Goal: Task Accomplishment & Management: Complete application form

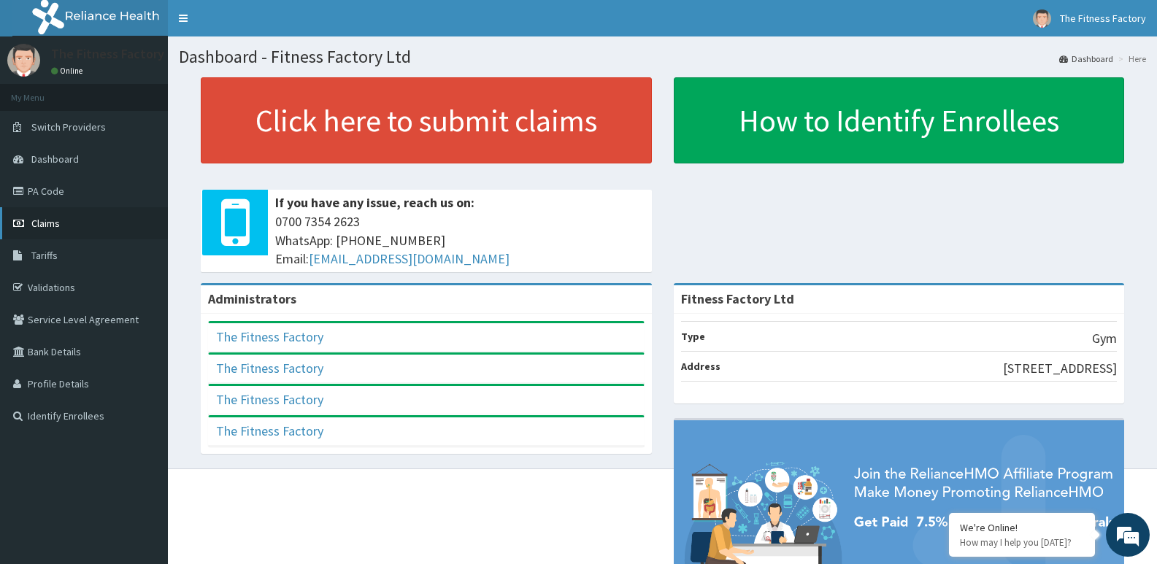
click at [42, 228] on span "Claims" at bounding box center [45, 223] width 28 height 13
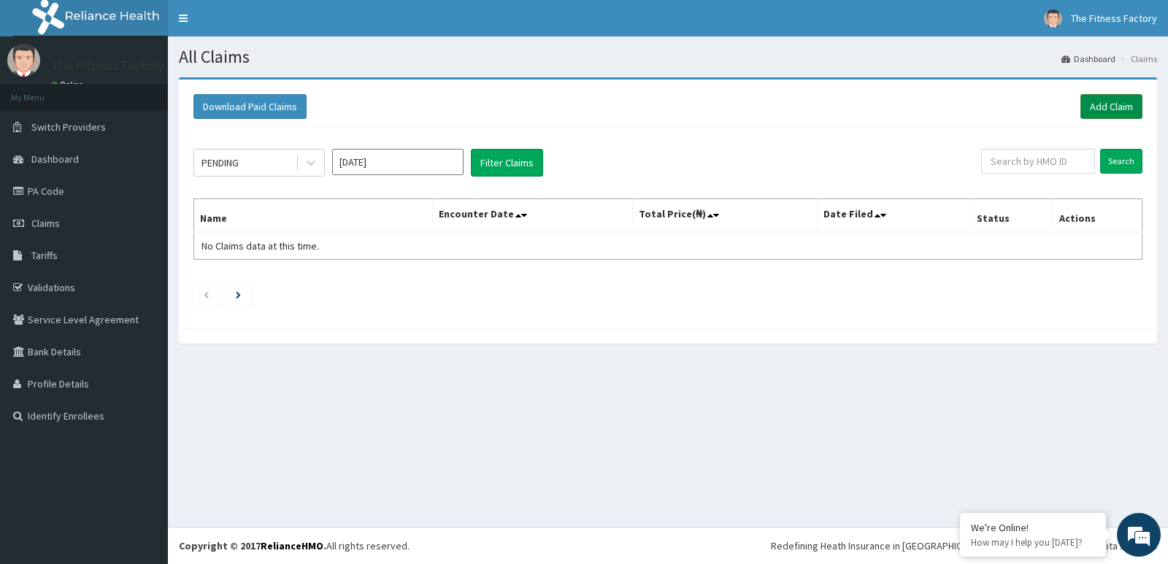
click at [1116, 112] on link "Add Claim" at bounding box center [1111, 106] width 62 height 25
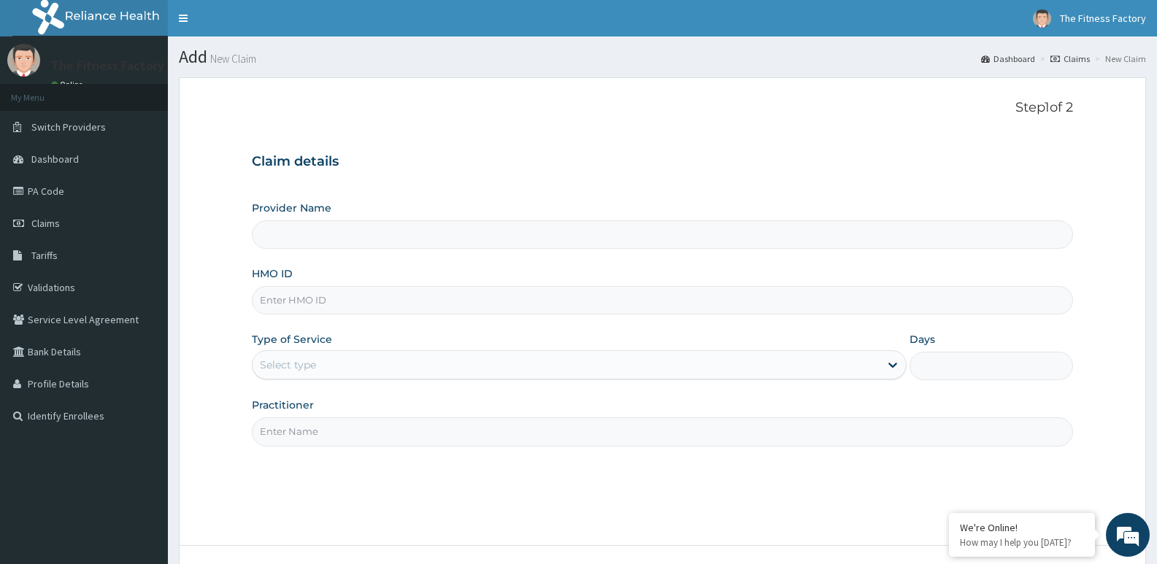
type input "Fitness Factory Ltd"
type input "1"
click at [652, 292] on input "HMO ID" at bounding box center [662, 300] width 821 height 28
type input "pwc/10519/A"
click at [534, 432] on input "Practitioner" at bounding box center [662, 431] width 821 height 28
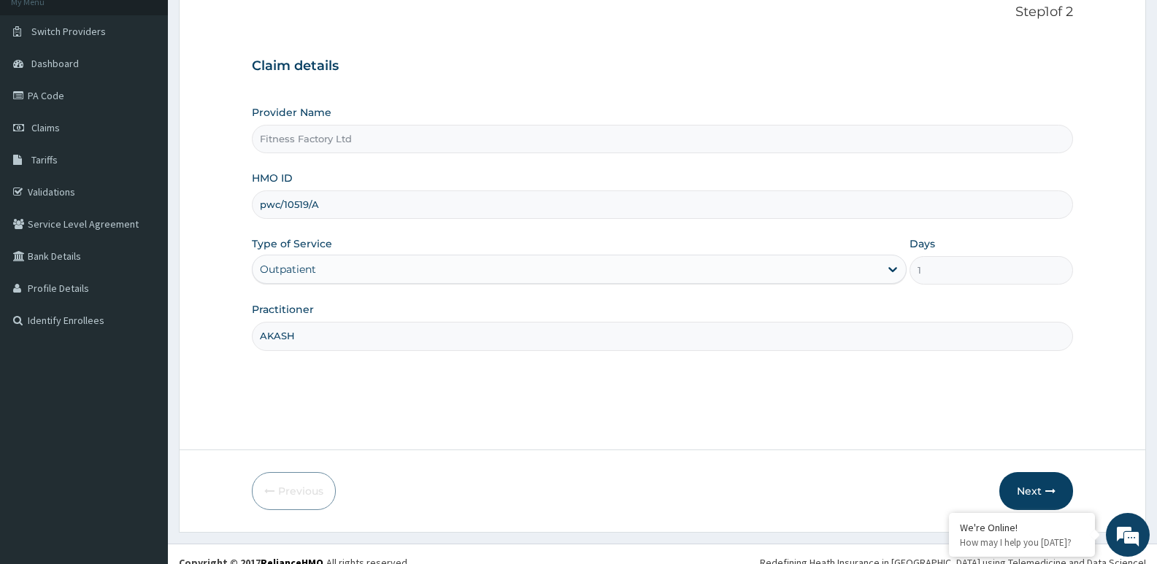
scroll to position [97, 0]
type input "AKASH"
click at [1048, 477] on button "Next" at bounding box center [1036, 490] width 74 height 38
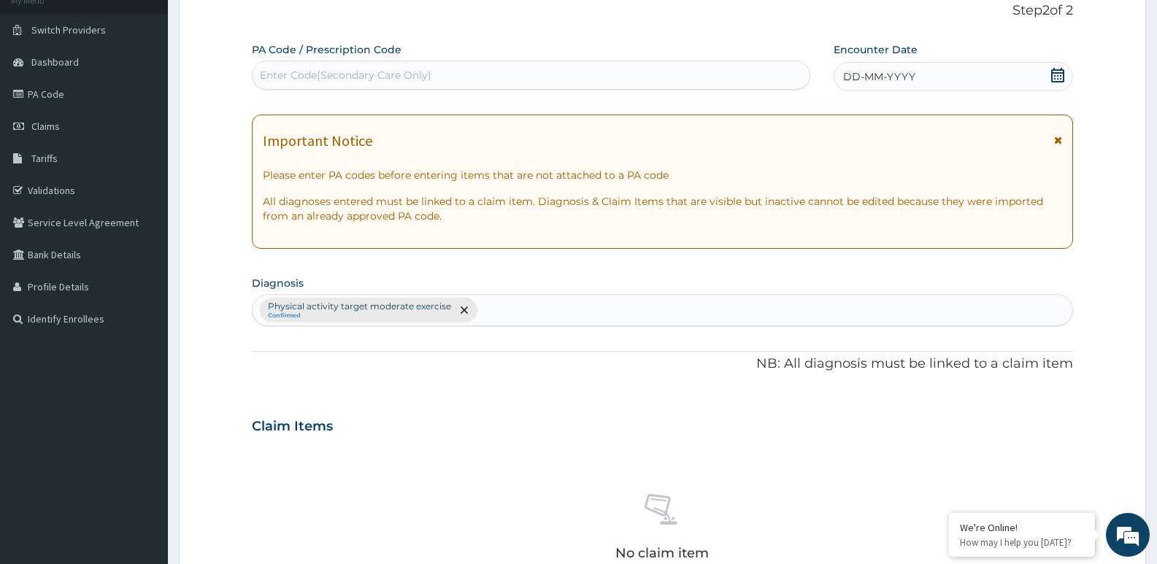
click at [1038, 83] on div "DD-MM-YYYY" at bounding box center [952, 76] width 239 height 29
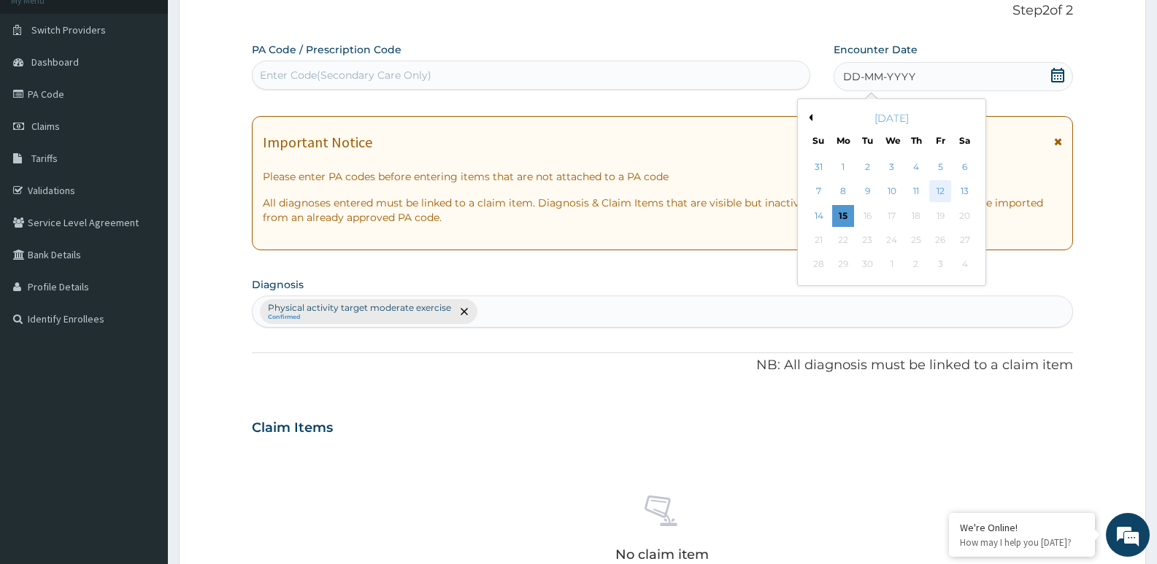
click at [939, 194] on div "12" at bounding box center [940, 192] width 22 height 22
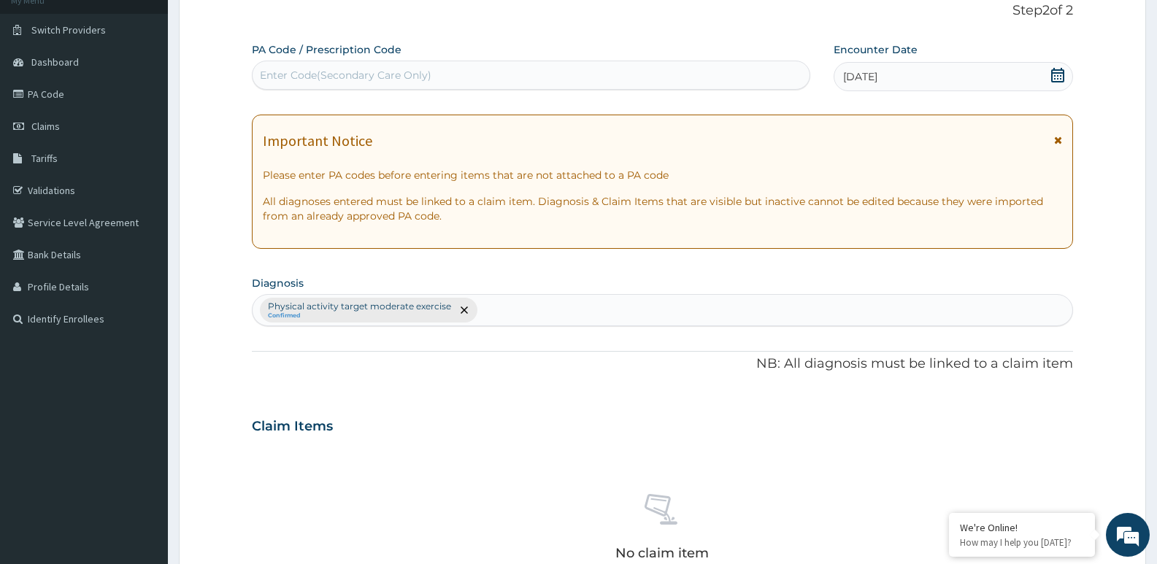
click at [639, 77] on div "Enter Code(Secondary Care Only)" at bounding box center [530, 74] width 557 height 23
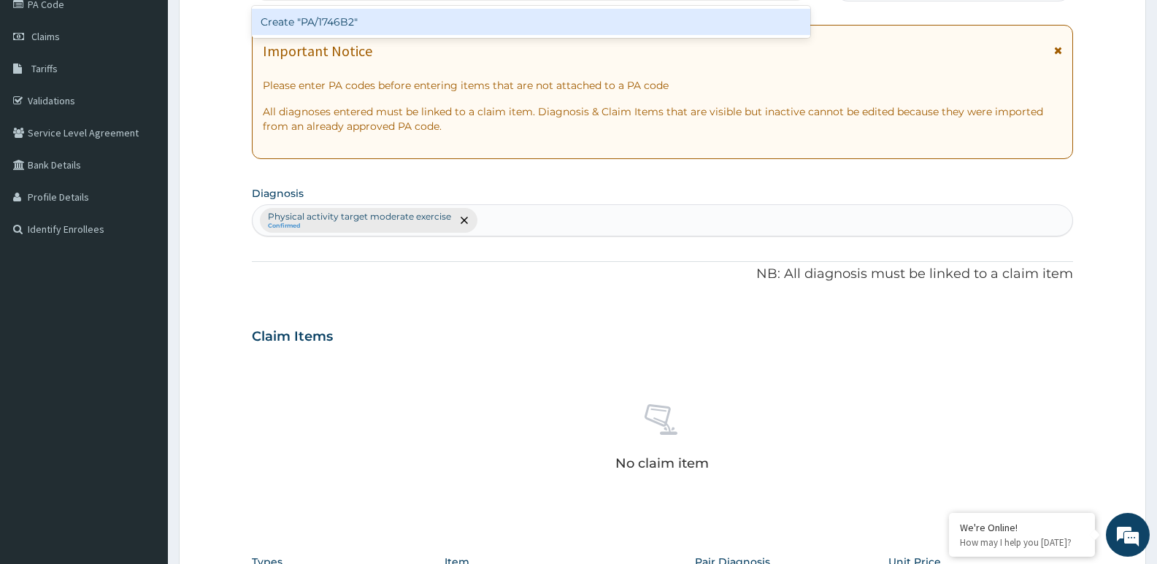
scroll to position [488, 0]
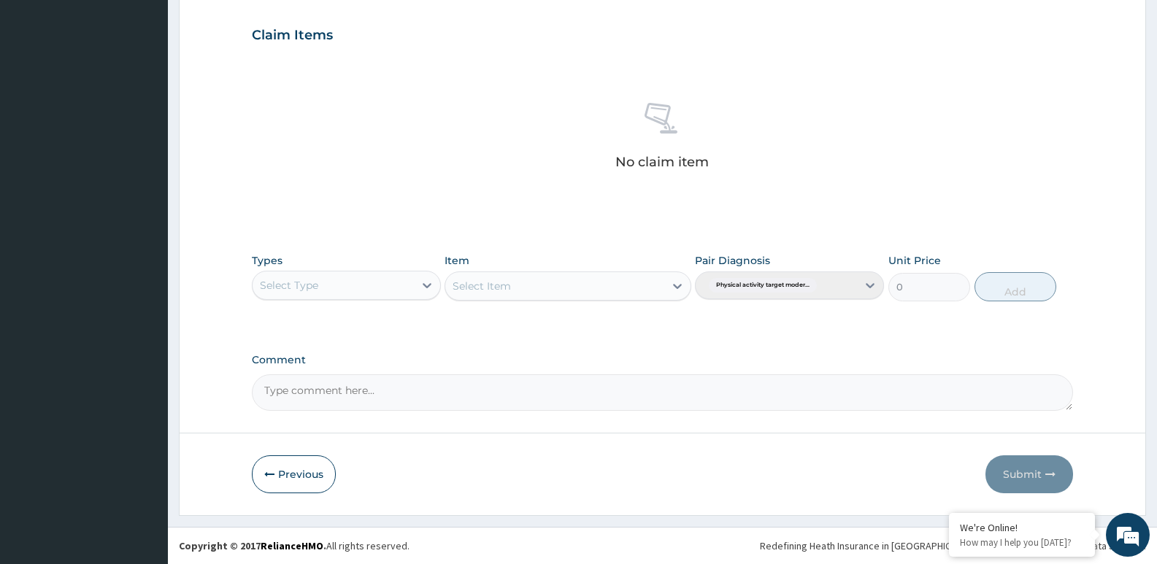
type input "PA/1746B2"
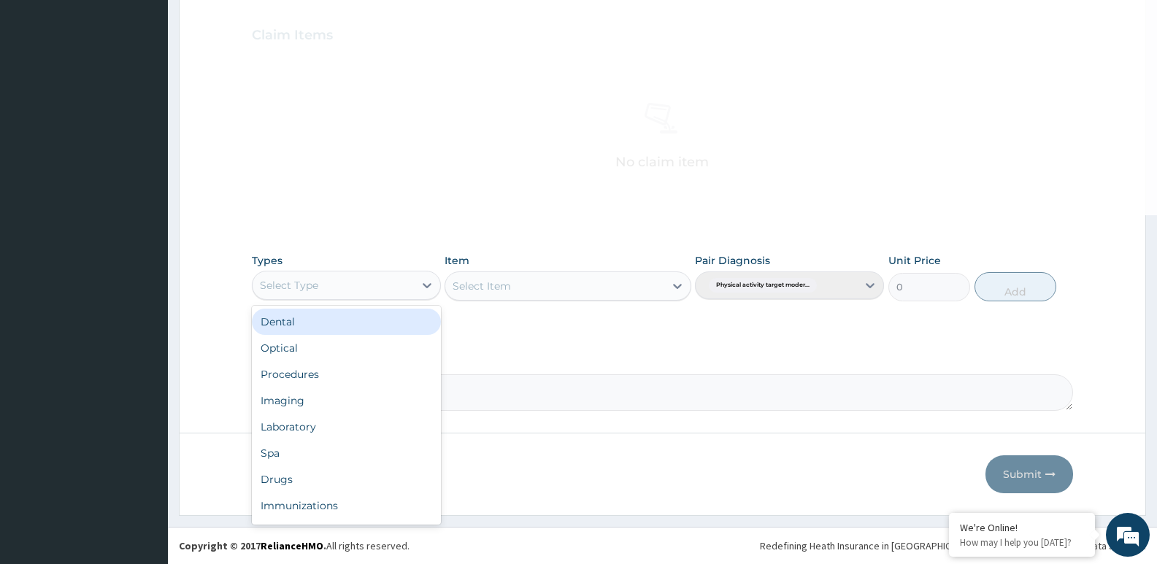
click at [347, 293] on div "Select Type" at bounding box center [332, 285] width 161 height 23
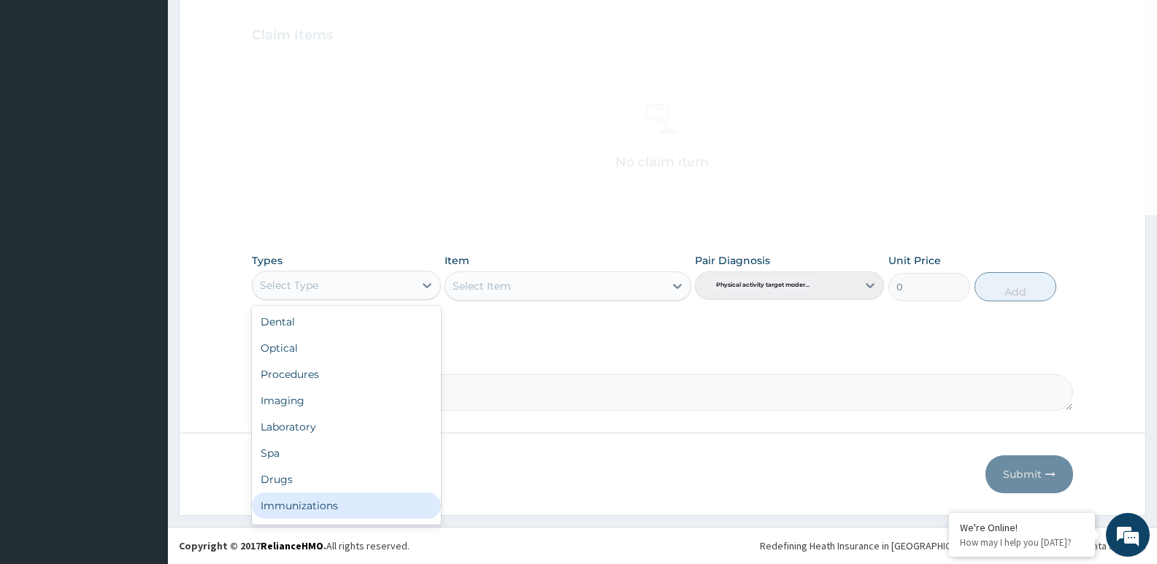
scroll to position [50, 0]
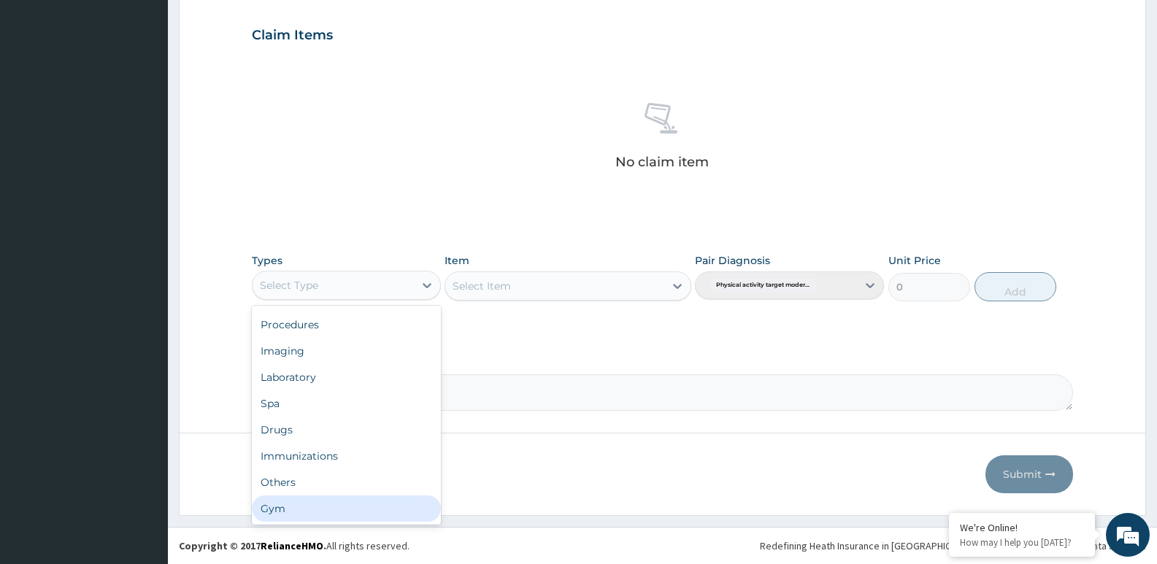
click at [413, 514] on div "Gym" at bounding box center [346, 508] width 189 height 26
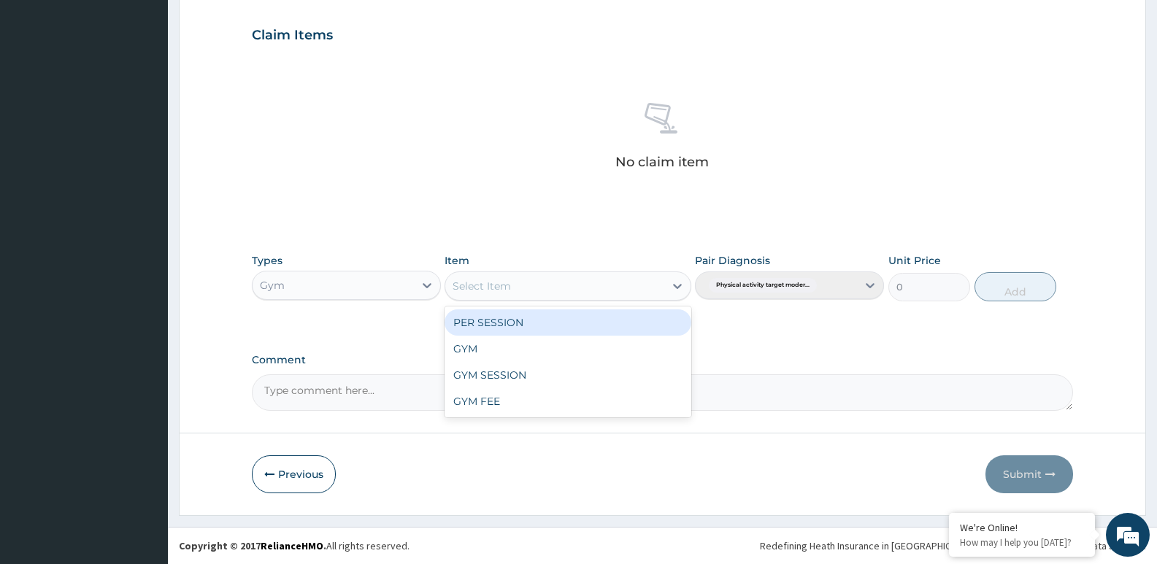
click at [579, 290] on div "Select Item" at bounding box center [554, 285] width 218 height 23
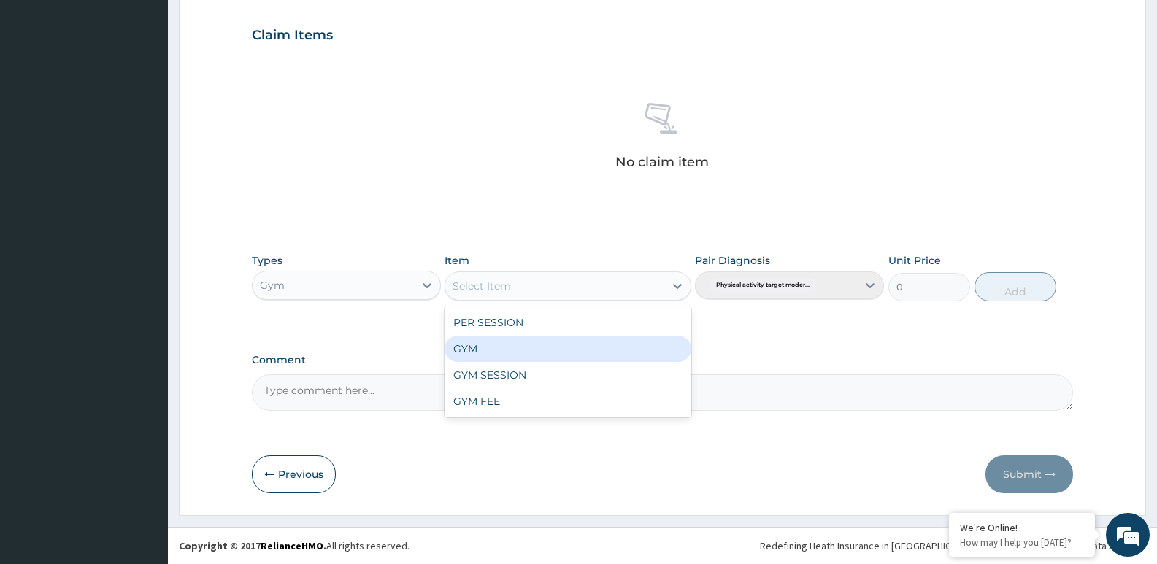
click at [565, 347] on div "GYM" at bounding box center [567, 349] width 246 height 26
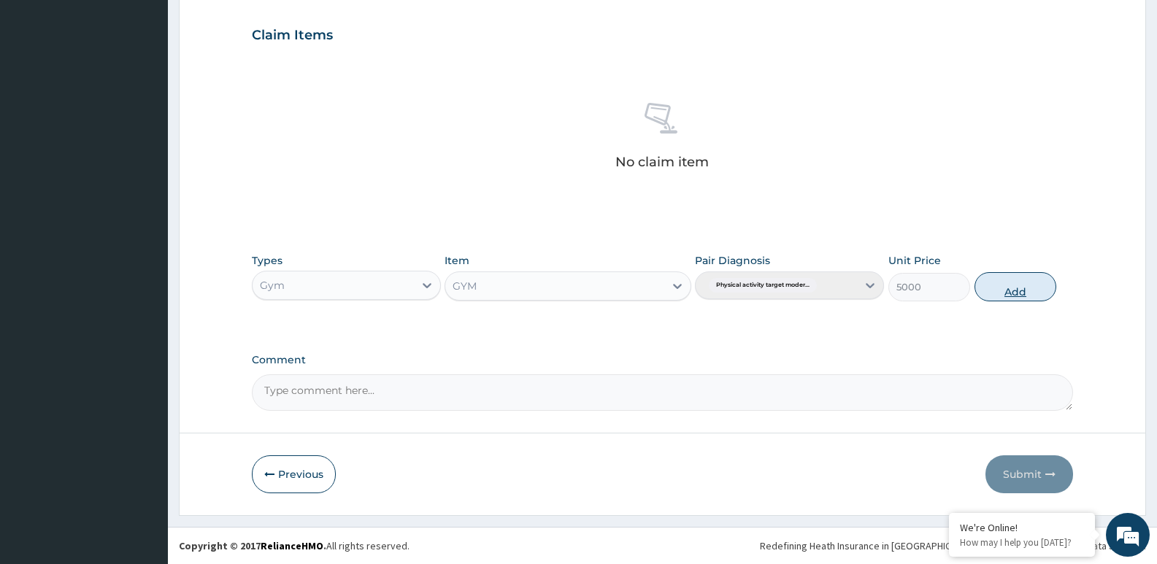
click at [984, 291] on button "Add" at bounding box center [1015, 286] width 82 height 29
type input "0"
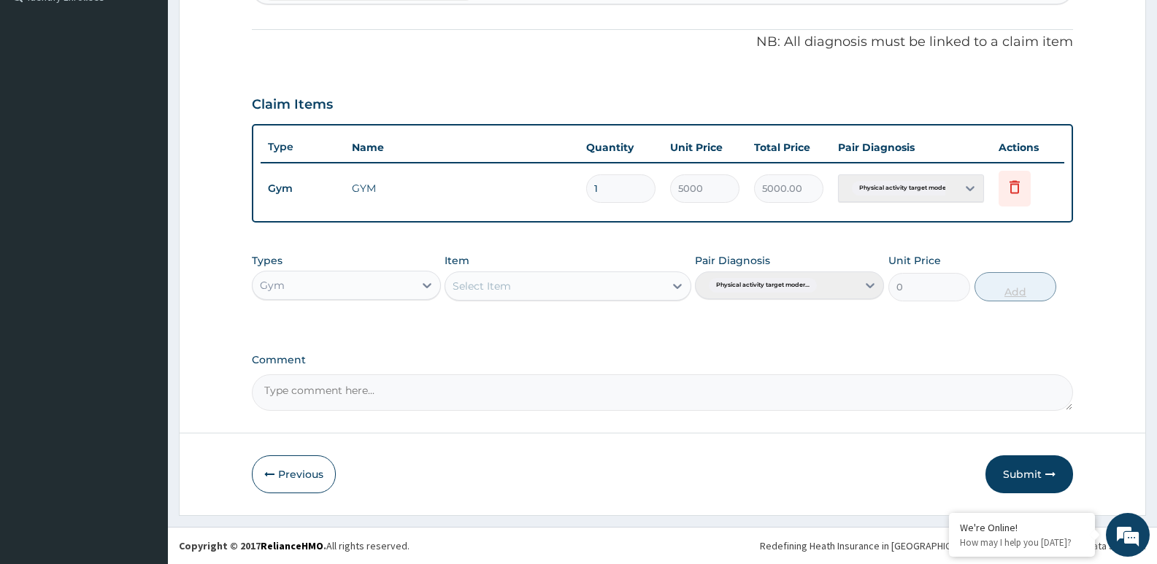
scroll to position [419, 0]
click at [1011, 465] on button "Submit" at bounding box center [1029, 474] width 88 height 38
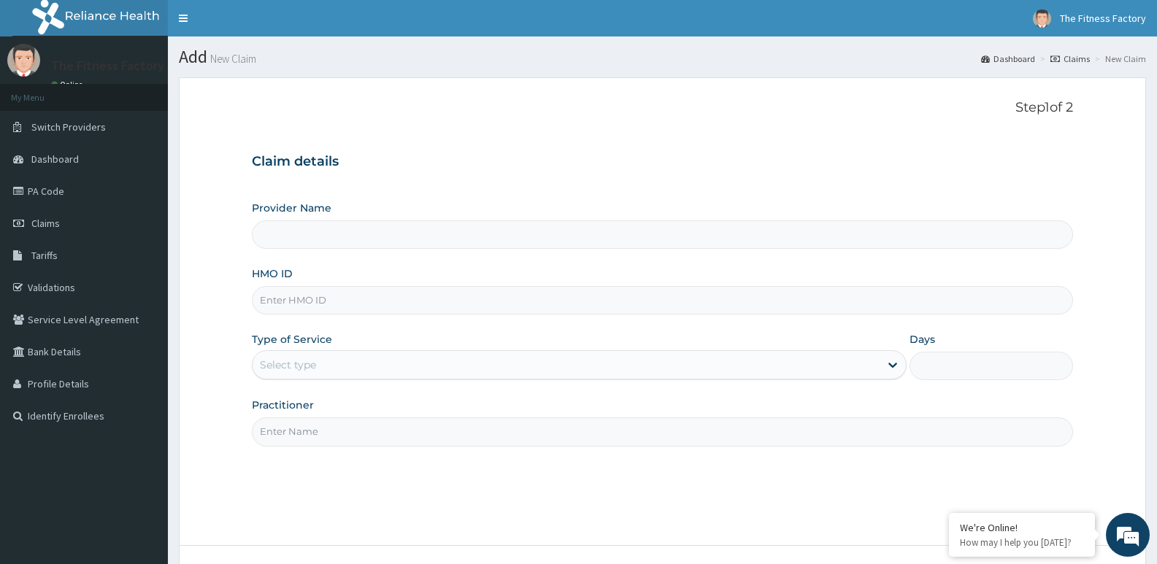
click at [701, 292] on input "HMO ID" at bounding box center [662, 300] width 821 height 28
type input "Fitness Factory Ltd"
type input "1"
type input "O"
type input "QLR/10002/A"
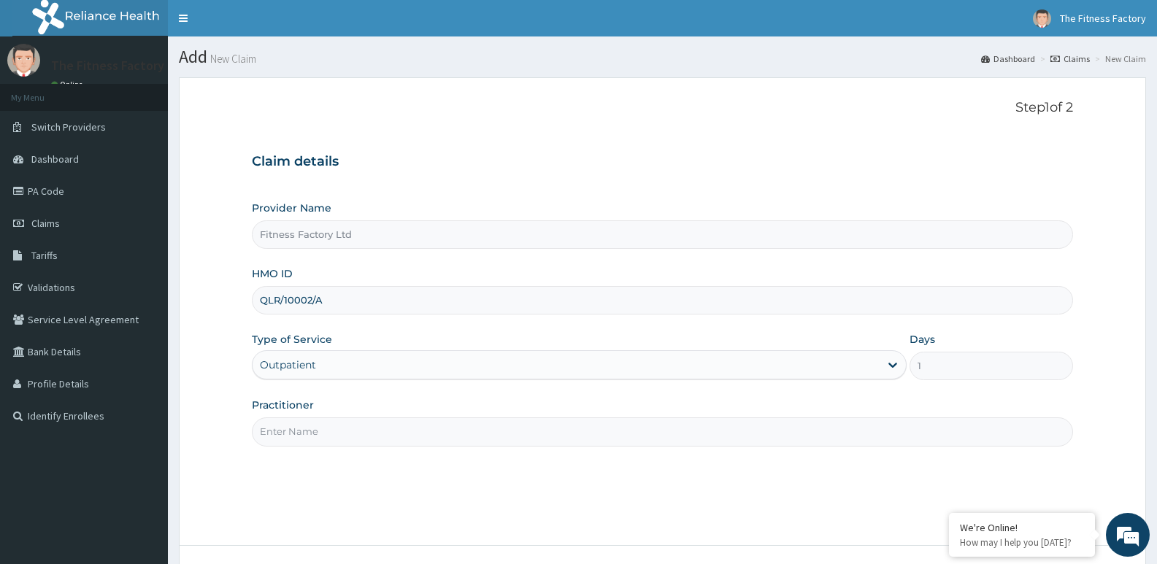
click at [454, 442] on input "Practitioner" at bounding box center [662, 431] width 821 height 28
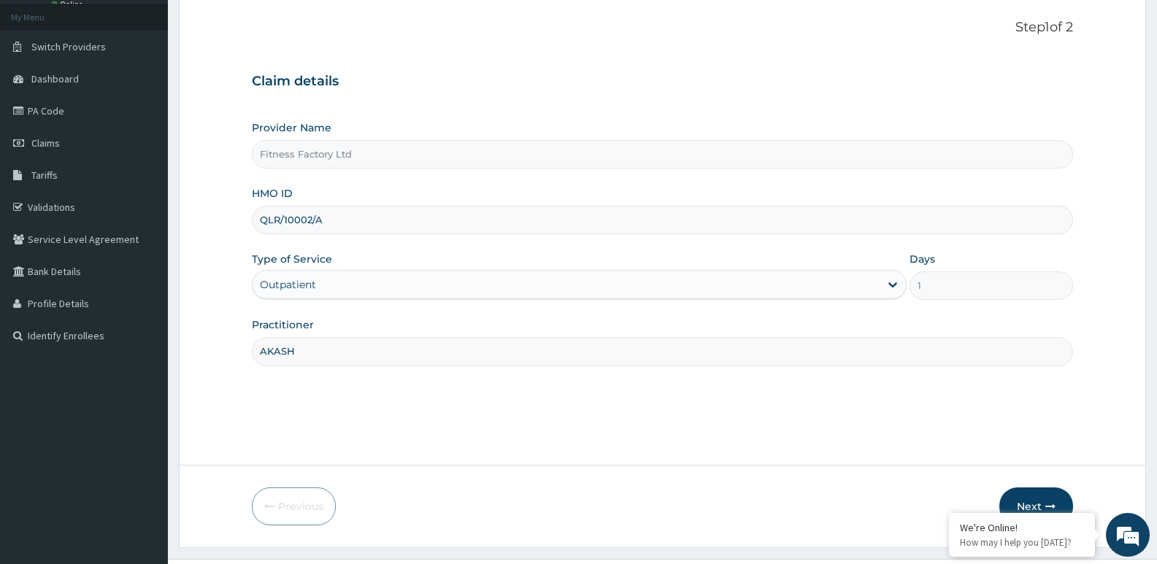
scroll to position [94, 0]
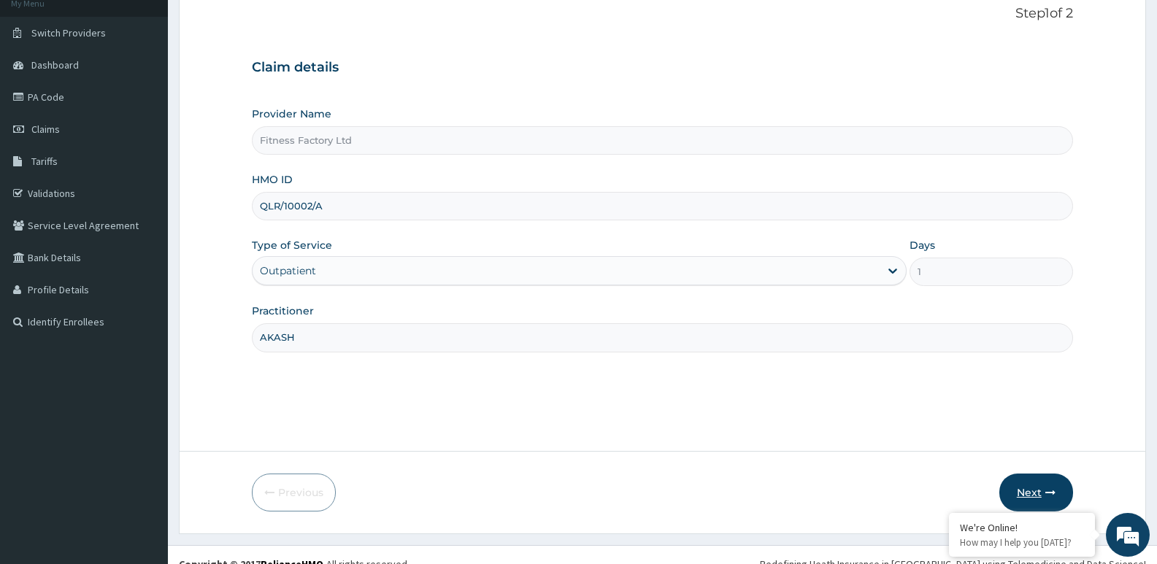
type input "AKASH"
click at [1056, 487] on button "Next" at bounding box center [1036, 493] width 74 height 38
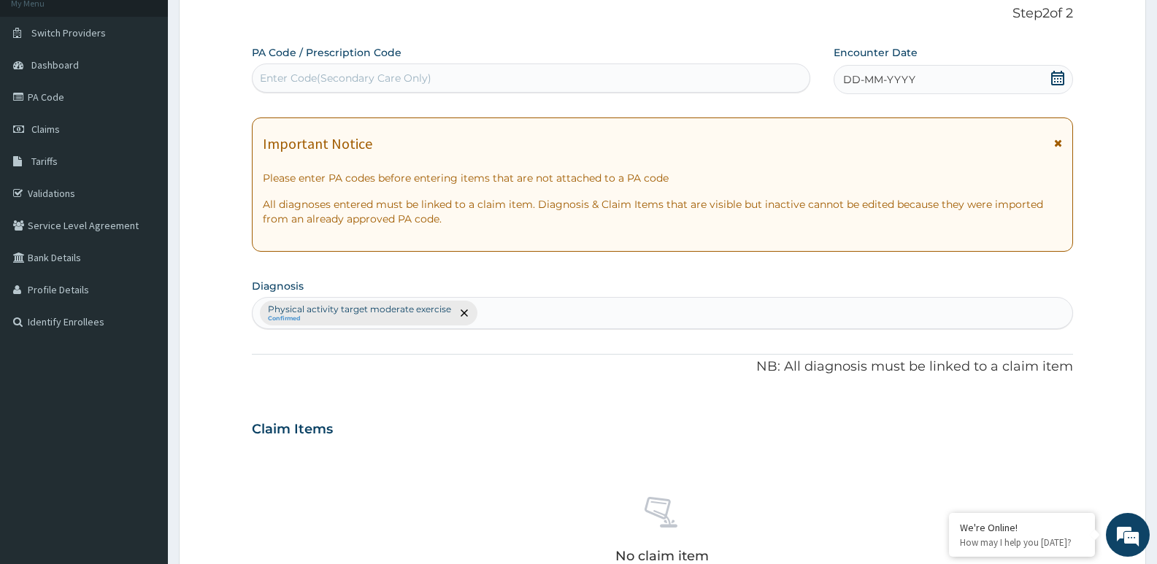
click at [951, 93] on div "DD-MM-YYYY" at bounding box center [952, 79] width 239 height 29
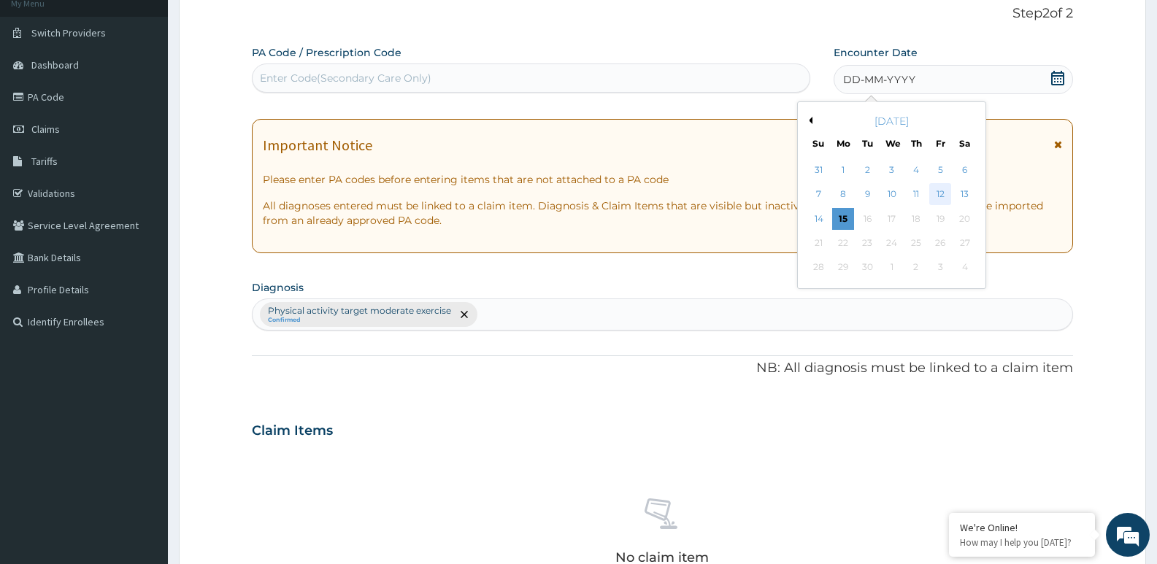
click at [939, 203] on div "12" at bounding box center [940, 195] width 22 height 22
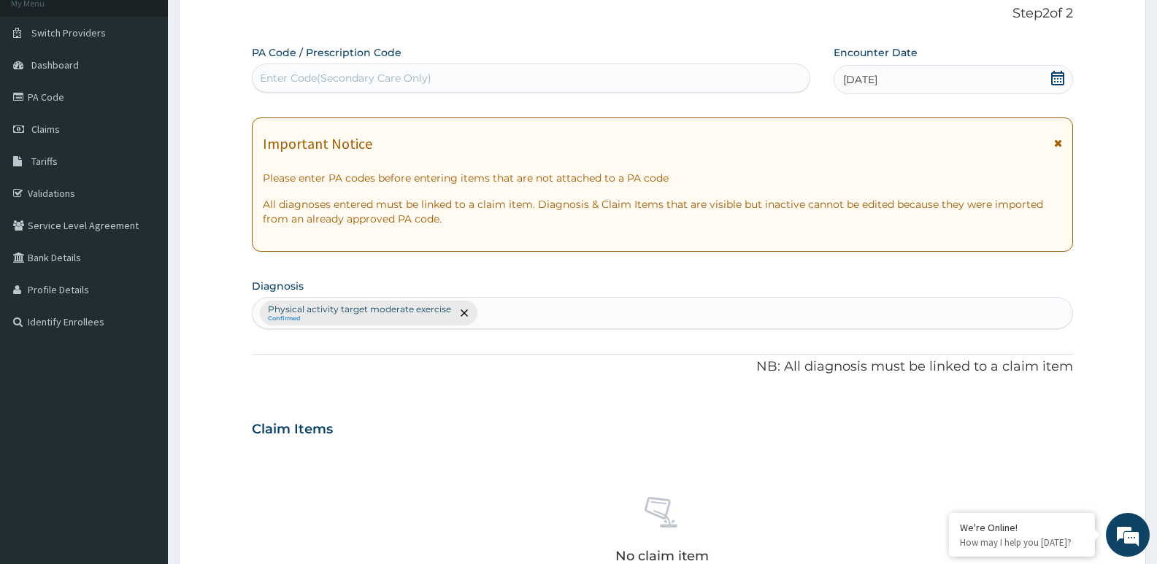
click at [739, 77] on div "Enter Code(Secondary Care Only)" at bounding box center [530, 77] width 557 height 23
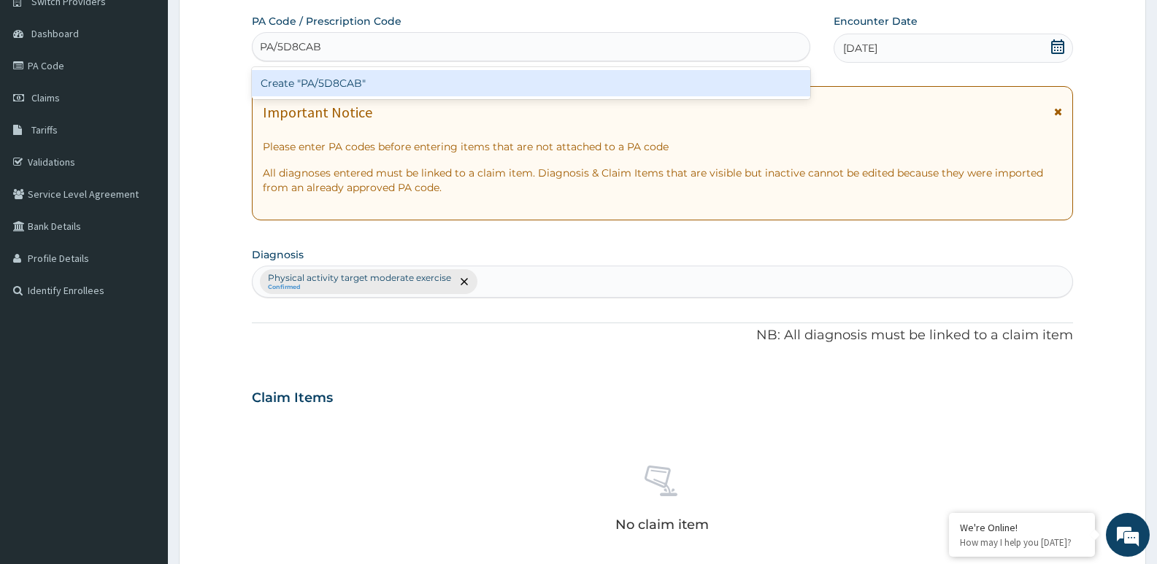
scroll to position [488, 0]
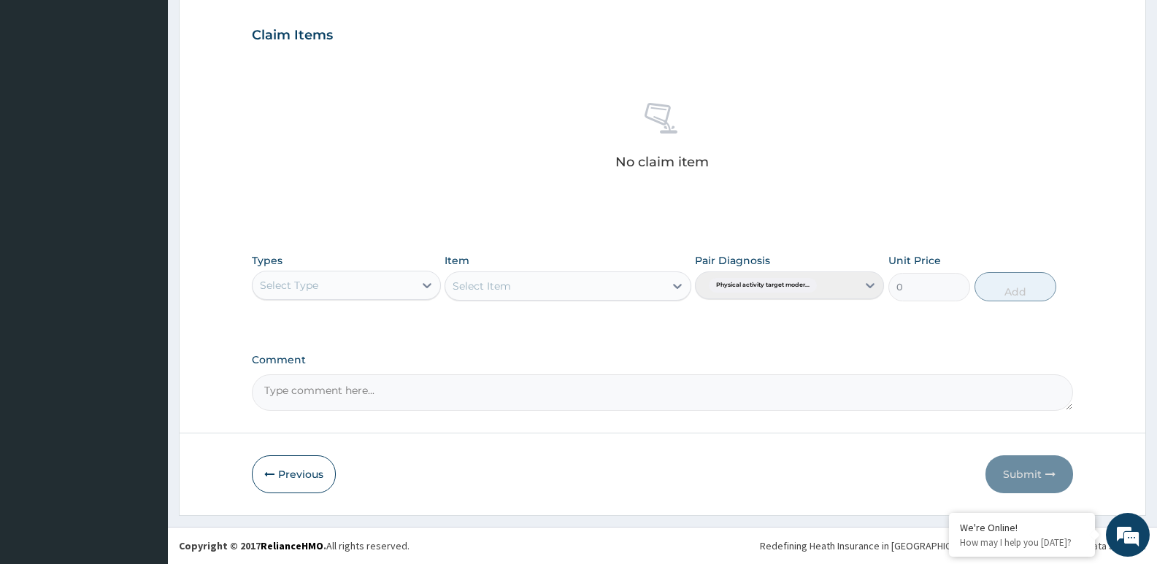
type input "PA/5D8CAB"
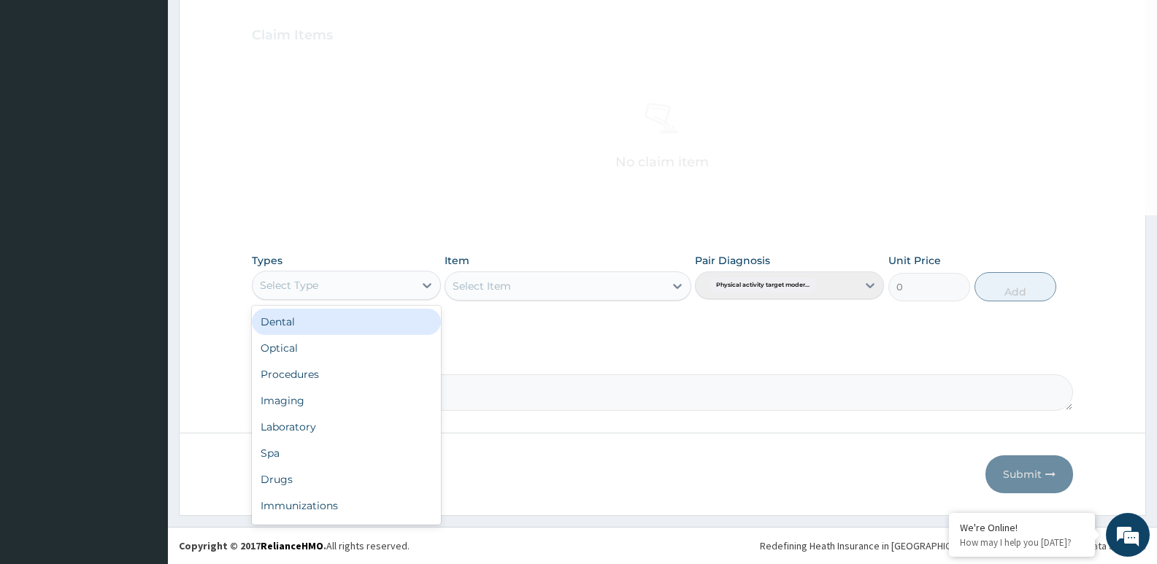
click at [332, 288] on div "Select Type" at bounding box center [332, 285] width 161 height 23
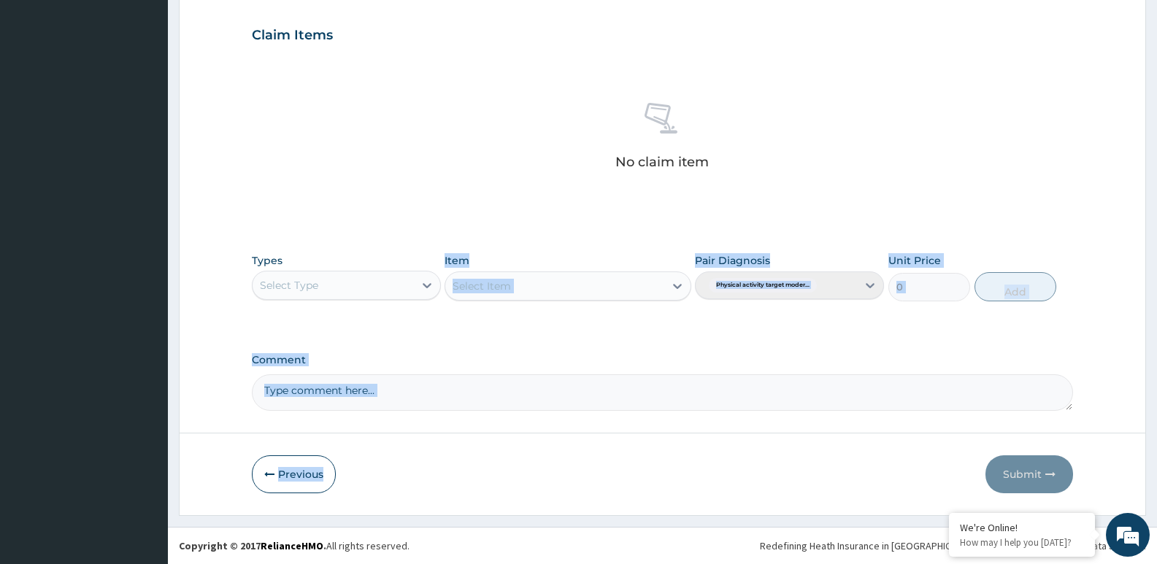
drag, startPoint x: 441, startPoint y: 506, endPoint x: 353, endPoint y: 290, distance: 233.4
click at [353, 290] on form "Step 2 of 2 PA Code / Prescription Code Enter Code(Secondary Care Only) Encount…" at bounding box center [662, 52] width 967 height 926
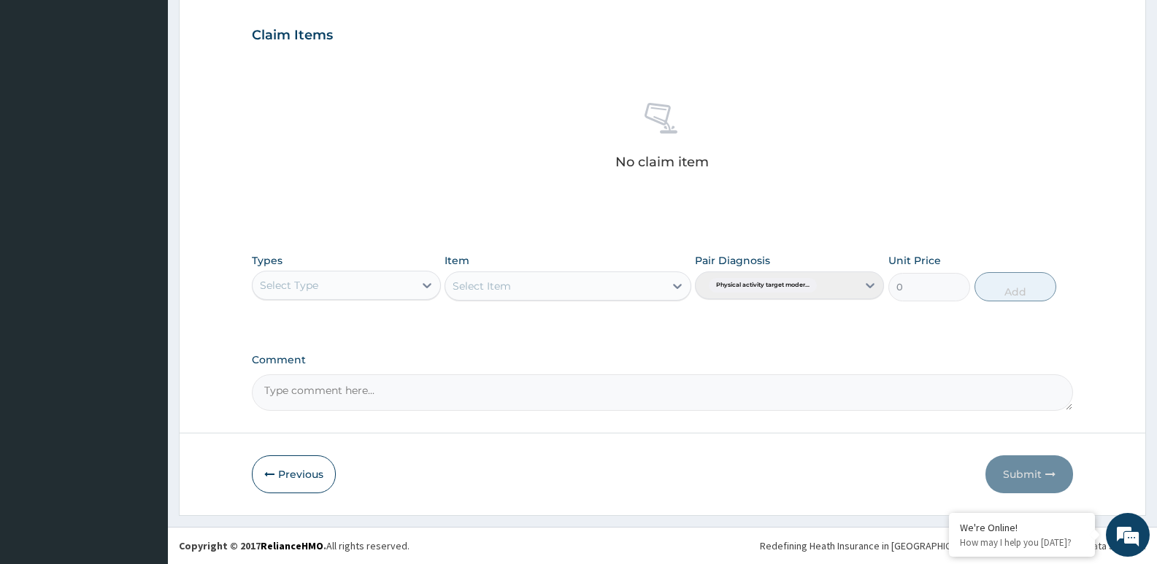
click at [406, 292] on div "Select Type" at bounding box center [332, 285] width 161 height 23
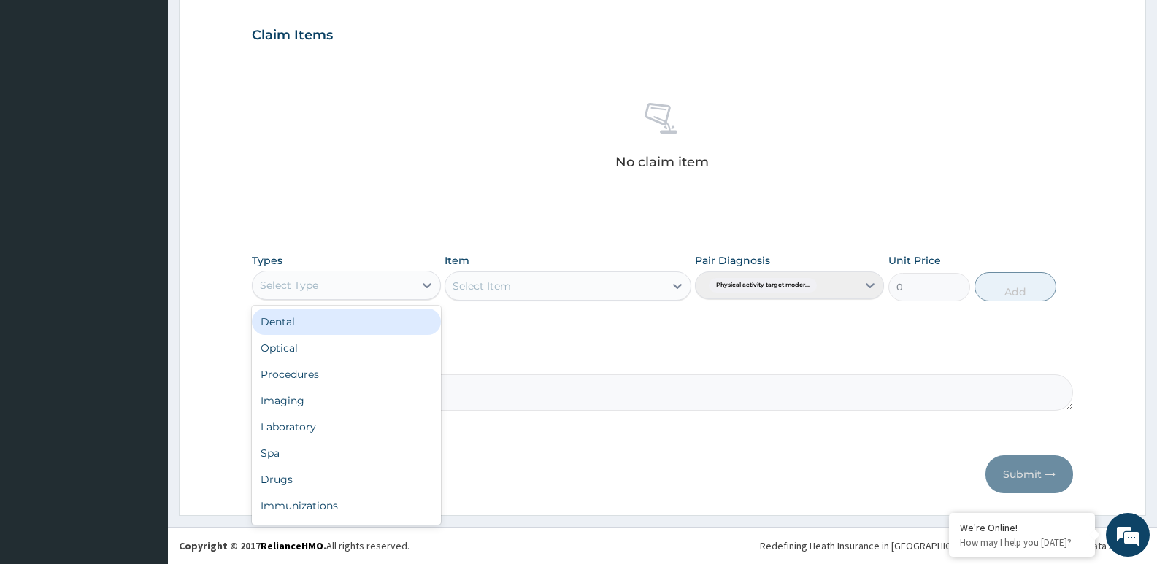
scroll to position [50, 0]
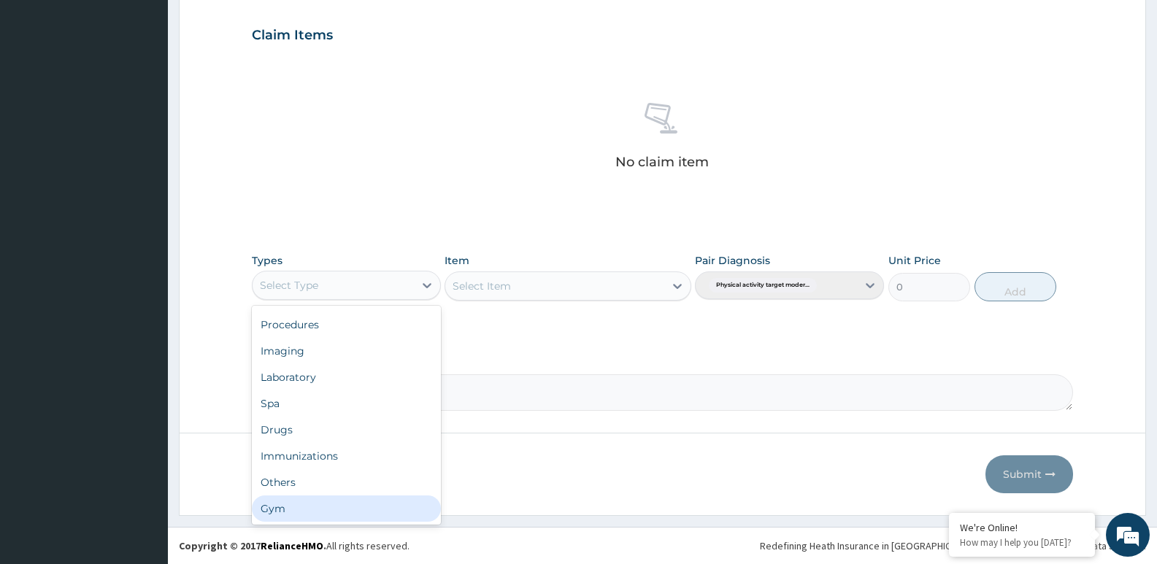
click at [412, 514] on div "Gym" at bounding box center [346, 508] width 189 height 26
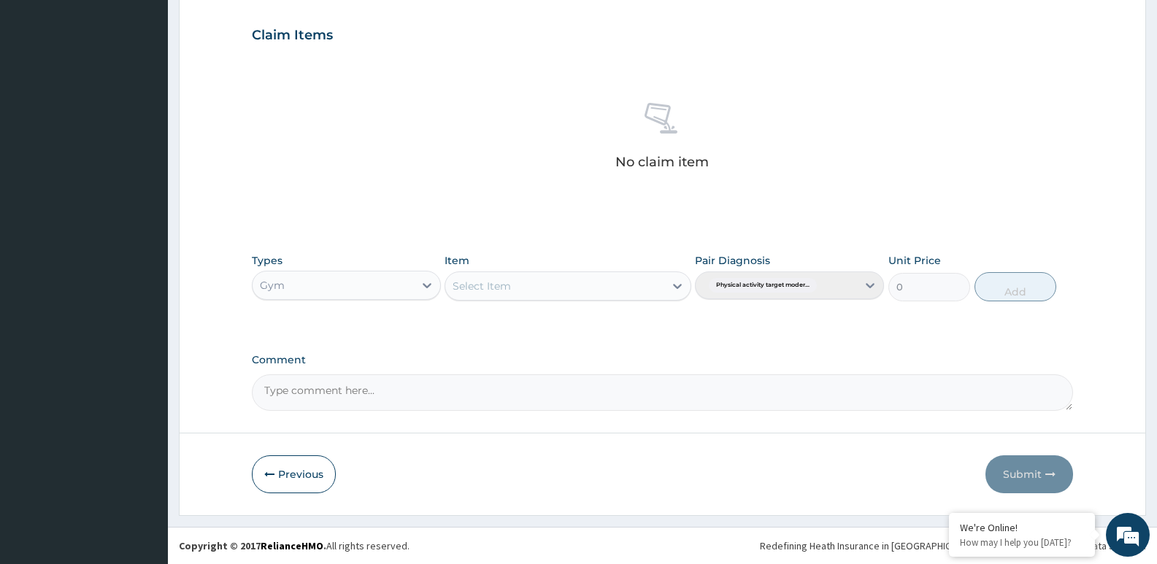
click at [579, 299] on div "Select Item" at bounding box center [567, 285] width 246 height 29
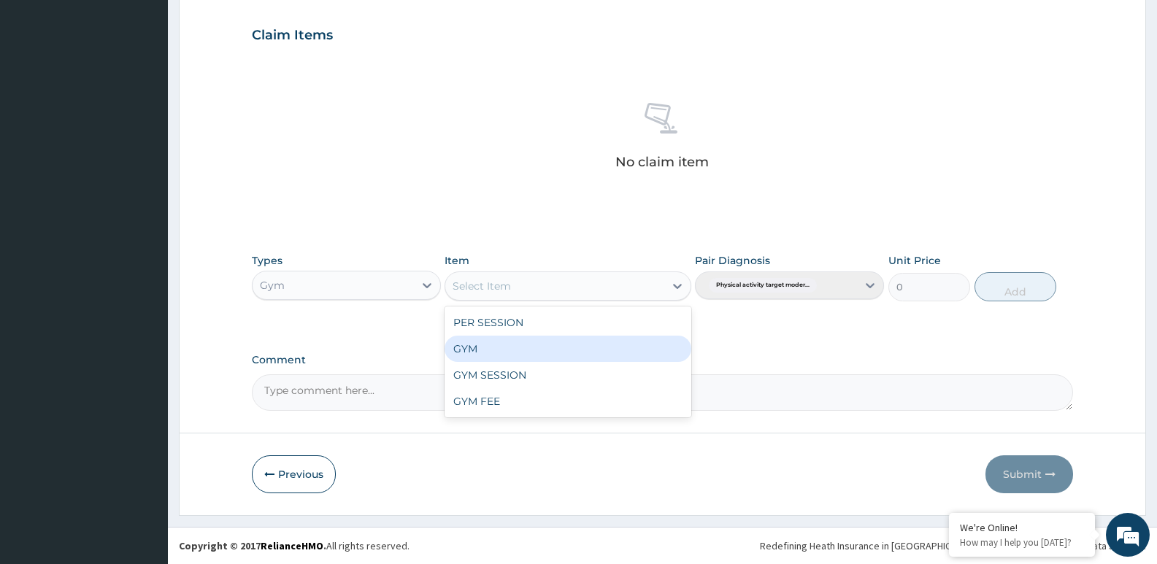
click at [560, 347] on div "GYM" at bounding box center [567, 349] width 246 height 26
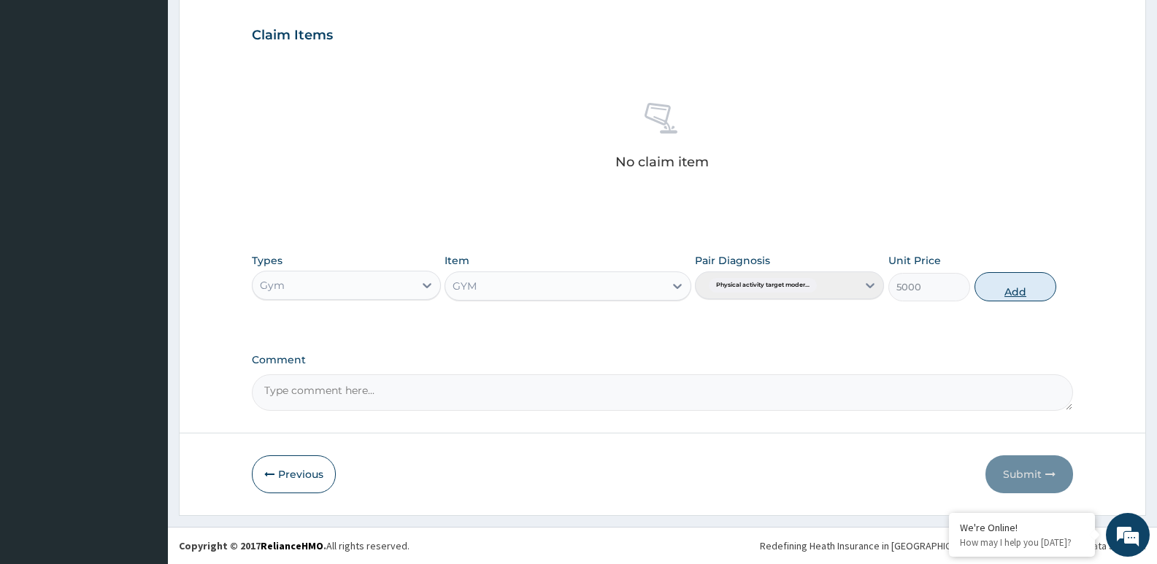
click at [1035, 283] on button "Add" at bounding box center [1015, 286] width 82 height 29
type input "0"
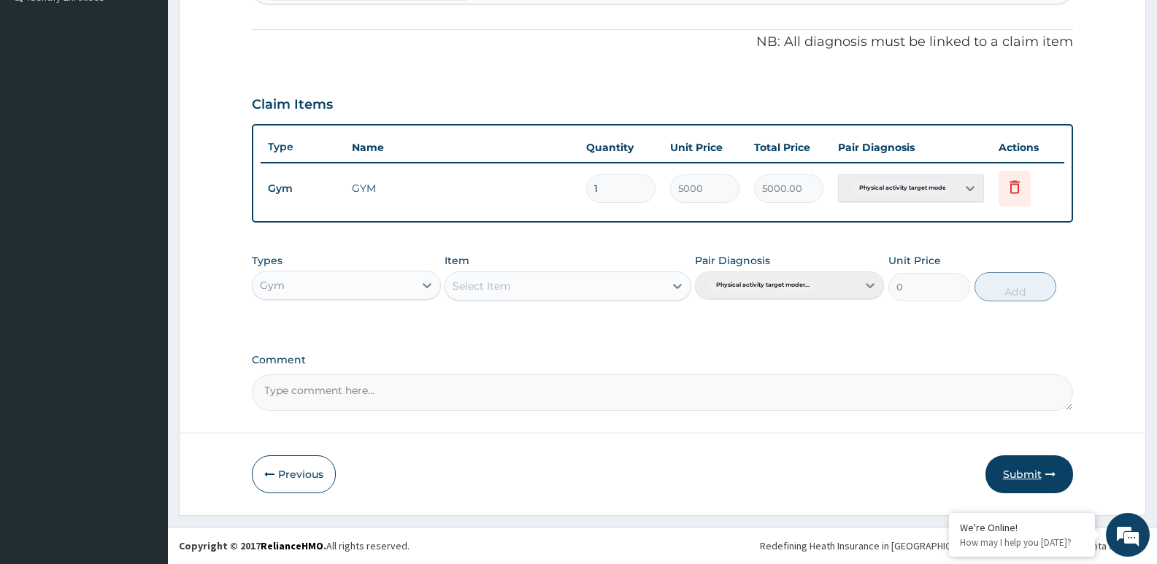
click at [1028, 477] on button "Submit" at bounding box center [1029, 474] width 88 height 38
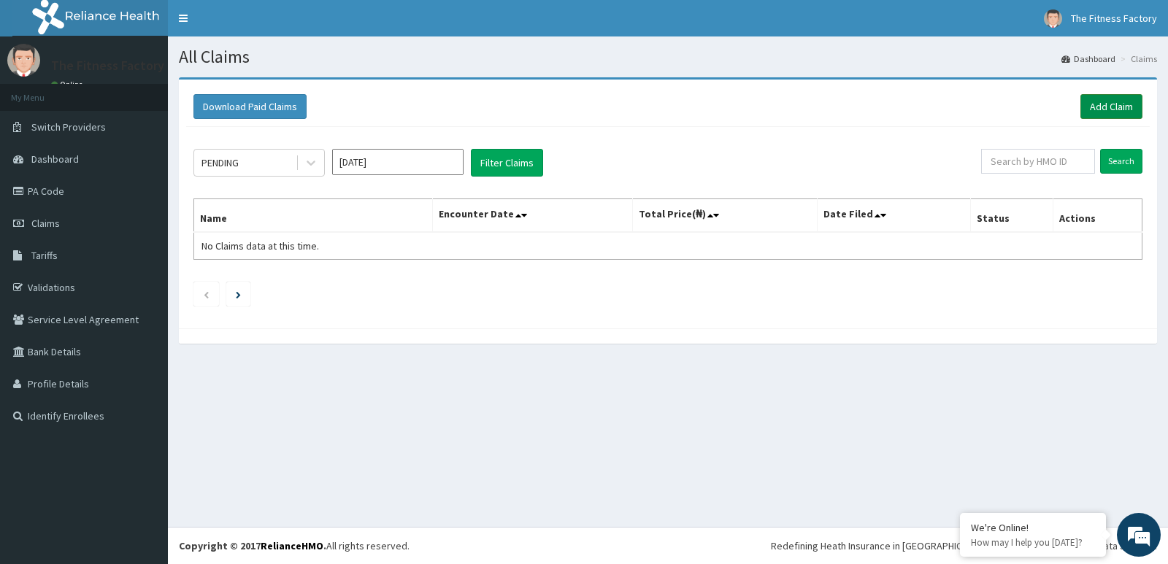
click at [1129, 119] on link "Add Claim" at bounding box center [1111, 106] width 62 height 25
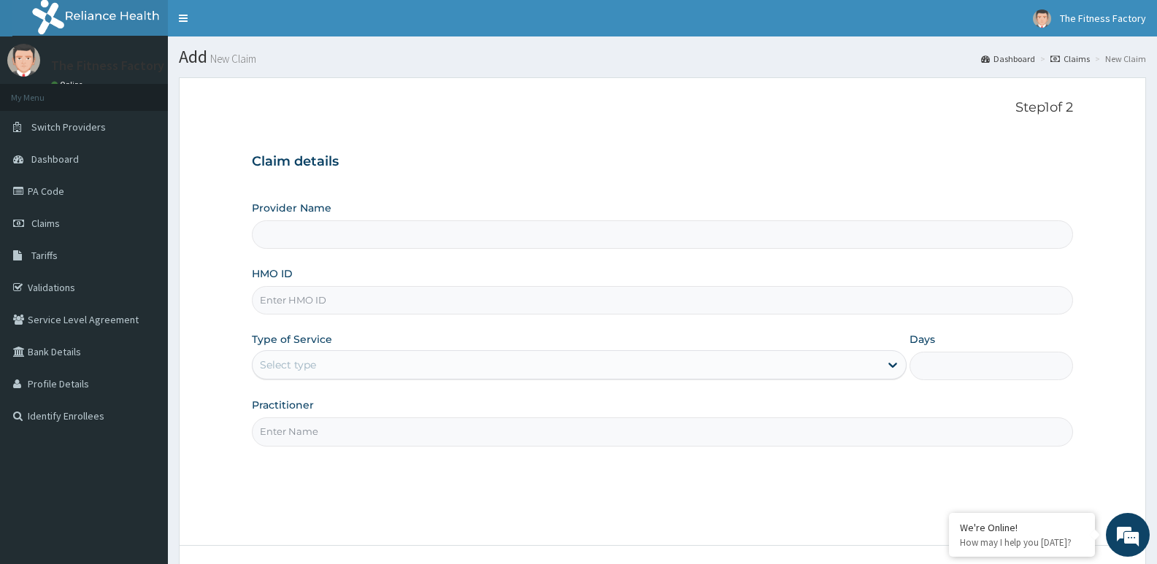
click at [666, 290] on input "HMO ID" at bounding box center [662, 300] width 821 height 28
type input "Fitness Factory Ltd"
type input "1"
type input "SLB/10029/A"
click at [536, 445] on input "Practitioner" at bounding box center [662, 431] width 821 height 28
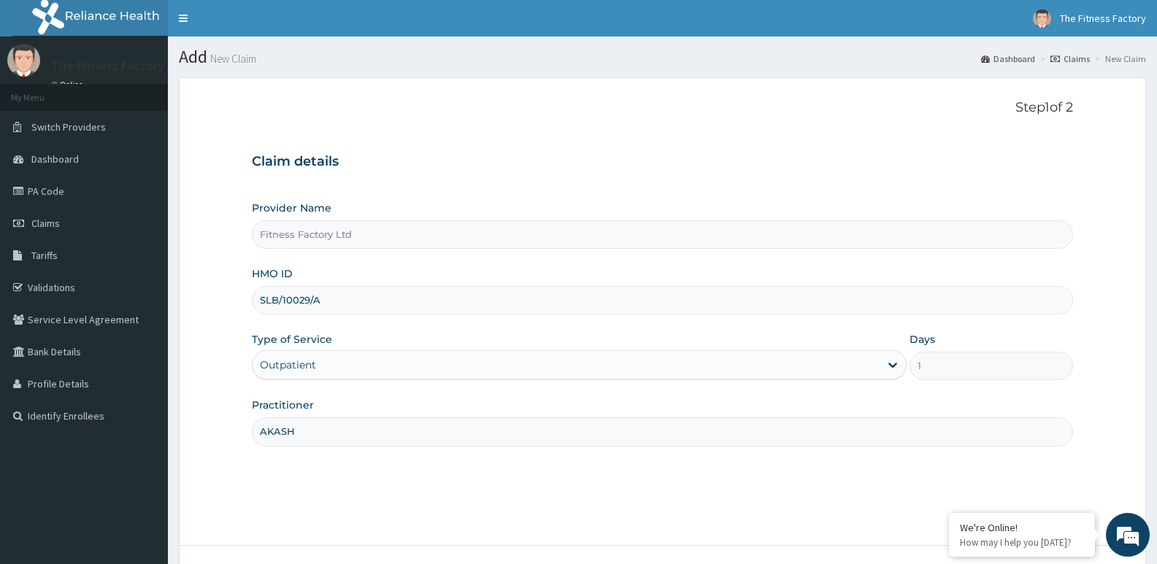
scroll to position [112, 0]
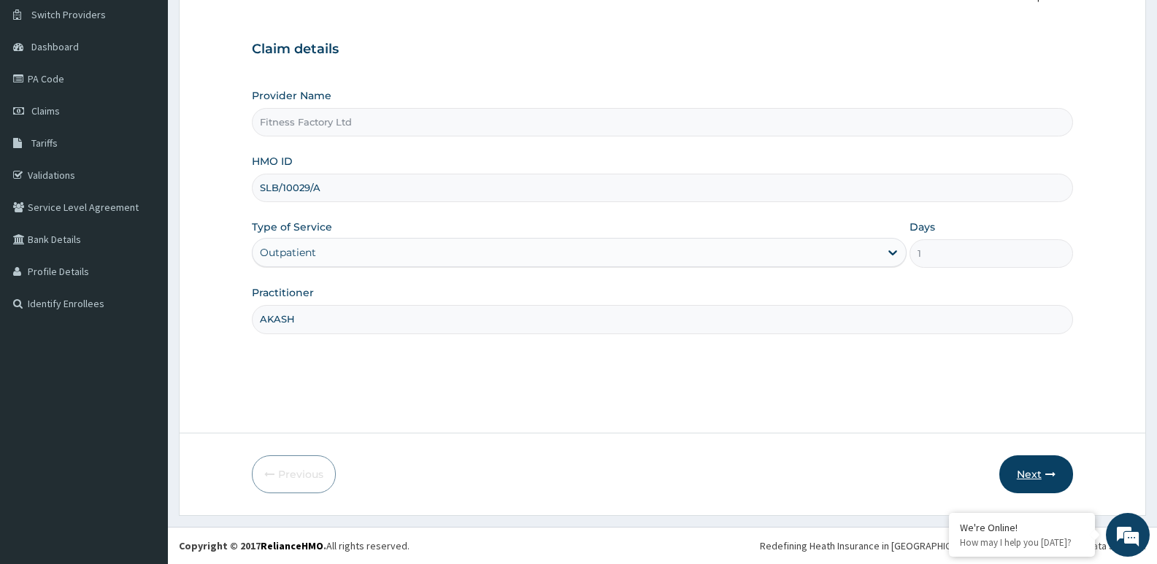
type input "AKASH"
click at [1041, 474] on button "Next" at bounding box center [1036, 474] width 74 height 38
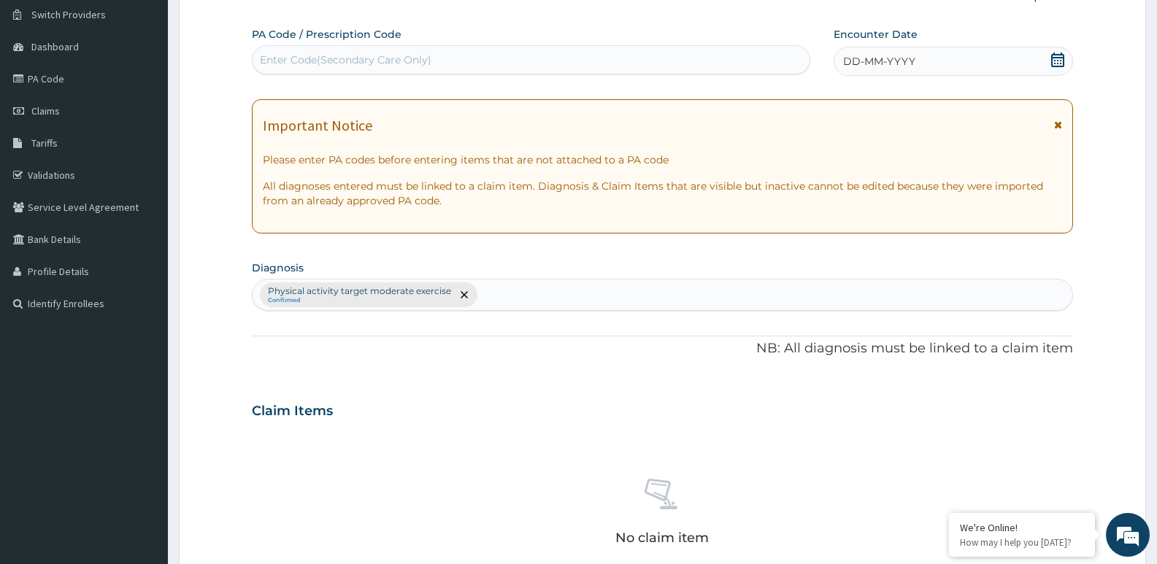
click at [914, 61] on span "DD-MM-YYYY" at bounding box center [879, 61] width 72 height 15
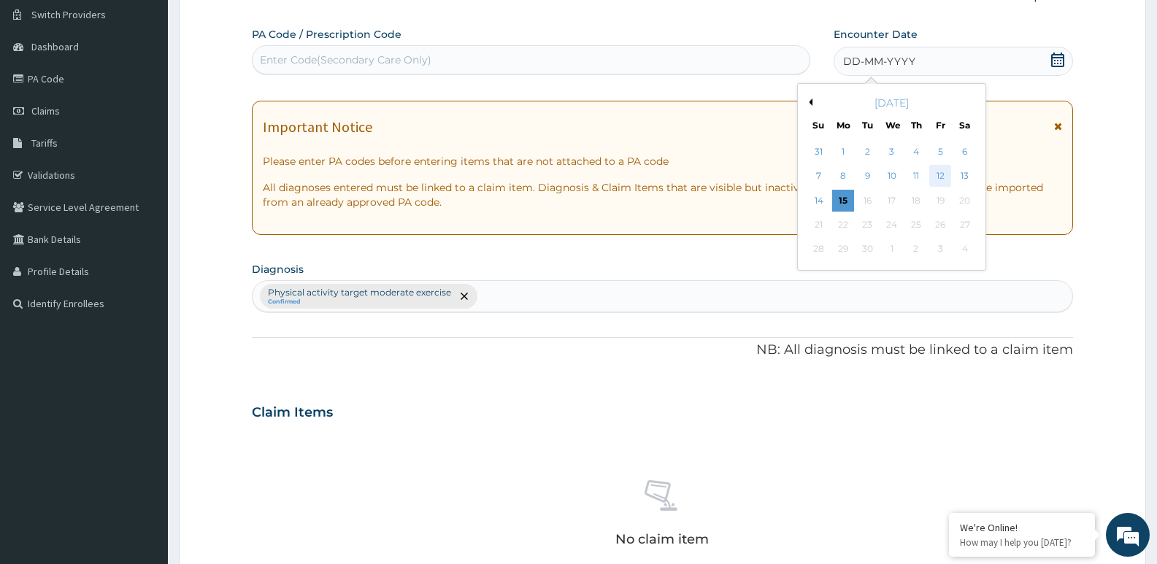
click at [937, 169] on div "12" at bounding box center [940, 177] width 22 height 22
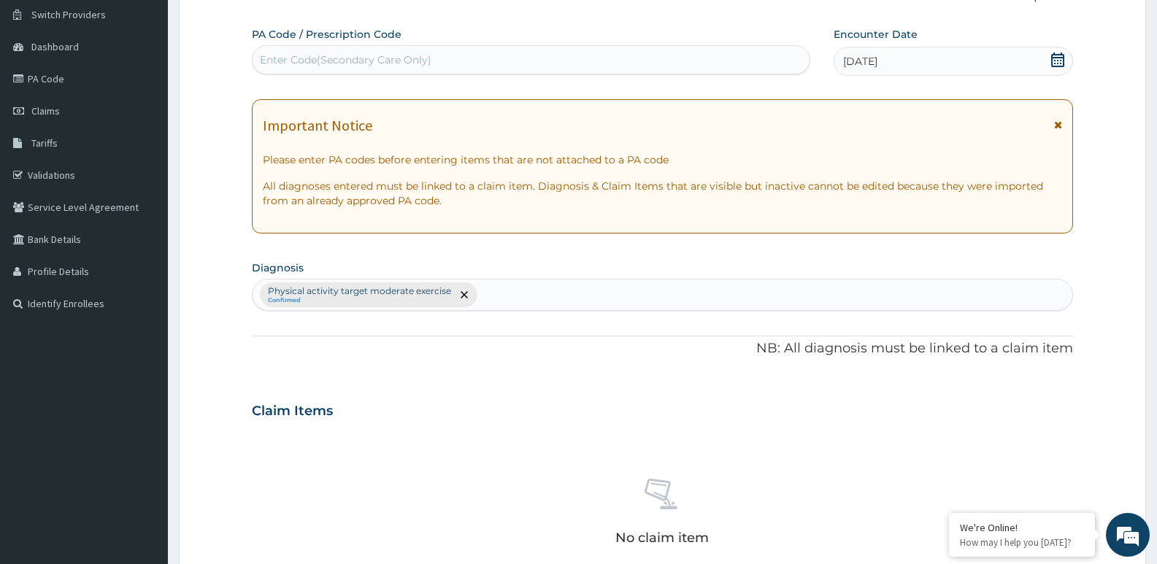
click at [668, 65] on div "Enter Code(Secondary Care Only)" at bounding box center [530, 59] width 557 height 23
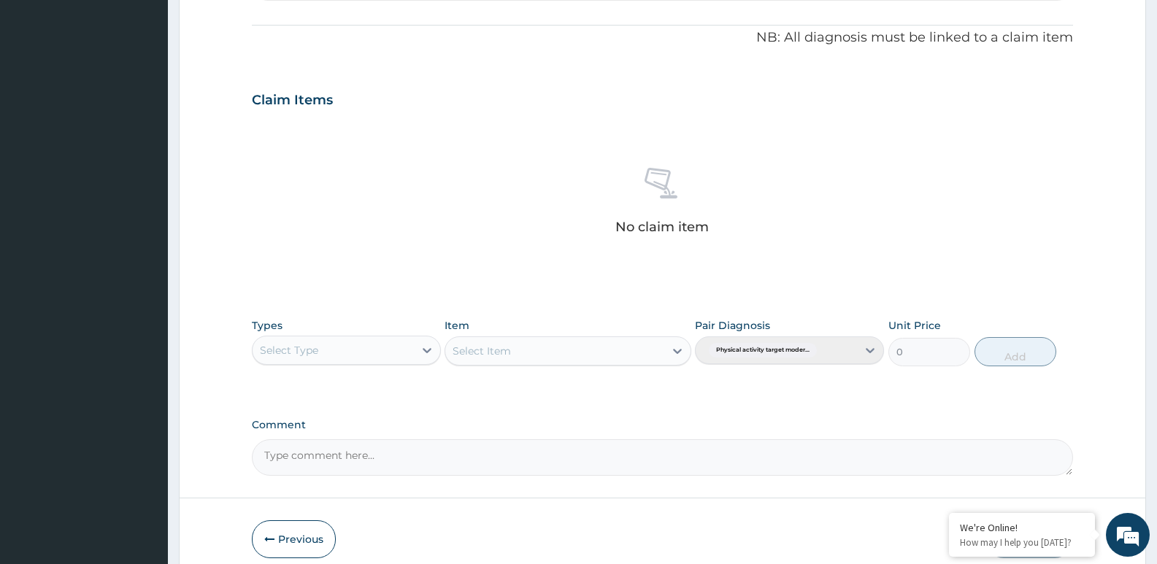
scroll to position [462, 0]
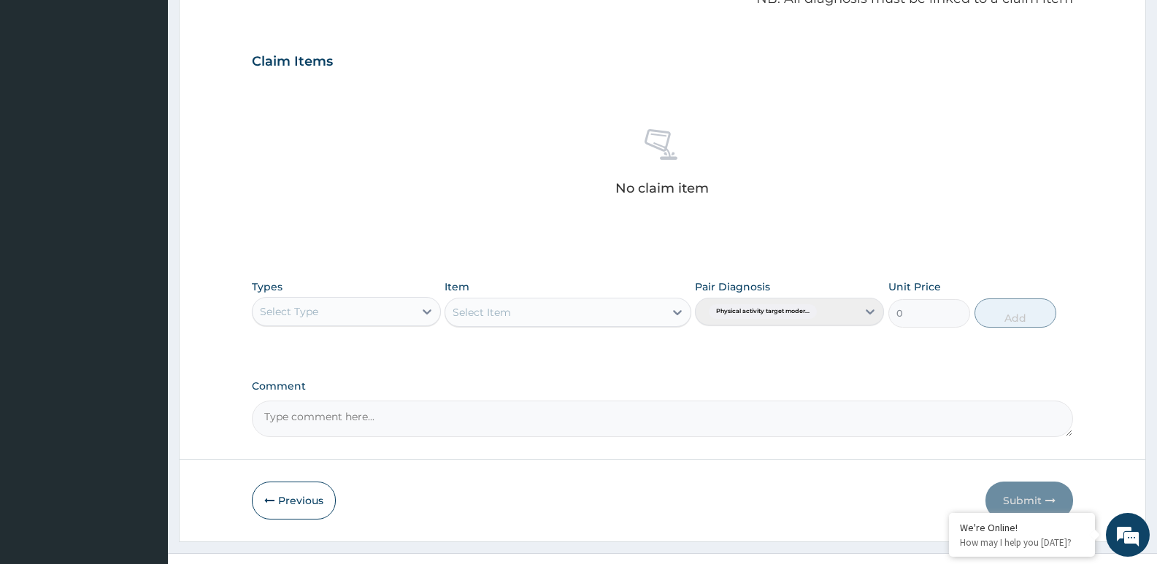
type input "PA/2E95F7"
click at [404, 309] on div "Select Type" at bounding box center [332, 311] width 161 height 23
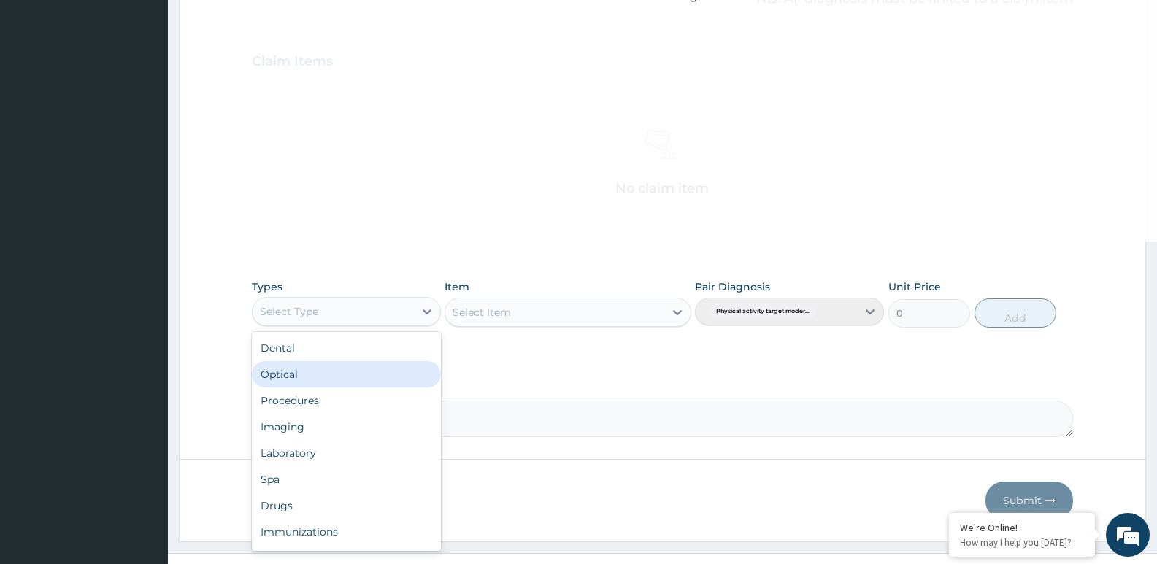
scroll to position [50, 0]
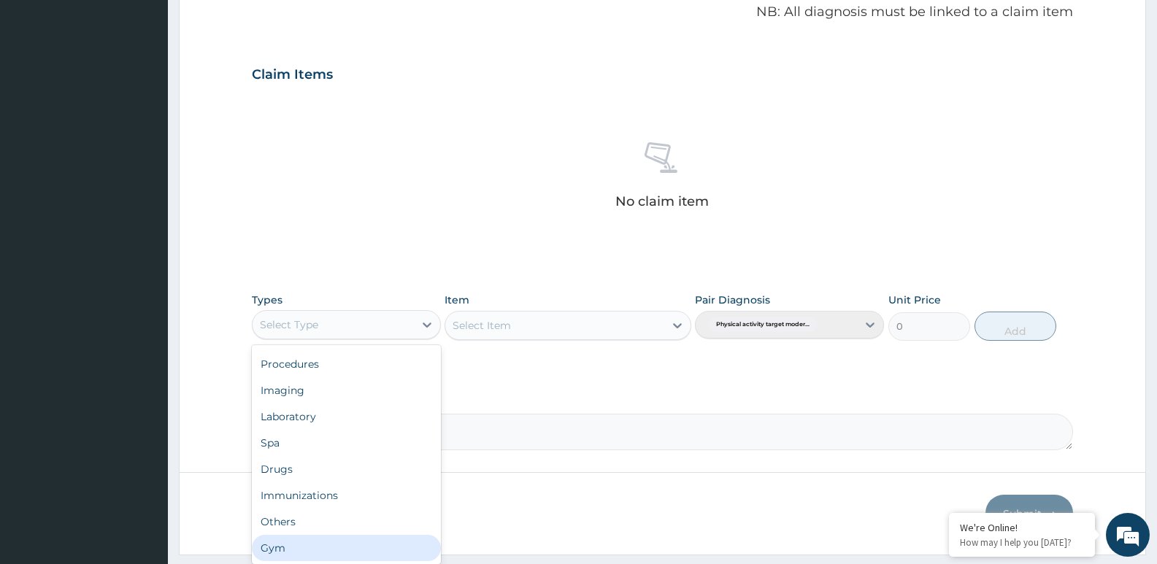
click at [379, 544] on div "Gym" at bounding box center [346, 548] width 189 height 26
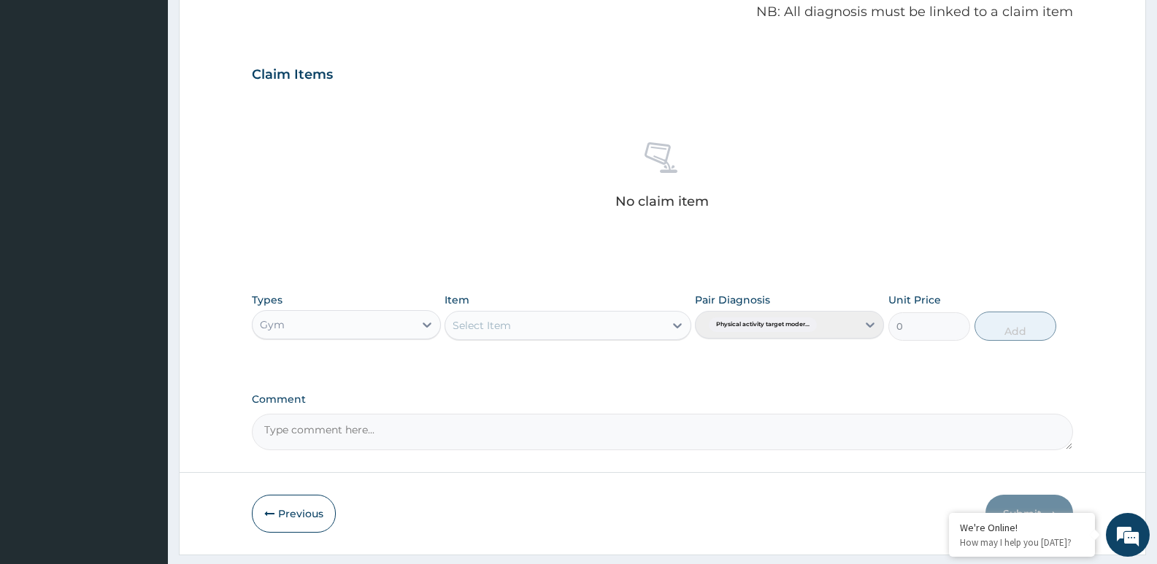
click at [566, 314] on div "Select Item" at bounding box center [554, 325] width 218 height 23
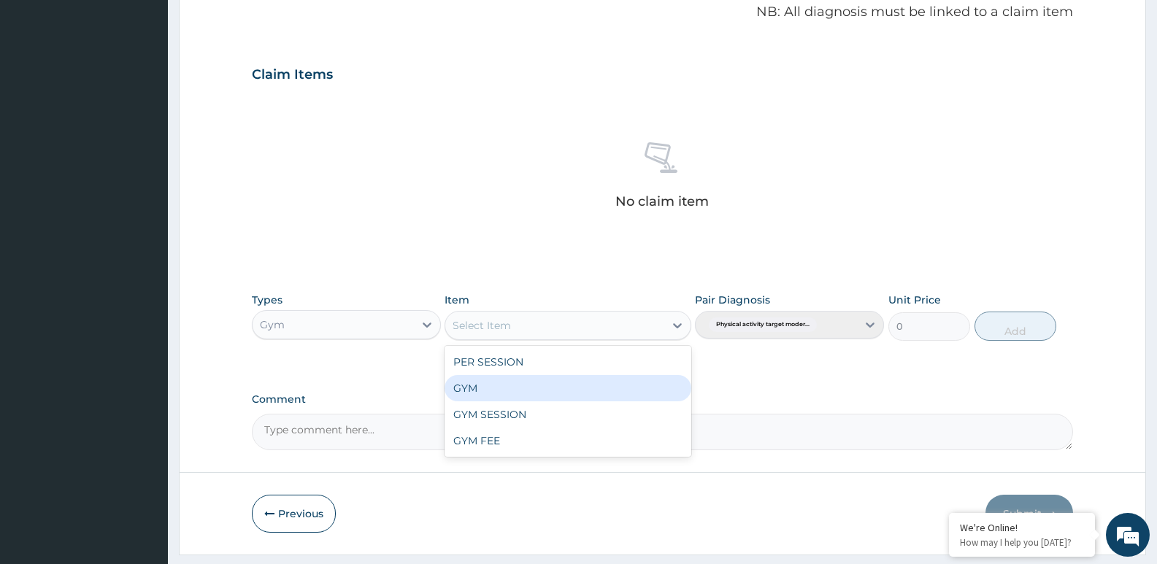
click at [554, 379] on div "GYM" at bounding box center [567, 388] width 246 height 26
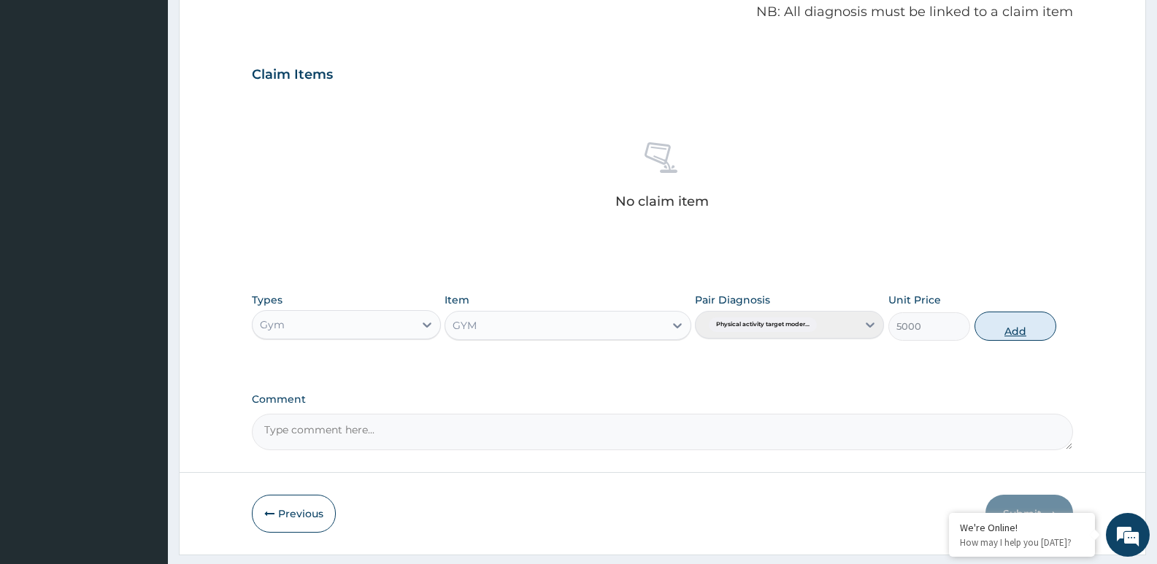
click at [1014, 325] on button "Add" at bounding box center [1015, 326] width 82 height 29
type input "0"
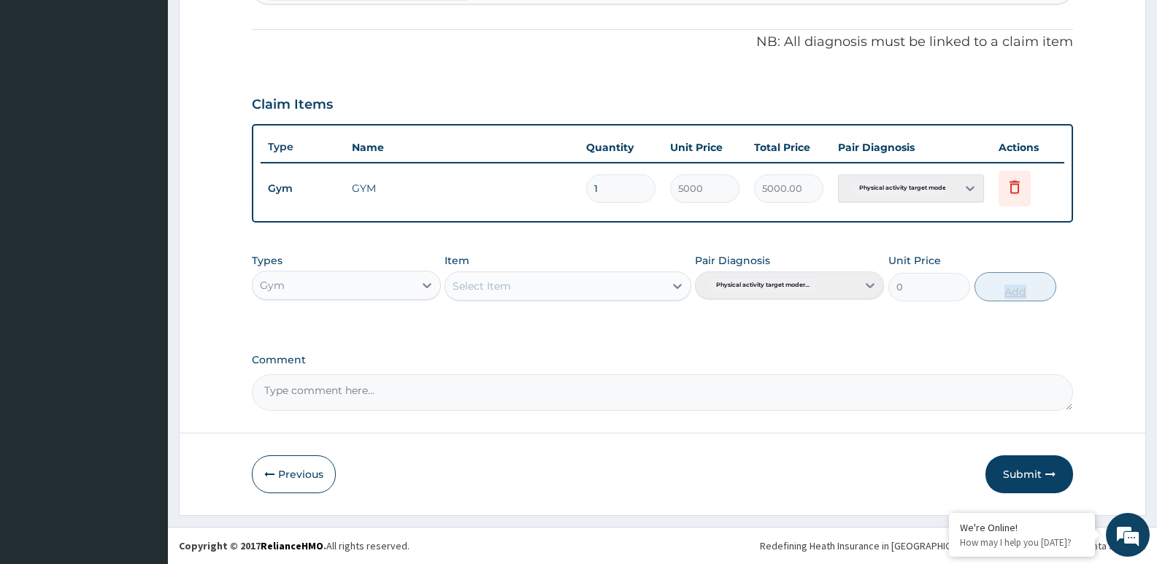
click at [1014, 325] on div "Types Gym Item Select Item Pair Diagnosis Physical activity target moder... Uni…" at bounding box center [662, 288] width 821 height 85
click at [1041, 486] on button "Submit" at bounding box center [1029, 474] width 88 height 38
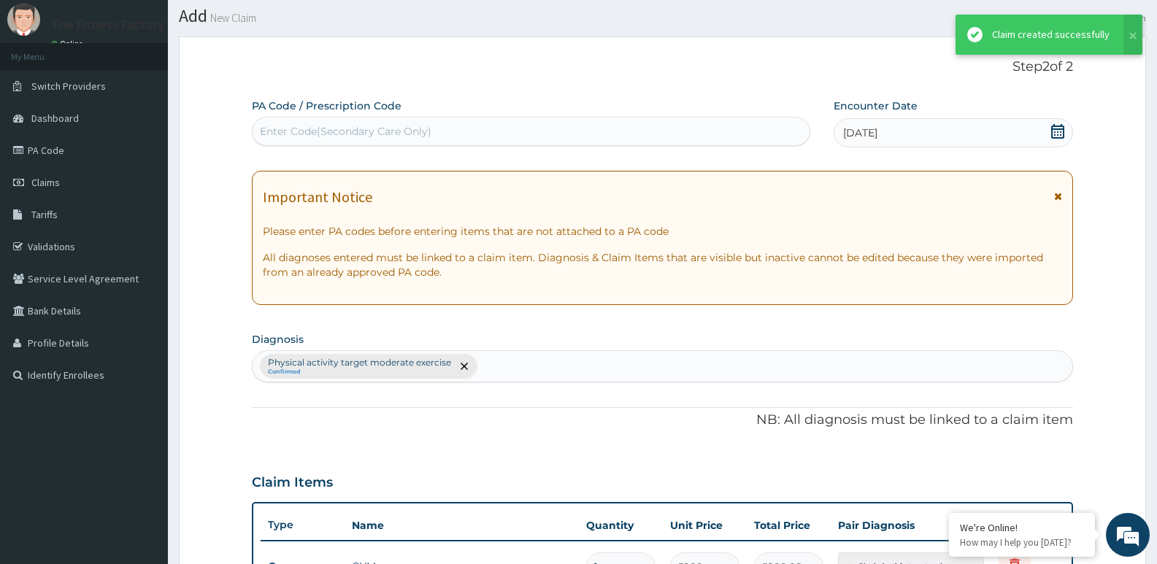
scroll to position [419, 0]
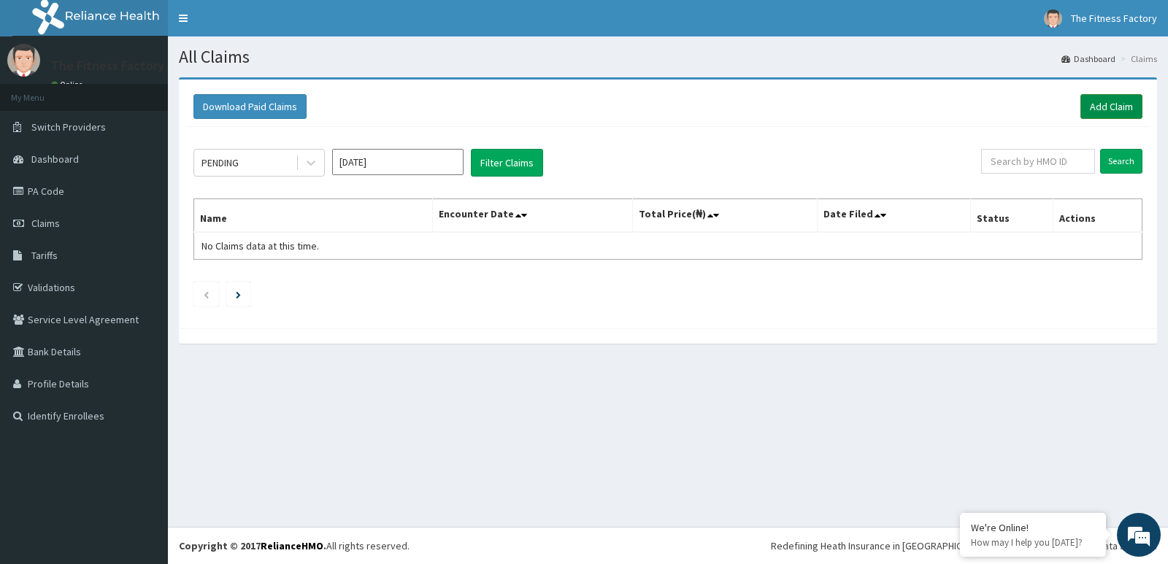
click at [1100, 99] on link "Add Claim" at bounding box center [1111, 106] width 62 height 25
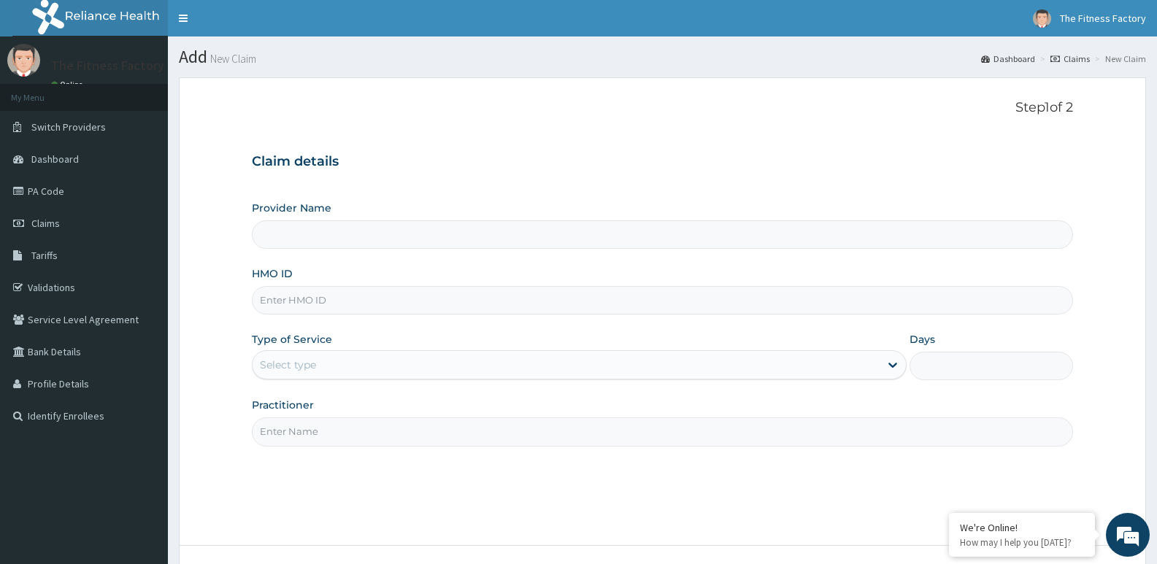
click at [621, 296] on input "HMO ID" at bounding box center [662, 300] width 821 height 28
type input "Fitness Factory Ltd"
type input "1"
click at [621, 296] on input "SNK." at bounding box center [662, 300] width 821 height 28
type input "SNK/10029/A"
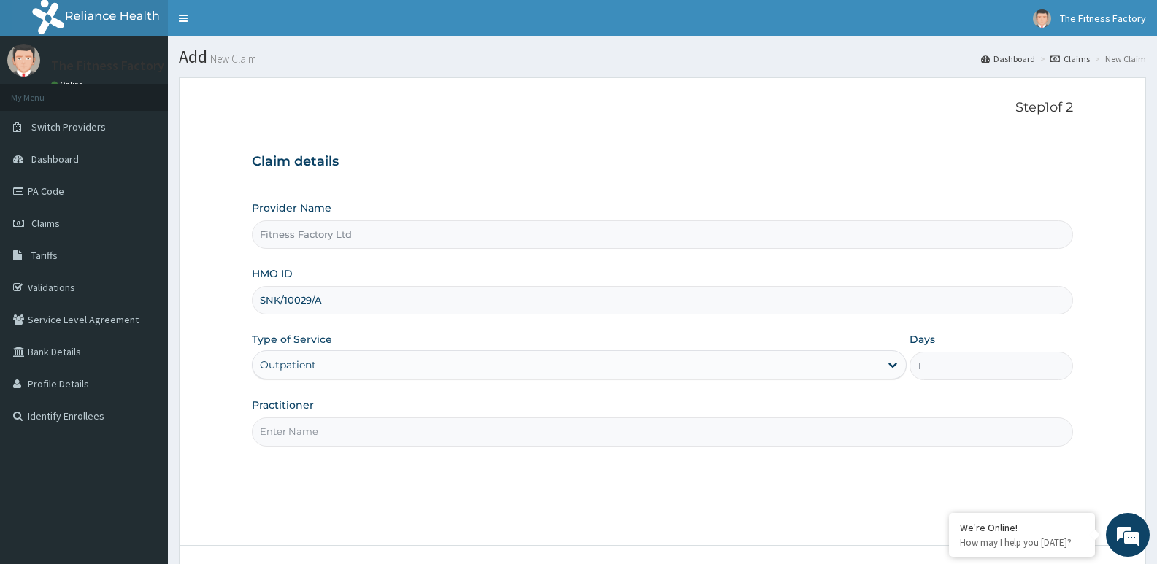
click at [495, 437] on input "Practitioner" at bounding box center [662, 431] width 821 height 28
type input "P"
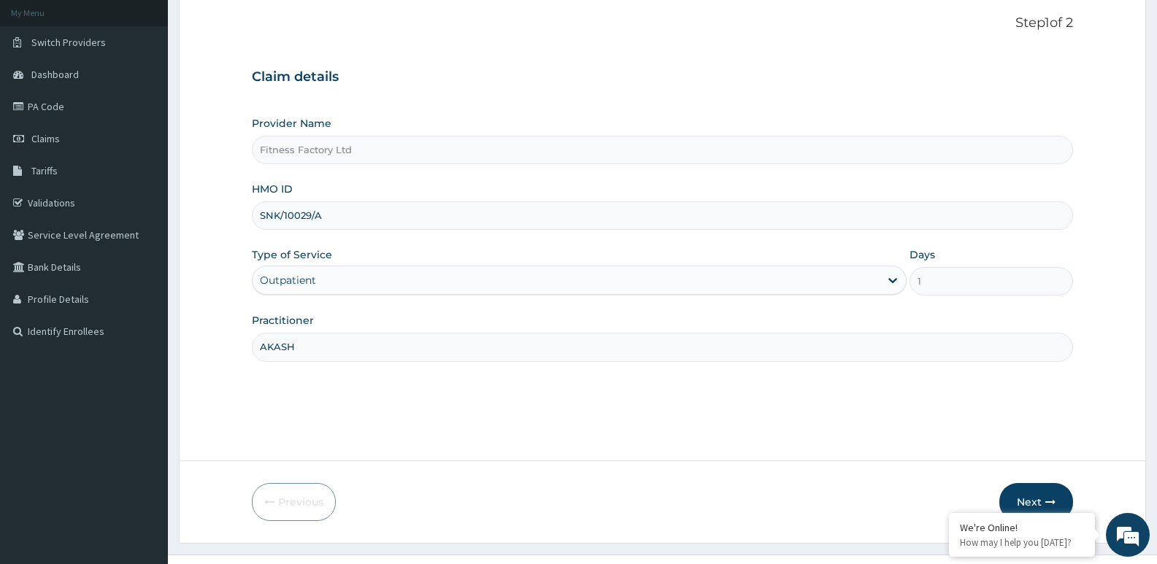
scroll to position [90, 0]
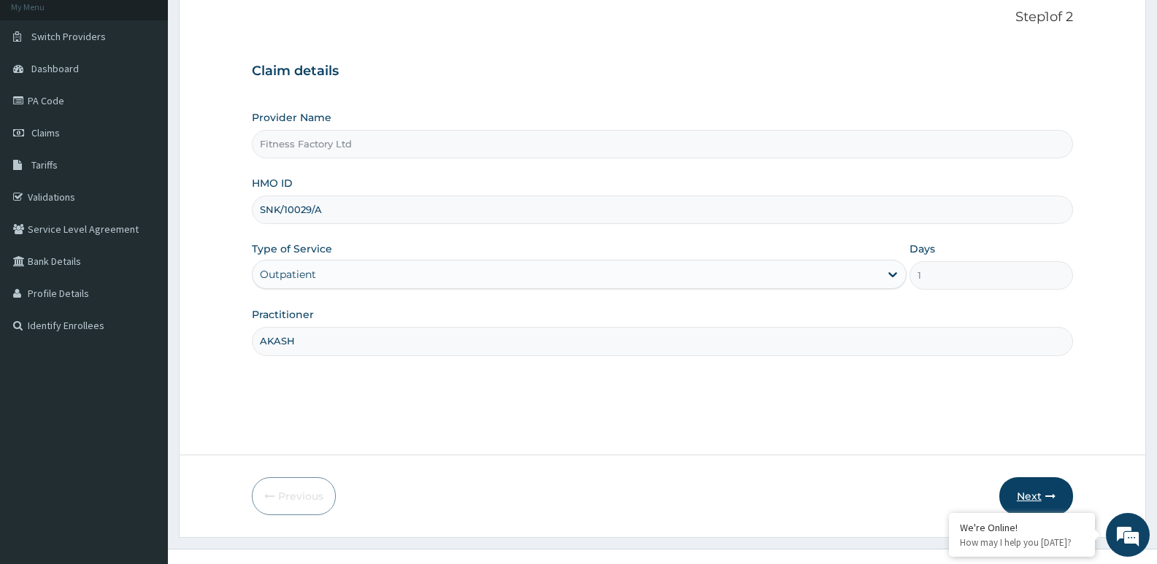
type input "AKASH"
click at [1049, 498] on icon "button" at bounding box center [1050, 496] width 10 height 10
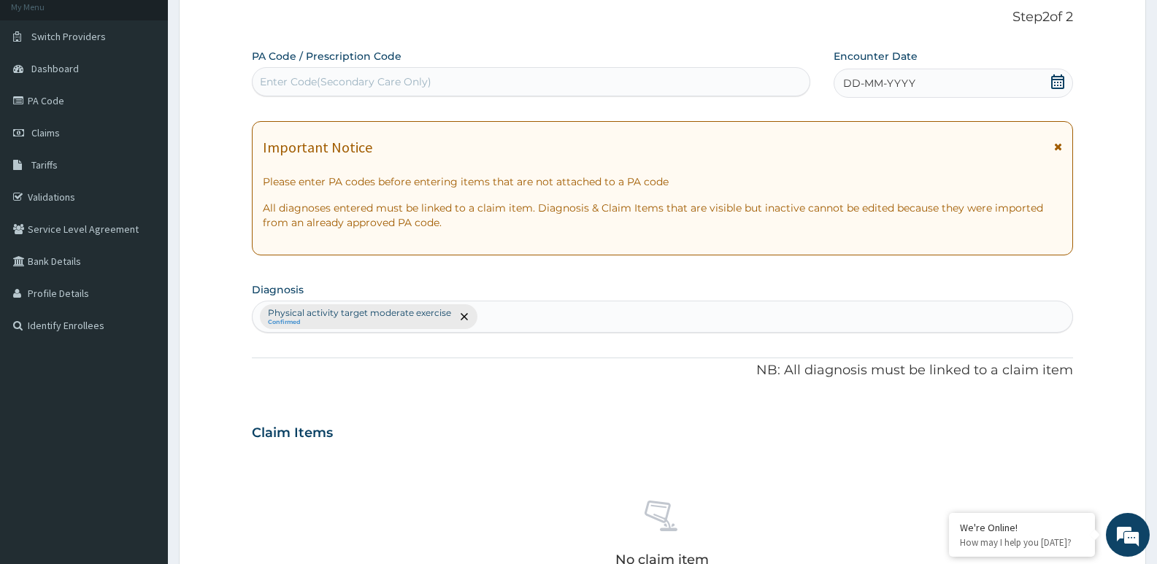
click at [973, 89] on div "DD-MM-YYYY" at bounding box center [952, 83] width 239 height 29
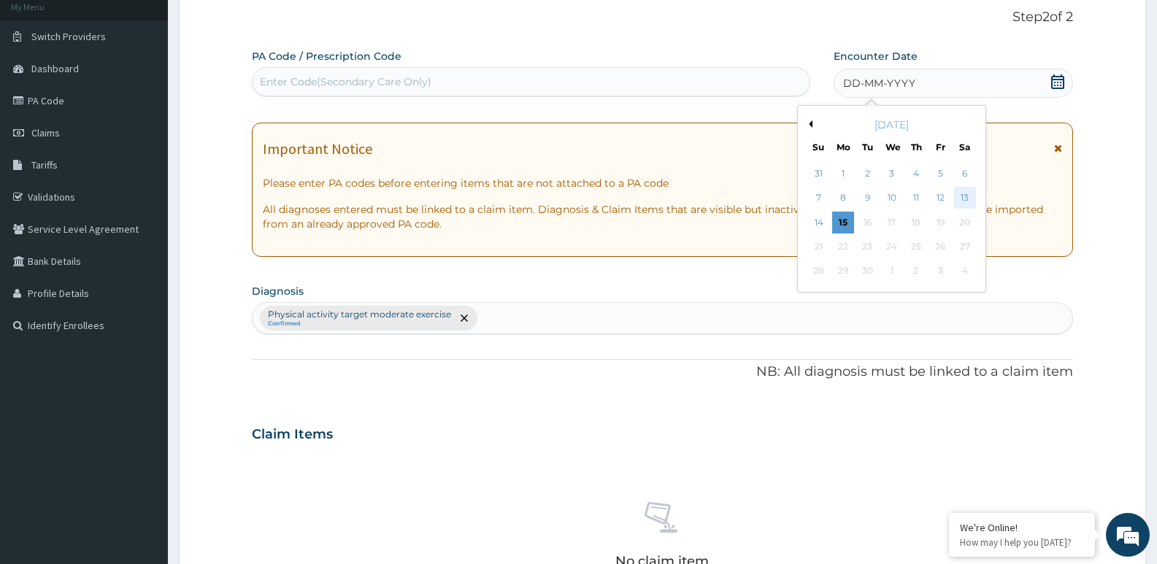
click at [968, 197] on div "13" at bounding box center [965, 199] width 22 height 22
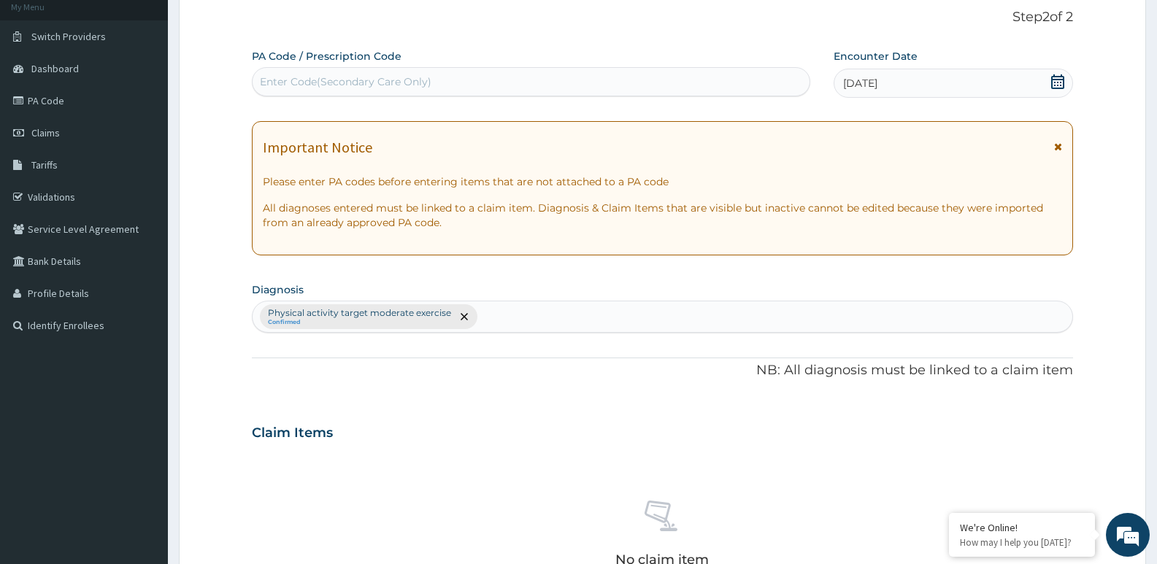
click at [636, 78] on div "Enter Code(Secondary Care Only)" at bounding box center [530, 81] width 557 height 23
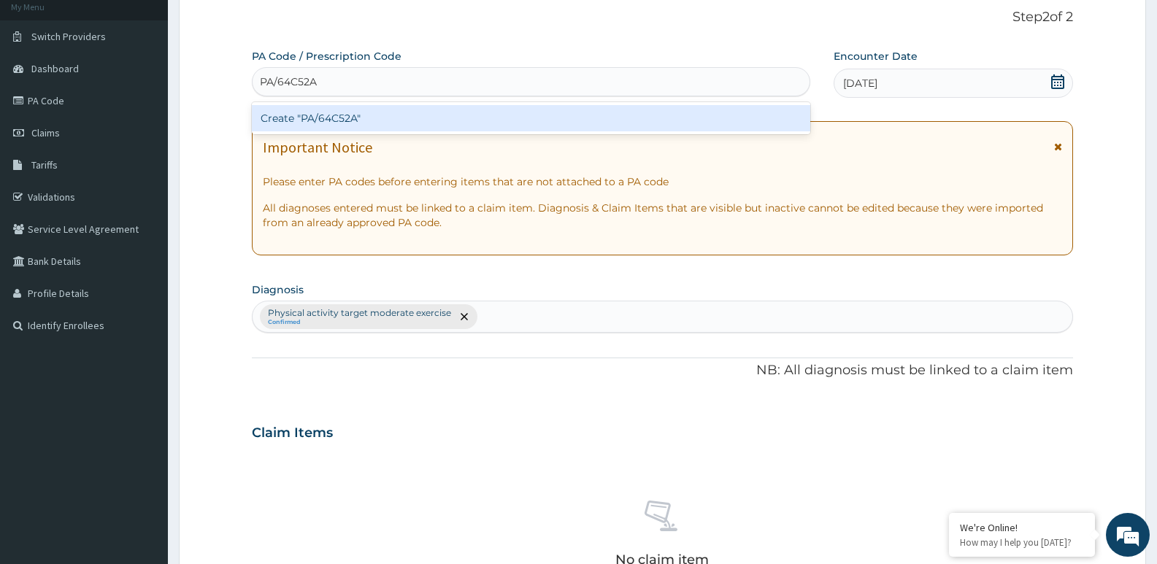
scroll to position [488, 0]
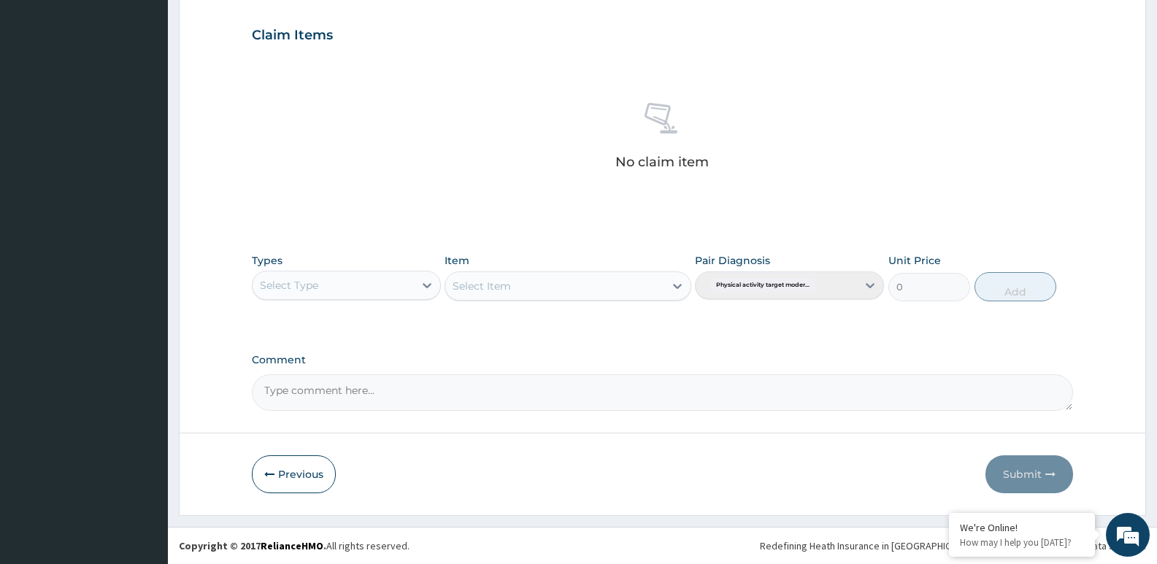
type input "PA/64C52A"
click at [386, 292] on div "Select Type" at bounding box center [332, 285] width 161 height 23
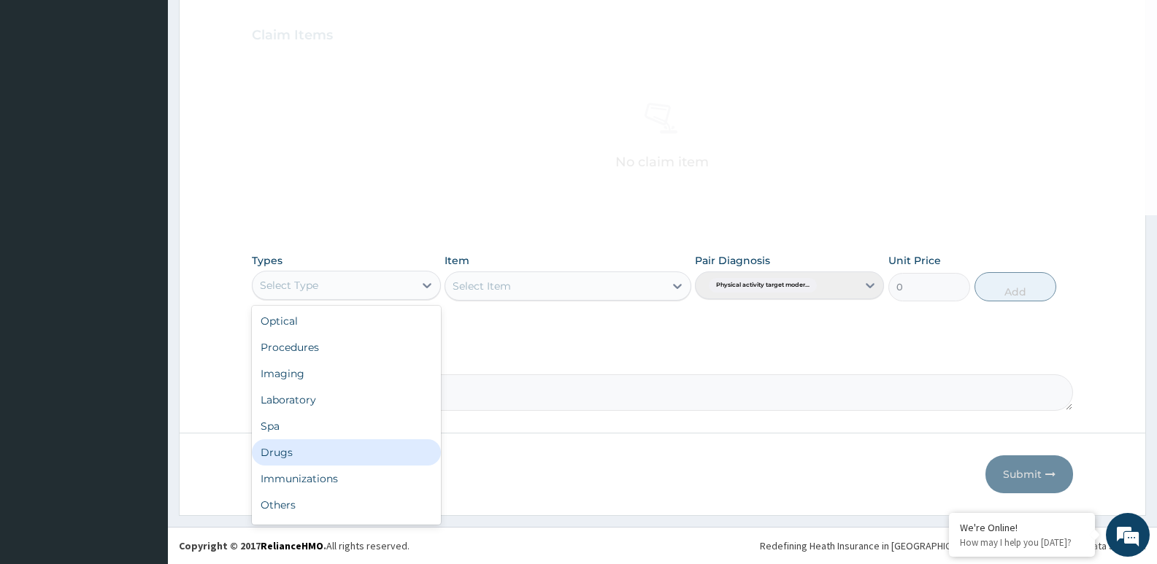
scroll to position [50, 0]
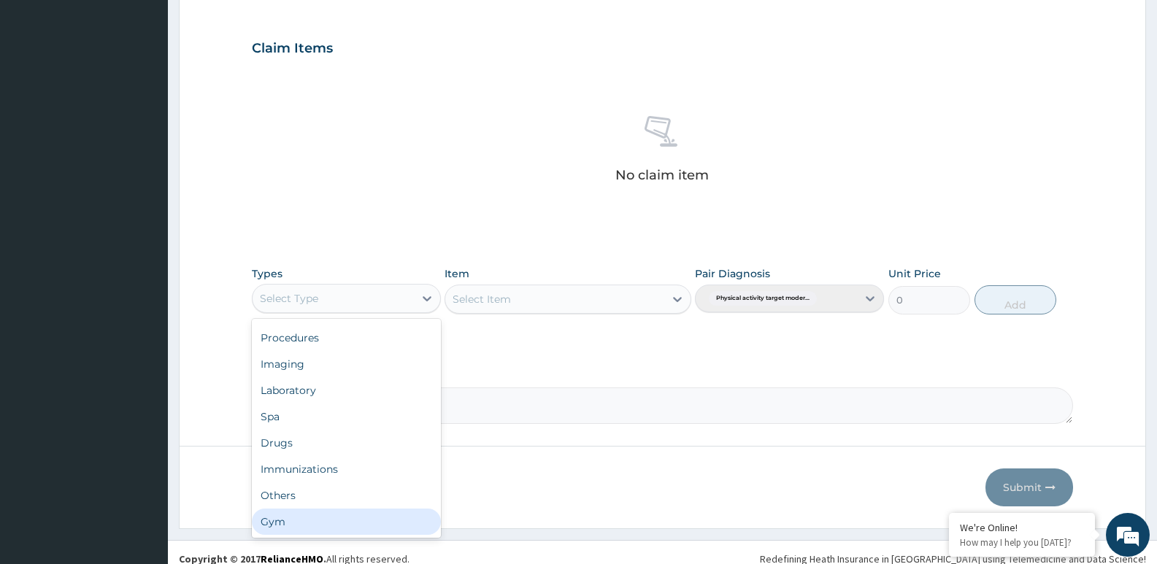
click at [407, 512] on div "Gym" at bounding box center [346, 522] width 189 height 26
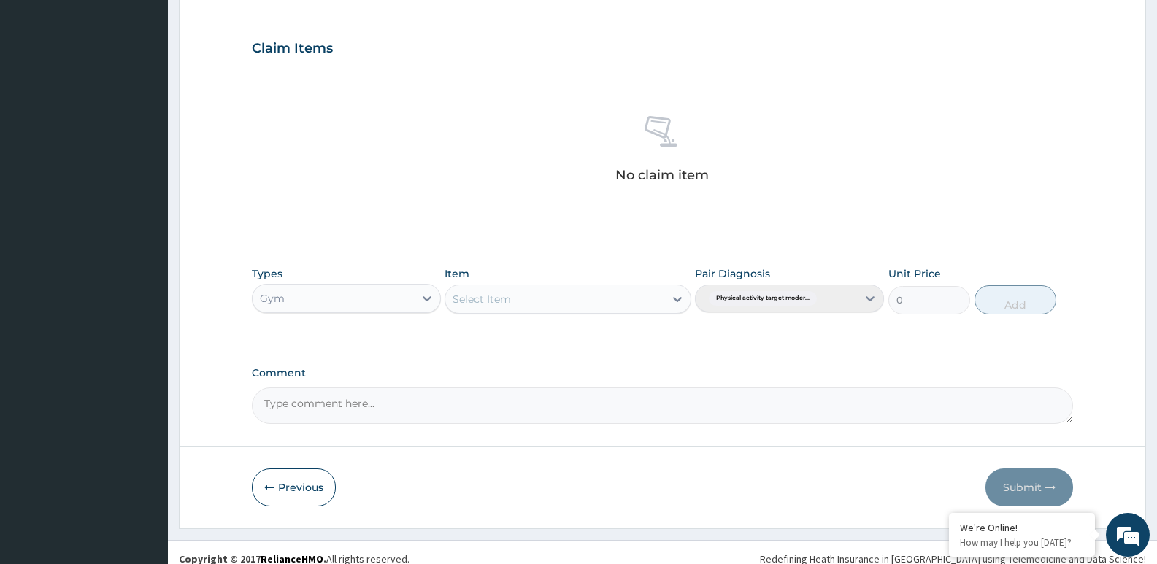
click at [545, 299] on div "Select Item" at bounding box center [554, 299] width 218 height 23
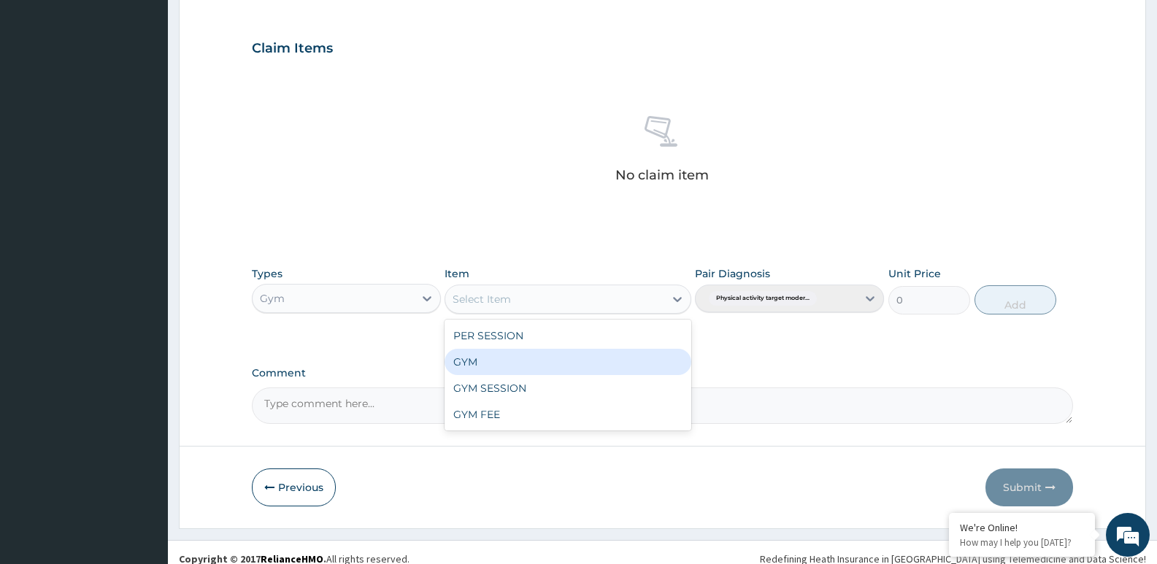
click at [597, 363] on div "GYM" at bounding box center [567, 362] width 246 height 26
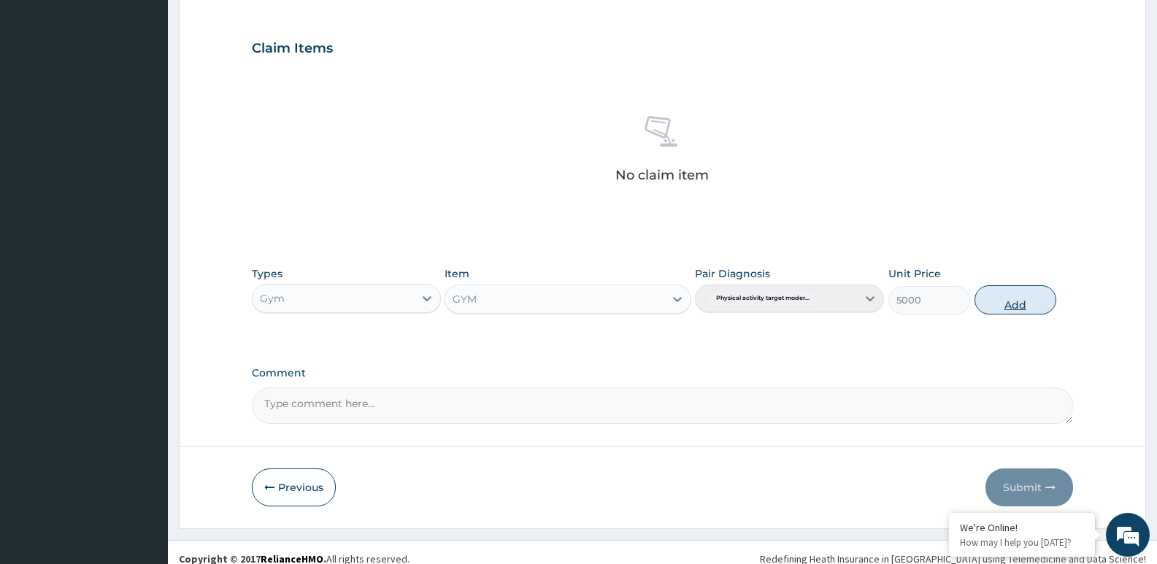
click at [1006, 295] on button "Add" at bounding box center [1015, 299] width 82 height 29
type input "0"
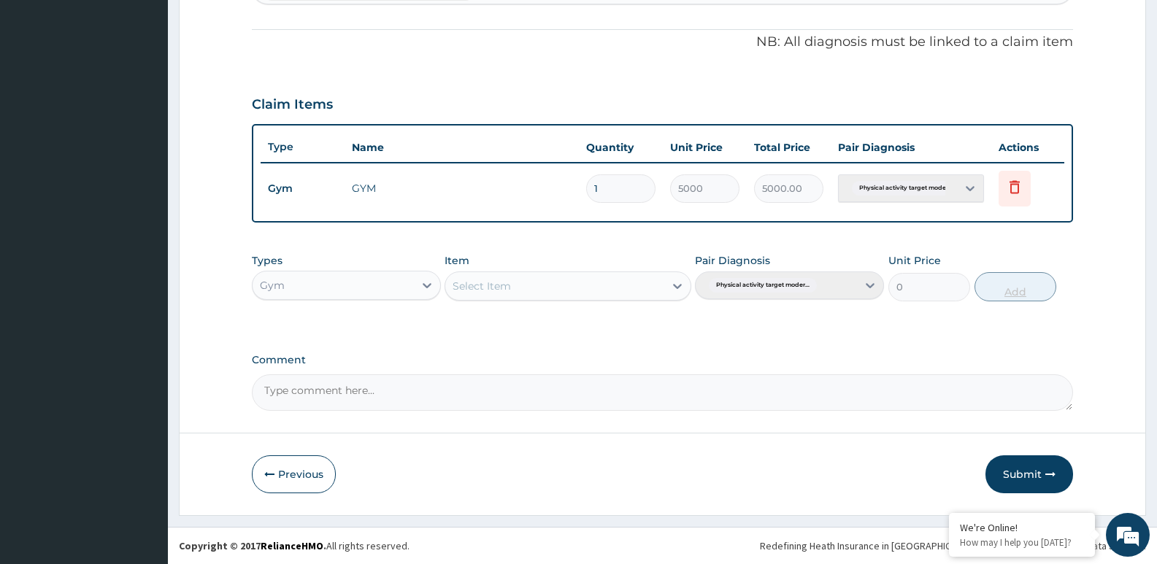
scroll to position [432, 0]
click at [1054, 471] on icon "button" at bounding box center [1050, 474] width 10 height 10
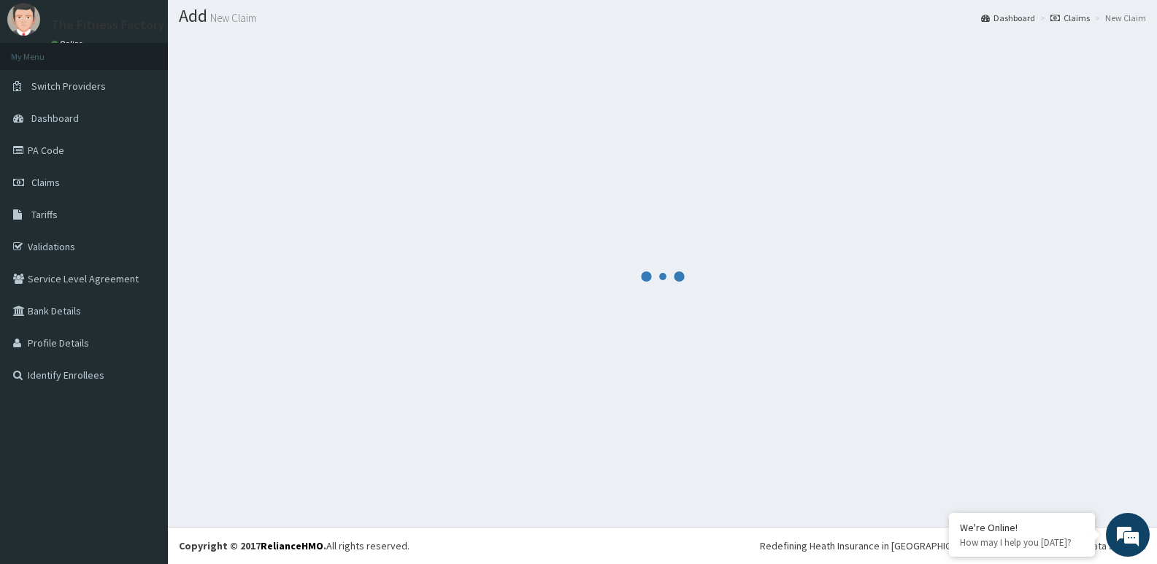
scroll to position [419, 0]
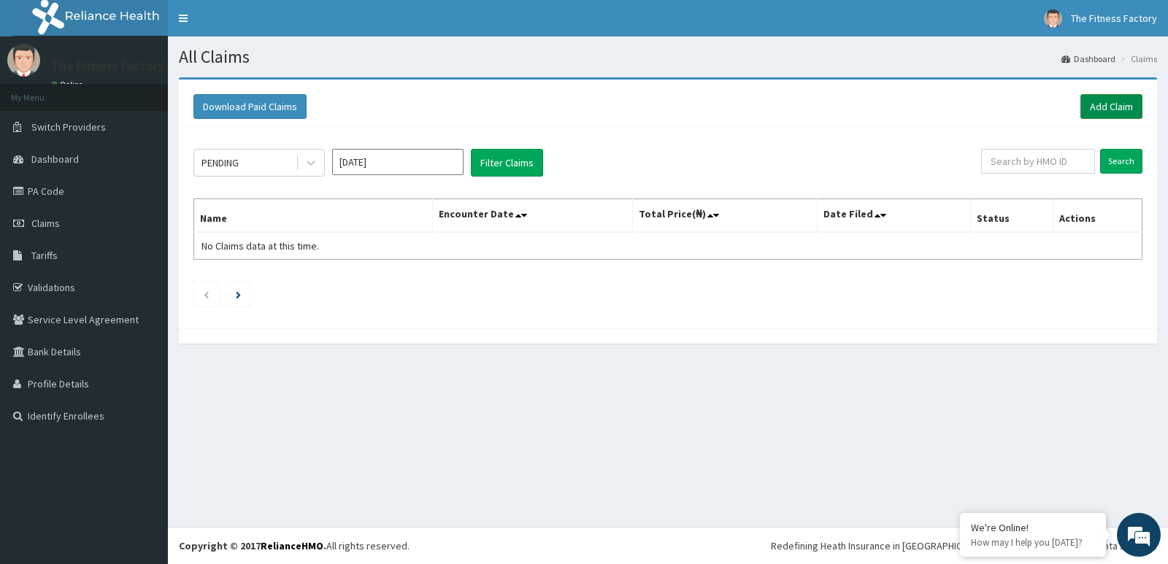
click at [1114, 114] on link "Add Claim" at bounding box center [1111, 106] width 62 height 25
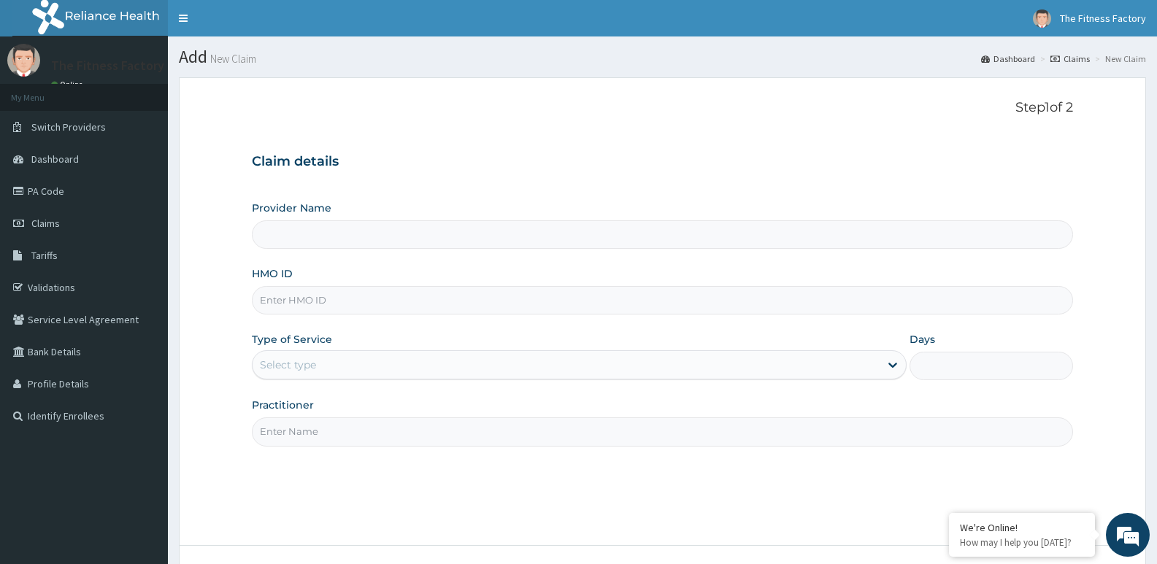
click at [537, 312] on input "HMO ID" at bounding box center [662, 300] width 821 height 28
type input "SL"
type input "Fitness Factory Ltd"
type input "1"
type input "SLB/10792/A"
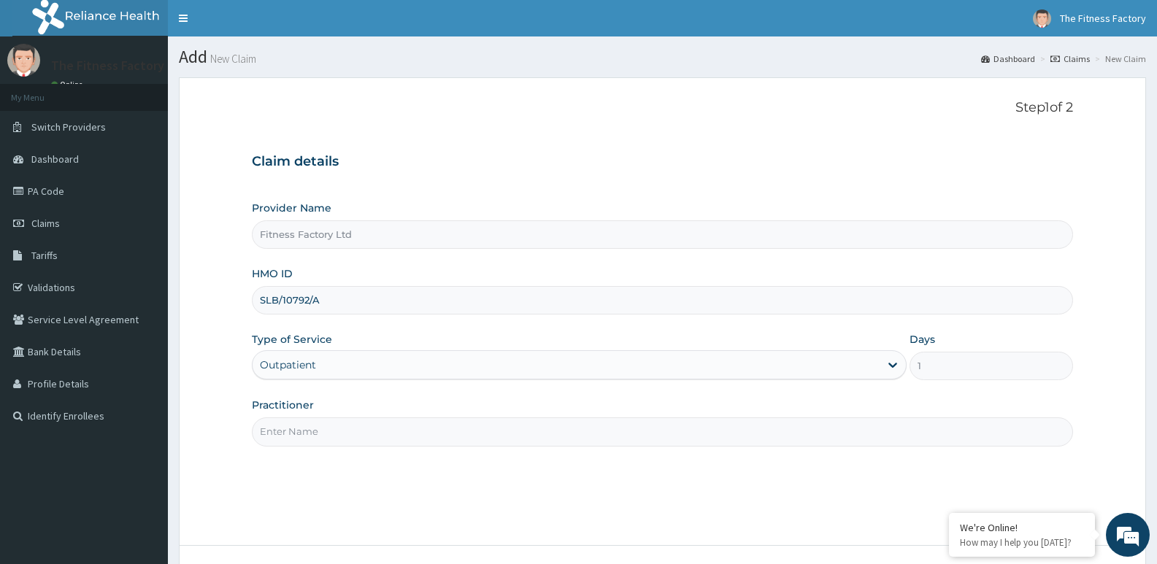
click at [419, 424] on input "Practitioner" at bounding box center [662, 431] width 821 height 28
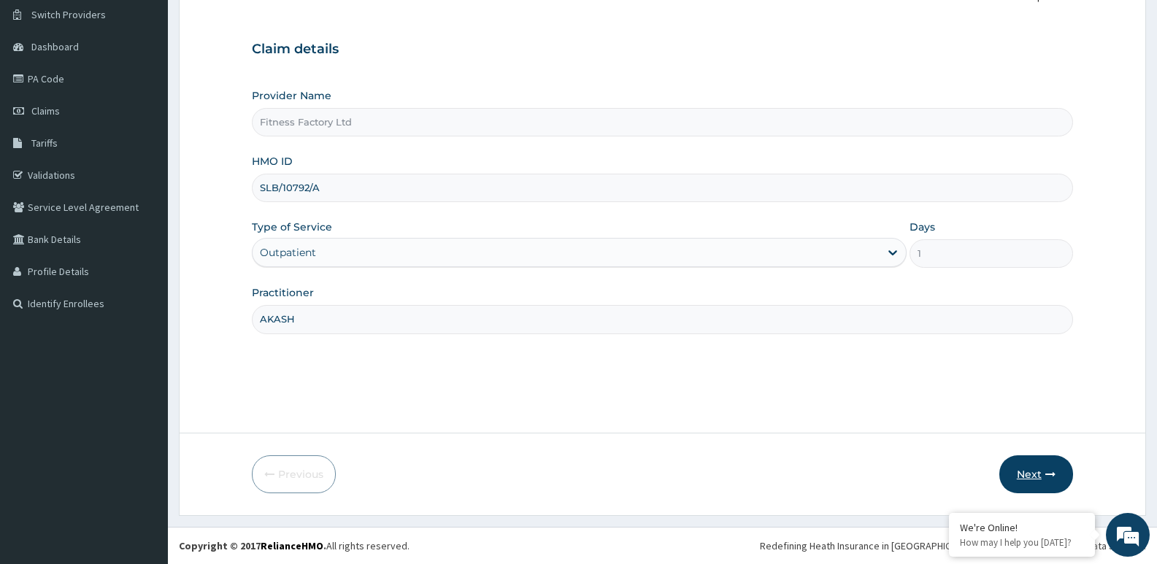
type input "AKASH"
click at [1024, 487] on button "Next" at bounding box center [1036, 474] width 74 height 38
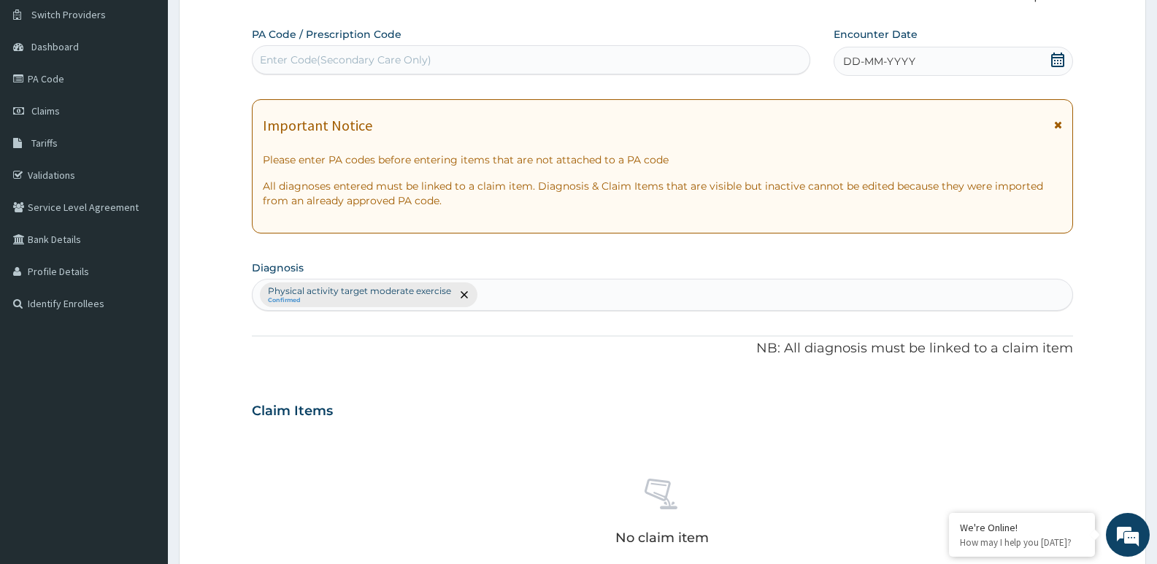
click at [882, 64] on span "DD-MM-YYYY" at bounding box center [879, 61] width 72 height 15
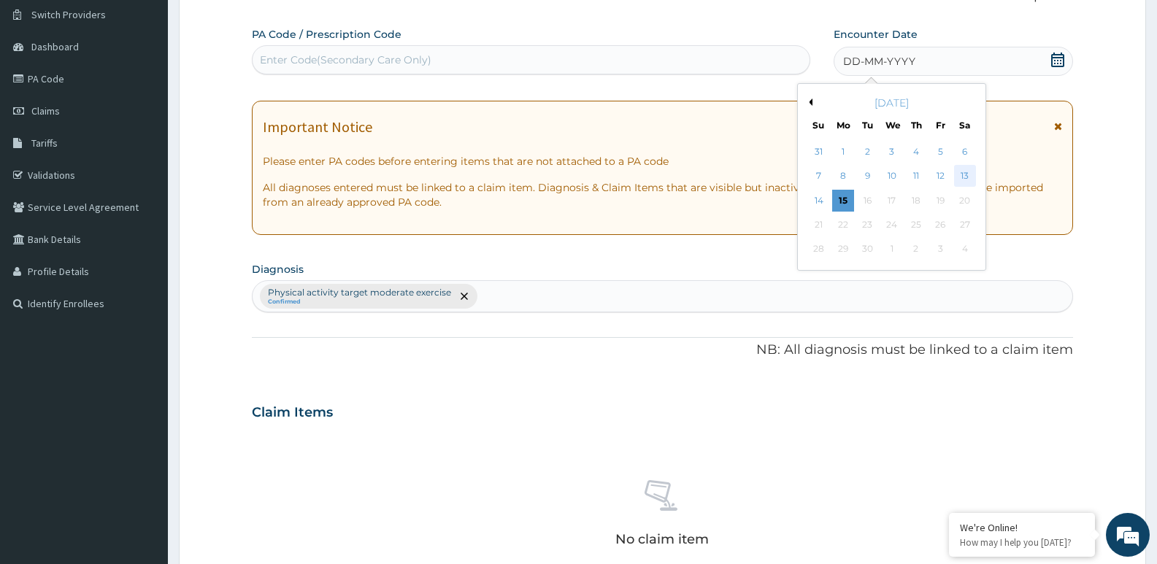
click at [965, 171] on div "13" at bounding box center [965, 177] width 22 height 22
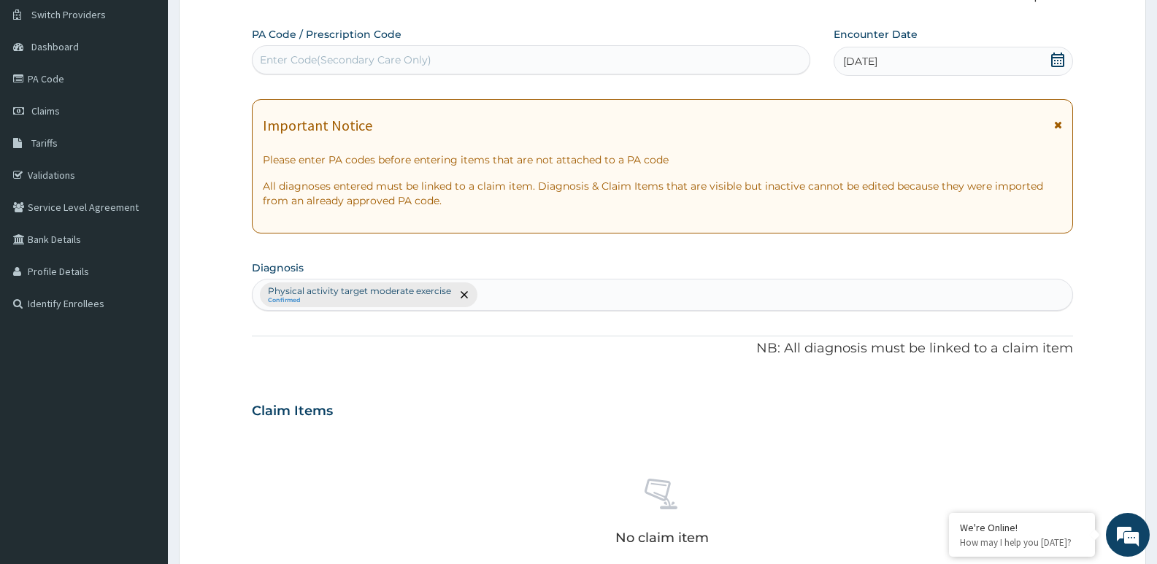
click at [658, 55] on div "Enter Code(Secondary Care Only)" at bounding box center [530, 59] width 557 height 23
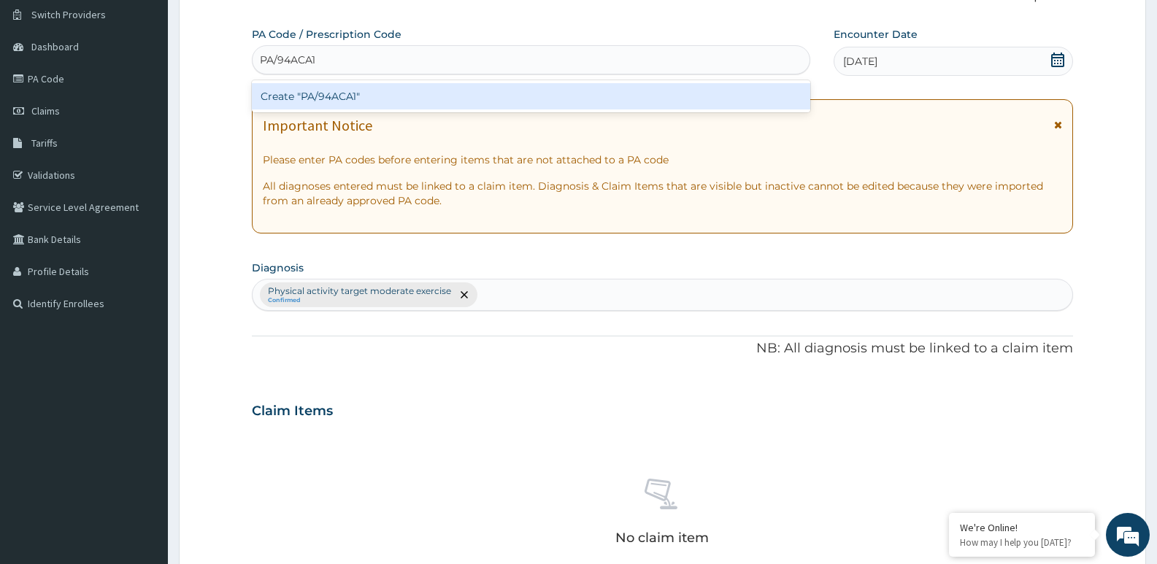
type input "PA/94ACA1"
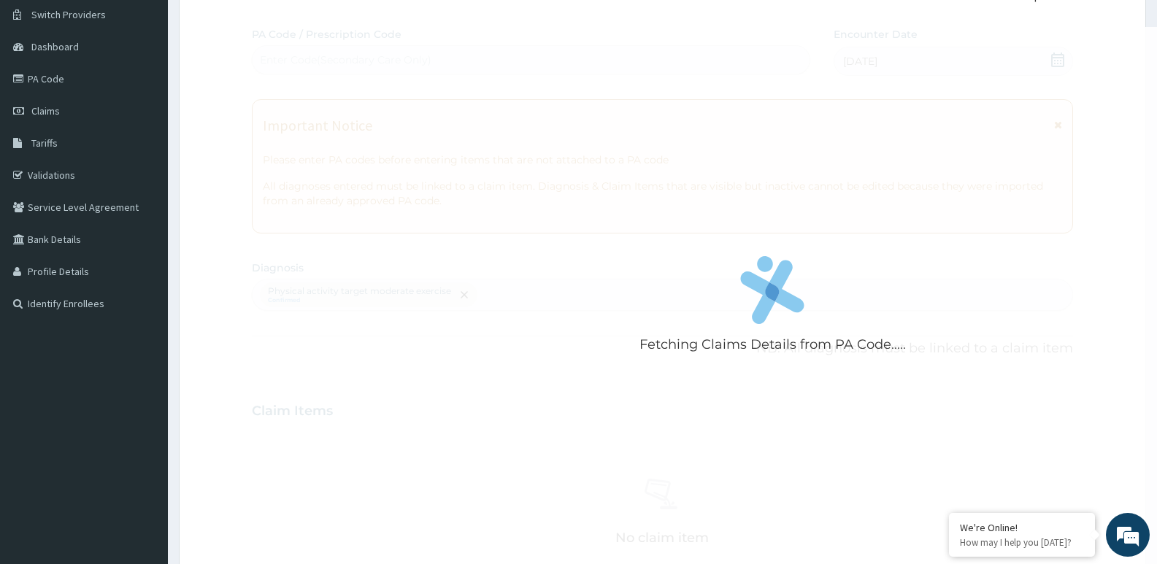
click at [1064, 178] on div "Fetching Claims Details from PA Code..... PA Code / Prescription Code Enter Cod…" at bounding box center [662, 407] width 821 height 760
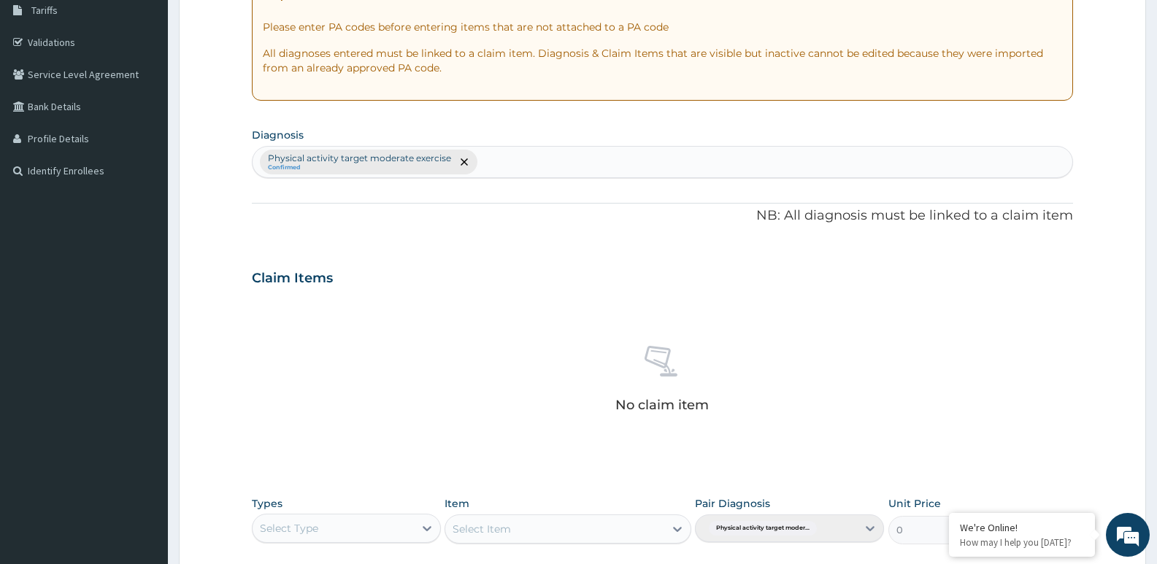
scroll to position [488, 0]
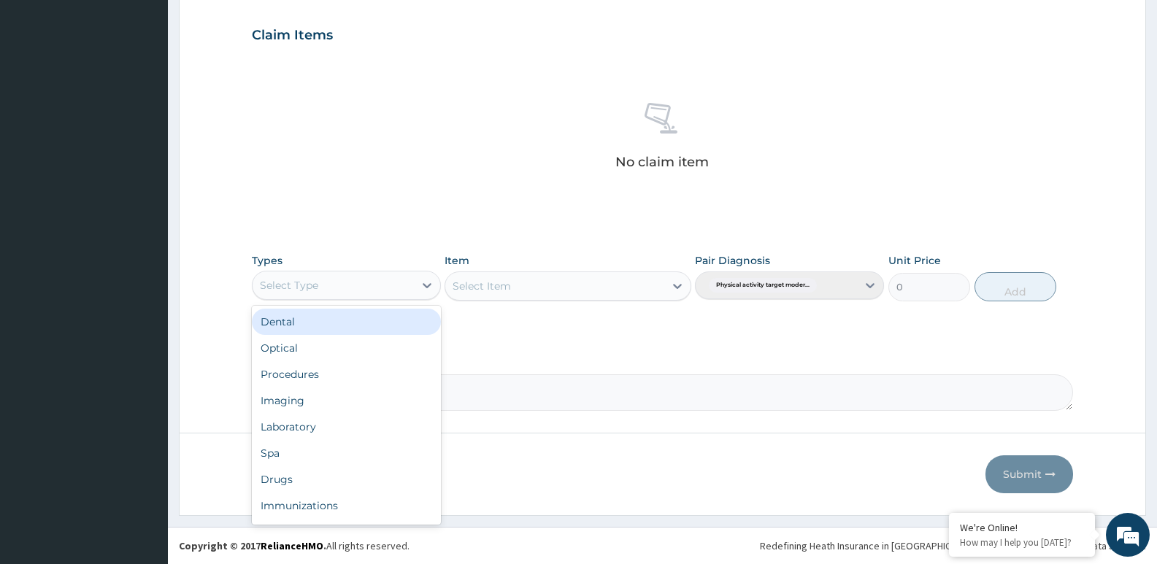
click at [385, 286] on div "Select Type" at bounding box center [332, 285] width 161 height 23
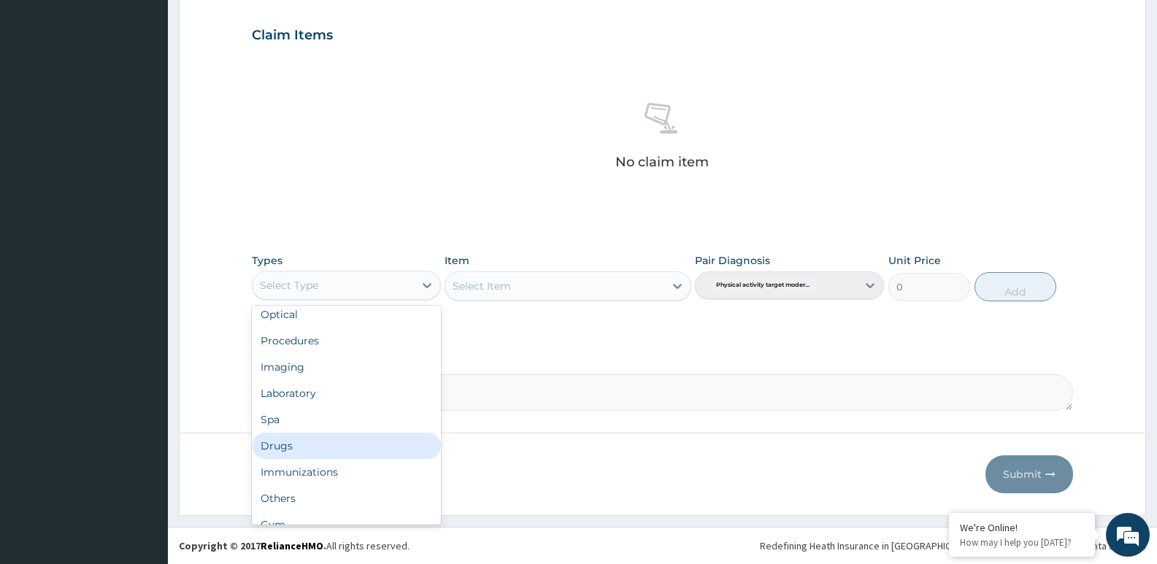
scroll to position [50, 0]
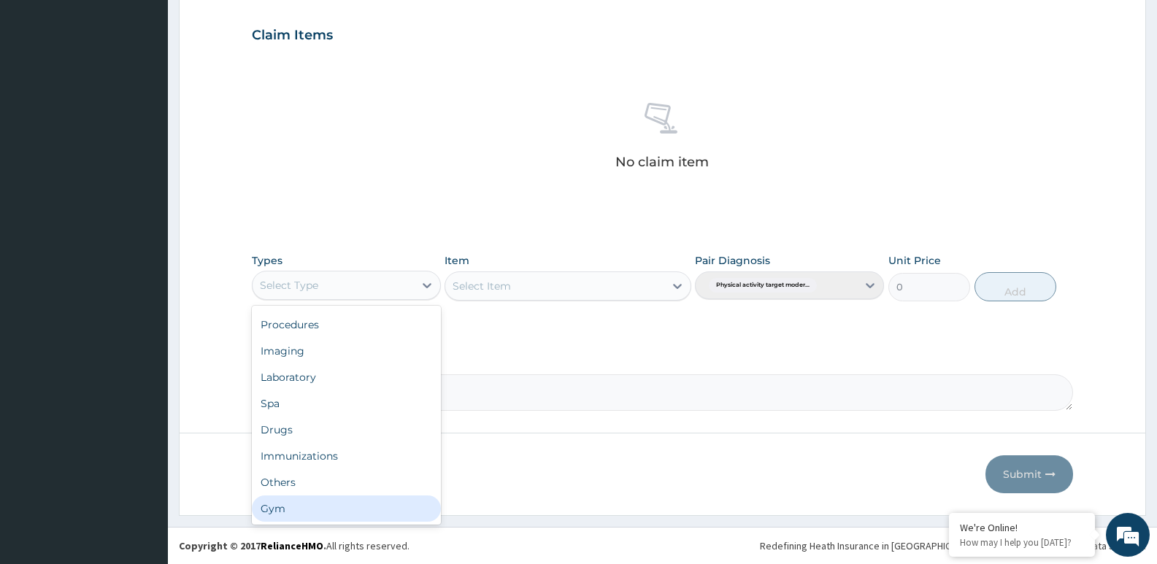
click at [404, 512] on div "Gym" at bounding box center [346, 508] width 189 height 26
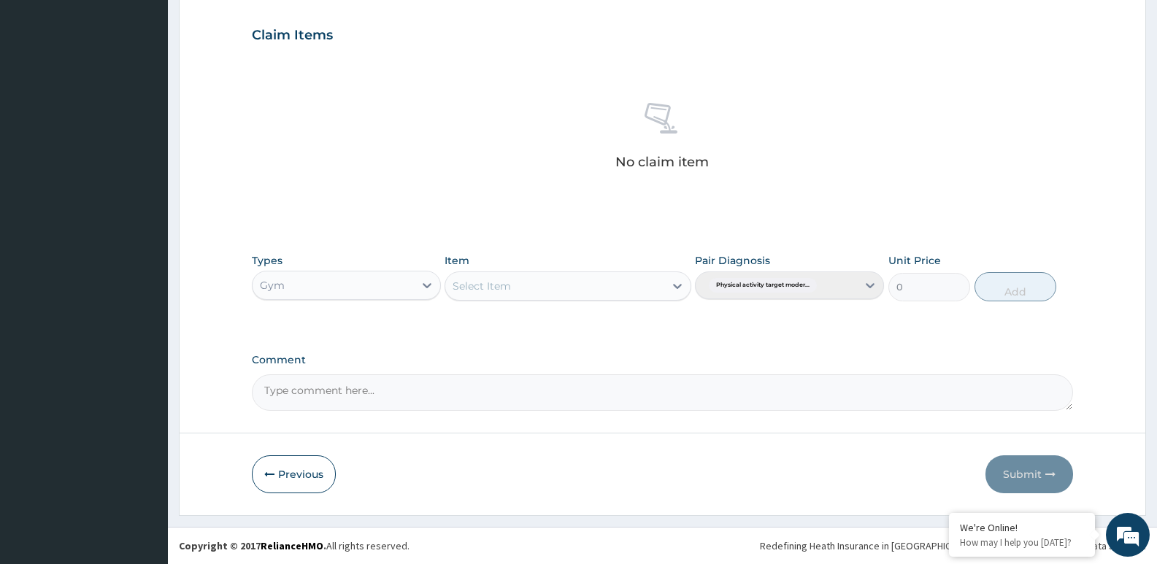
click at [537, 277] on div "Select Item" at bounding box center [554, 285] width 218 height 23
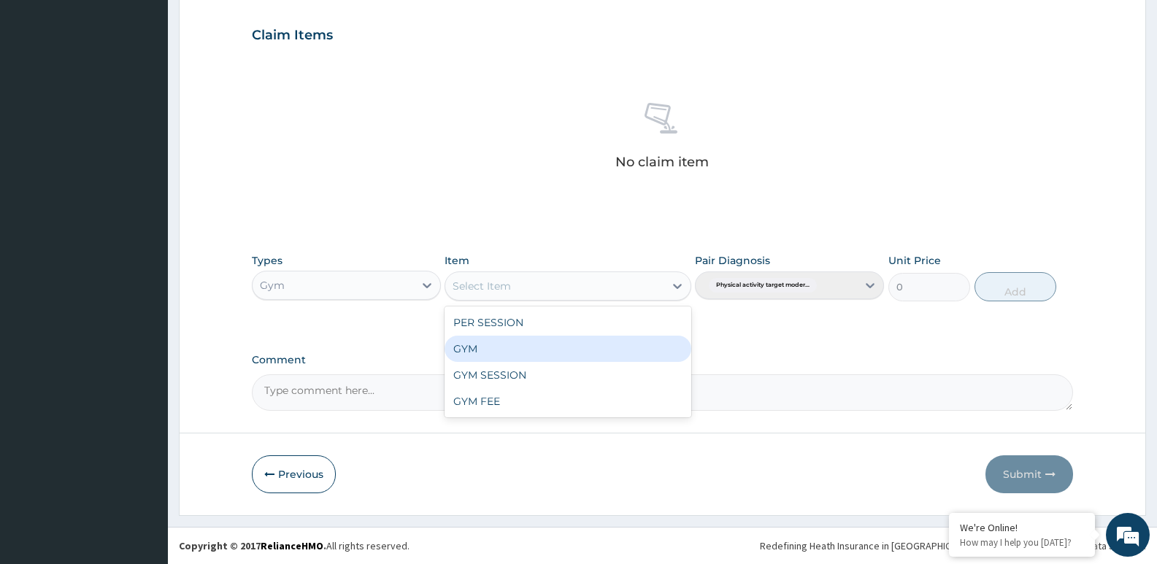
click at [575, 358] on div "GYM" at bounding box center [567, 349] width 246 height 26
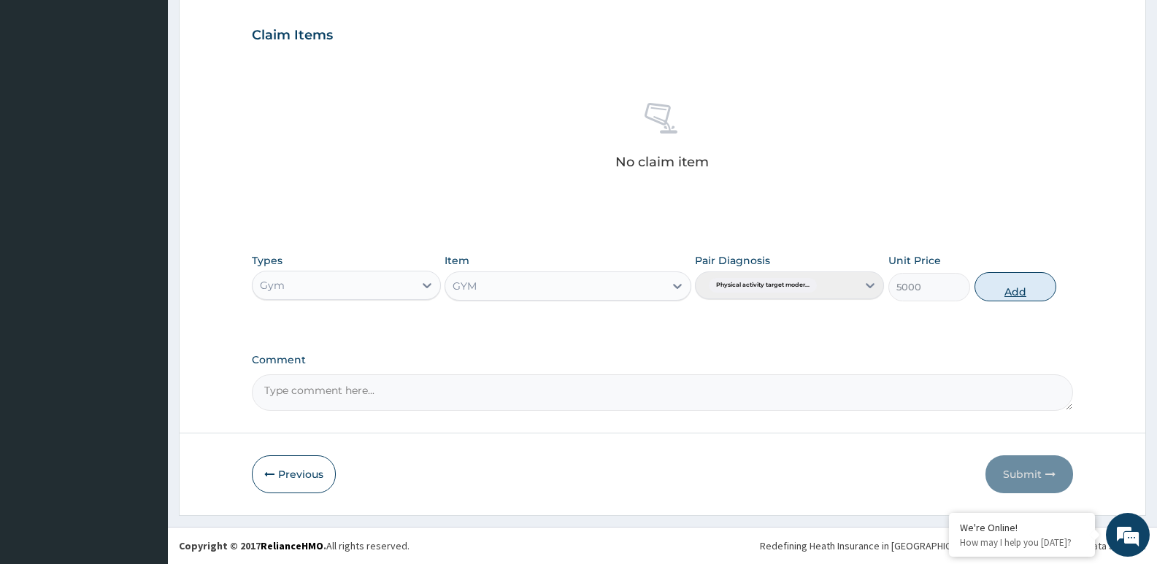
click at [1024, 283] on button "Add" at bounding box center [1015, 286] width 82 height 29
type input "0"
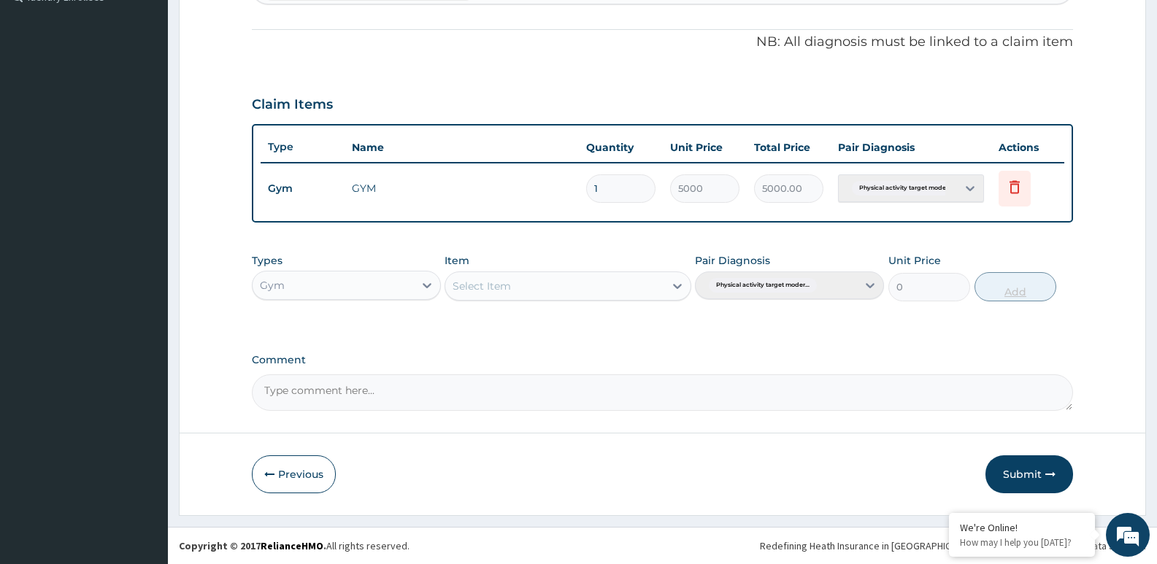
scroll to position [419, 0]
click at [1052, 459] on button "Submit" at bounding box center [1029, 474] width 88 height 38
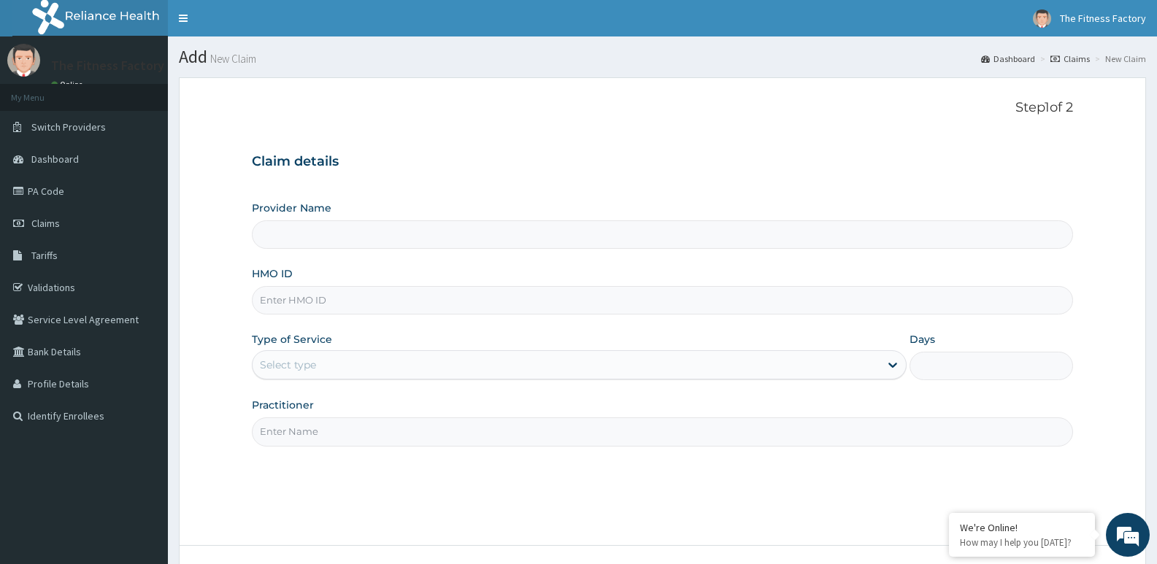
click at [372, 307] on input "HMO ID" at bounding box center [662, 300] width 821 height 28
type input "Fitness Factory Ltd"
type input "1"
type input "SSE/10152/A"
click at [273, 439] on input "Practitioner" at bounding box center [662, 431] width 821 height 28
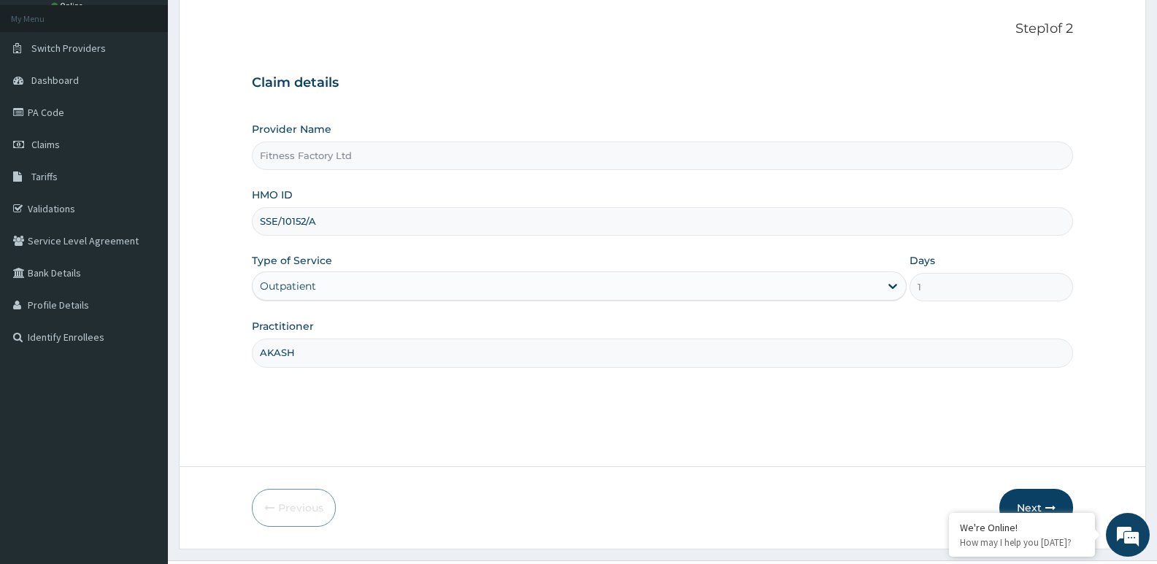
scroll to position [112, 0]
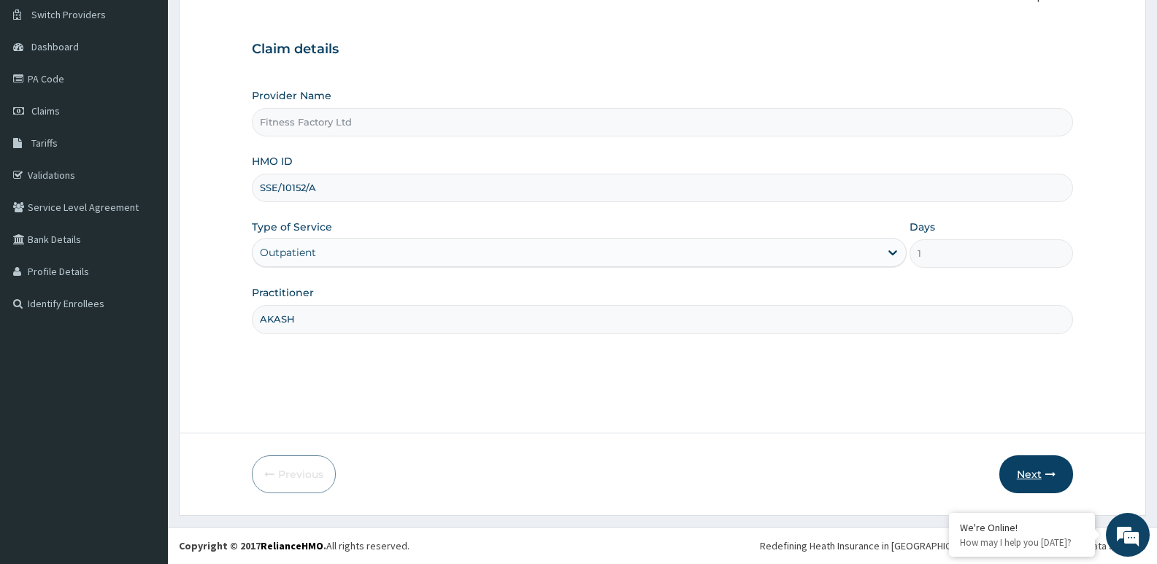
type input "AKASH"
click at [1048, 456] on button "Next" at bounding box center [1036, 474] width 74 height 38
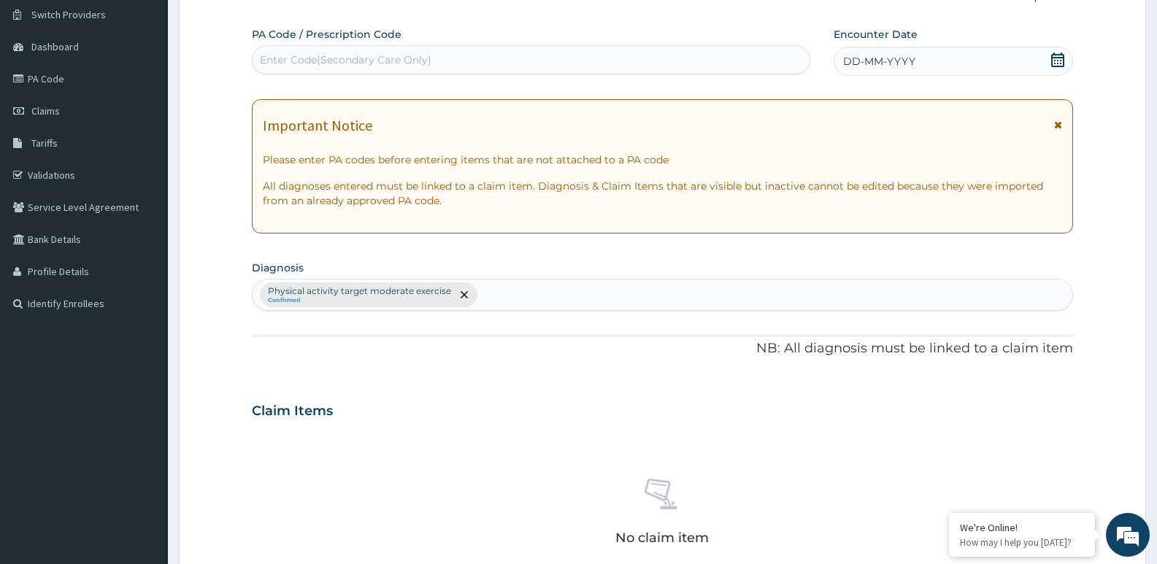
click at [898, 52] on div "DD-MM-YYYY" at bounding box center [952, 61] width 239 height 29
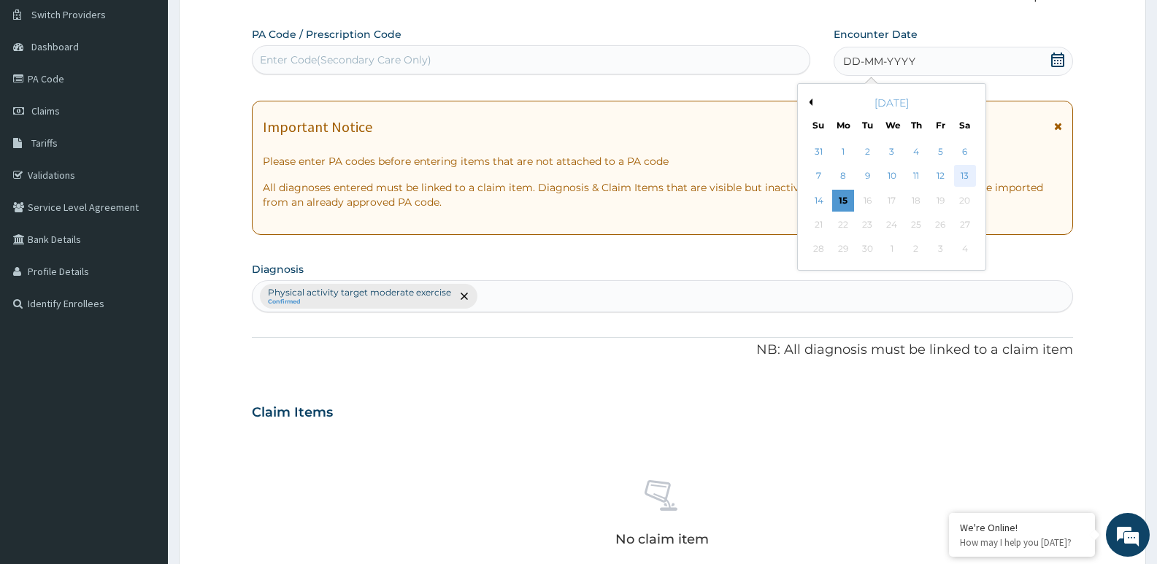
click at [958, 170] on div "13" at bounding box center [965, 177] width 22 height 22
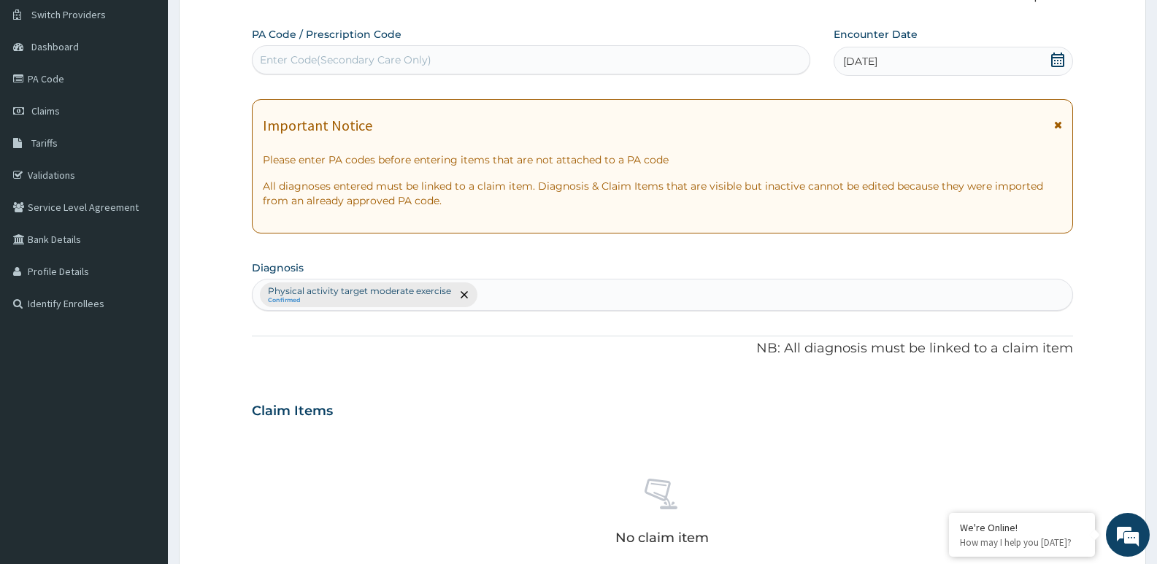
click at [687, 48] on div "Enter Code(Secondary Care Only)" at bounding box center [530, 59] width 557 height 23
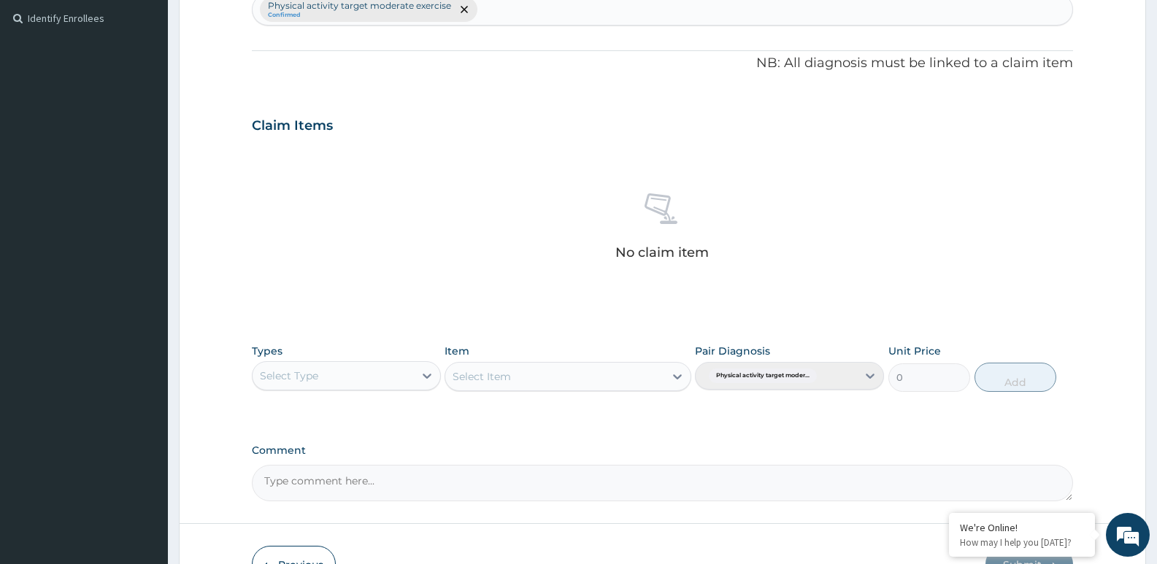
scroll to position [408, 0]
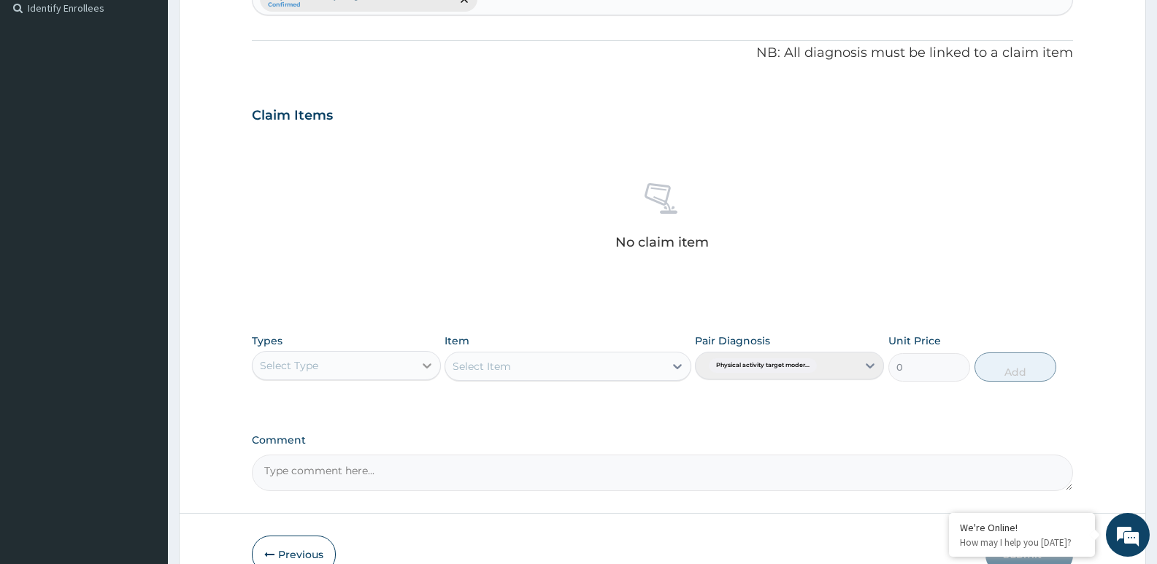
type input "PA/BB2665"
click at [426, 367] on icon at bounding box center [427, 365] width 9 height 5
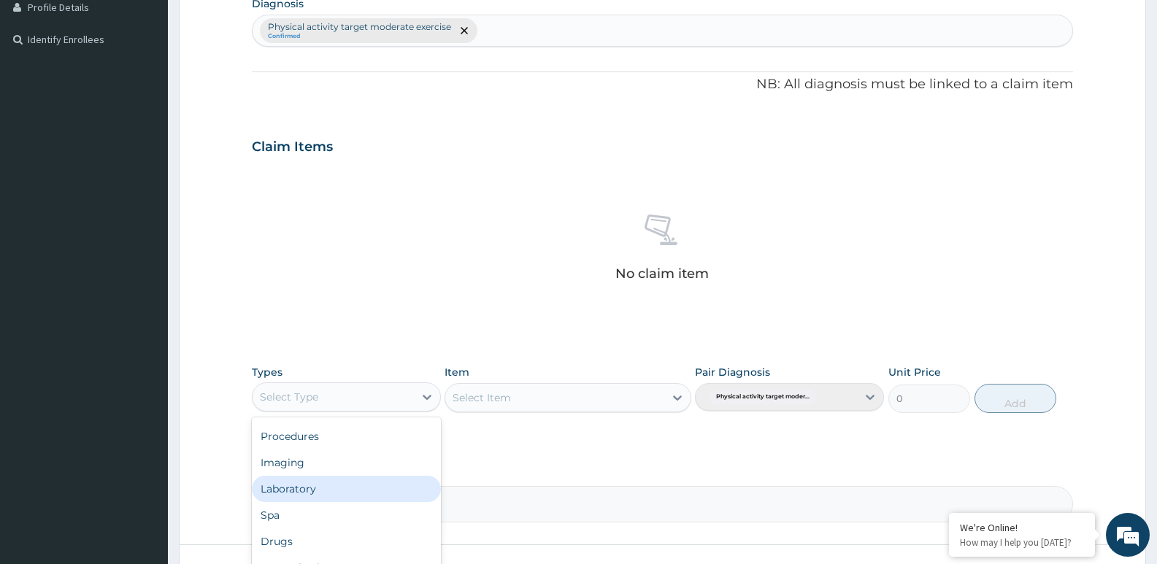
scroll to position [488, 0]
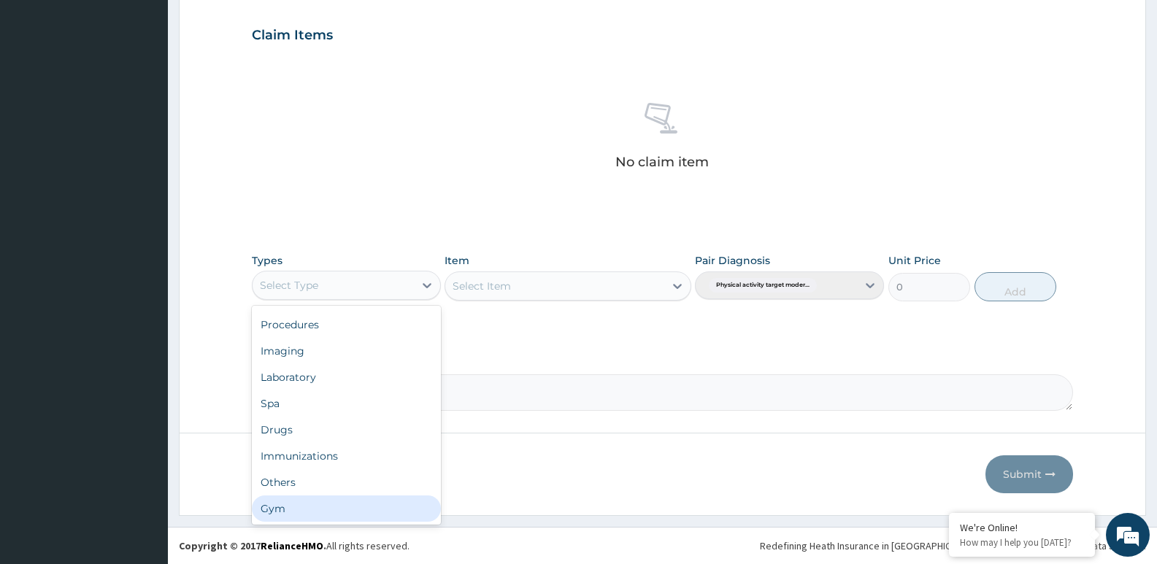
click at [369, 517] on div "Gym" at bounding box center [346, 508] width 189 height 26
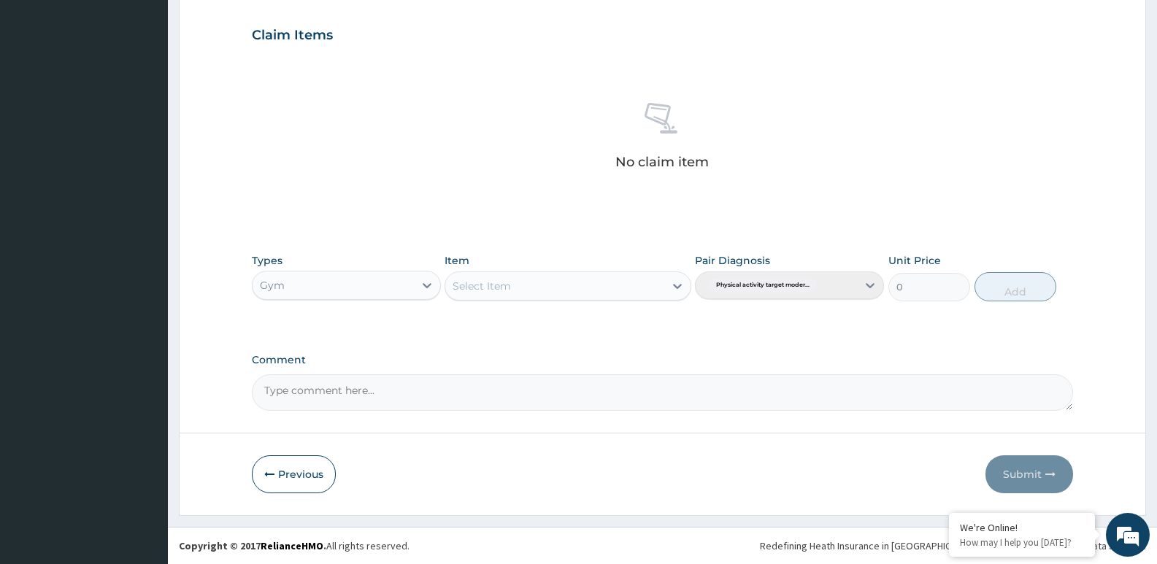
click at [619, 274] on div "Select Item" at bounding box center [554, 285] width 218 height 23
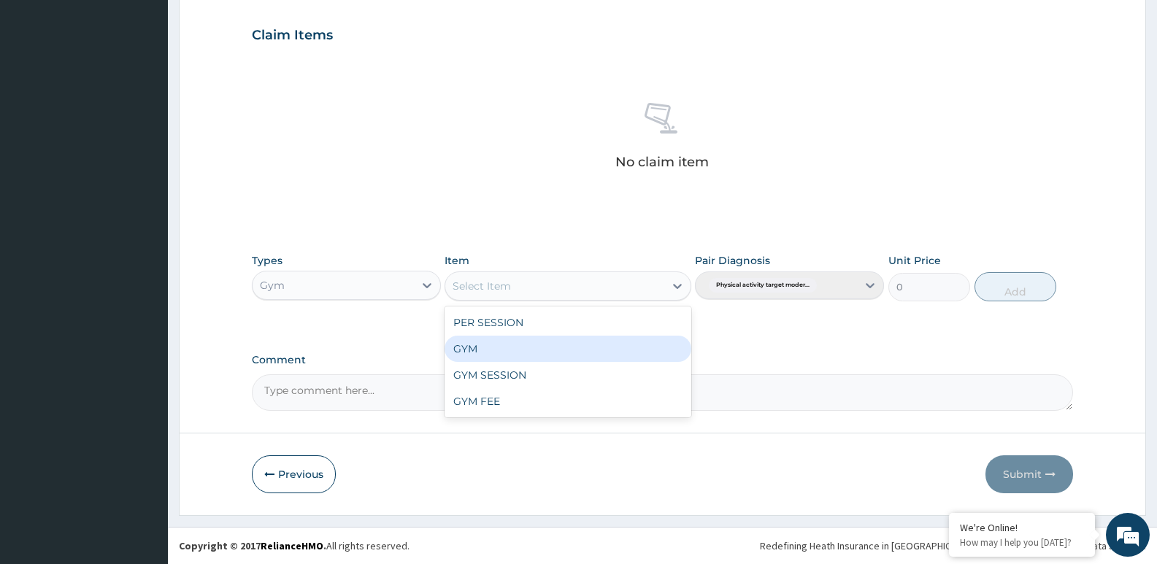
click at [604, 342] on div "GYM" at bounding box center [567, 349] width 246 height 26
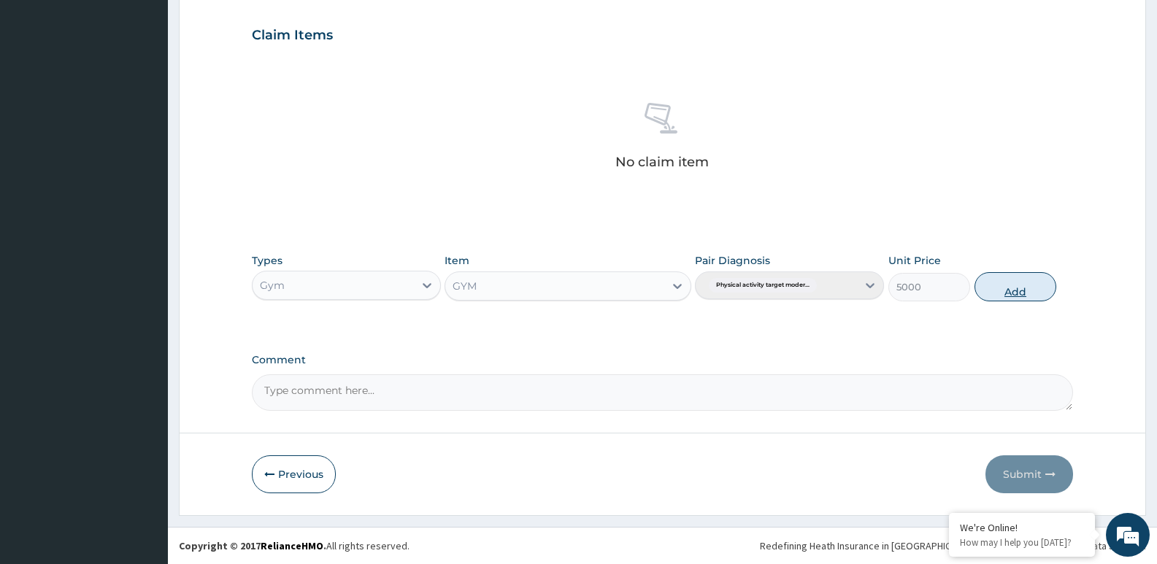
click at [979, 285] on button "Add" at bounding box center [1015, 286] width 82 height 29
type input "0"
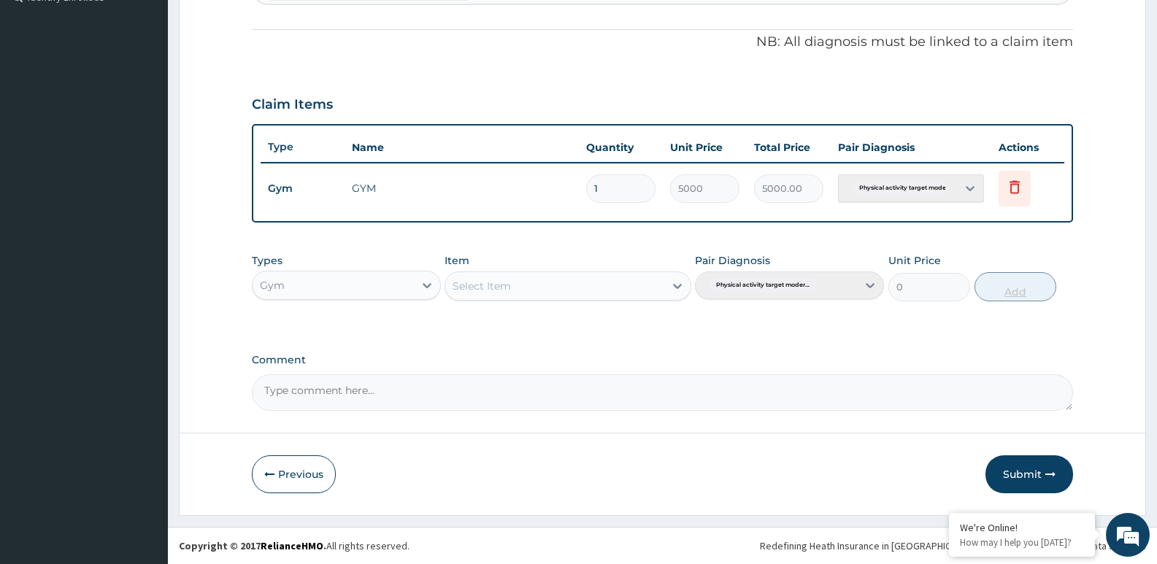
scroll to position [419, 0]
click at [1042, 459] on button "Submit" at bounding box center [1029, 474] width 88 height 38
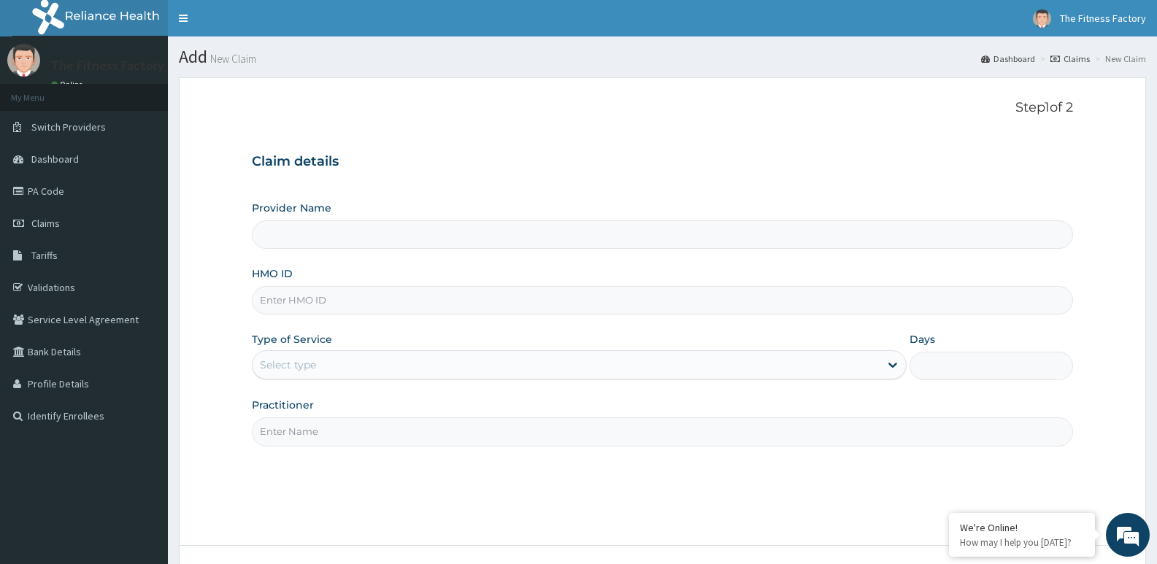
type input "Fitness Factory Ltd"
type input "1"
click at [660, 308] on input "HMO ID" at bounding box center [662, 300] width 821 height 28
type input "TLR/10191/A"
click at [425, 438] on input "Practitioner" at bounding box center [662, 431] width 821 height 28
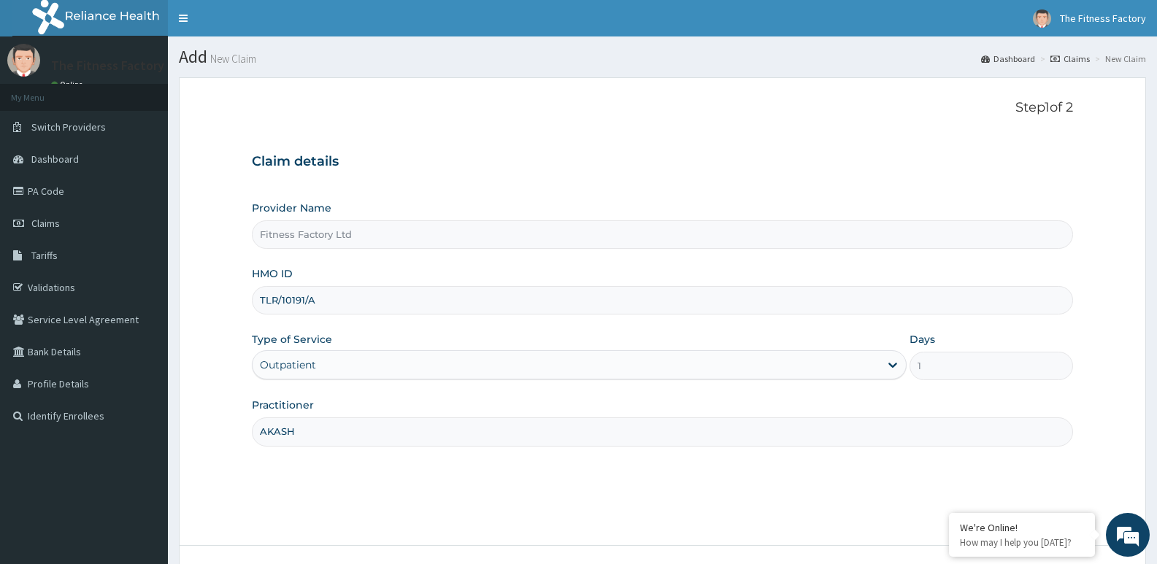
scroll to position [112, 0]
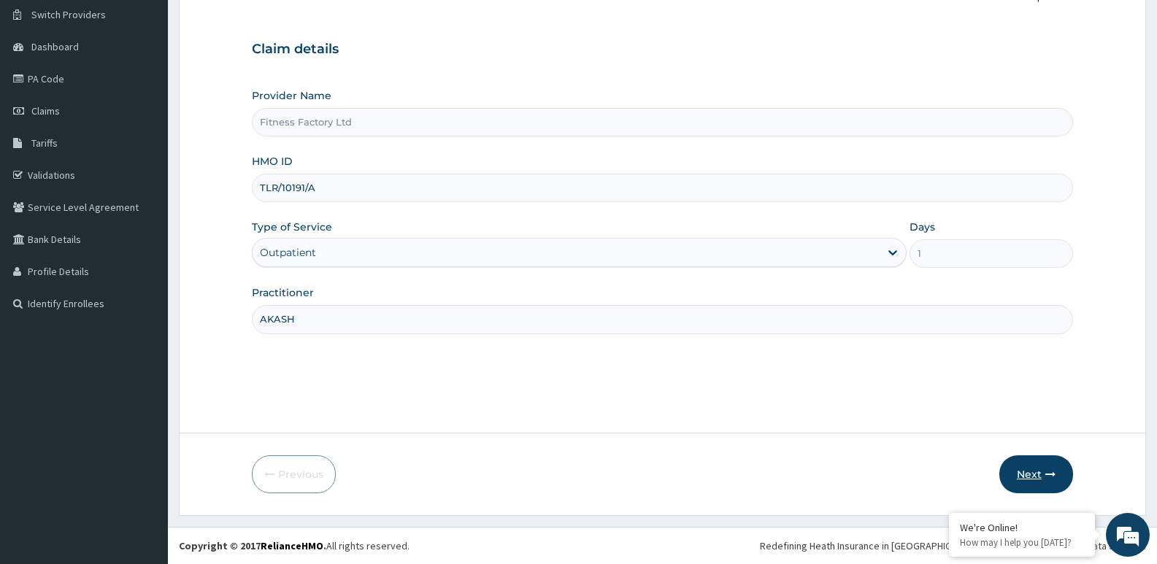
type input "AKASH"
click at [1052, 464] on button "Next" at bounding box center [1036, 474] width 74 height 38
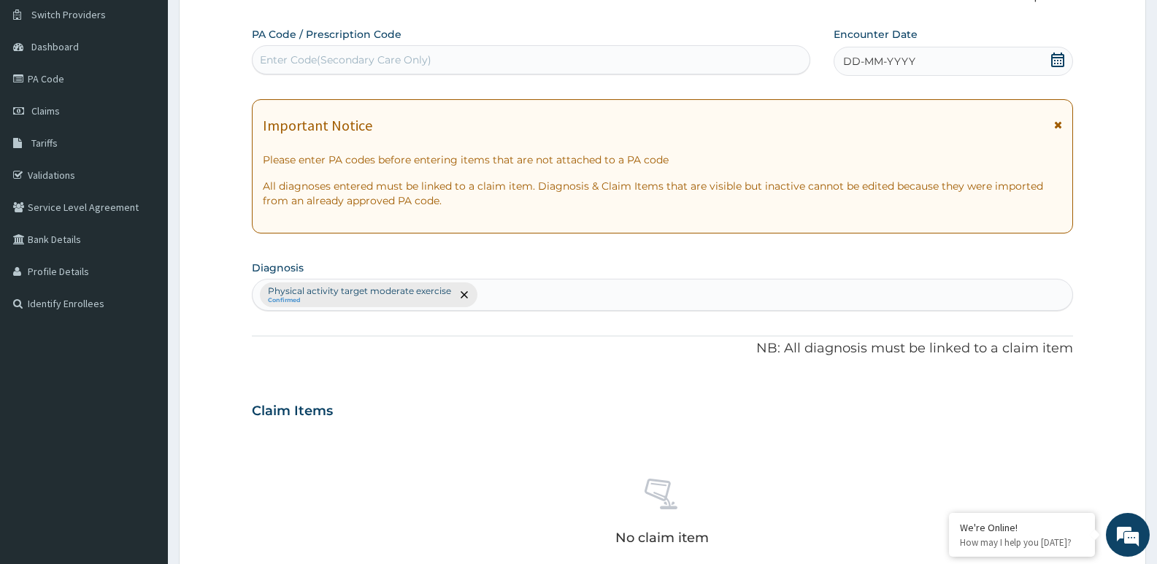
click at [864, 76] on div "DD-MM-YYYY" at bounding box center [952, 61] width 239 height 29
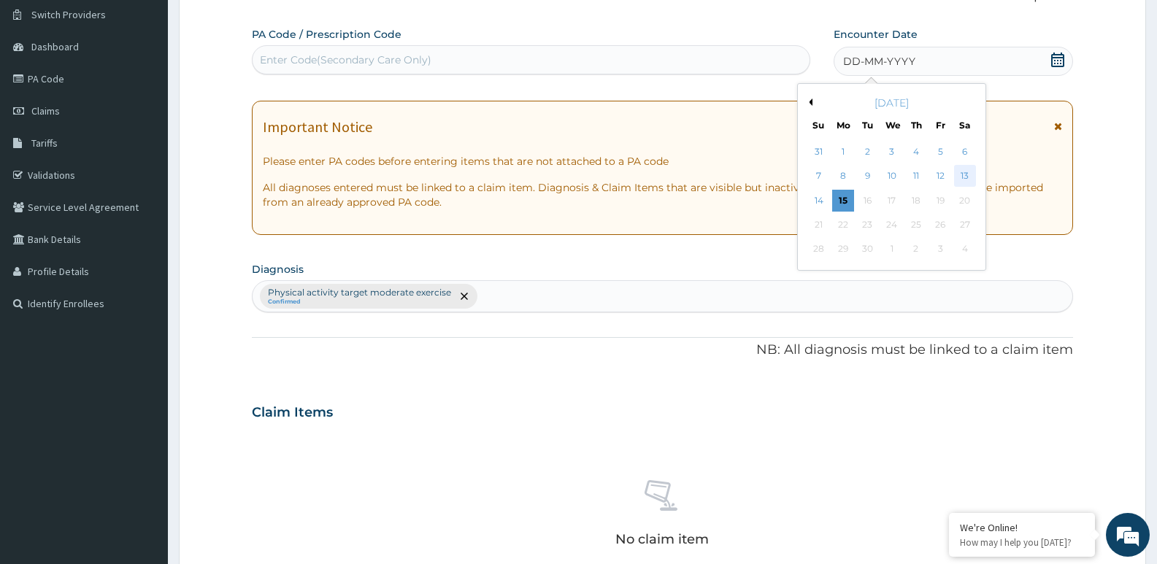
click at [969, 175] on div "13" at bounding box center [965, 177] width 22 height 22
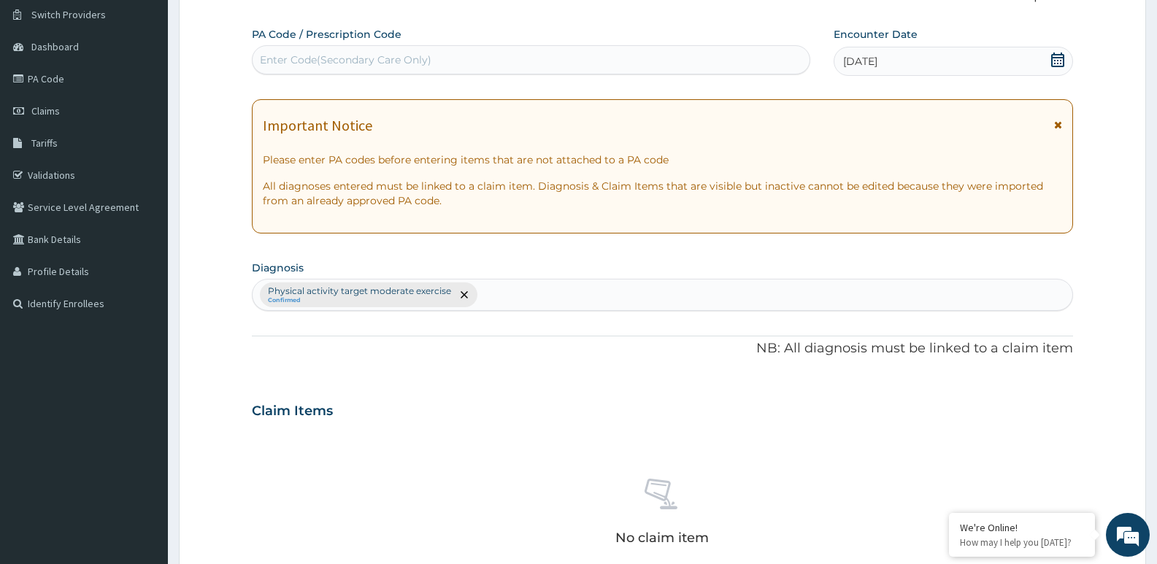
click at [730, 64] on div "Enter Code(Secondary Care Only)" at bounding box center [530, 59] width 557 height 23
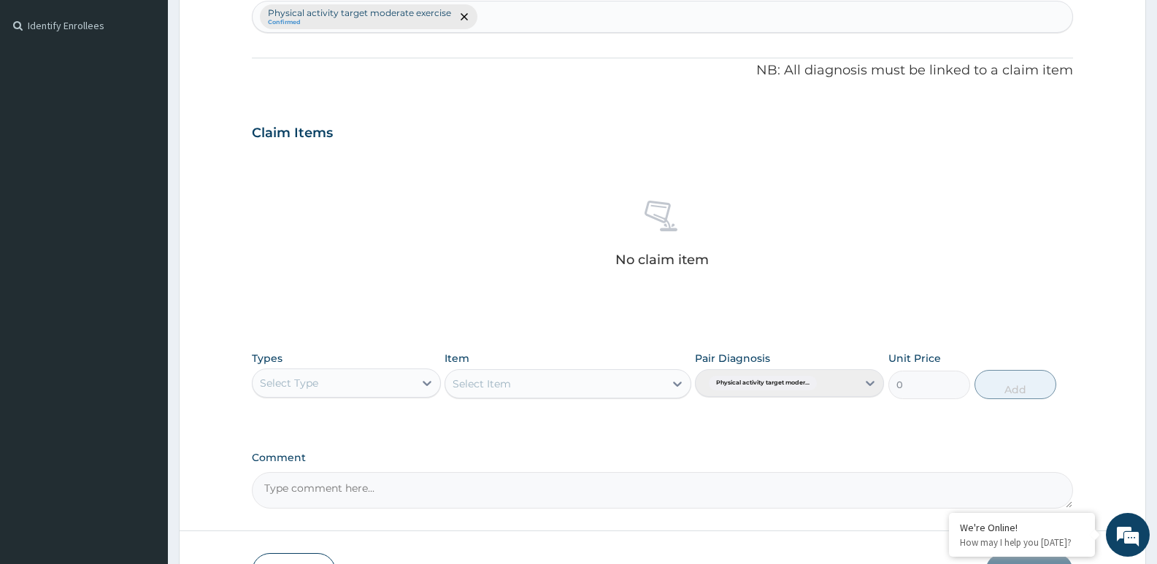
scroll to position [488, 0]
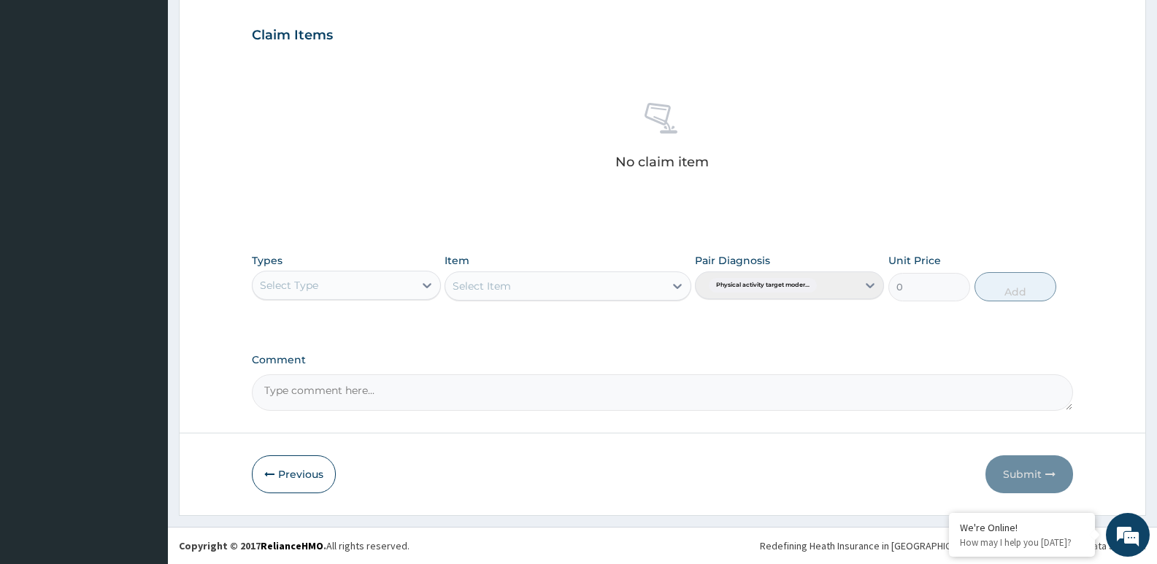
type input "PA/687ECB"
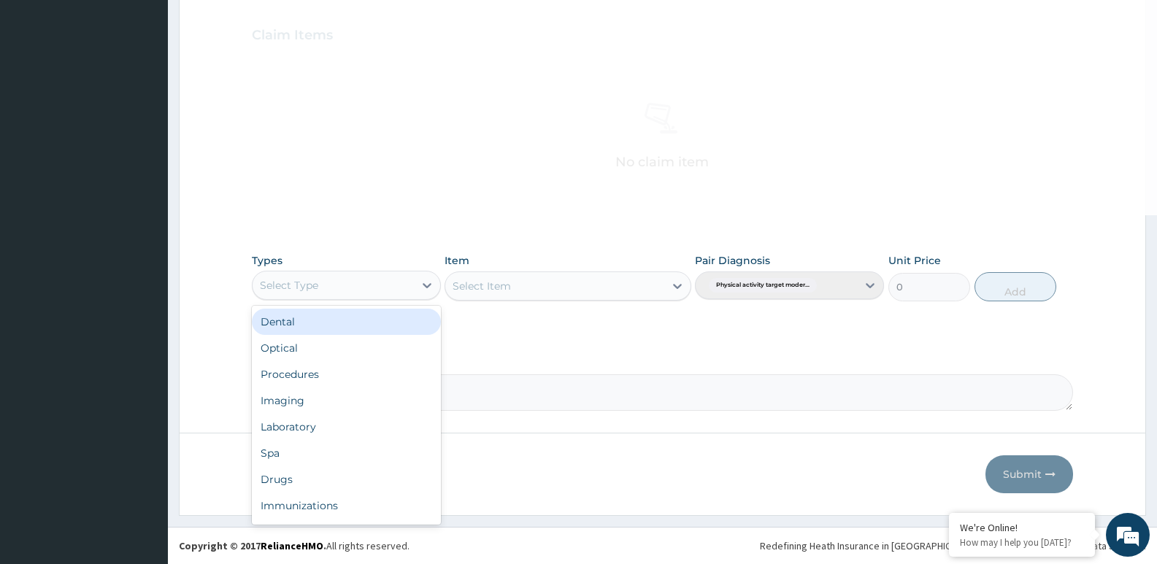
click at [378, 280] on div "Select Type" at bounding box center [332, 285] width 161 height 23
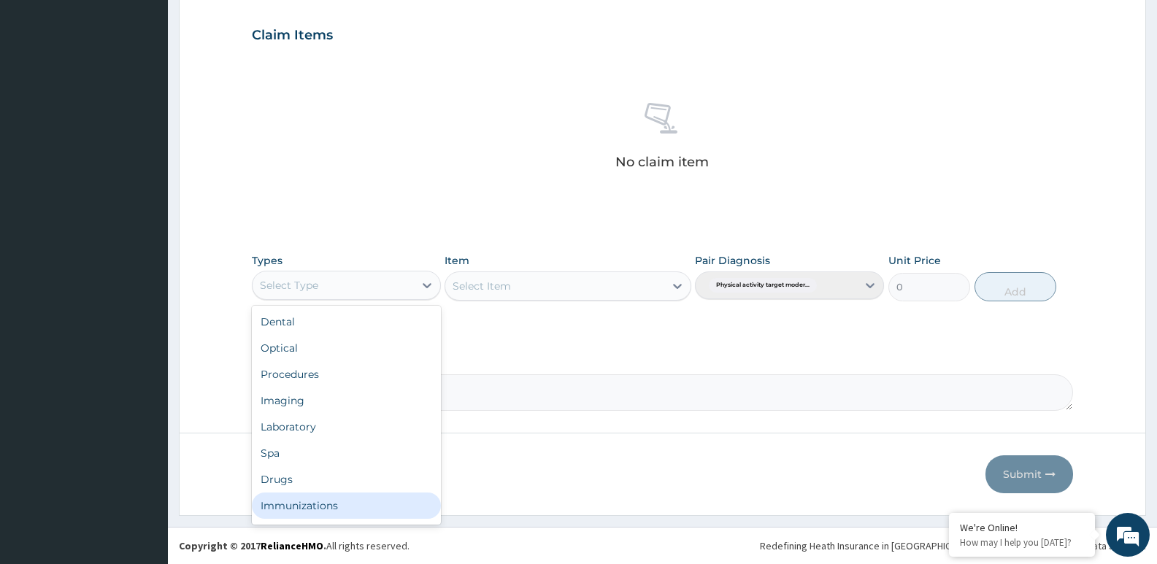
scroll to position [50, 0]
click at [409, 514] on div "Gym" at bounding box center [346, 508] width 189 height 26
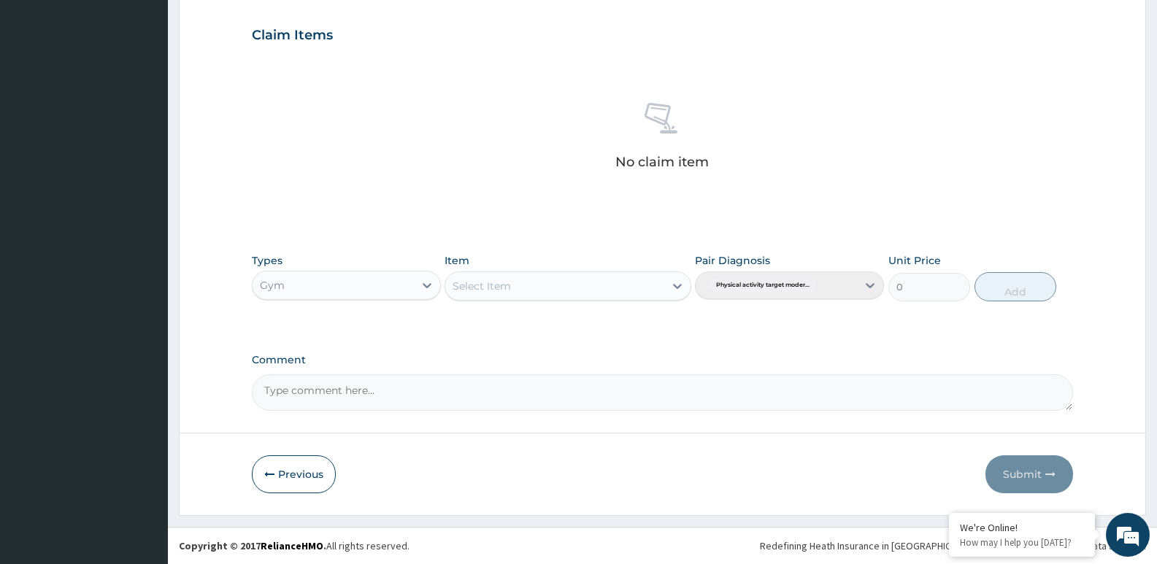
click at [603, 301] on div "Types Gym Item Select Item Pair Diagnosis Physical activity target moder... Uni…" at bounding box center [662, 277] width 821 height 63
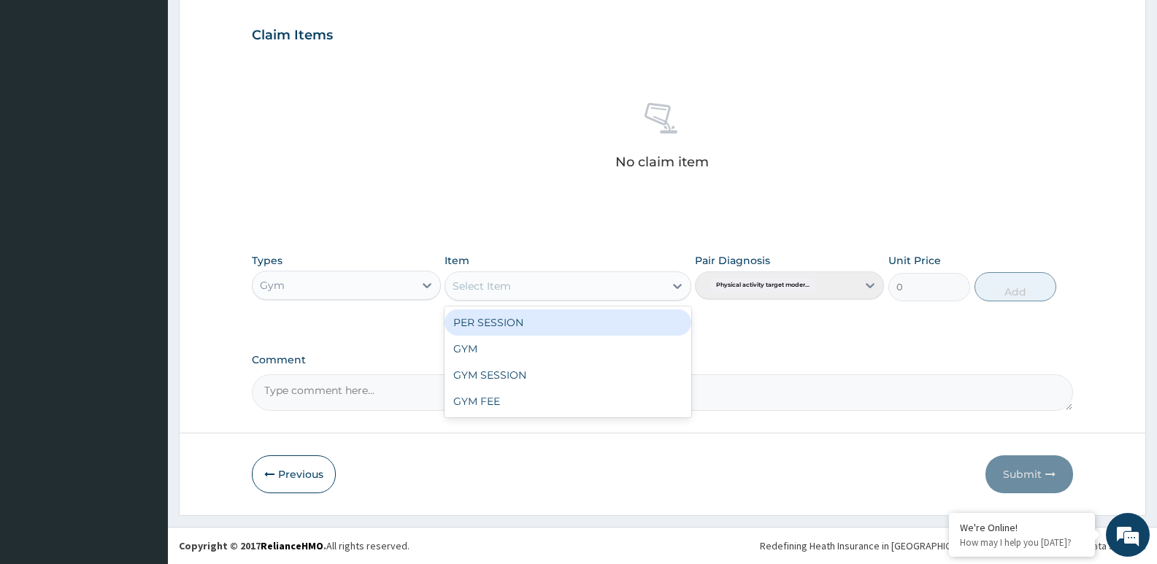
click at [612, 286] on div "Select Item" at bounding box center [554, 285] width 218 height 23
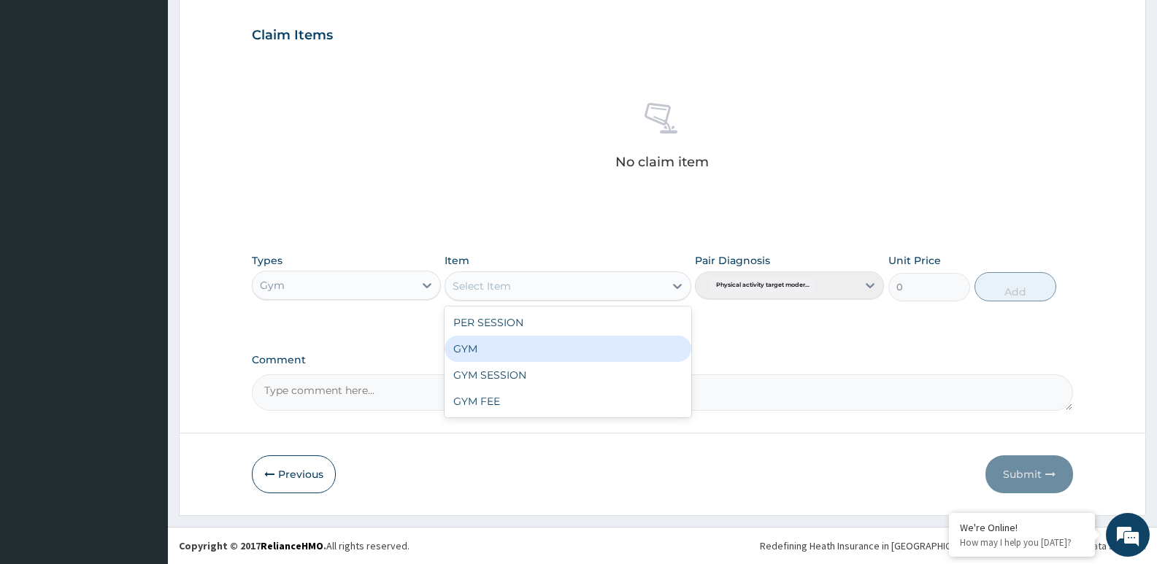
click at [597, 340] on div "GYM" at bounding box center [567, 349] width 246 height 26
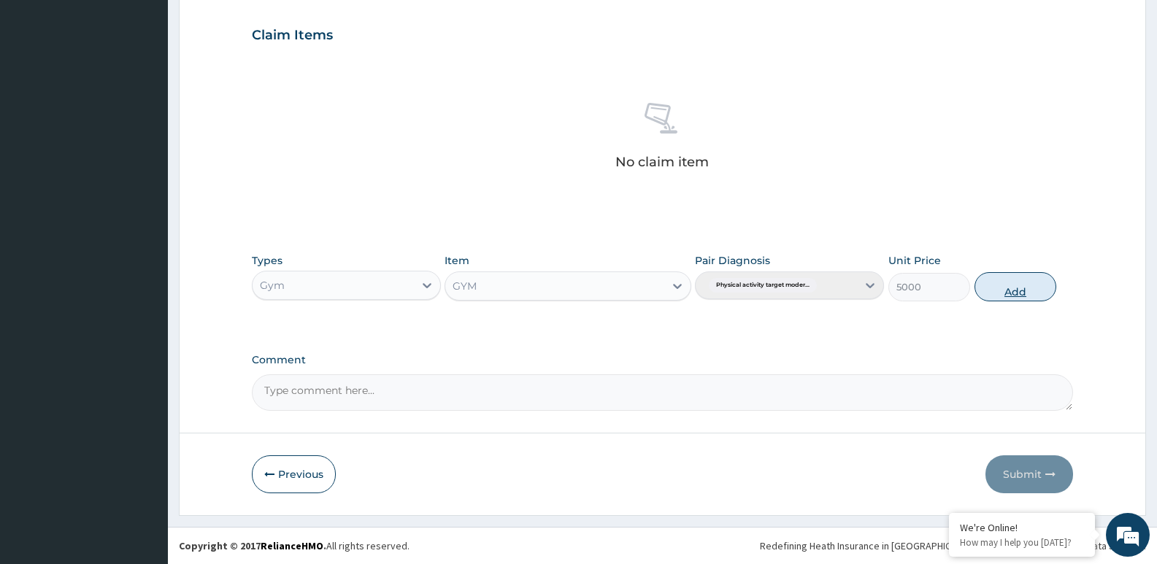
click at [983, 277] on button "Add" at bounding box center [1015, 286] width 82 height 29
type input "0"
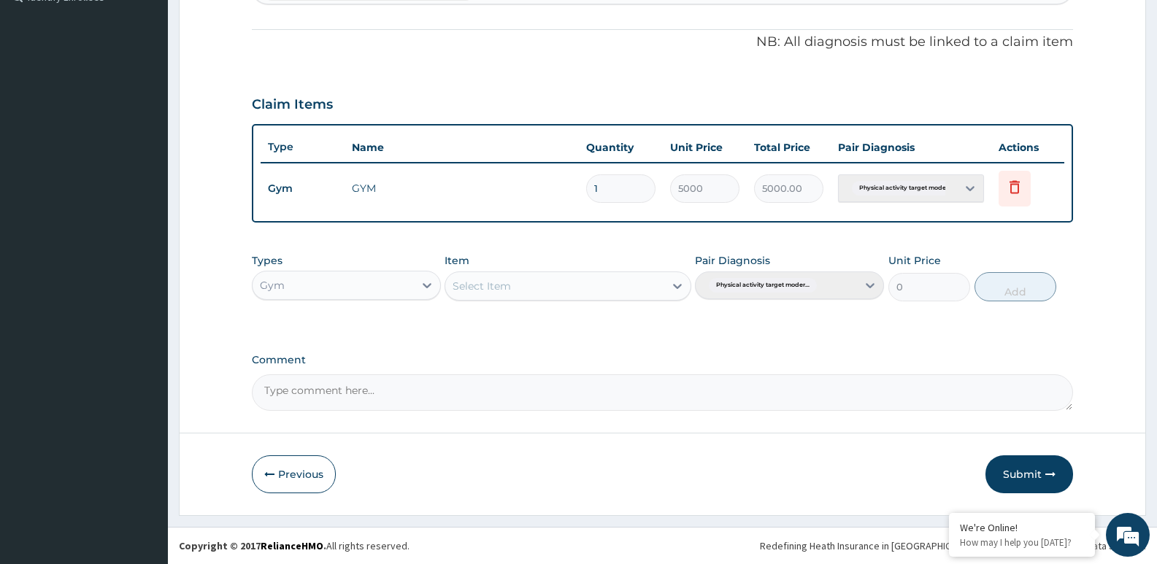
scroll to position [419, 0]
click at [1066, 479] on button "Submit" at bounding box center [1029, 474] width 88 height 38
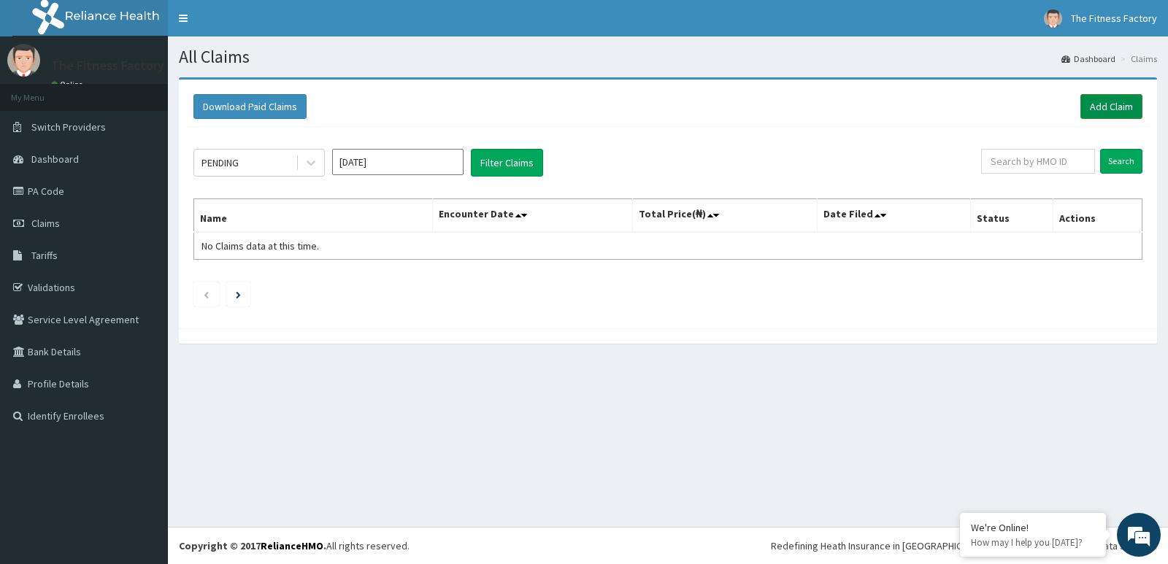
click at [1101, 103] on link "Add Claim" at bounding box center [1111, 106] width 62 height 25
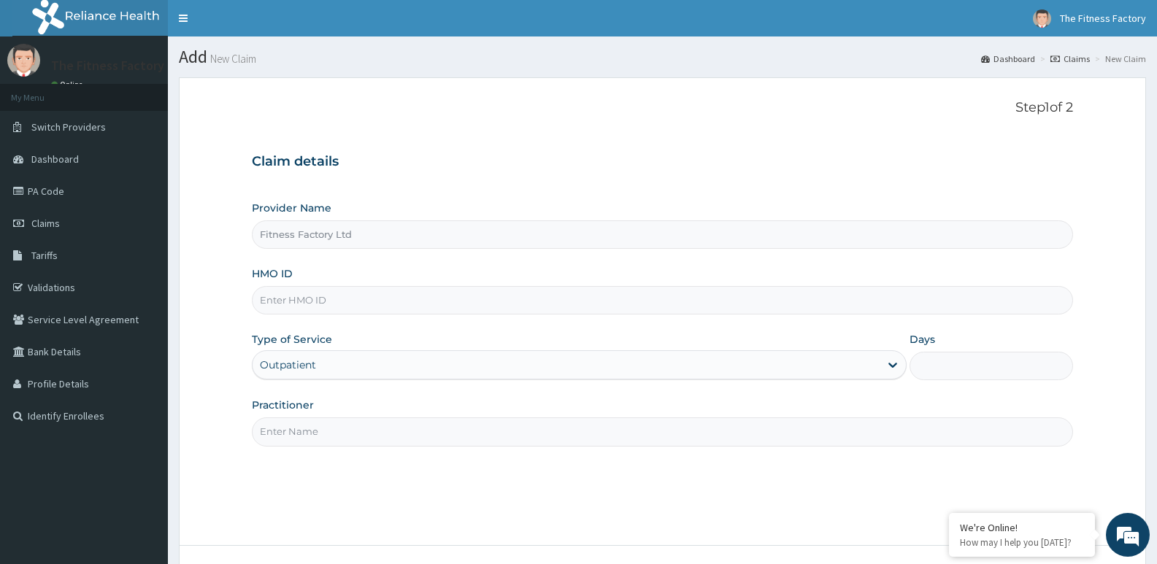
type input "Fitness Factory Ltd"
type input "1"
click at [684, 297] on input "HMO ID" at bounding box center [662, 300] width 821 height 28
type input "TLR/10105/A"
drag, startPoint x: 365, startPoint y: 446, endPoint x: 377, endPoint y: 433, distance: 17.5
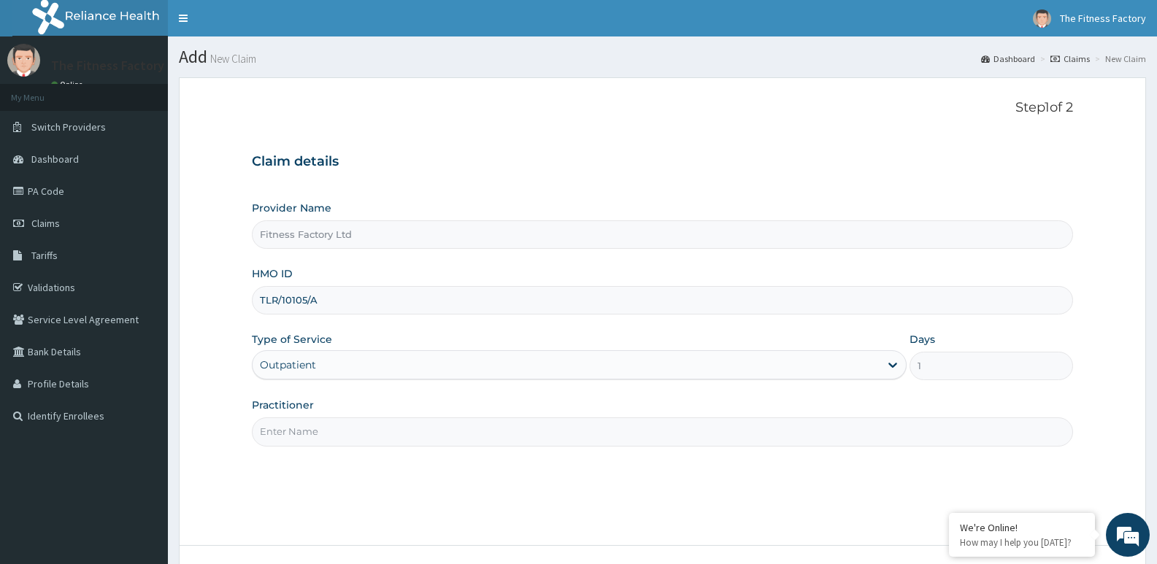
click at [377, 433] on input "Practitioner" at bounding box center [662, 431] width 821 height 28
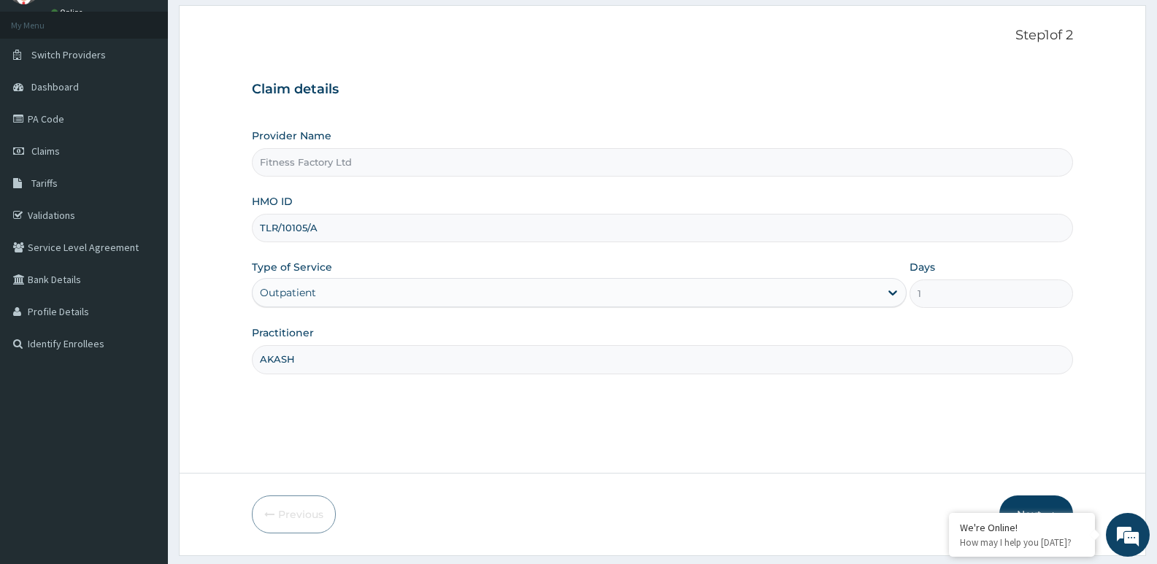
scroll to position [112, 0]
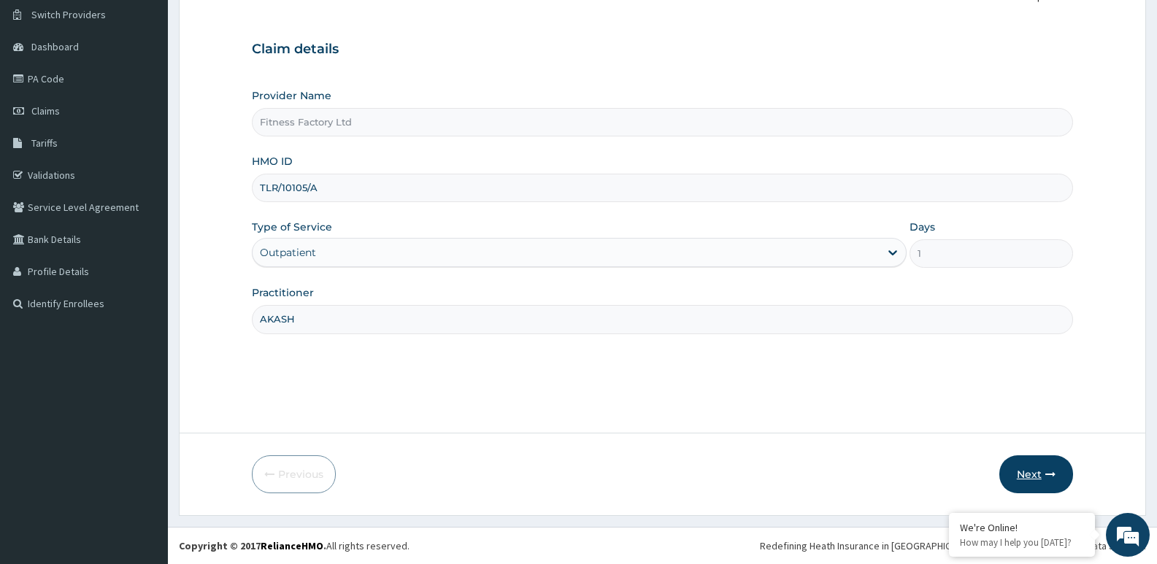
type input "AKASH"
click at [1049, 476] on icon "button" at bounding box center [1050, 474] width 10 height 10
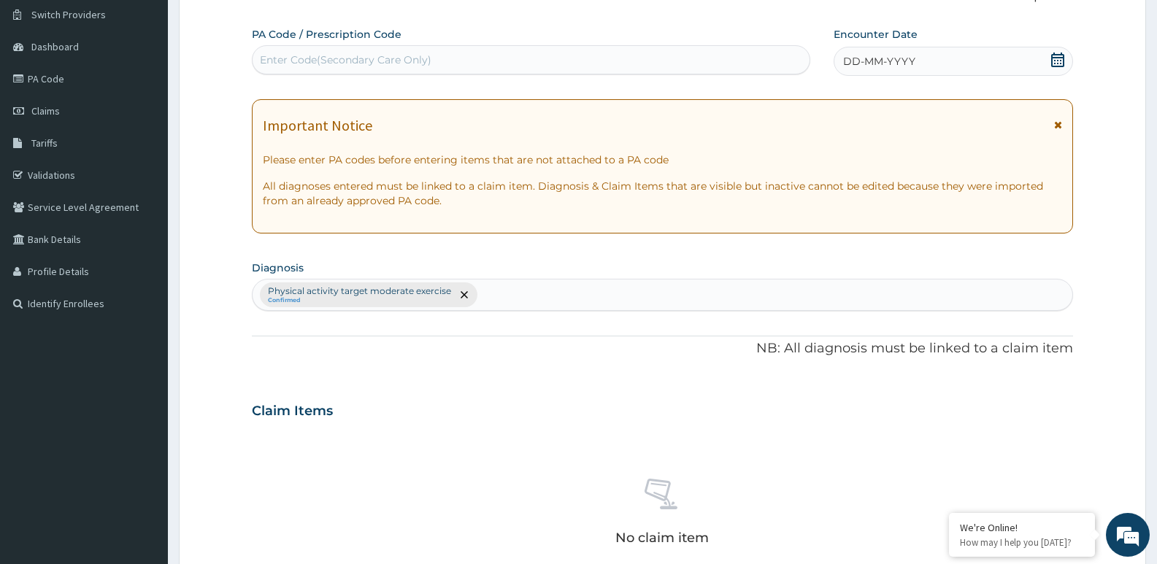
click at [931, 57] on div "DD-MM-YYYY" at bounding box center [952, 61] width 239 height 29
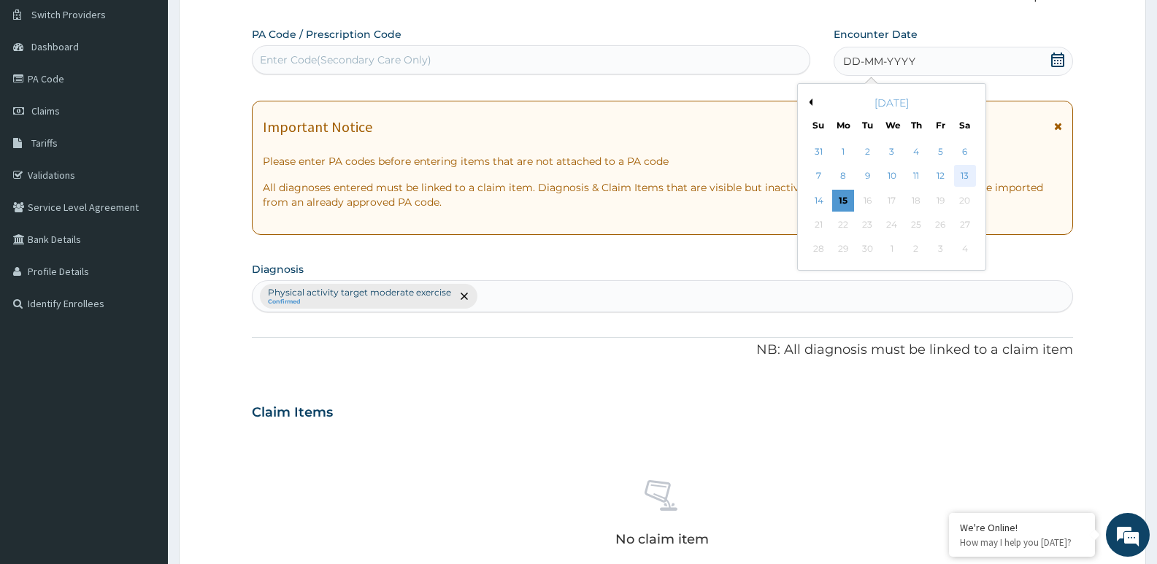
click at [968, 169] on div "13" at bounding box center [965, 177] width 22 height 22
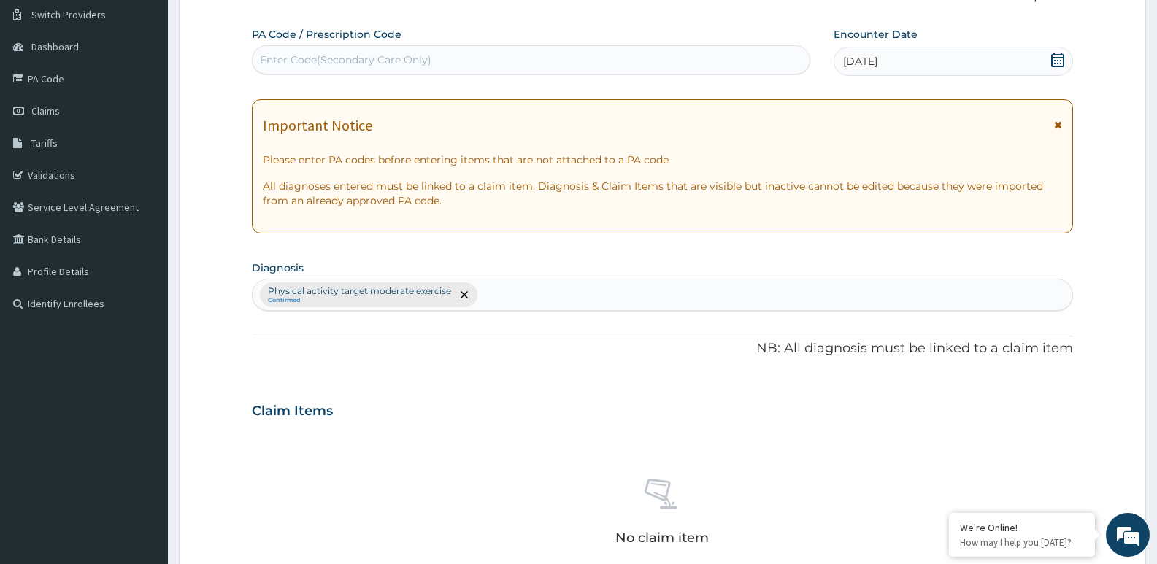
click at [734, 48] on div "Enter Code(Secondary Care Only)" at bounding box center [530, 59] width 557 height 23
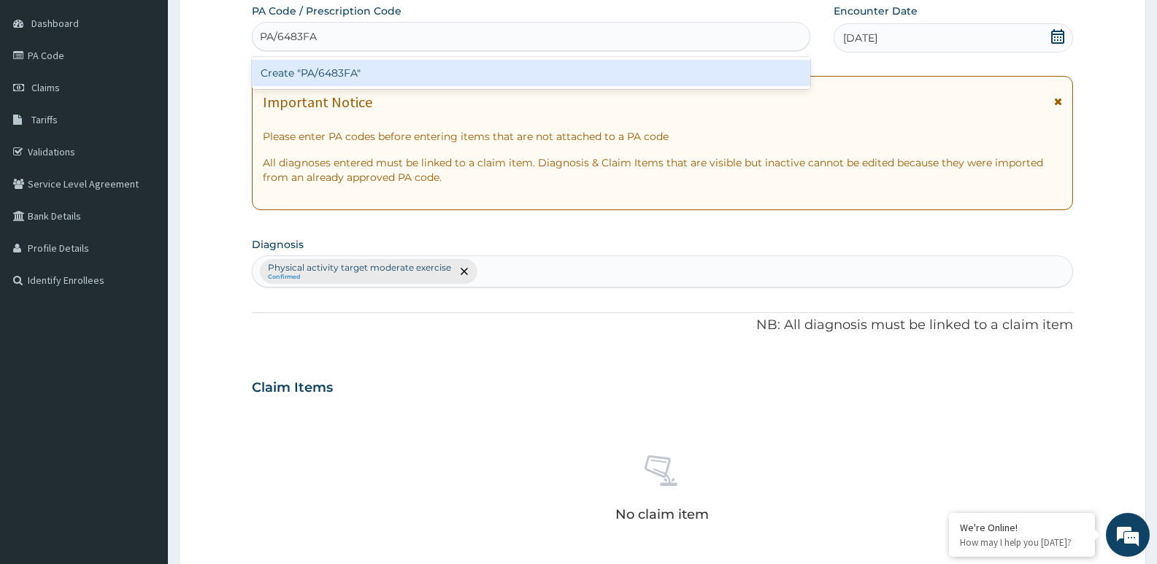
scroll to position [488, 0]
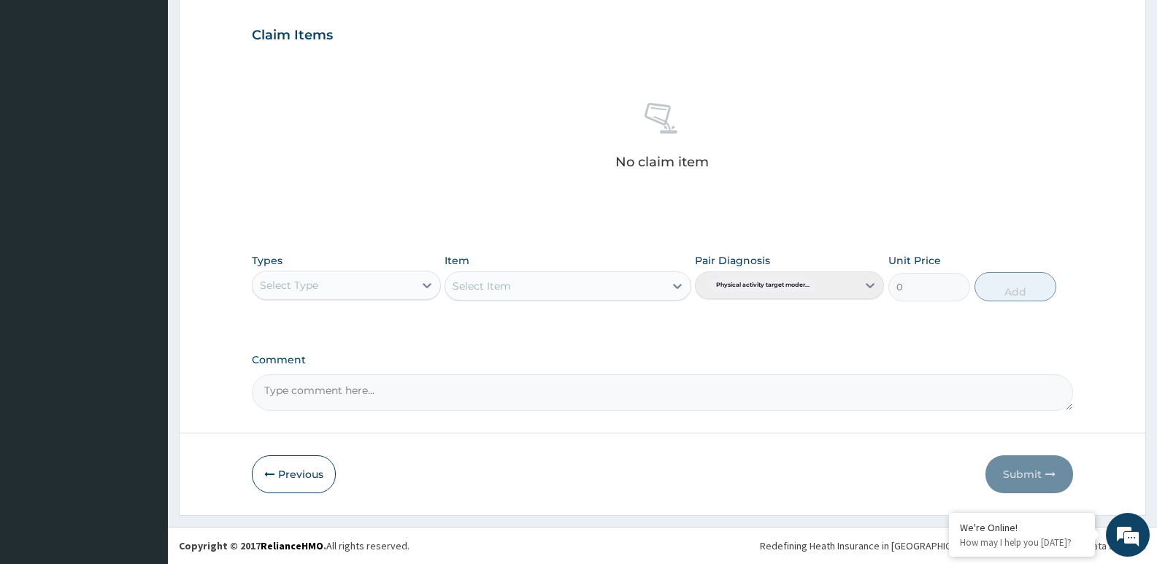
type input "PA/6483FA"
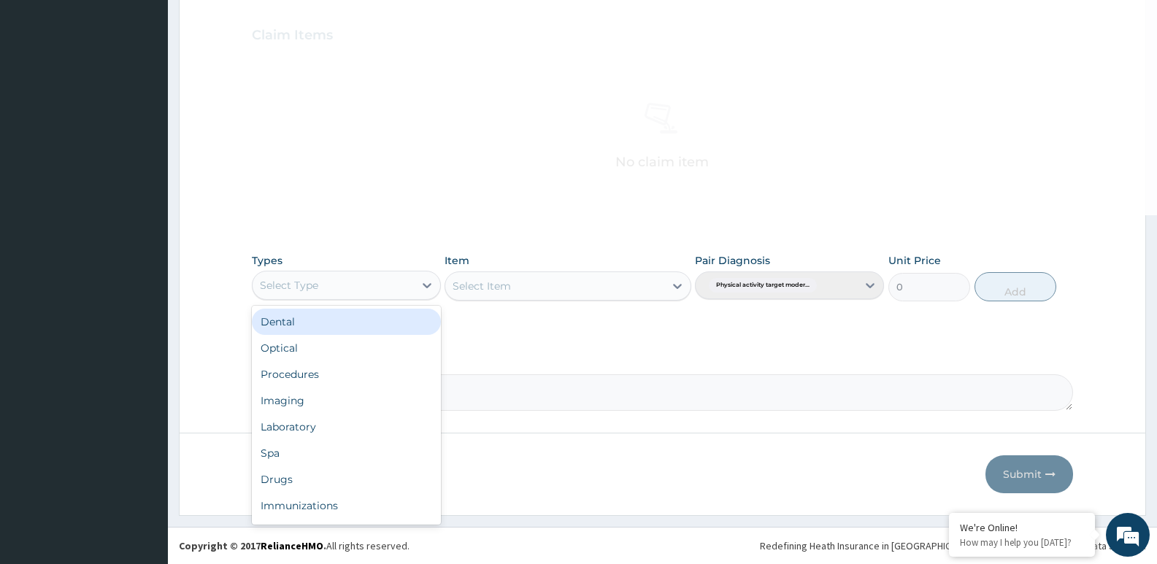
click at [404, 282] on div "Select Type" at bounding box center [332, 285] width 161 height 23
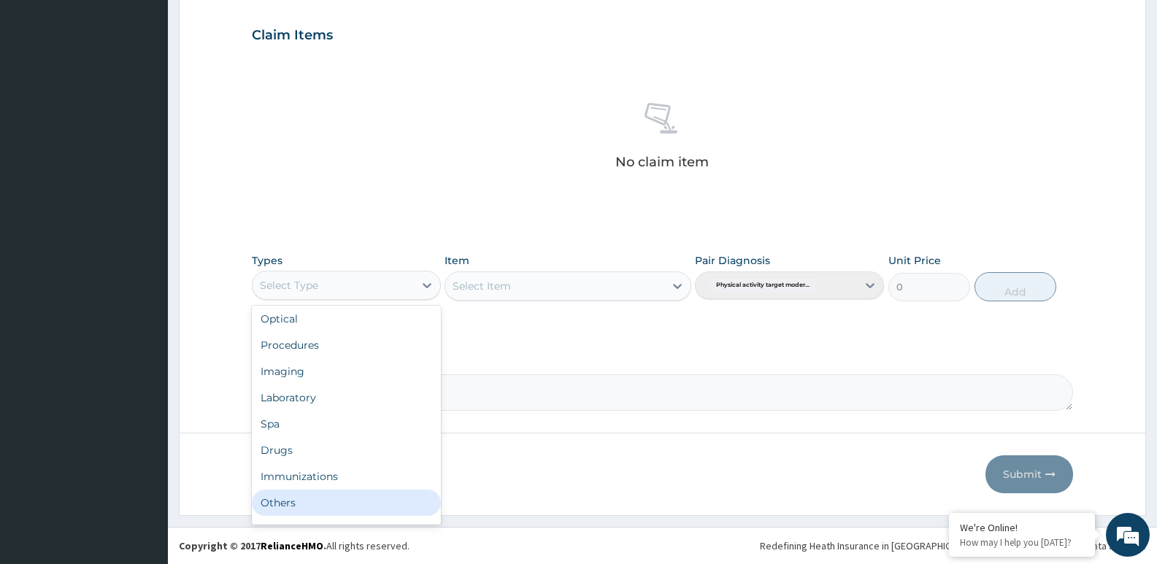
scroll to position [50, 0]
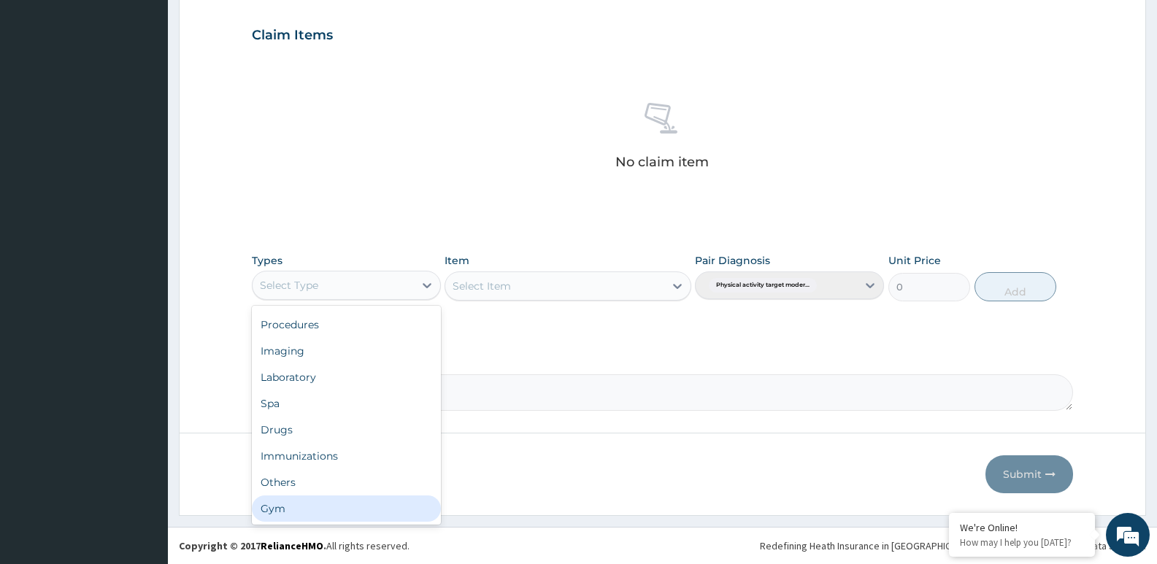
click at [412, 514] on div "Gym" at bounding box center [346, 508] width 189 height 26
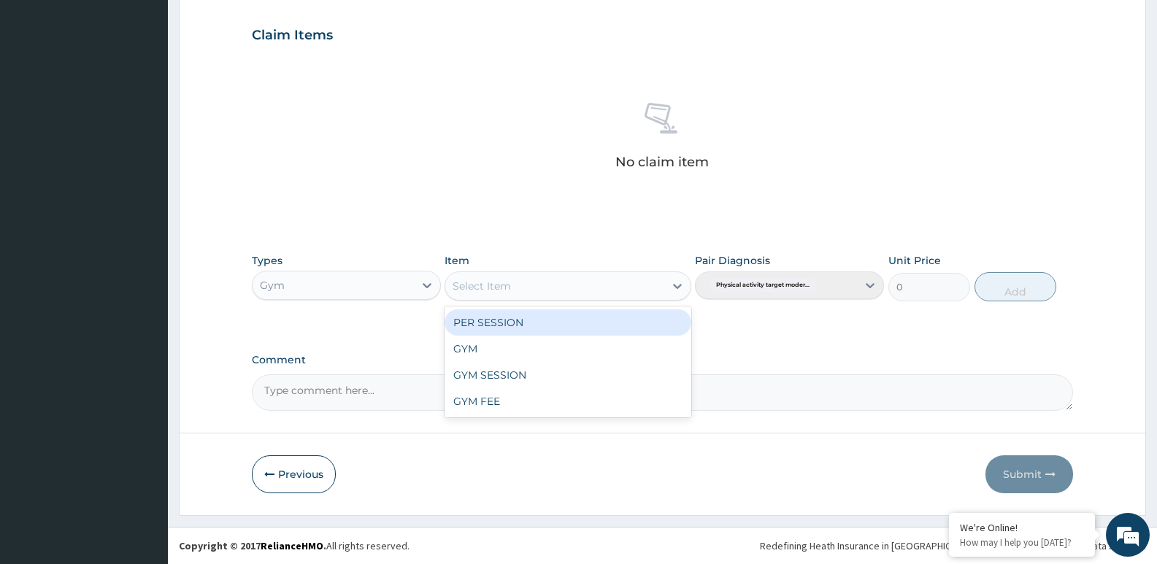
click at [573, 289] on div "Select Item" at bounding box center [554, 285] width 218 height 23
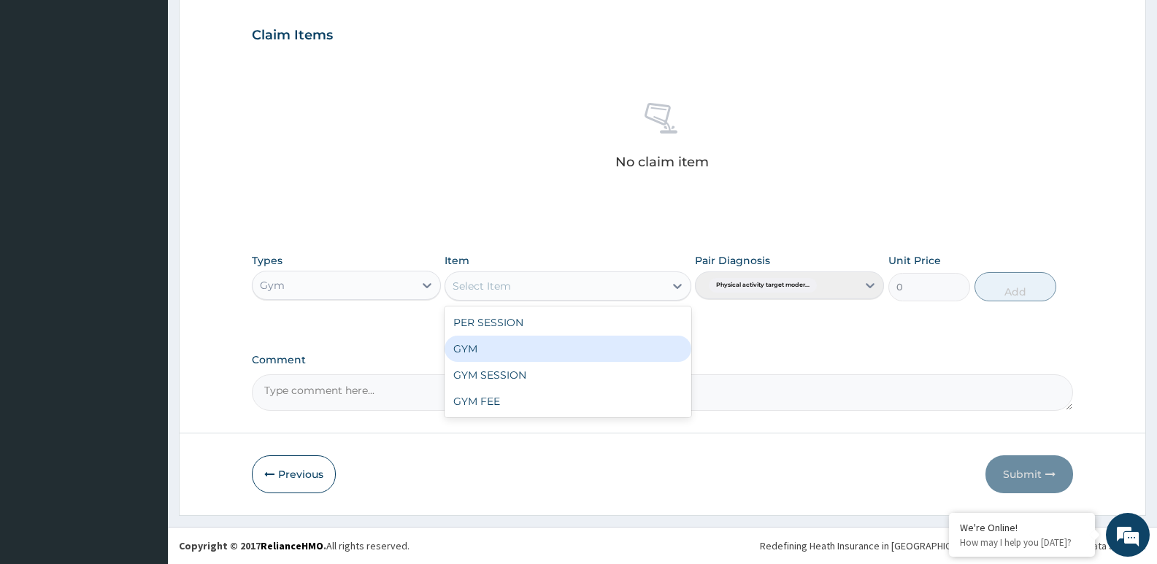
click at [568, 337] on div "GYM" at bounding box center [567, 349] width 246 height 26
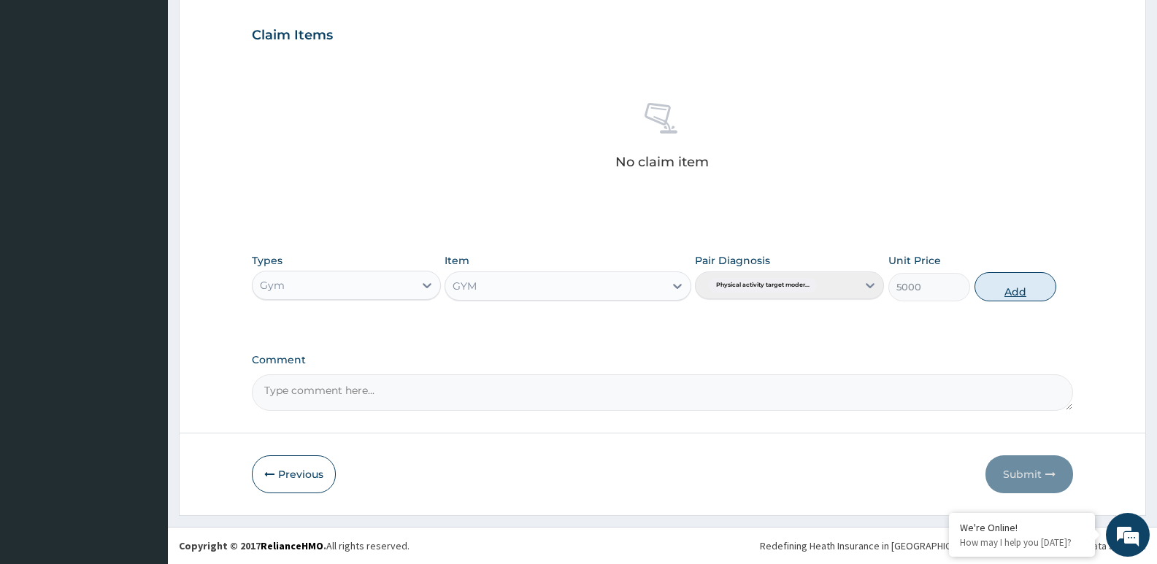
click at [1008, 280] on button "Add" at bounding box center [1015, 286] width 82 height 29
type input "0"
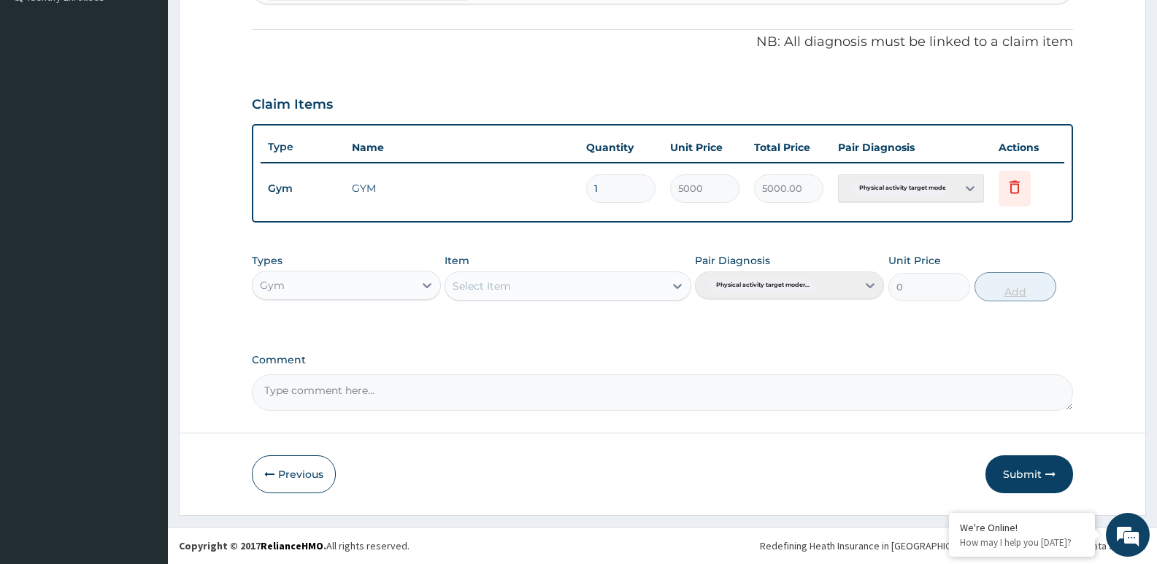
scroll to position [419, 0]
click at [1049, 474] on icon "button" at bounding box center [1050, 474] width 10 height 10
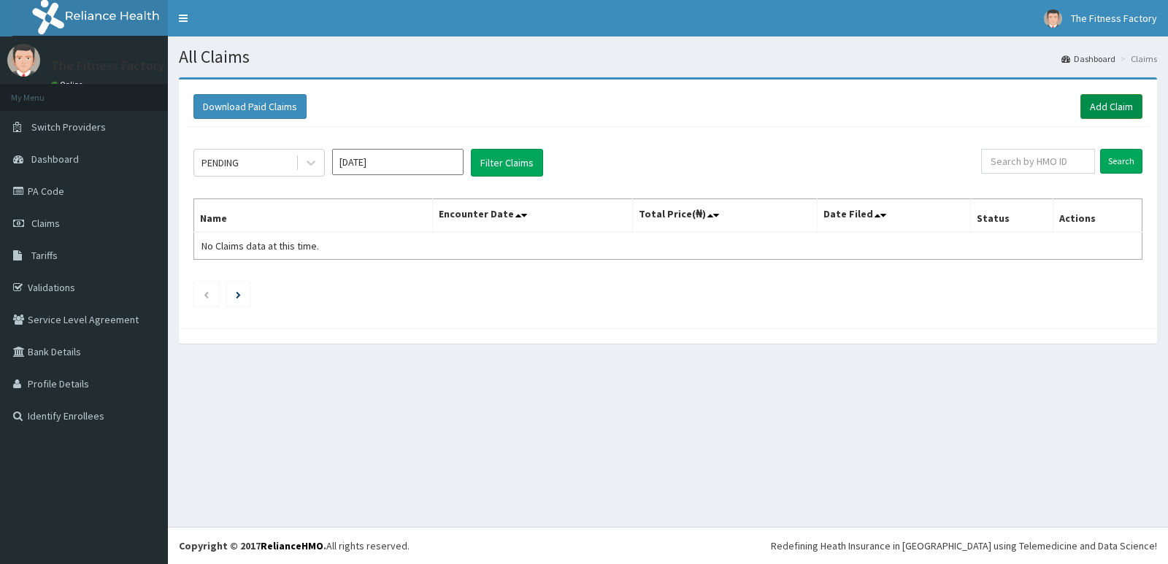
click at [1109, 116] on link "Add Claim" at bounding box center [1111, 106] width 62 height 25
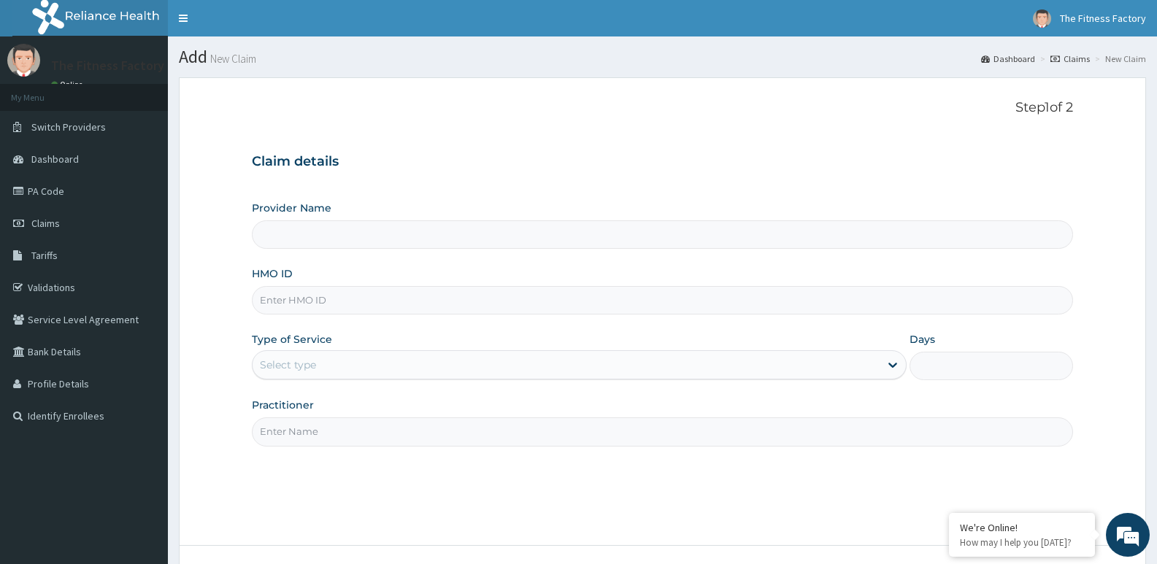
click at [579, 306] on input "HMO ID" at bounding box center [662, 300] width 821 height 28
type input "Fitness Factory Ltd"
type input "1"
type input "TLR/10139/A"
click at [510, 424] on input "Practitioner" at bounding box center [662, 431] width 821 height 28
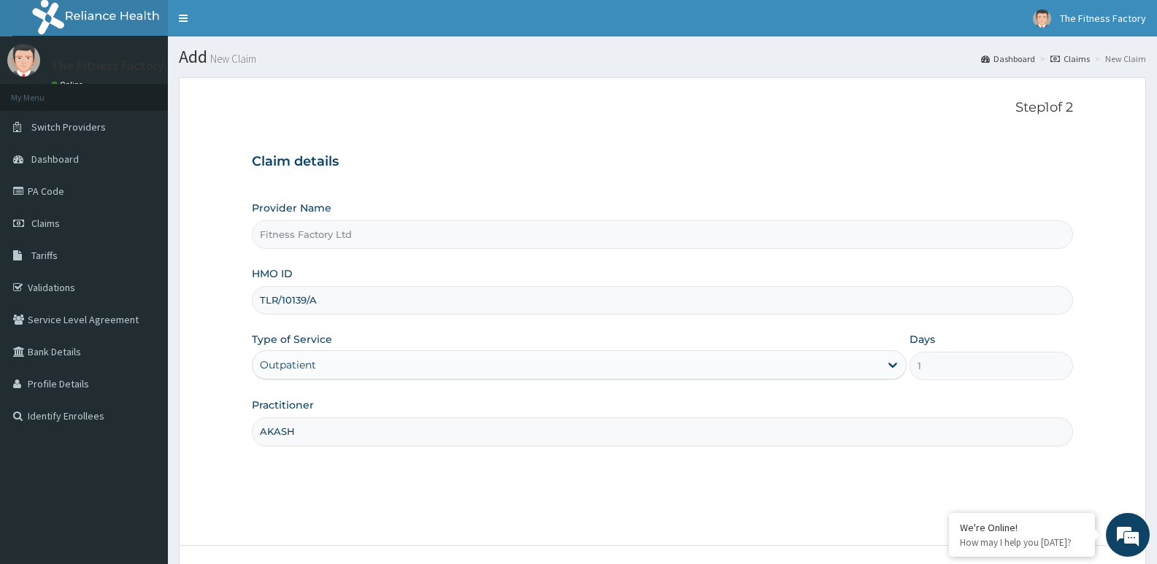
scroll to position [98, 0]
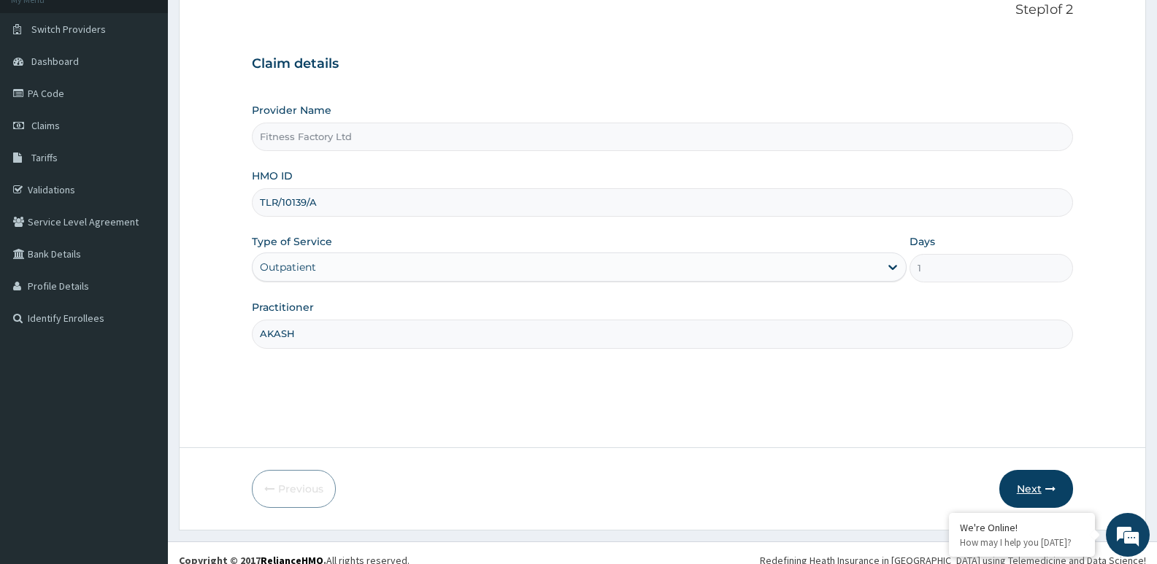
type input "AKASH"
click at [1049, 485] on icon "button" at bounding box center [1050, 489] width 10 height 10
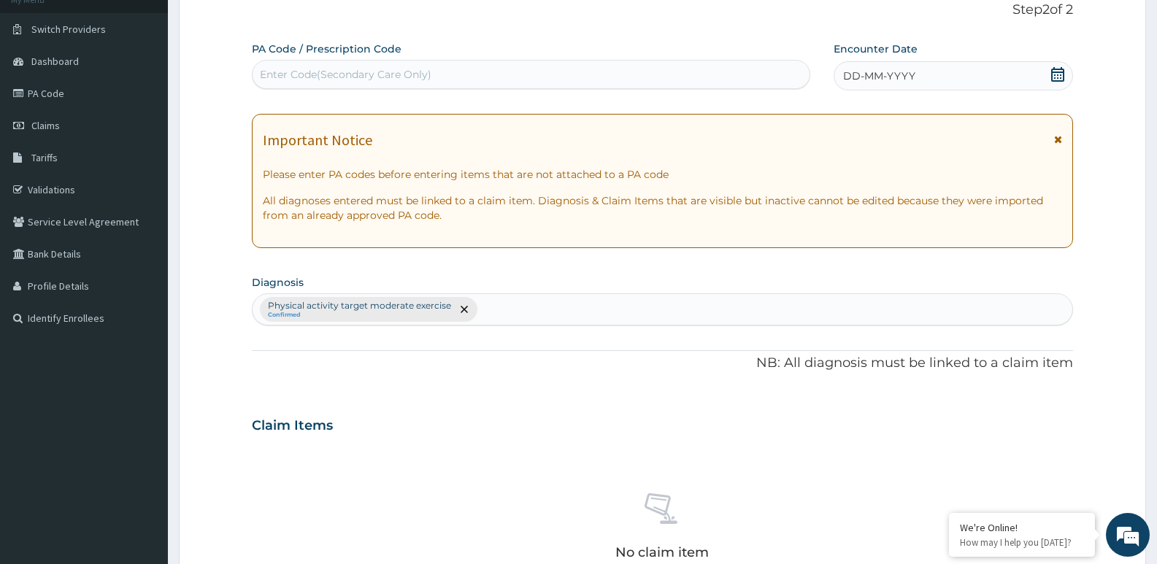
click at [981, 74] on div "DD-MM-YYYY" at bounding box center [952, 75] width 239 height 29
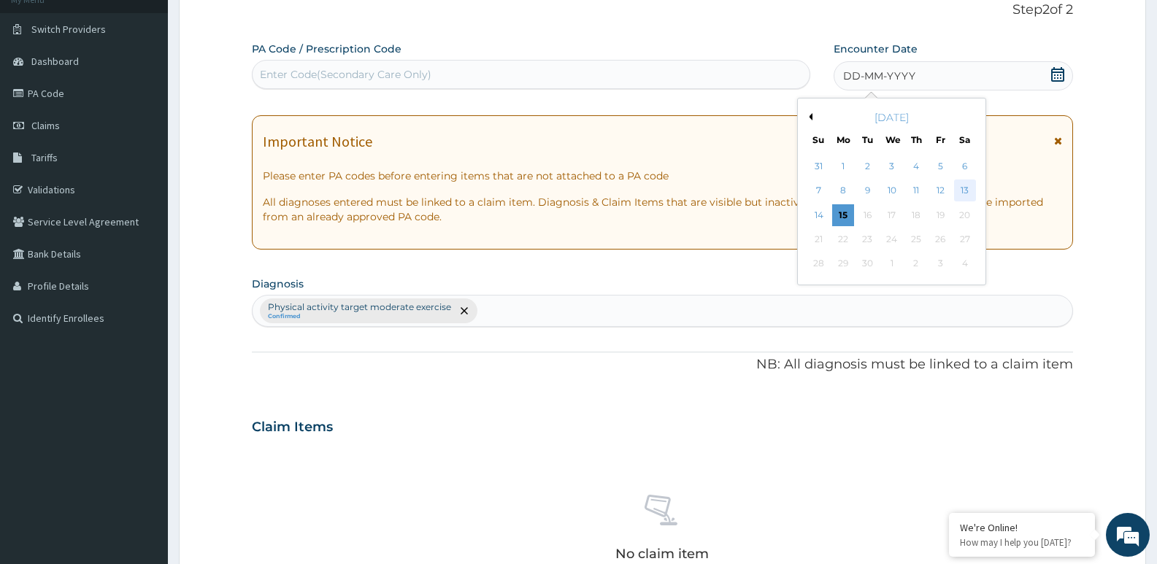
click at [975, 186] on div "13" at bounding box center [965, 191] width 22 height 22
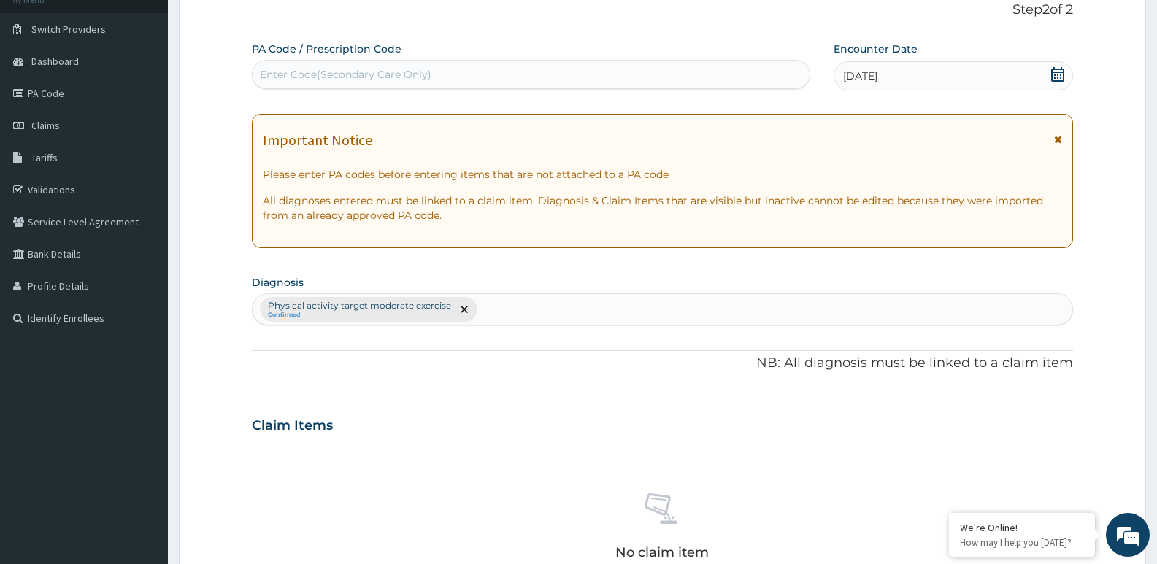
drag, startPoint x: 547, startPoint y: 45, endPoint x: 541, endPoint y: 61, distance: 17.8
click at [541, 61] on div "PA Code / Prescription Code Enter Code(Secondary Care Only)" at bounding box center [531, 65] width 558 height 47
click at [541, 69] on div "Enter Code(Secondary Care Only)" at bounding box center [530, 74] width 557 height 23
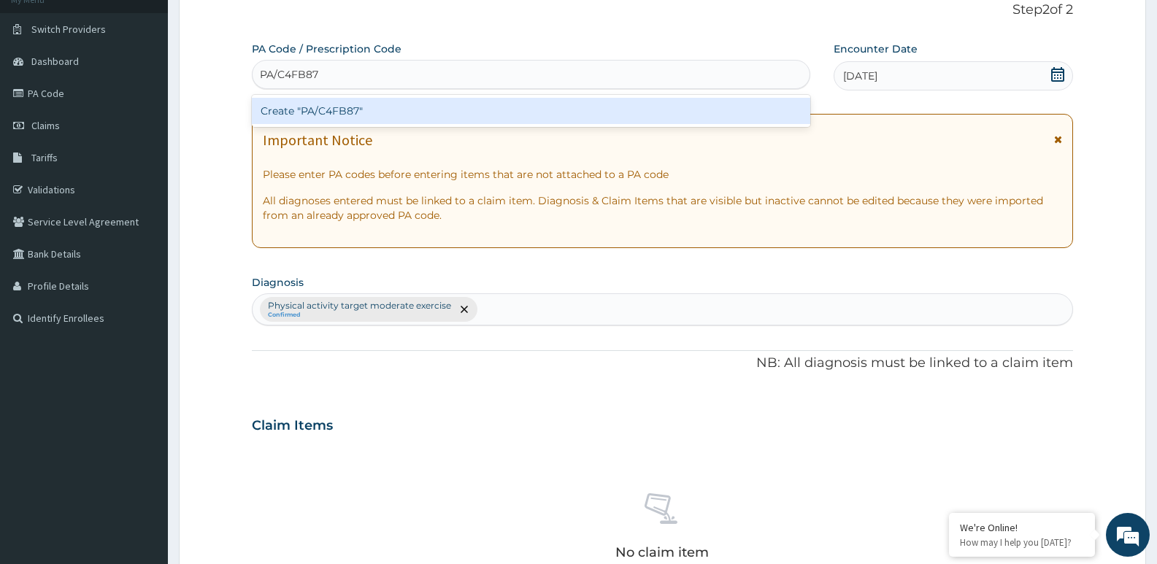
scroll to position [488, 0]
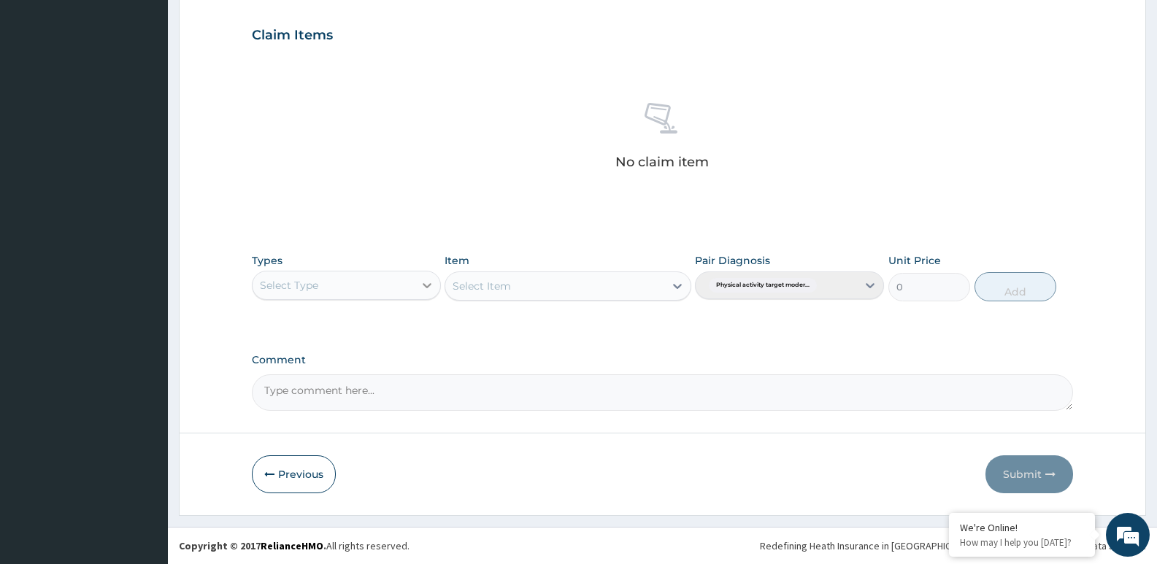
type input "PA/C4FB87"
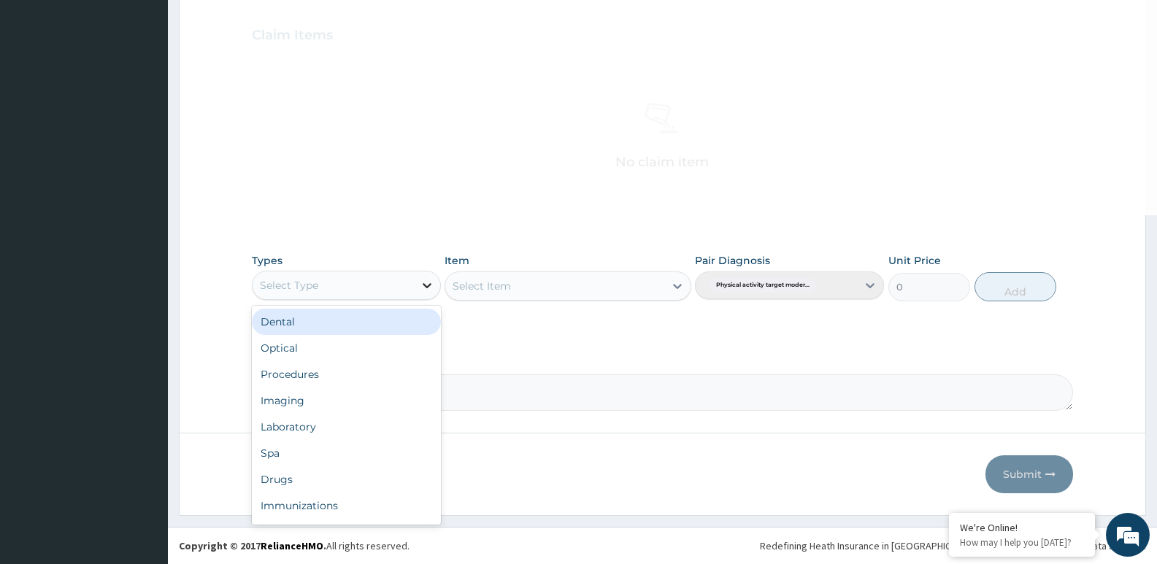
click at [423, 293] on div at bounding box center [427, 285] width 26 height 26
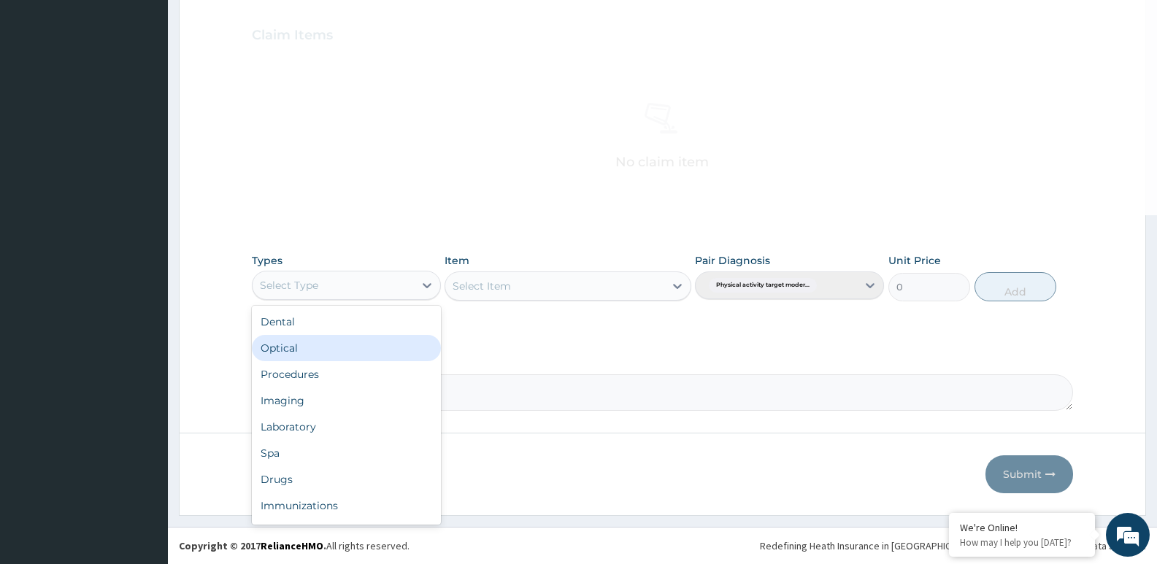
scroll to position [50, 0]
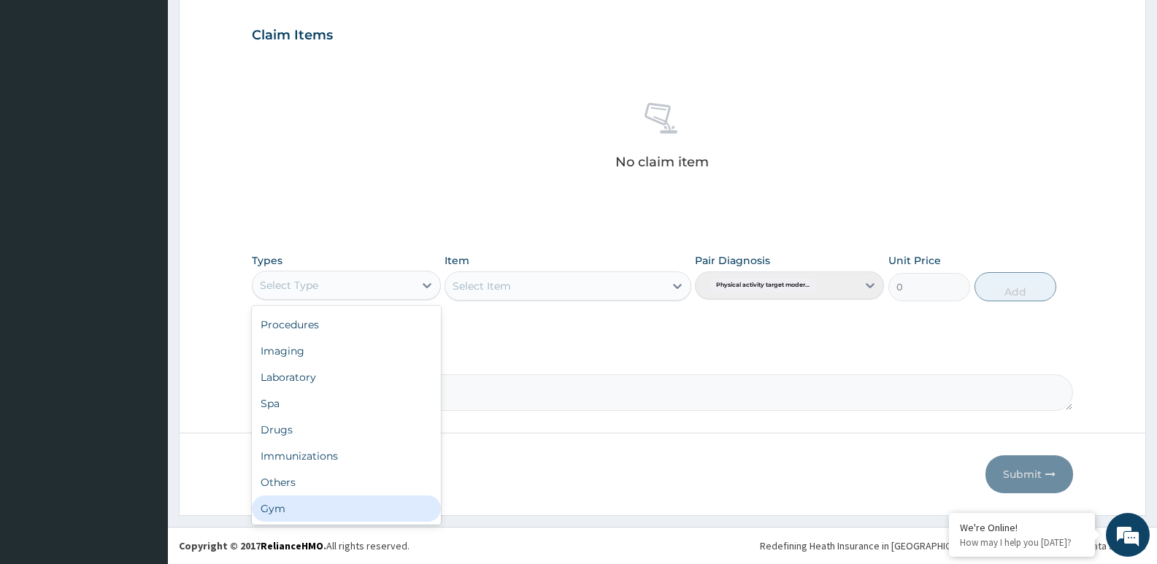
click at [398, 518] on div "Gym" at bounding box center [346, 508] width 189 height 26
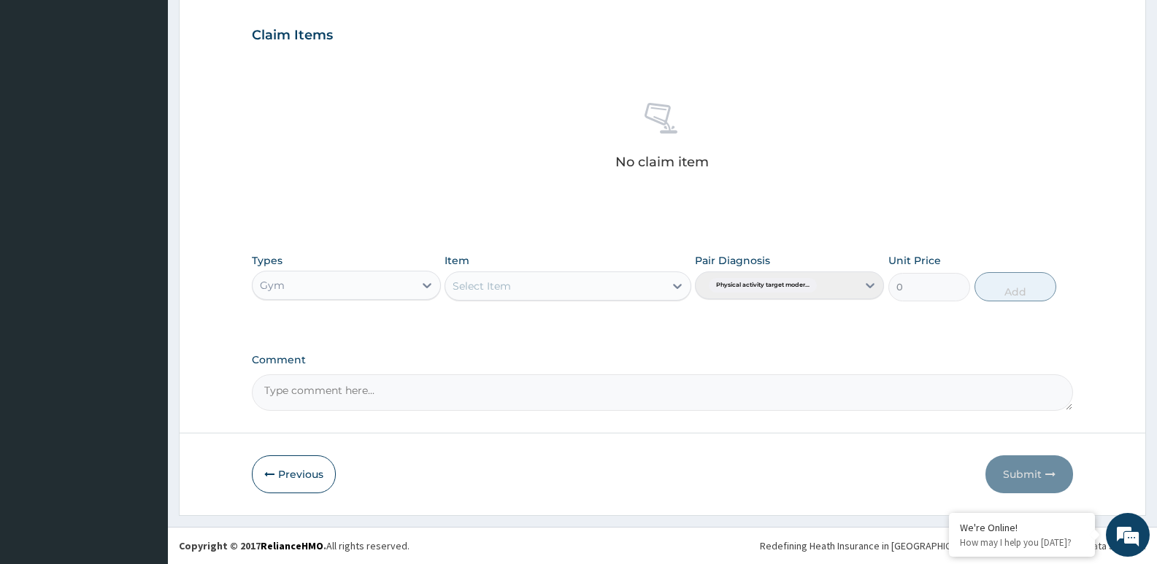
click at [576, 271] on div "Select Item" at bounding box center [567, 285] width 246 height 29
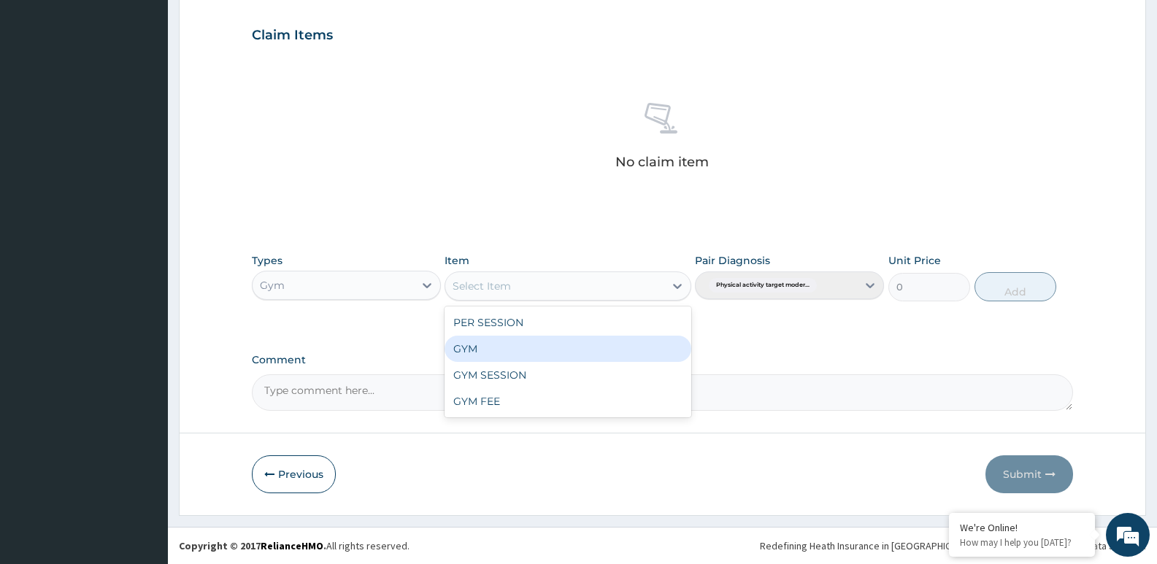
click at [571, 353] on div "GYM" at bounding box center [567, 349] width 246 height 26
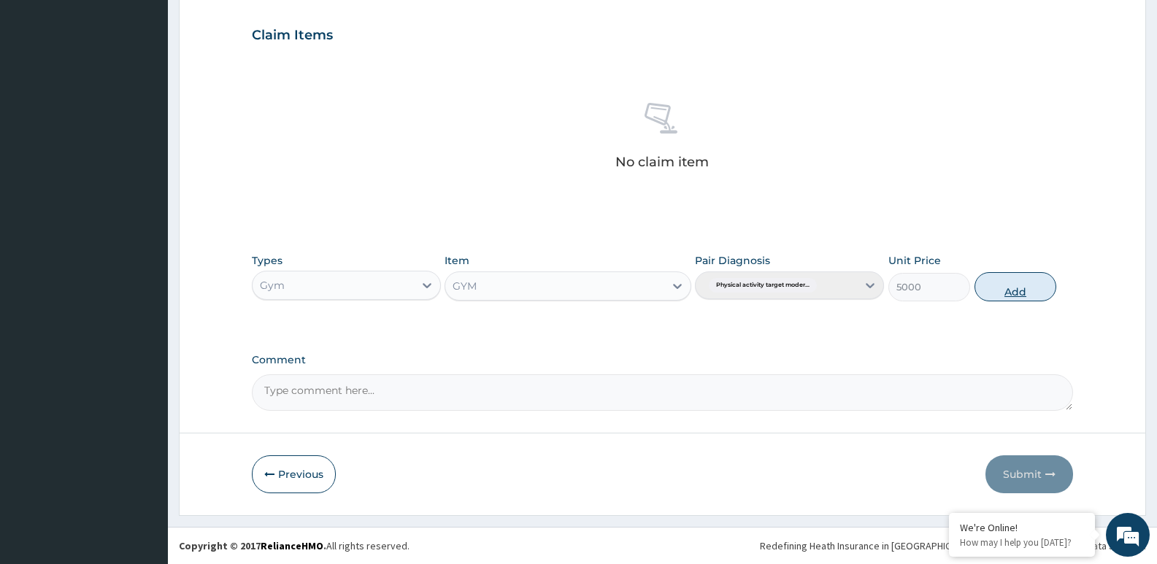
click at [1037, 298] on button "Add" at bounding box center [1015, 286] width 82 height 29
type input "0"
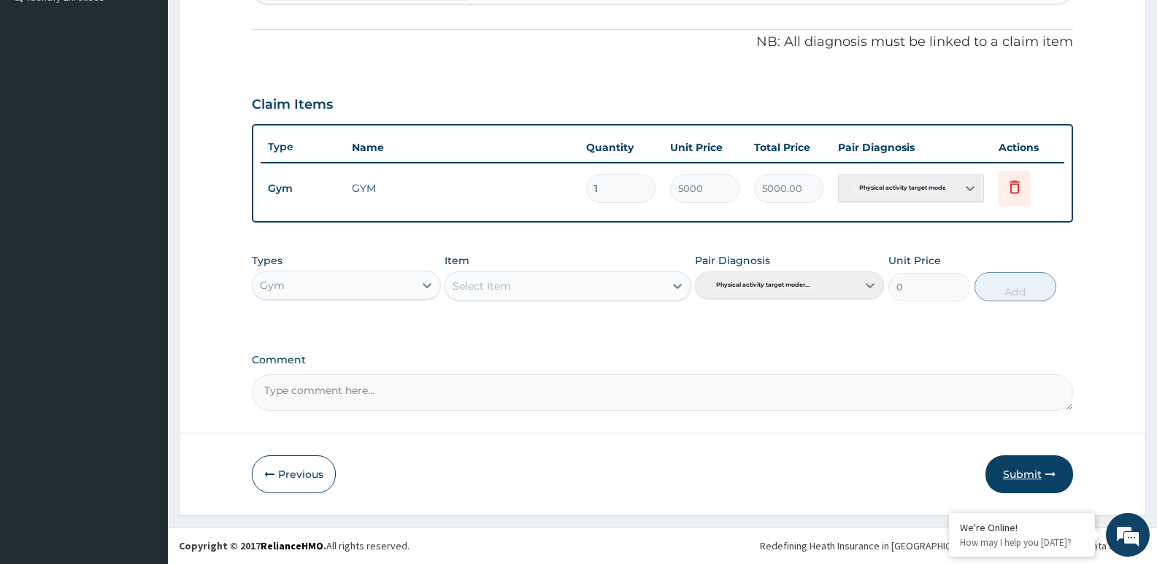
click at [1055, 460] on button "Submit" at bounding box center [1029, 474] width 88 height 38
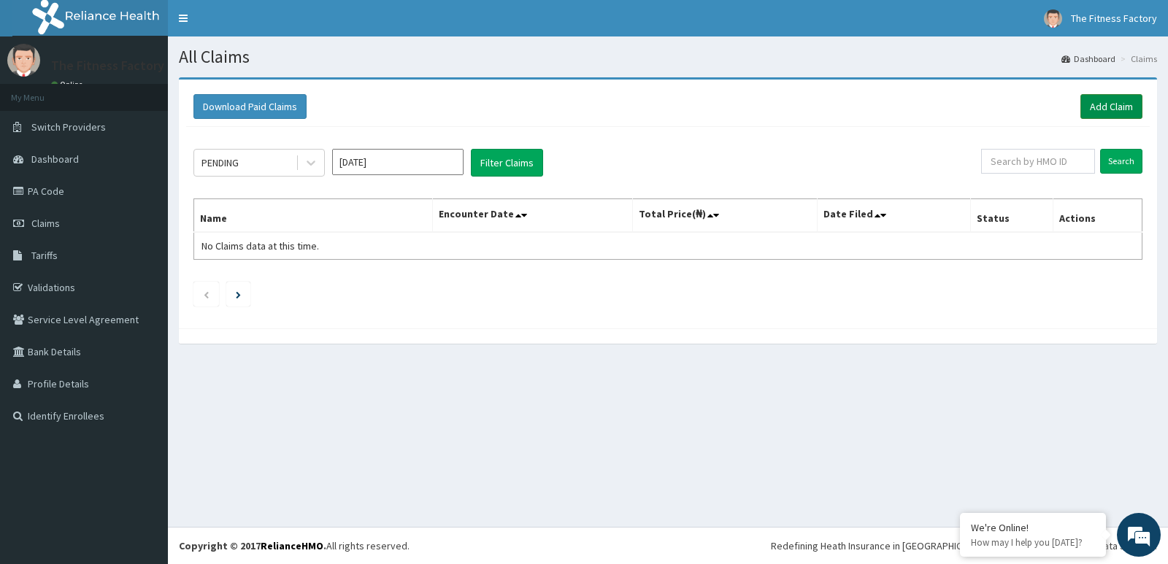
click at [1097, 107] on link "Add Claim" at bounding box center [1111, 106] width 62 height 25
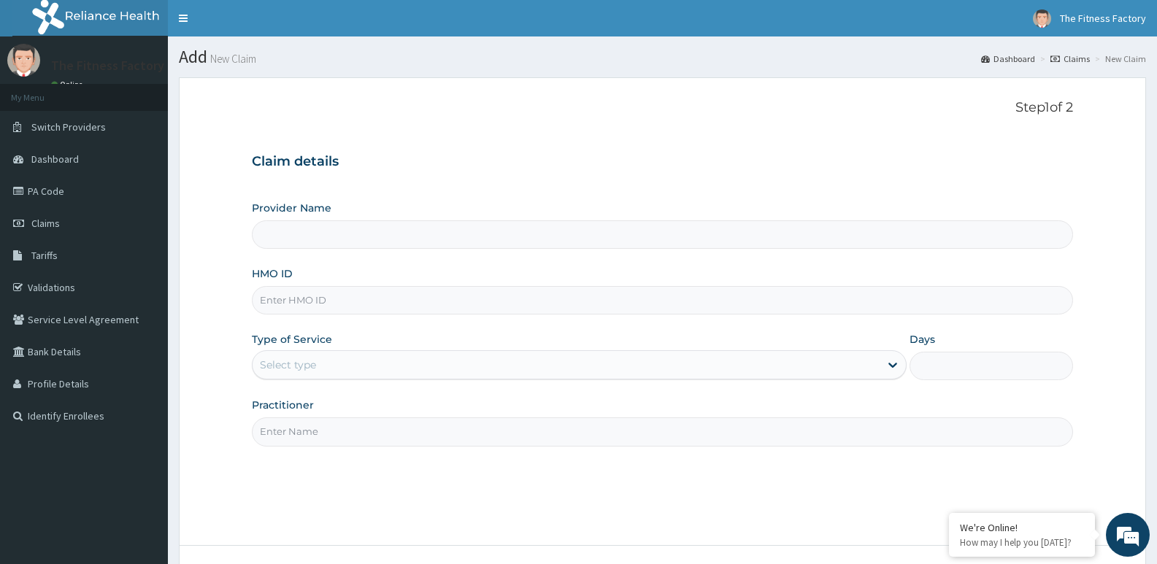
type input "Fitness Factory Ltd"
type input "1"
click at [658, 308] on input "HMO ID" at bounding box center [662, 300] width 821 height 28
type input "BPO/10017/A"
click at [580, 439] on input "Practitioner" at bounding box center [662, 431] width 821 height 28
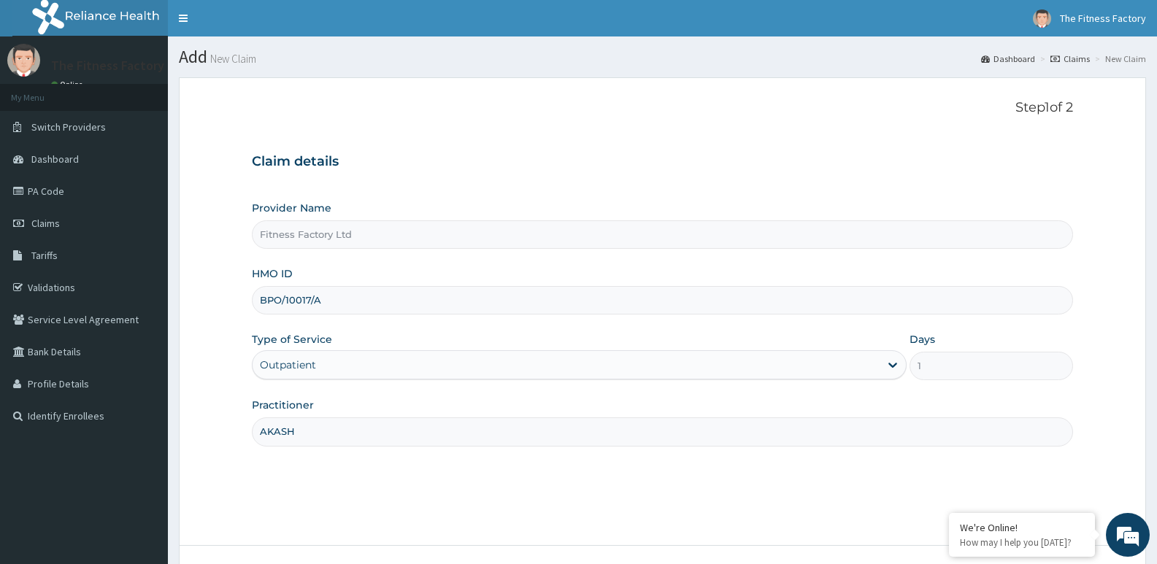
scroll to position [104, 0]
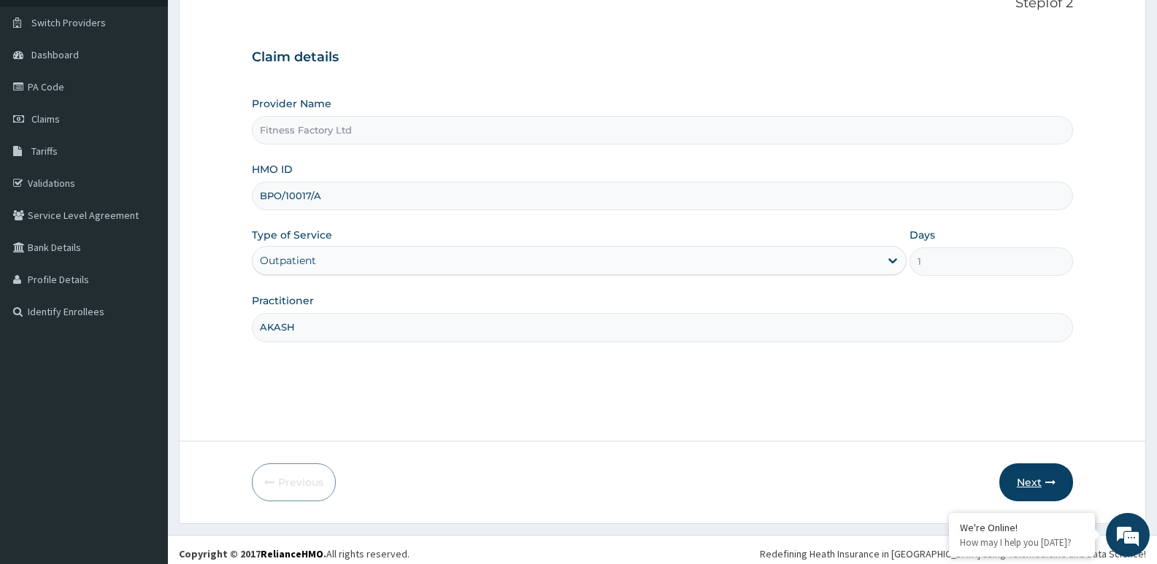
type input "AKASH"
click at [1024, 482] on button "Next" at bounding box center [1036, 482] width 74 height 38
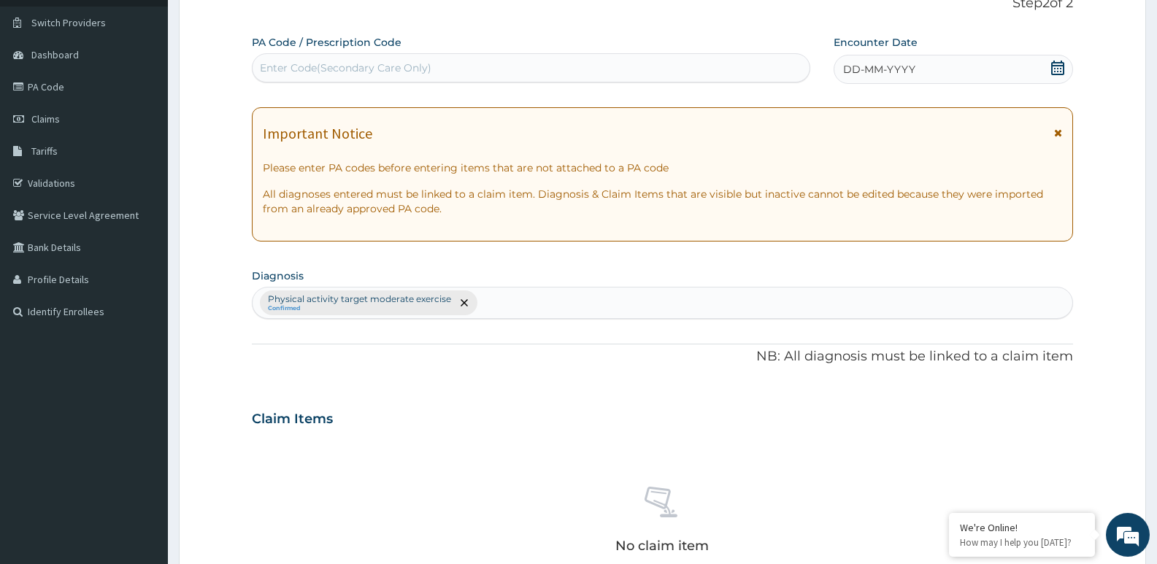
click at [1017, 82] on div "DD-MM-YYYY" at bounding box center [952, 69] width 239 height 29
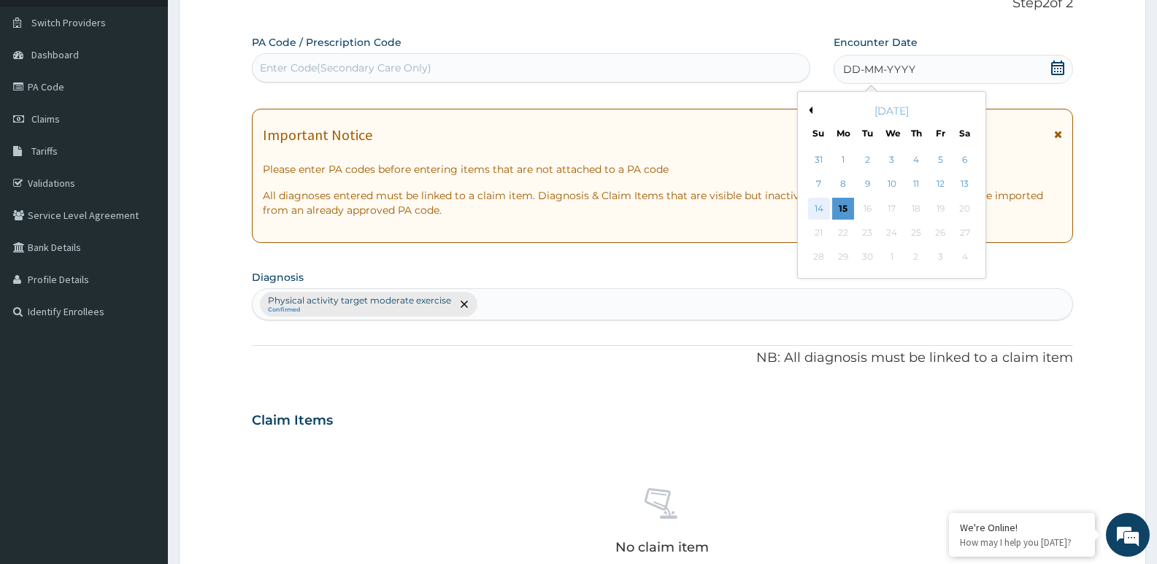
click at [815, 207] on div "14" at bounding box center [819, 209] width 22 height 22
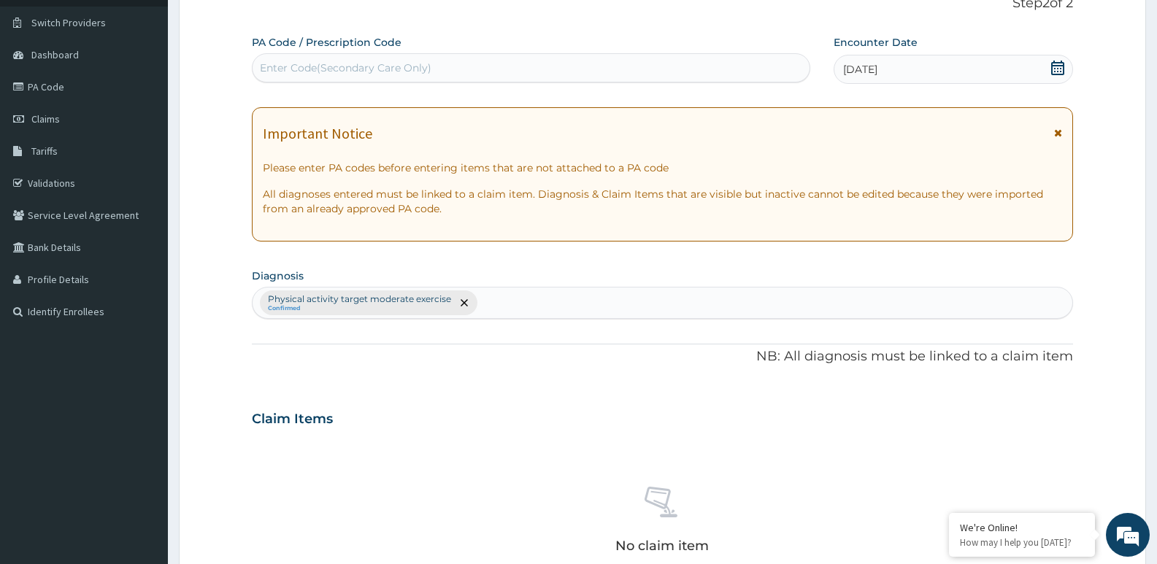
click at [599, 53] on div "PA Code / Prescription Code Enter Code(Secondary Care Only)" at bounding box center [531, 58] width 558 height 47
click at [597, 53] on div "PA Code / Prescription Code Enter Code(Secondary Care Only)" at bounding box center [531, 58] width 558 height 47
click at [593, 68] on div "Enter Code(Secondary Care Only)" at bounding box center [530, 67] width 557 height 23
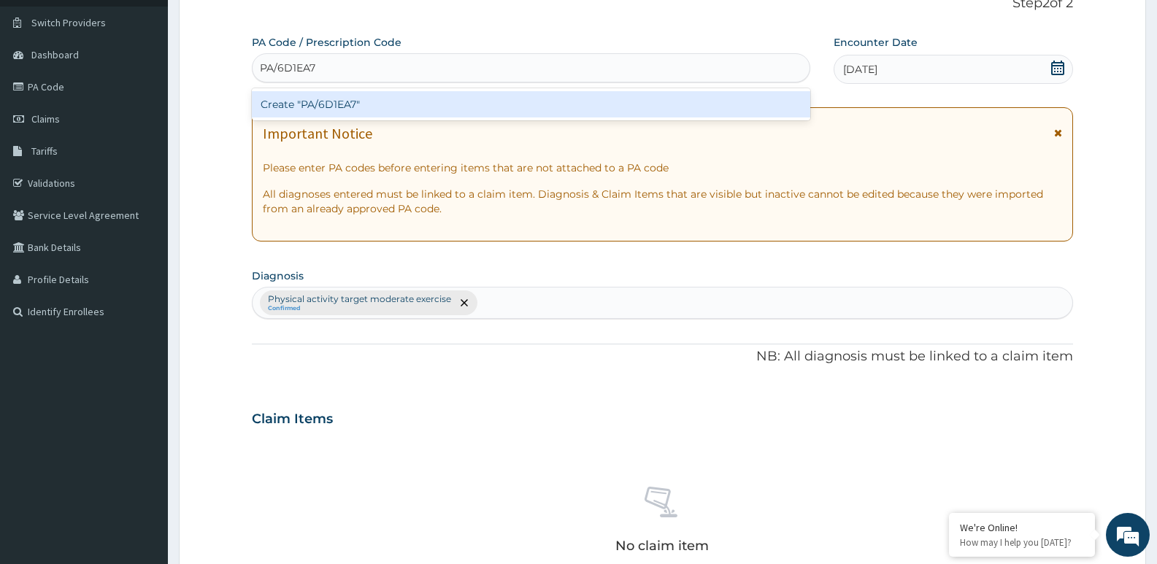
scroll to position [488, 0]
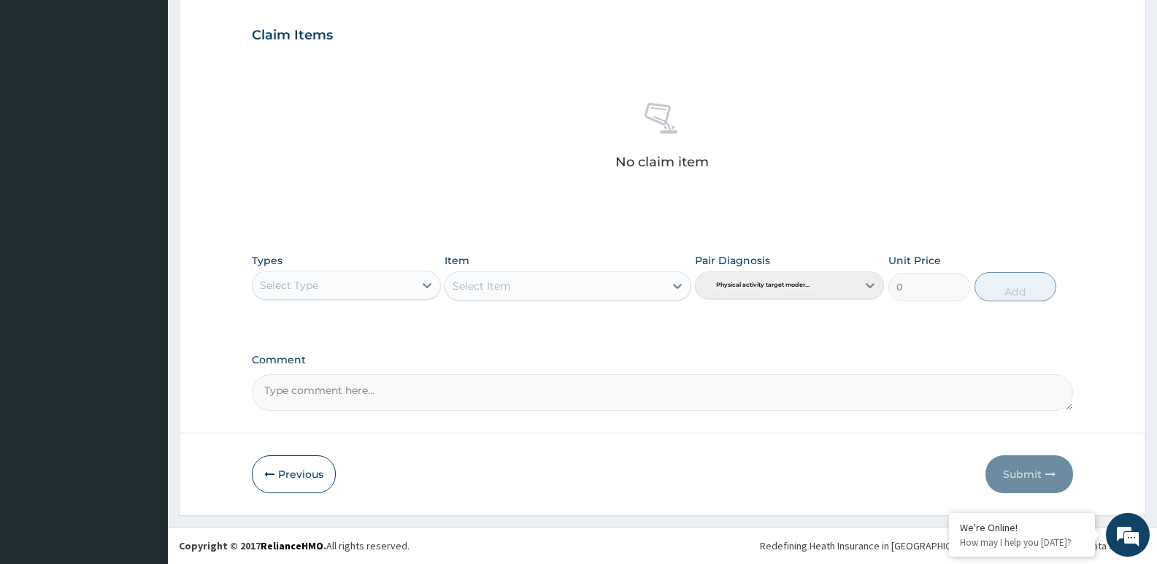
type input "PA/6D1EA7"
click at [319, 309] on div "Types Select Type Item Select Item Pair Diagnosis Physical activity target mode…" at bounding box center [662, 288] width 821 height 85
click at [347, 291] on div "Select Type" at bounding box center [332, 285] width 161 height 23
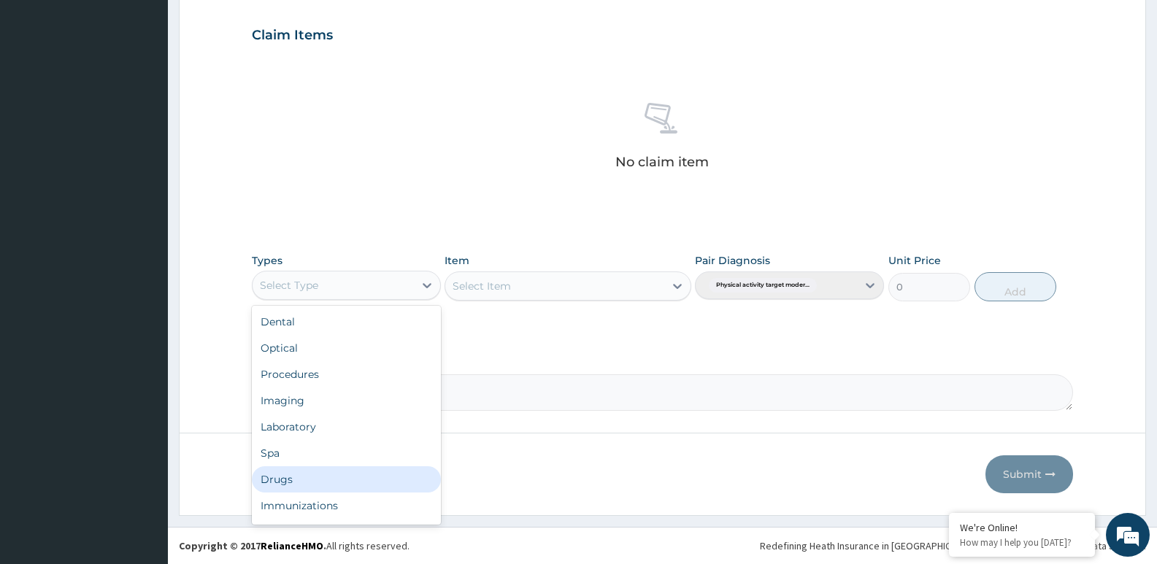
scroll to position [50, 0]
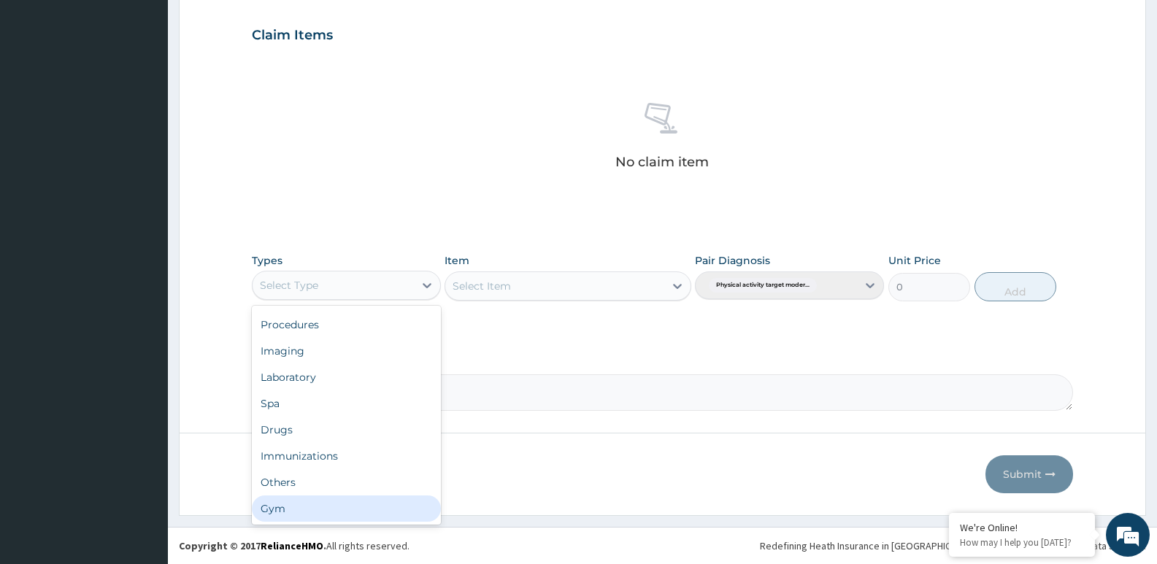
click at [406, 505] on div "Gym" at bounding box center [346, 508] width 189 height 26
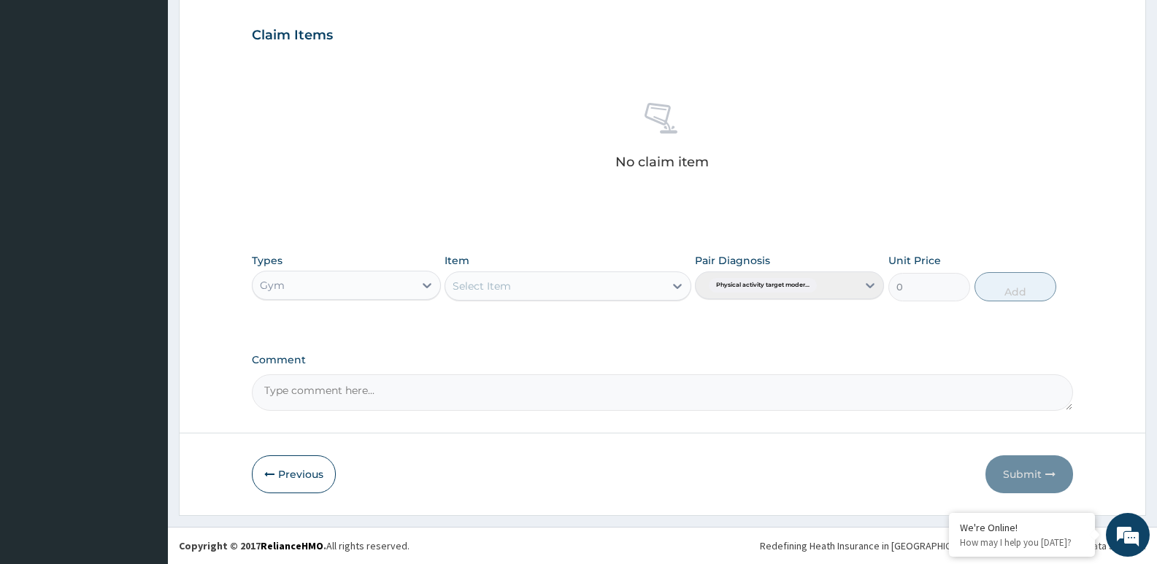
click at [571, 292] on div "Select Item" at bounding box center [554, 285] width 218 height 23
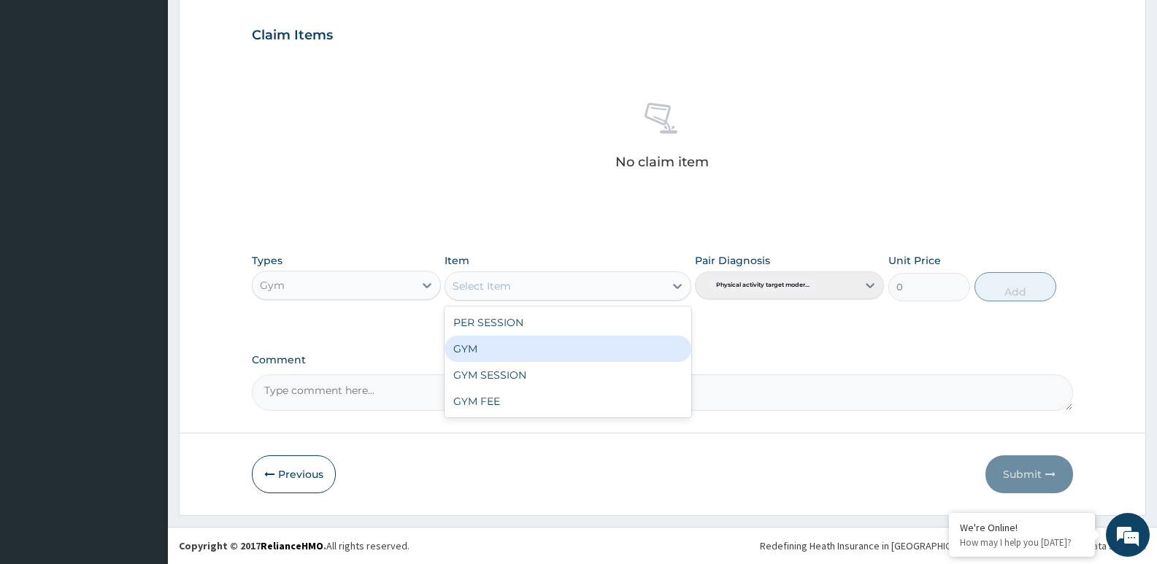
click at [571, 338] on div "GYM" at bounding box center [567, 349] width 246 height 26
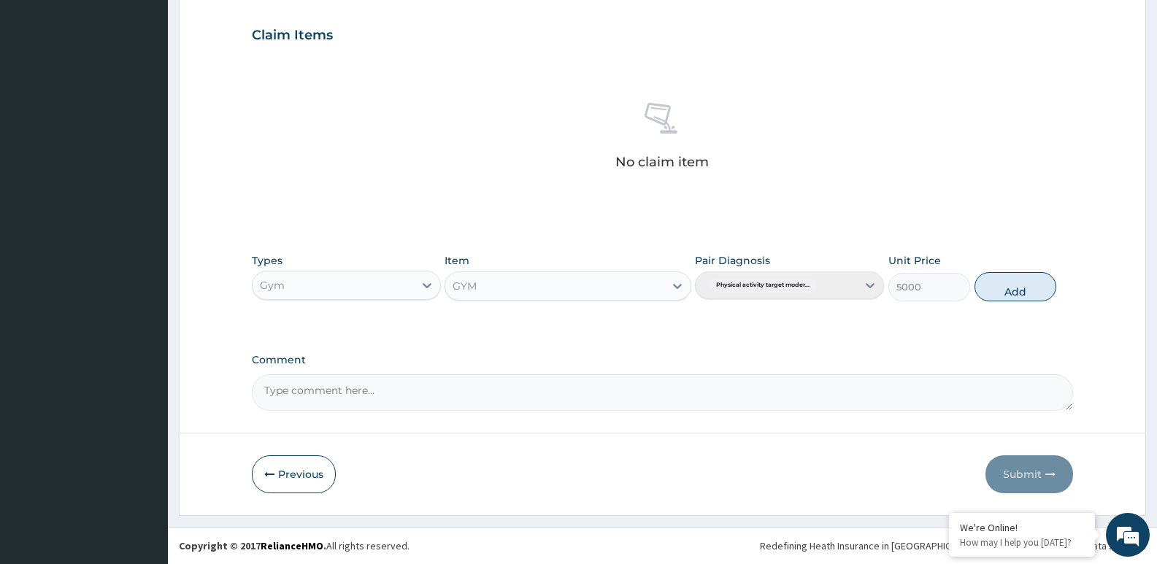
click at [1003, 306] on div "Types Gym Item option GYM, selected. Select is focused ,type to refine list, pr…" at bounding box center [662, 277] width 821 height 63
click at [1007, 294] on button "Add" at bounding box center [1015, 286] width 82 height 29
type input "0"
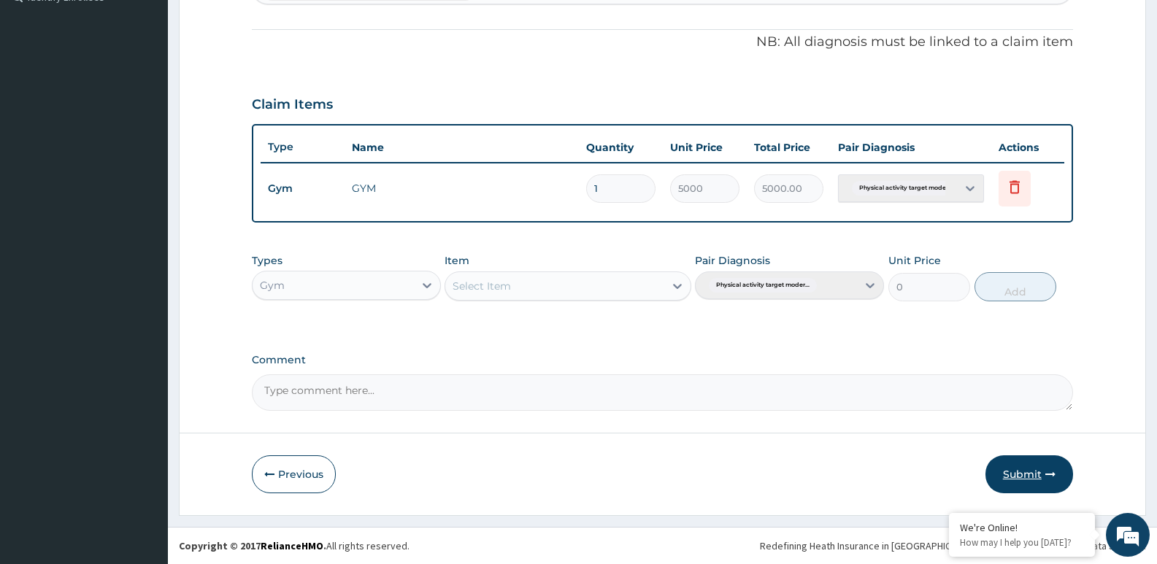
click at [1033, 481] on button "Submit" at bounding box center [1029, 474] width 88 height 38
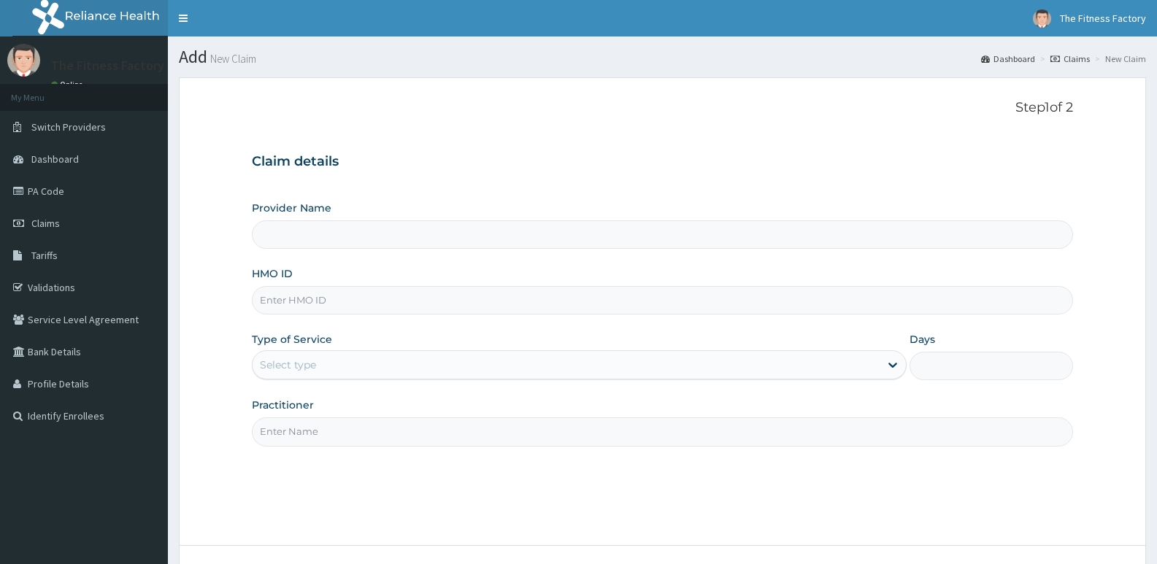
click at [417, 298] on input "HMO ID" at bounding box center [662, 300] width 821 height 28
type input "Fitness Factory Ltd"
type input "1"
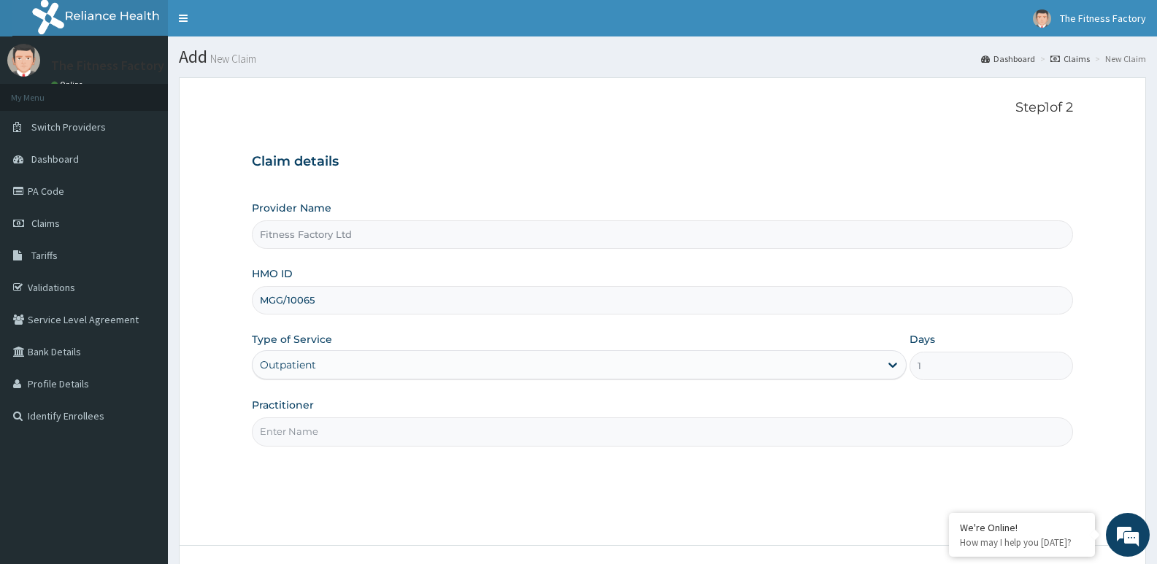
type input "MGG/10065"
click at [379, 441] on input "Practitioner" at bounding box center [662, 431] width 821 height 28
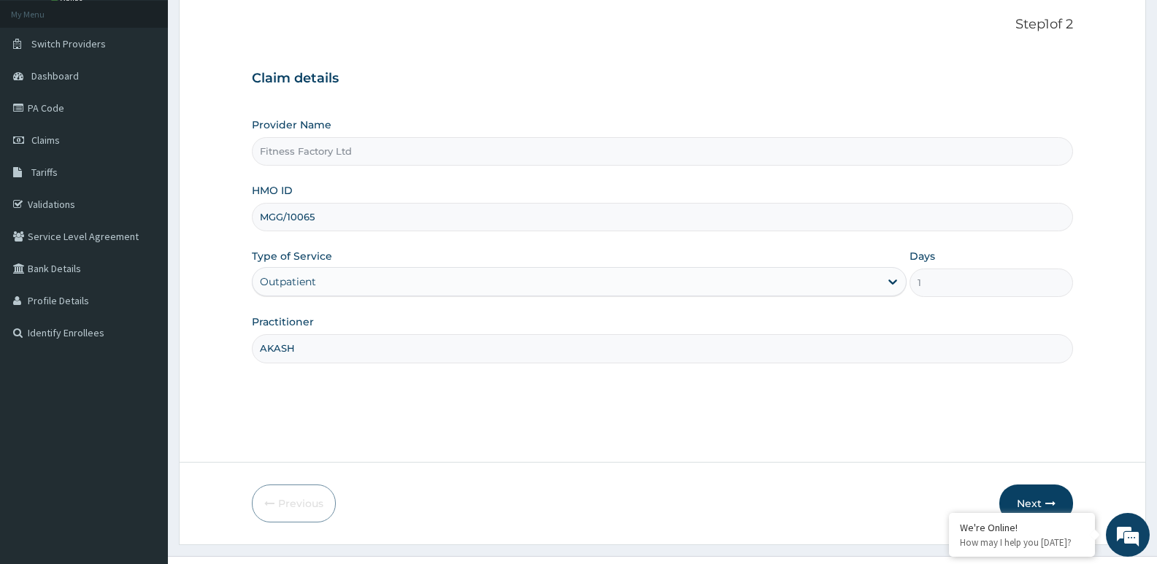
scroll to position [112, 0]
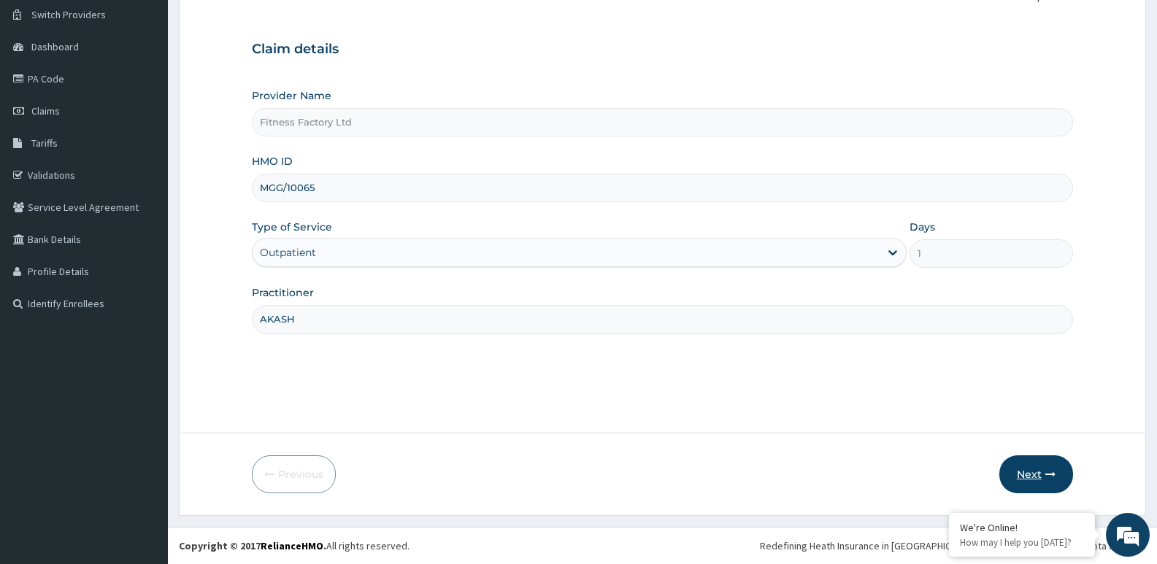
type input "AKASH"
click at [1060, 468] on button "Next" at bounding box center [1036, 474] width 74 height 38
click at [725, 212] on div "Provider Name Fitness Factory Ltd HMO ID MGG/10065 Type of Service Outpatient D…" at bounding box center [662, 210] width 821 height 245
click at [1035, 474] on button "Next" at bounding box center [1036, 474] width 74 height 38
click at [344, 196] on input "MGG/10065" at bounding box center [662, 188] width 821 height 28
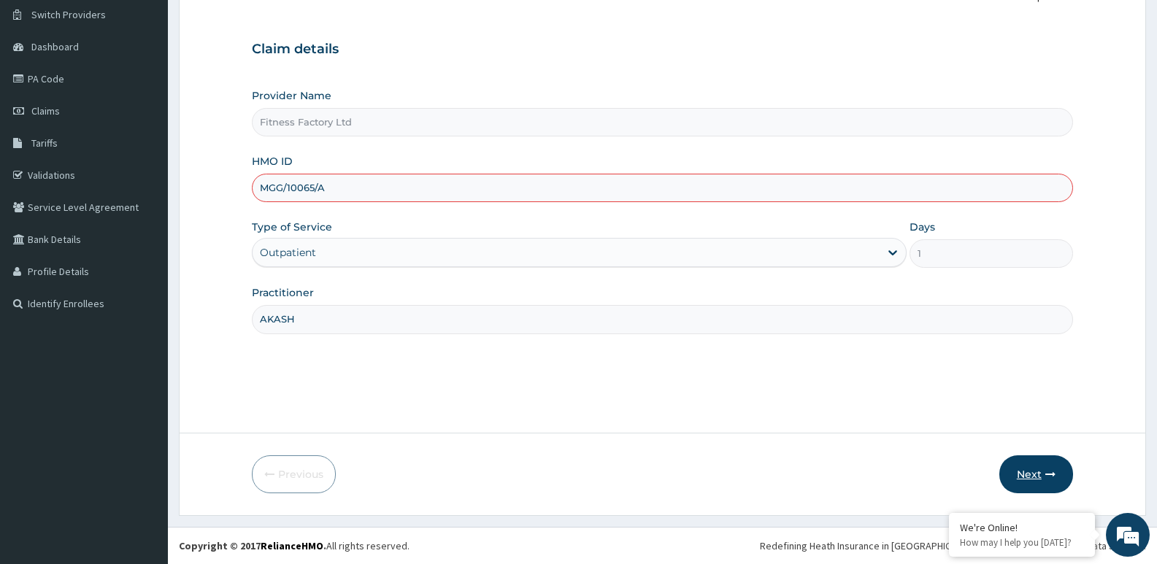
type input "MGG/10065/A"
click at [1033, 464] on button "Next" at bounding box center [1036, 474] width 74 height 38
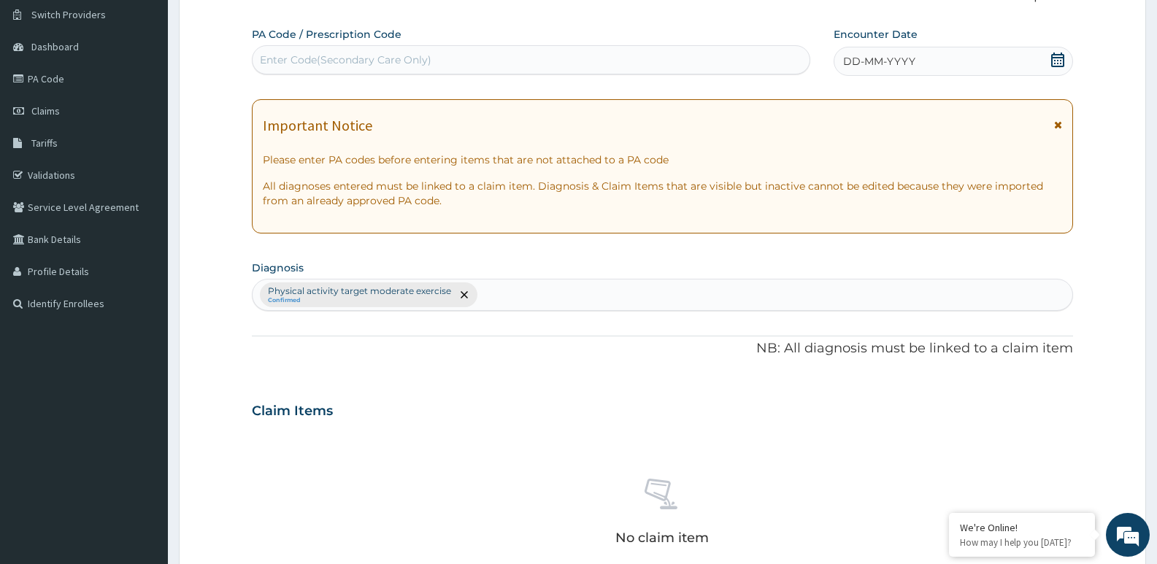
click at [998, 63] on div "DD-MM-YYYY" at bounding box center [952, 61] width 239 height 29
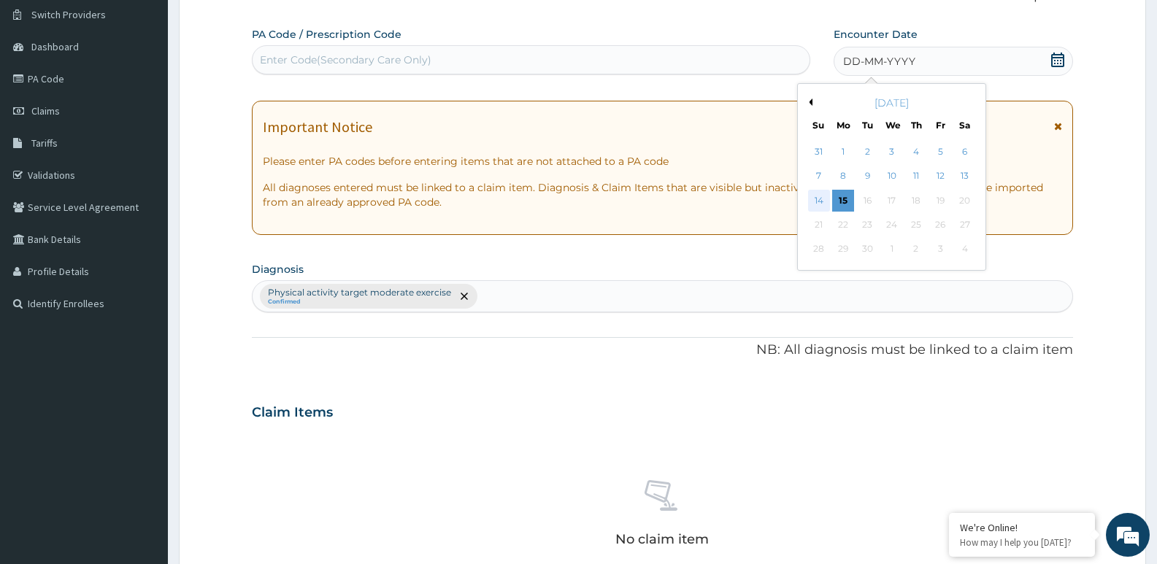
click at [813, 202] on div "14" at bounding box center [819, 201] width 22 height 22
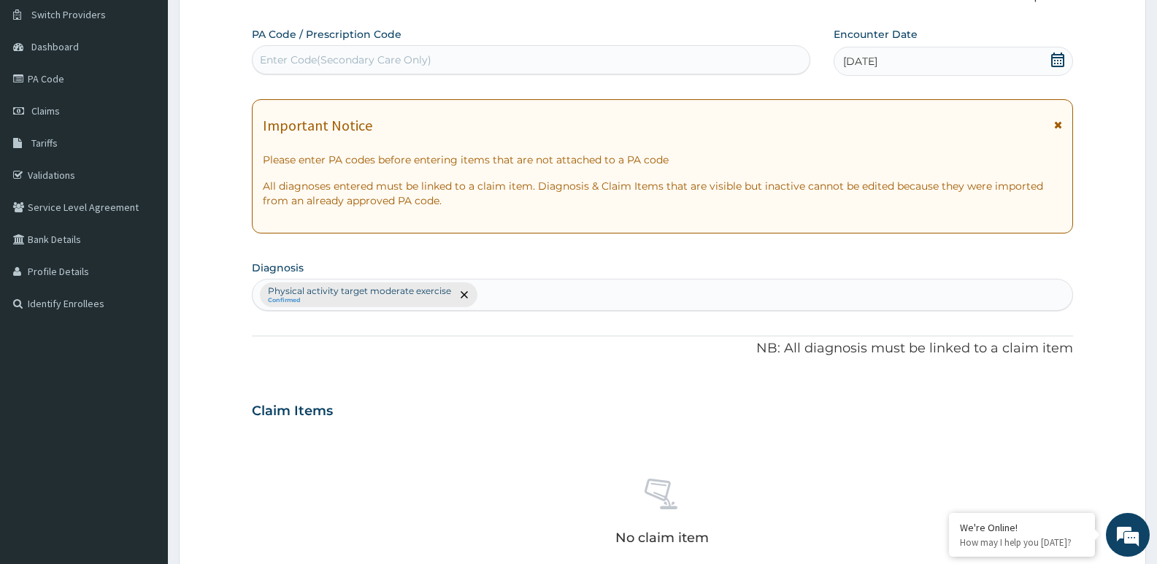
click at [715, 52] on div "Enter Code(Secondary Care Only)" at bounding box center [530, 59] width 557 height 23
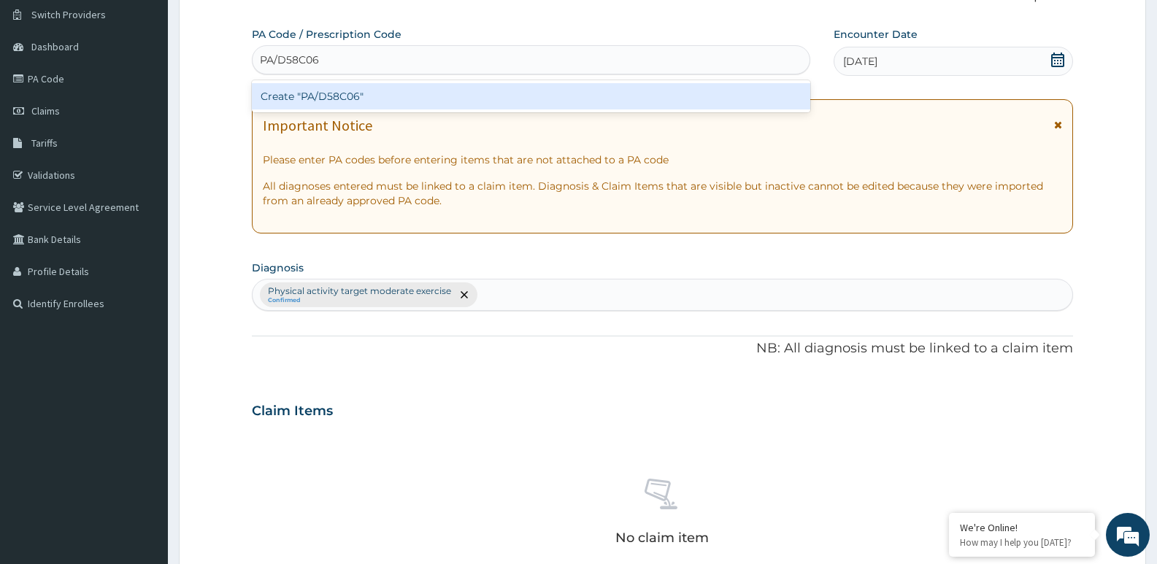
scroll to position [488, 0]
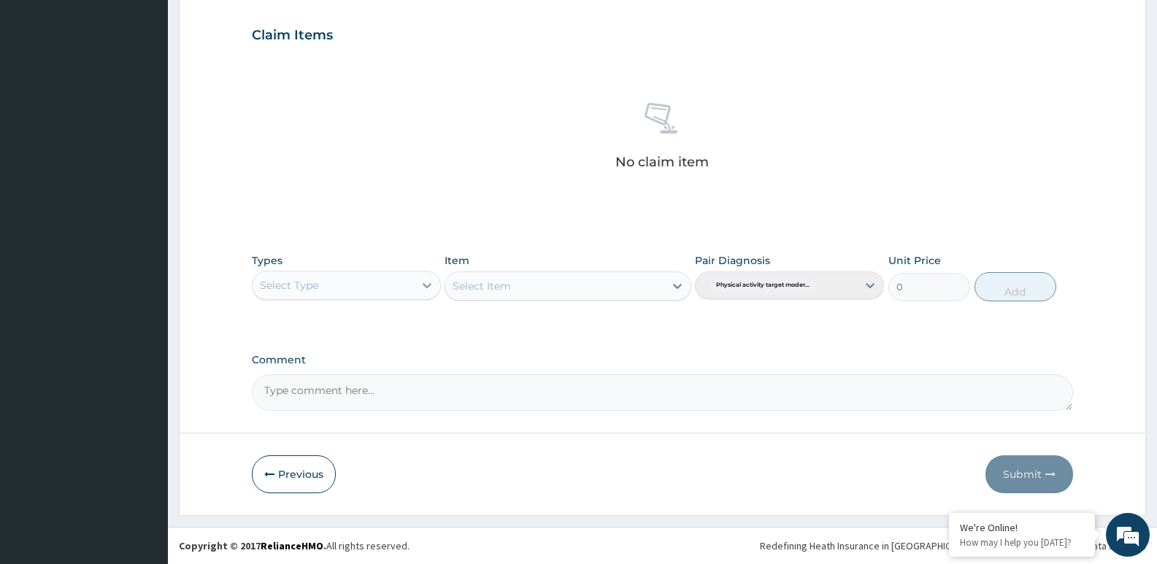
type input "PA/D58C06"
click at [421, 272] on div at bounding box center [427, 285] width 26 height 26
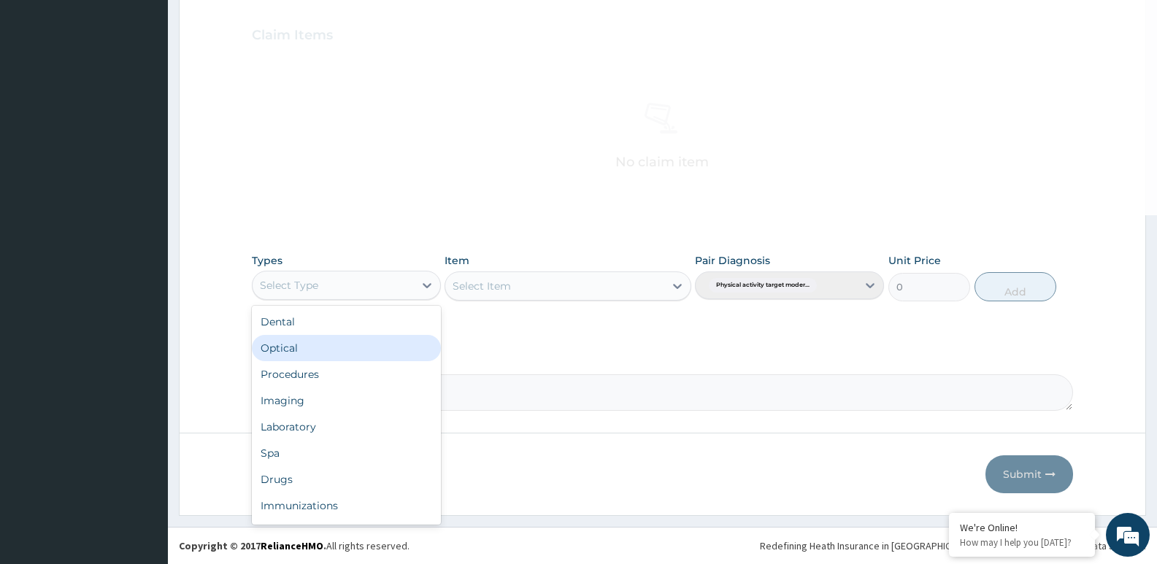
scroll to position [50, 0]
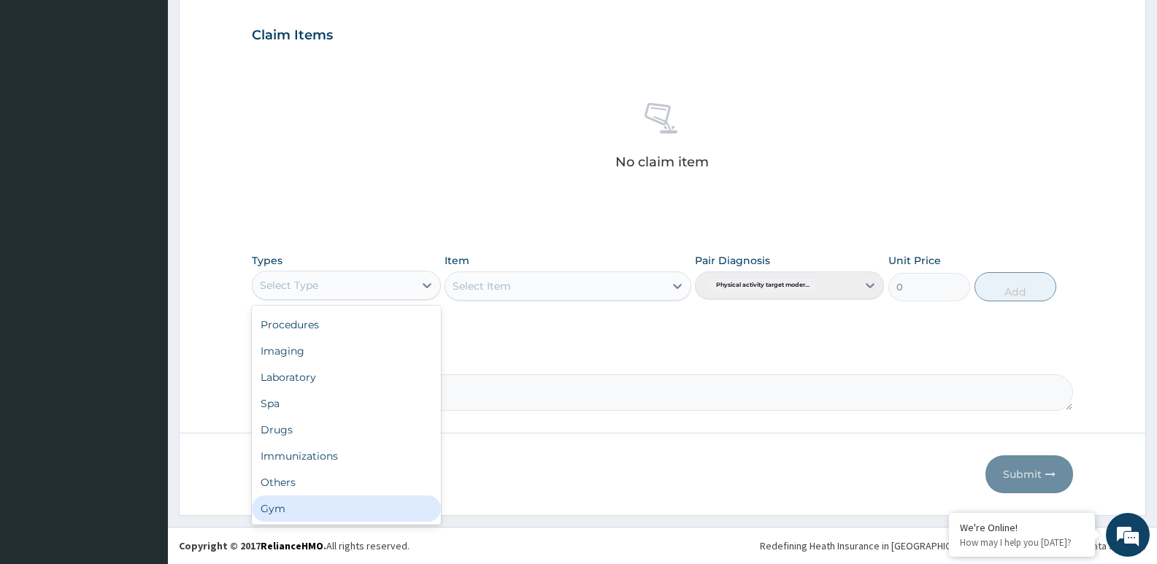
click at [408, 513] on div "Gym" at bounding box center [346, 508] width 189 height 26
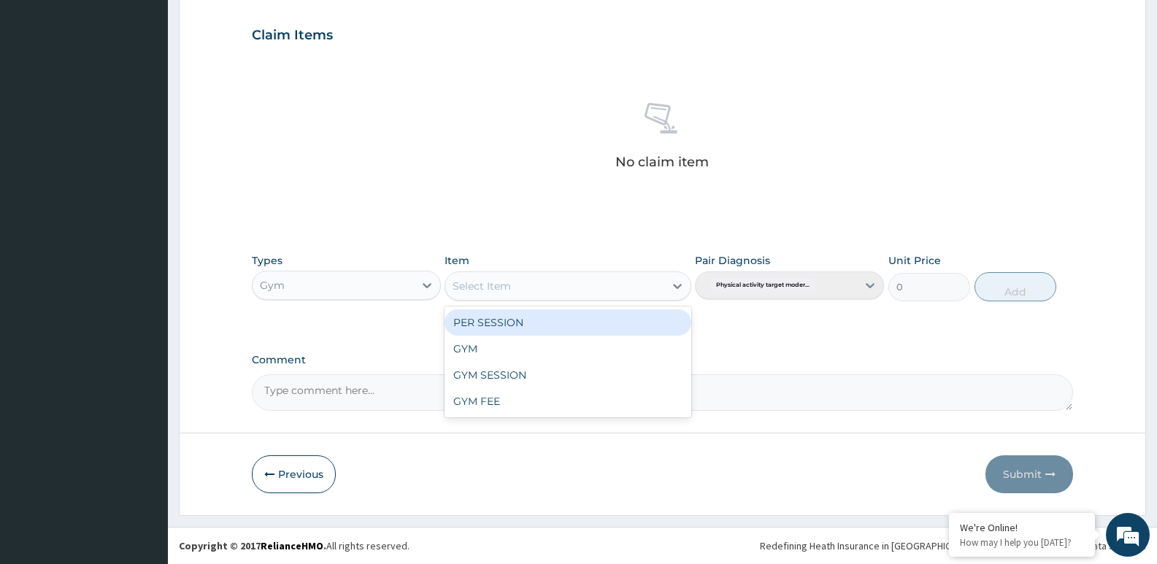
click at [574, 295] on div "Select Item" at bounding box center [554, 285] width 218 height 23
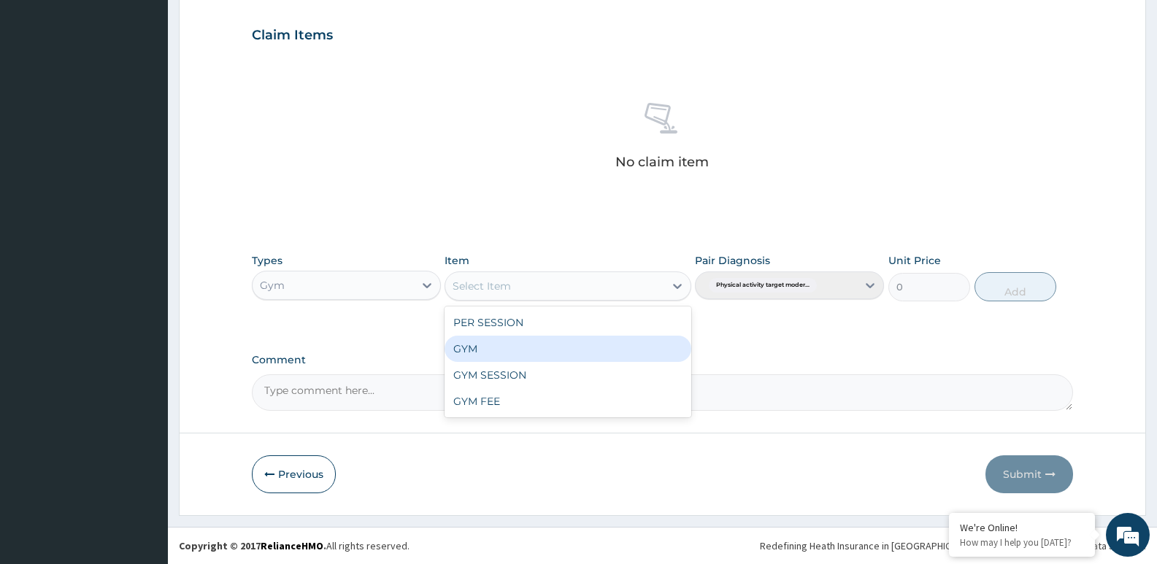
click at [574, 348] on div "GYM" at bounding box center [567, 349] width 246 height 26
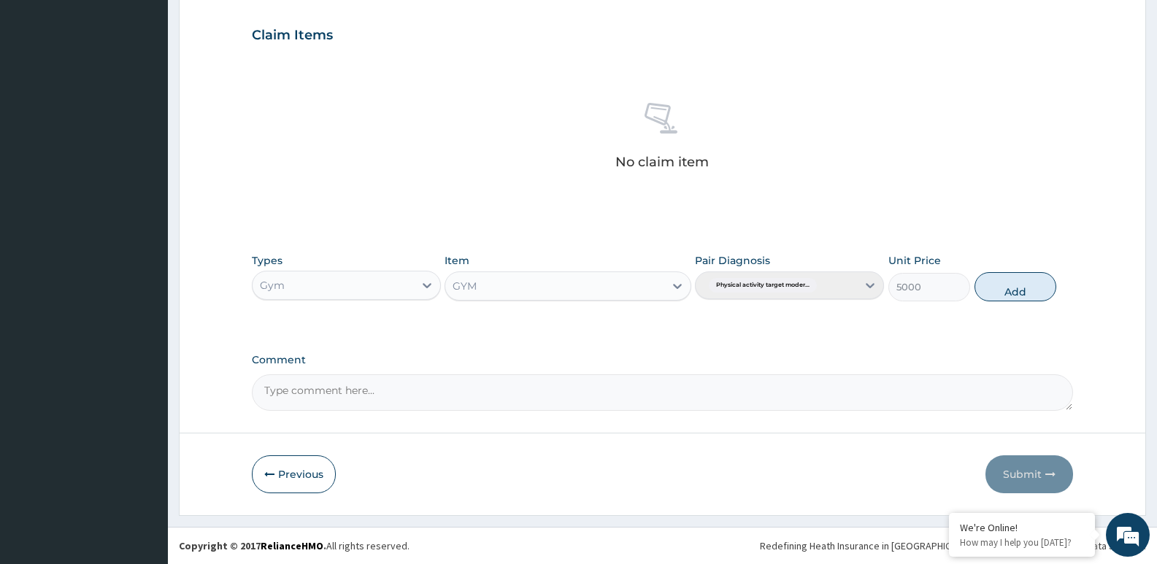
click at [973, 293] on div "Types Gym Item option GYM, selected. Select is focused ,type to refine list, pr…" at bounding box center [662, 277] width 821 height 63
click at [992, 284] on button "Add" at bounding box center [1015, 286] width 82 height 29
type input "0"
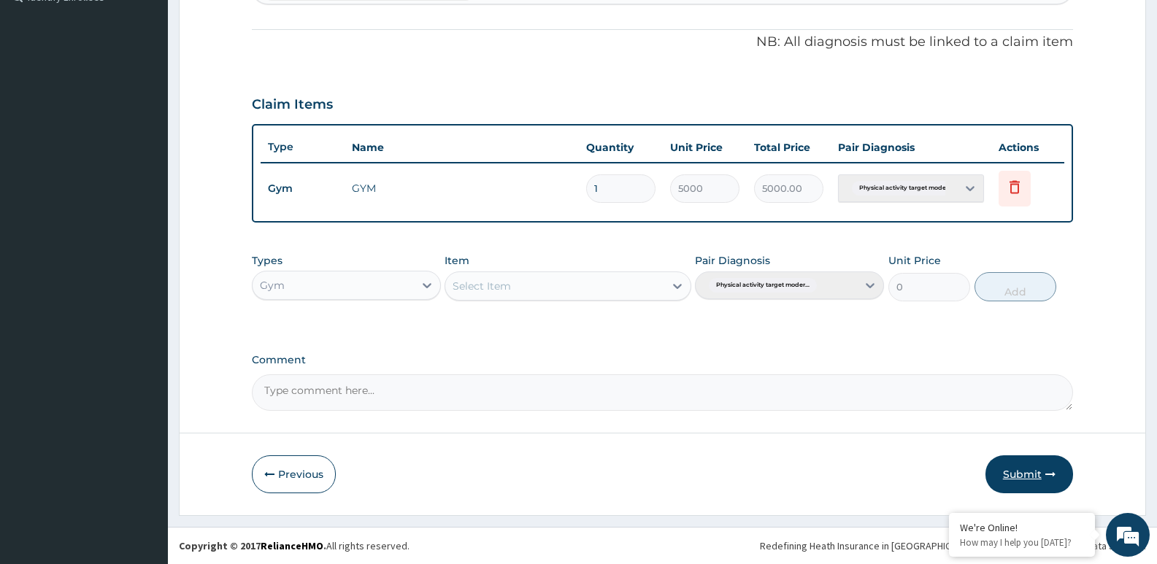
click at [1043, 474] on button "Submit" at bounding box center [1029, 474] width 88 height 38
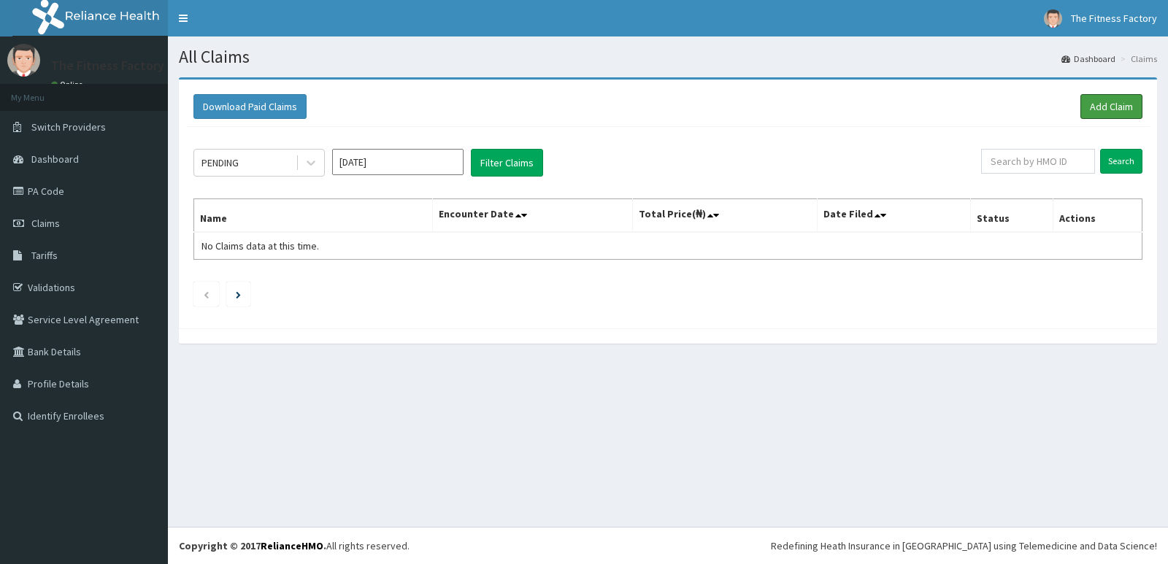
click at [1105, 109] on link "Add Claim" at bounding box center [1111, 106] width 62 height 25
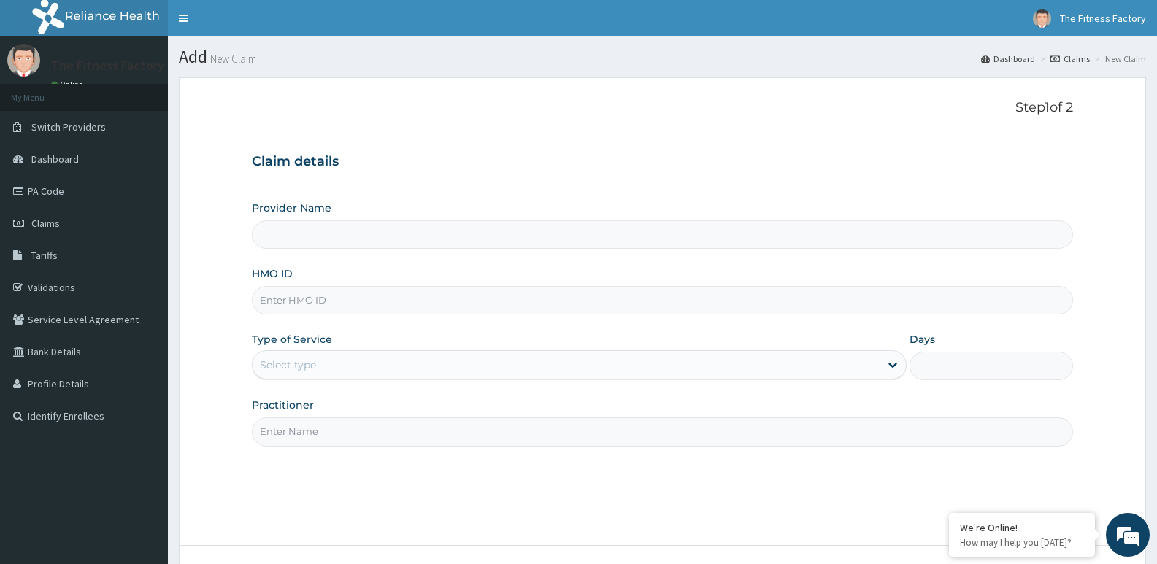
click at [605, 312] on input "HMO ID" at bounding box center [662, 300] width 821 height 28
type input "Fitness Factory Ltd"
type input "1"
type input "LFL/10085/A"
click at [471, 426] on input "Practitioner" at bounding box center [662, 431] width 821 height 28
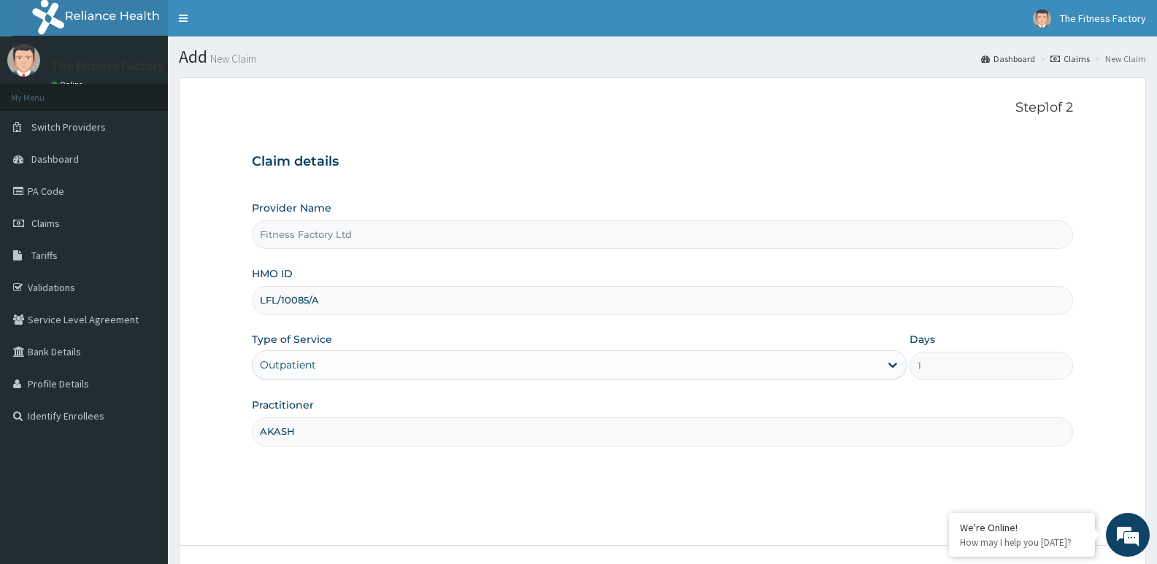
scroll to position [112, 0]
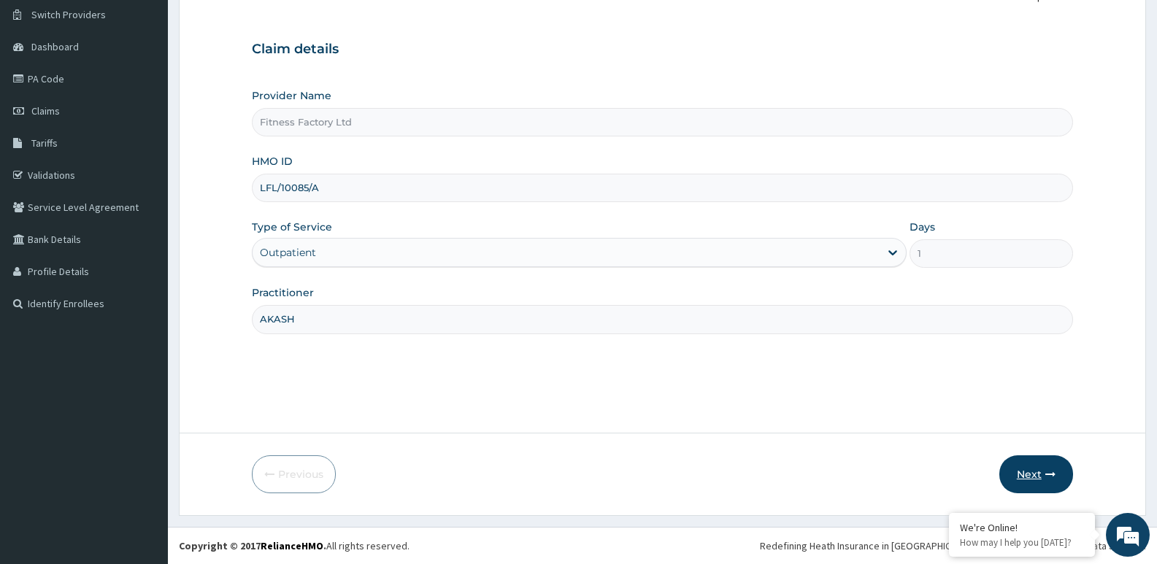
type input "AKASH"
click at [1041, 471] on button "Next" at bounding box center [1036, 474] width 74 height 38
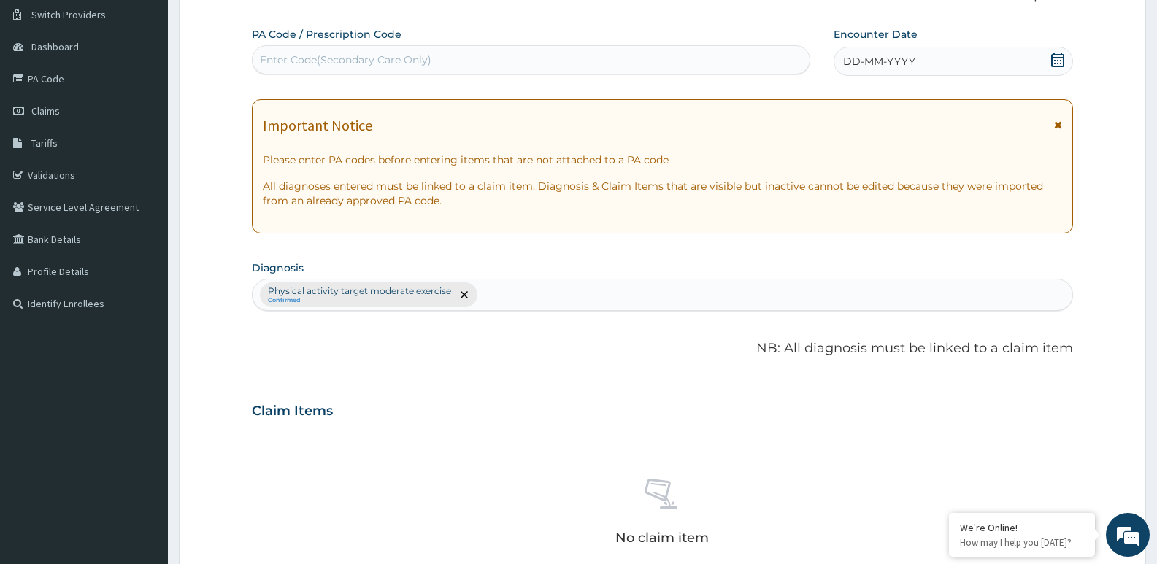
click at [922, 46] on div "Encounter Date DD-MM-YYYY" at bounding box center [952, 51] width 239 height 49
click at [925, 68] on div "DD-MM-YYYY" at bounding box center [952, 61] width 239 height 29
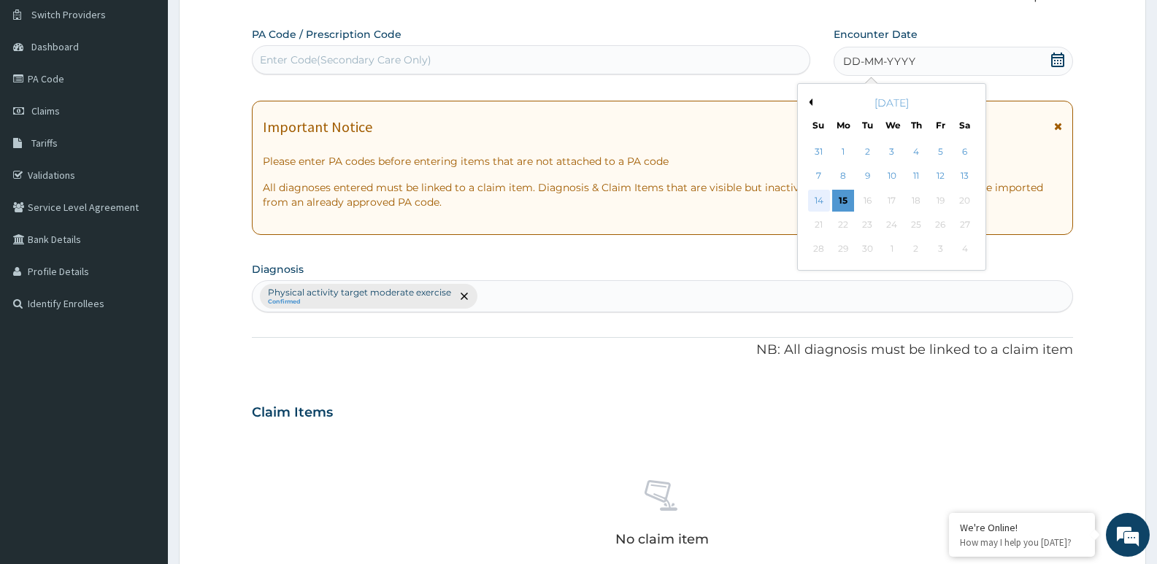
click at [819, 198] on div "14" at bounding box center [819, 201] width 22 height 22
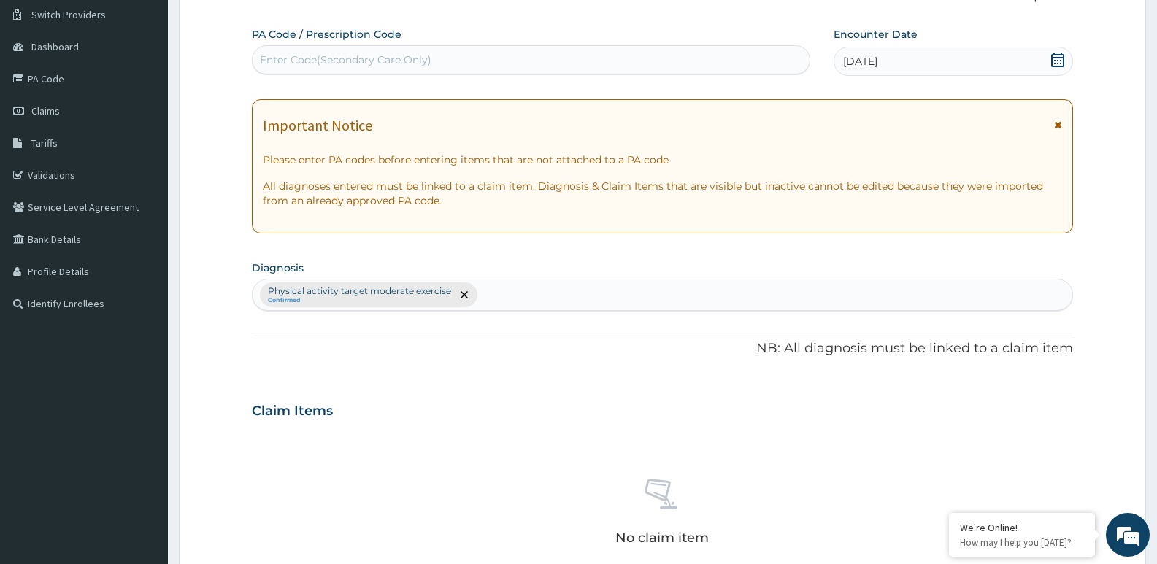
click at [571, 63] on div "Enter Code(Secondary Care Only)" at bounding box center [530, 59] width 557 height 23
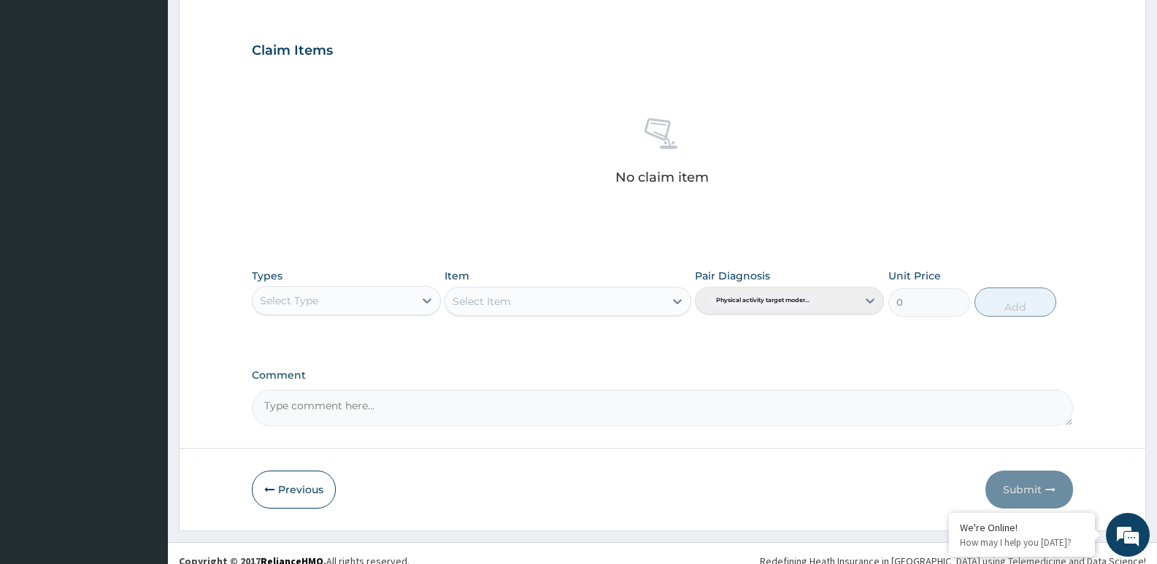
scroll to position [488, 0]
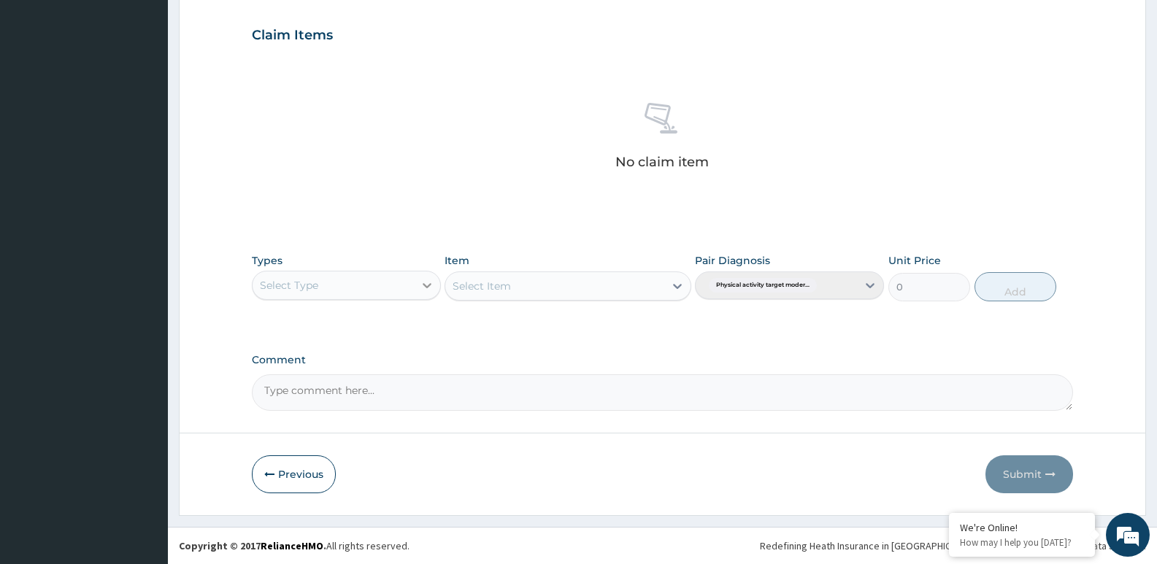
type input "PA/DCC634"
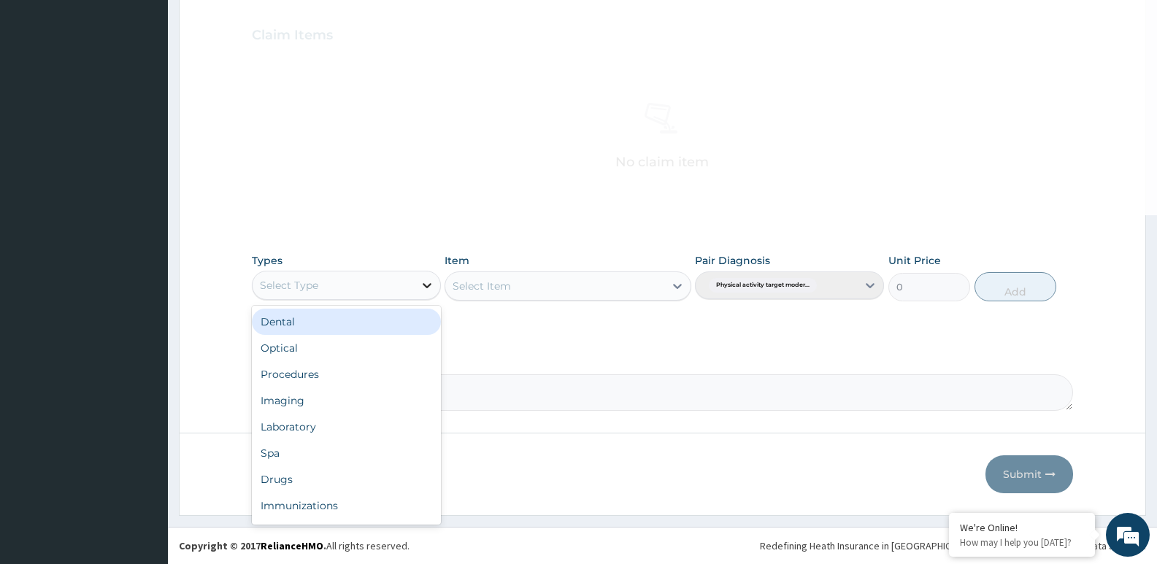
click at [430, 274] on div at bounding box center [427, 285] width 26 height 26
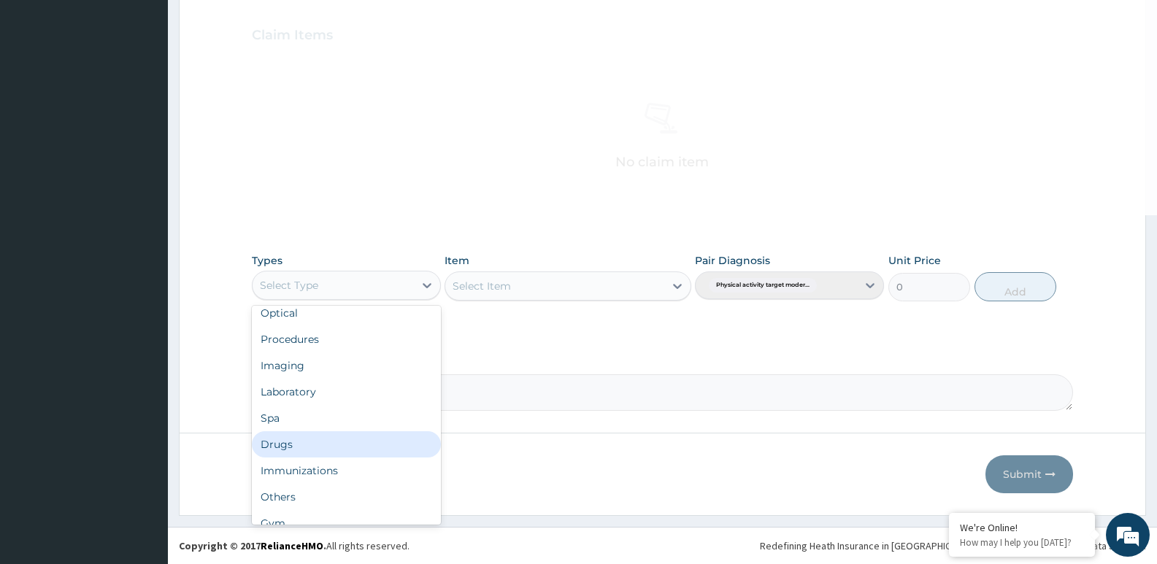
scroll to position [50, 0]
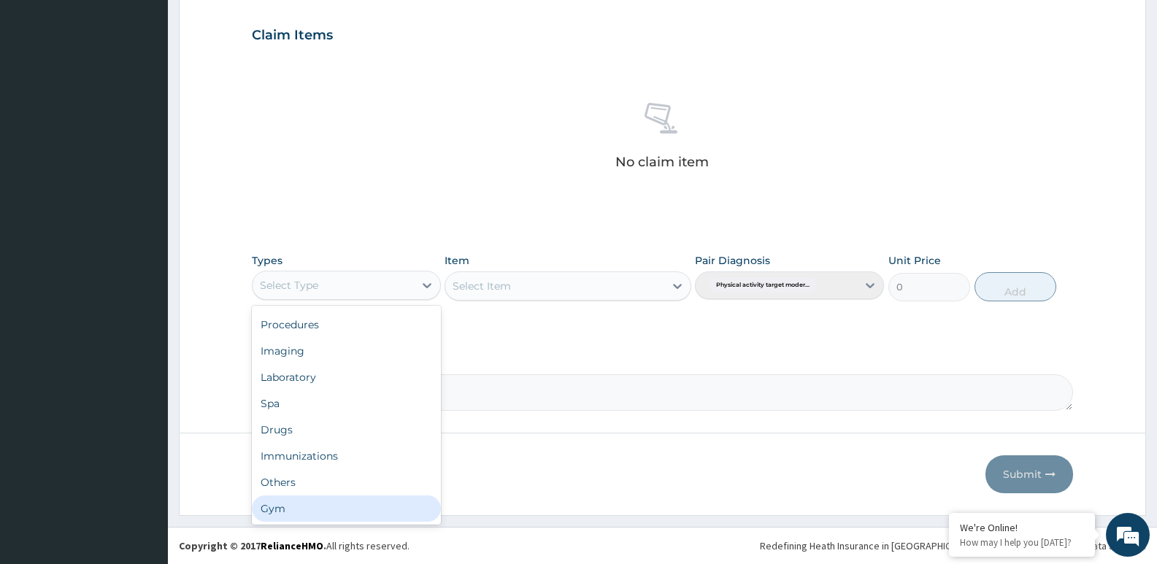
click at [374, 509] on div "Gym" at bounding box center [346, 508] width 189 height 26
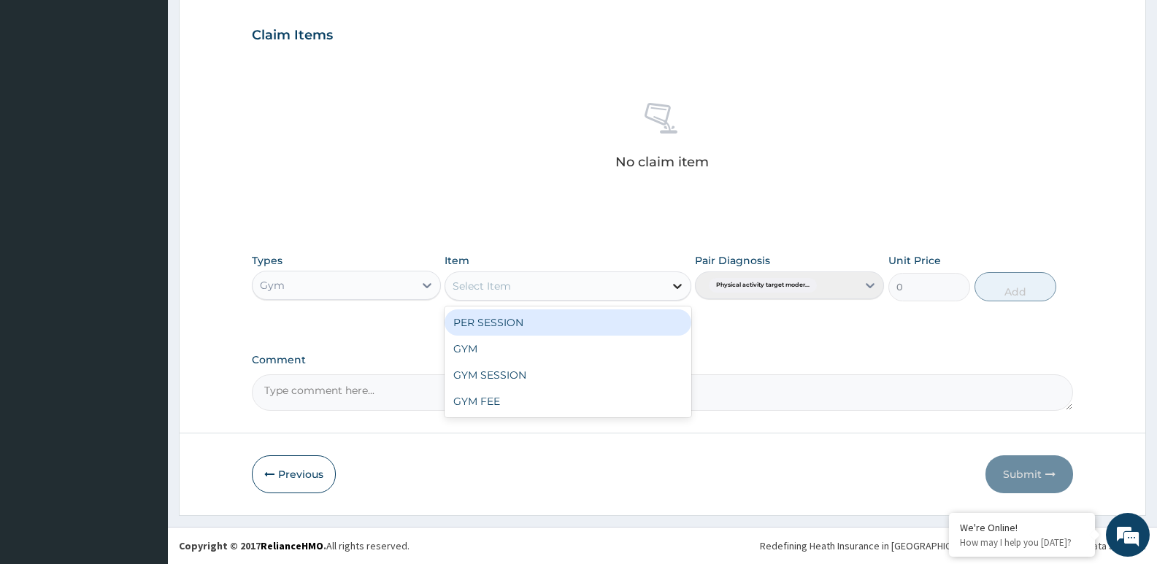
click at [676, 279] on icon at bounding box center [677, 286] width 15 height 15
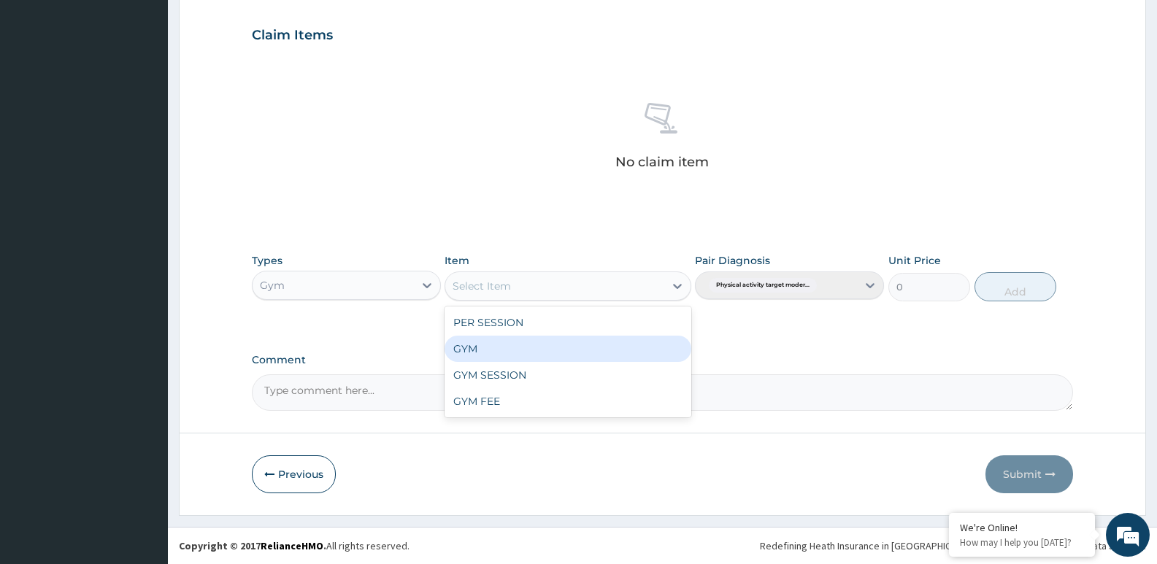
click at [634, 341] on div "GYM" at bounding box center [567, 349] width 246 height 26
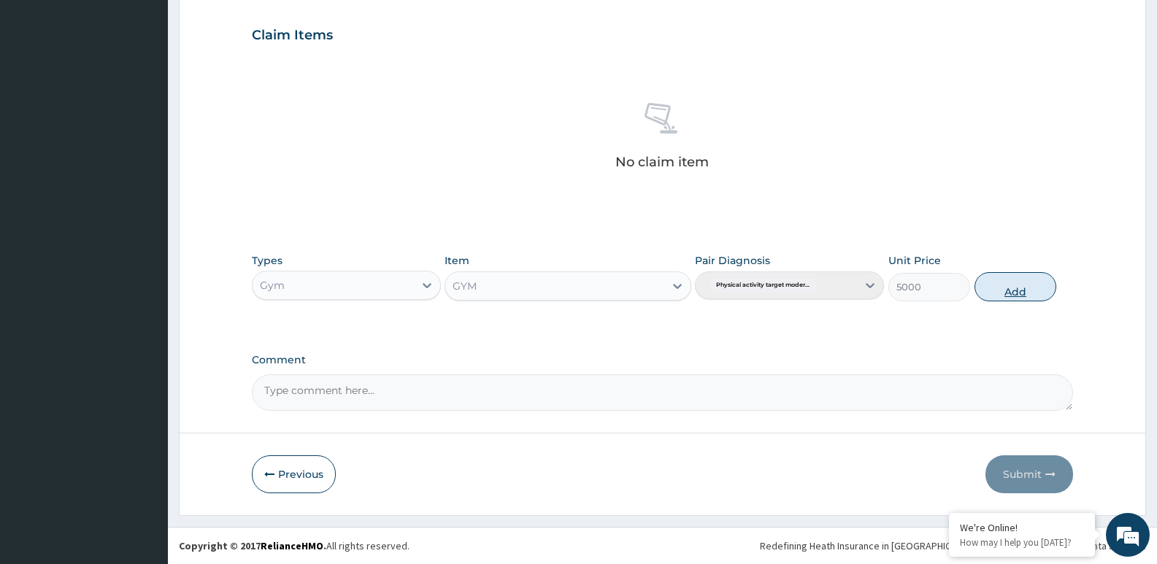
click at [989, 278] on button "Add" at bounding box center [1015, 286] width 82 height 29
type input "0"
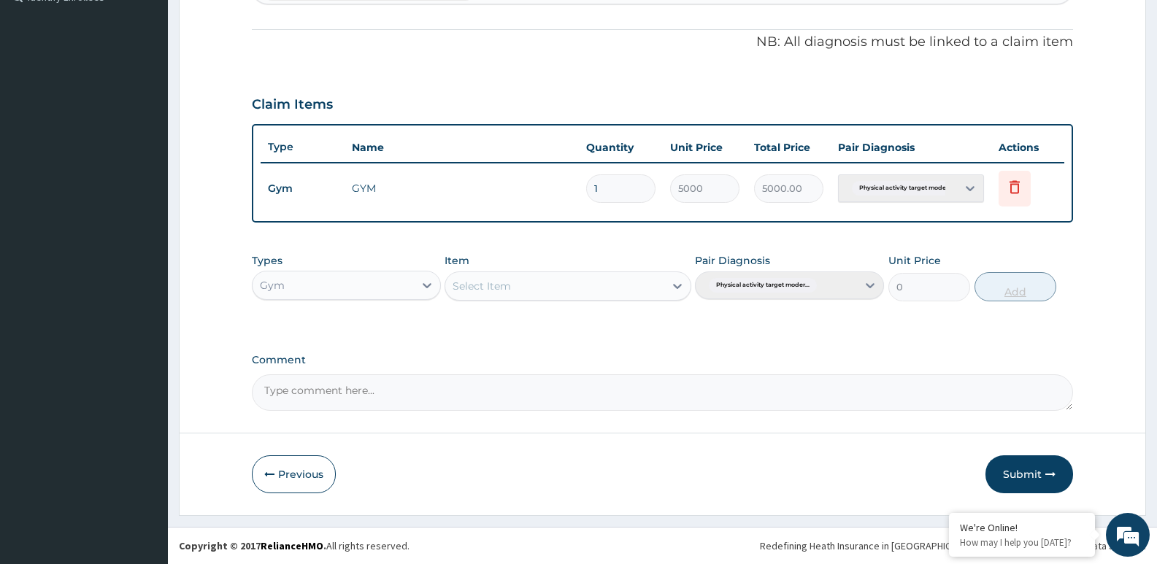
scroll to position [419, 0]
click at [1009, 460] on button "Submit" at bounding box center [1029, 474] width 88 height 38
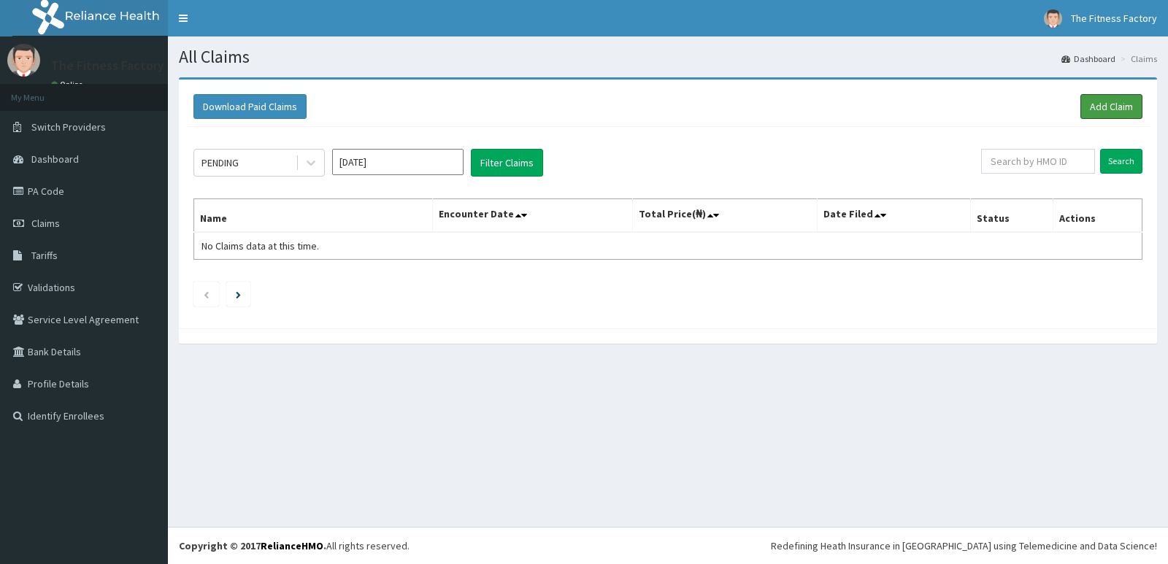
click at [1101, 105] on link "Add Claim" at bounding box center [1111, 106] width 62 height 25
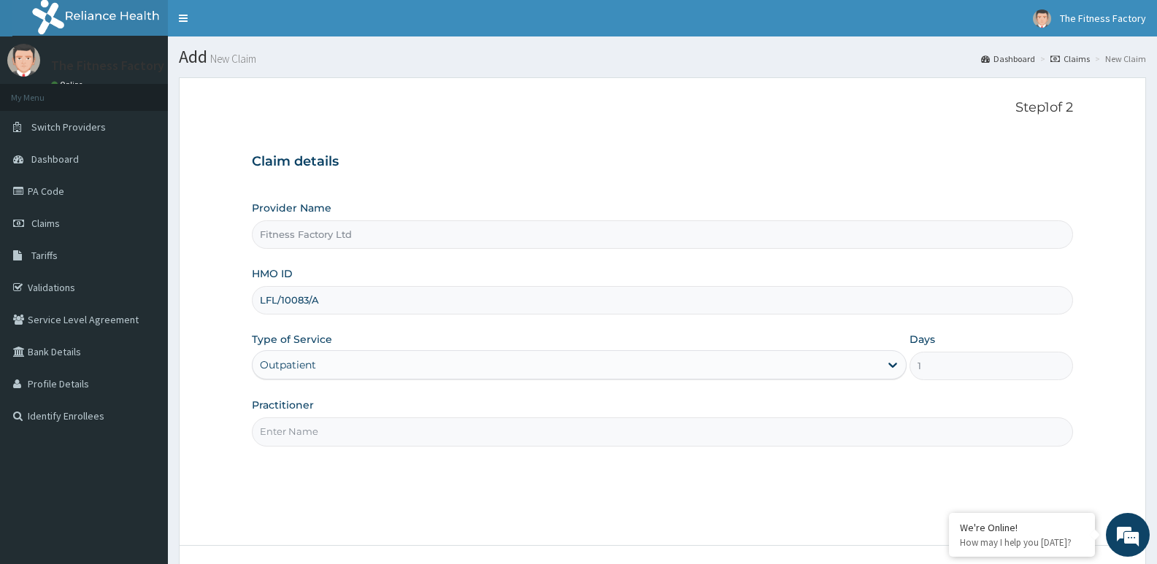
type input "LFL/10083/A"
click at [488, 428] on input "Practitioner" at bounding box center [662, 431] width 821 height 28
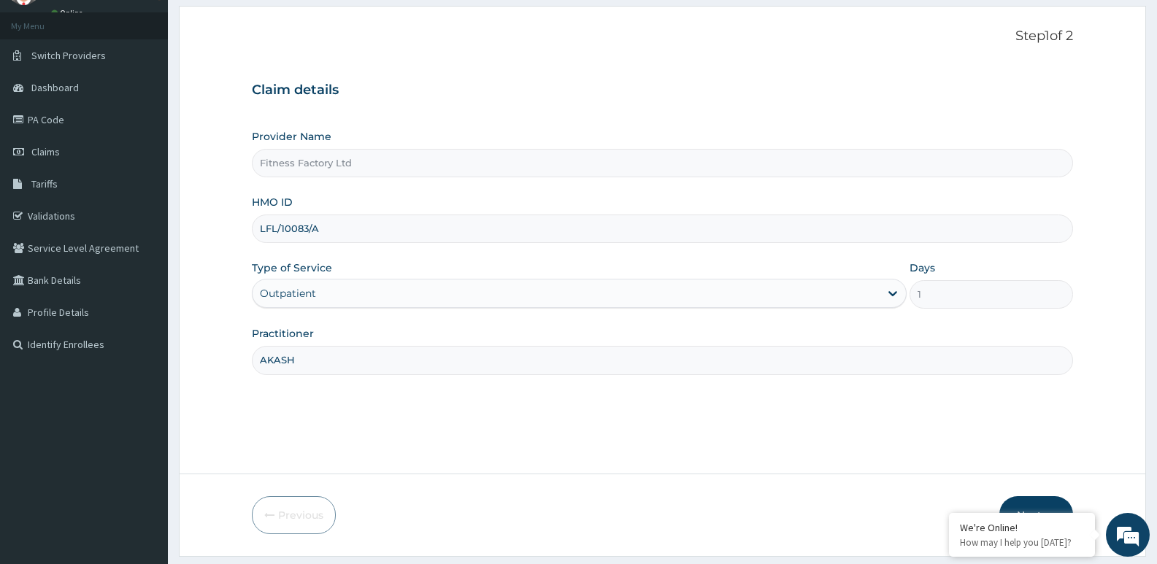
scroll to position [112, 0]
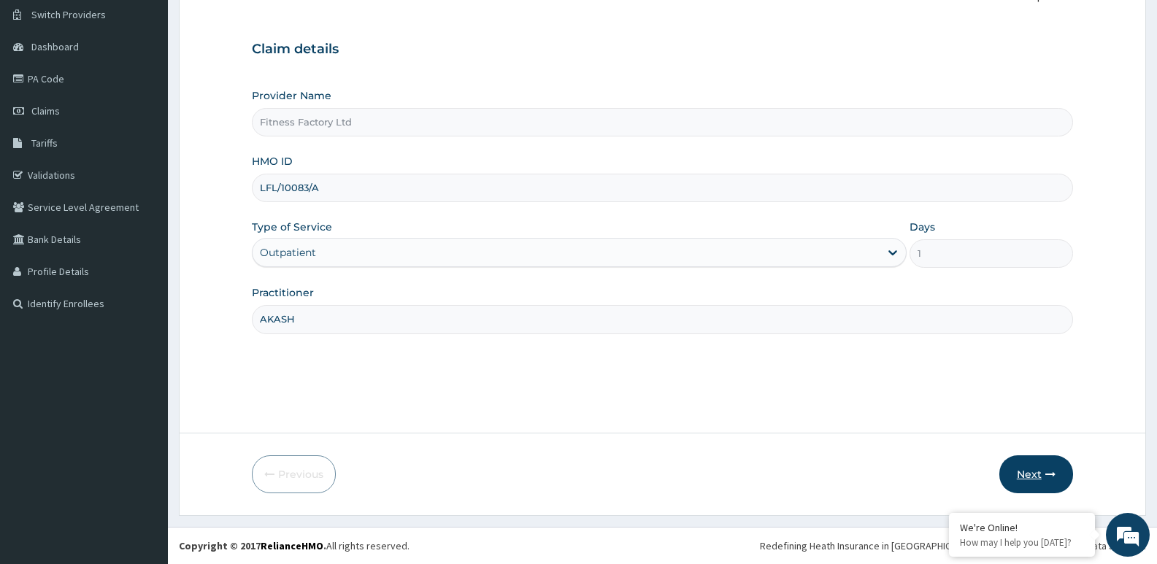
type input "AKASH"
click at [1043, 478] on button "Next" at bounding box center [1036, 474] width 74 height 38
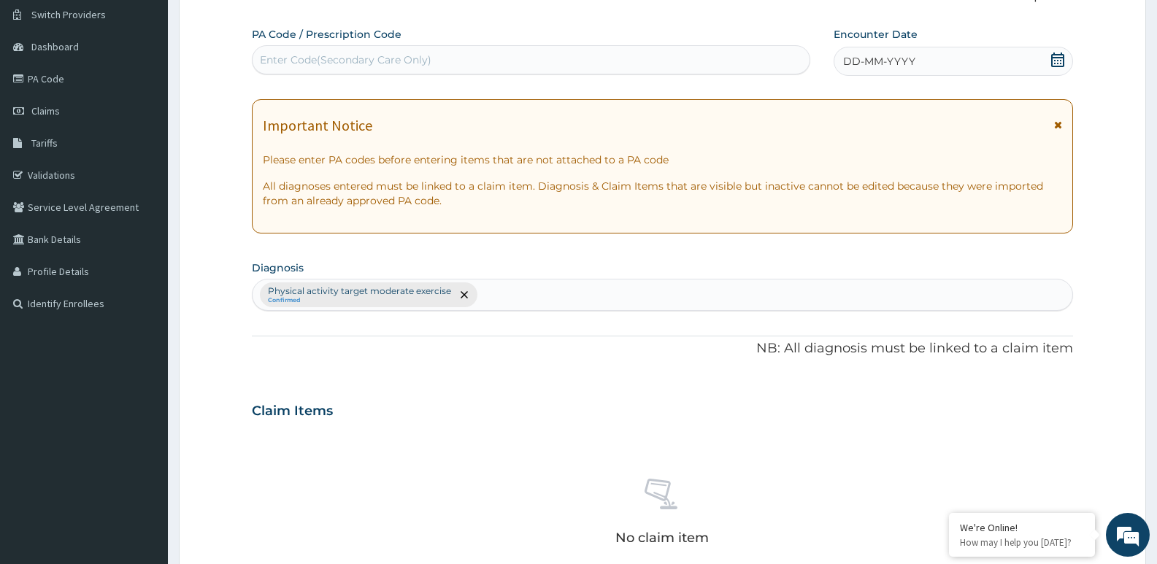
click at [998, 57] on div "DD-MM-YYYY" at bounding box center [952, 61] width 239 height 29
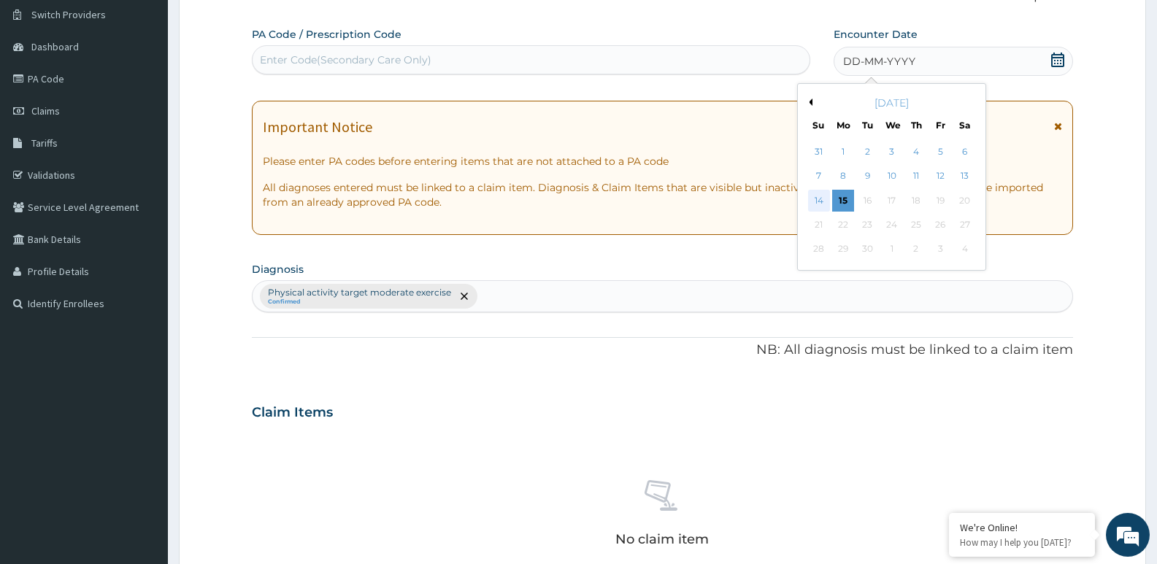
click at [811, 196] on div "14" at bounding box center [819, 201] width 22 height 22
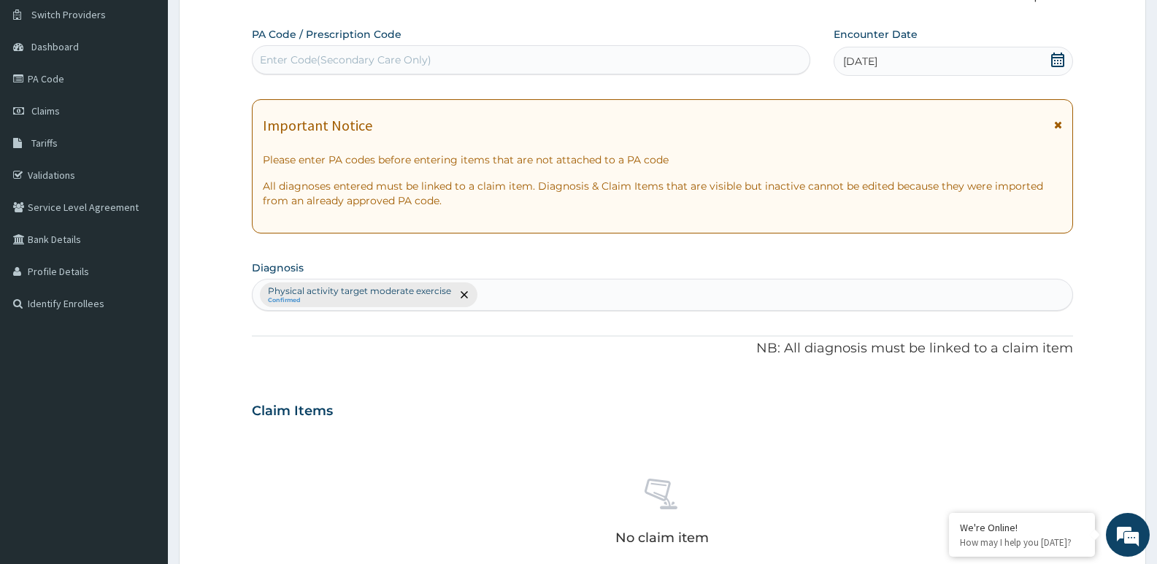
click at [657, 71] on div "Enter Code(Secondary Care Only)" at bounding box center [530, 59] width 557 height 23
type input "PA/C12392"
click at [692, 67] on div "Enter Code(Secondary Care Only)" at bounding box center [530, 59] width 557 height 23
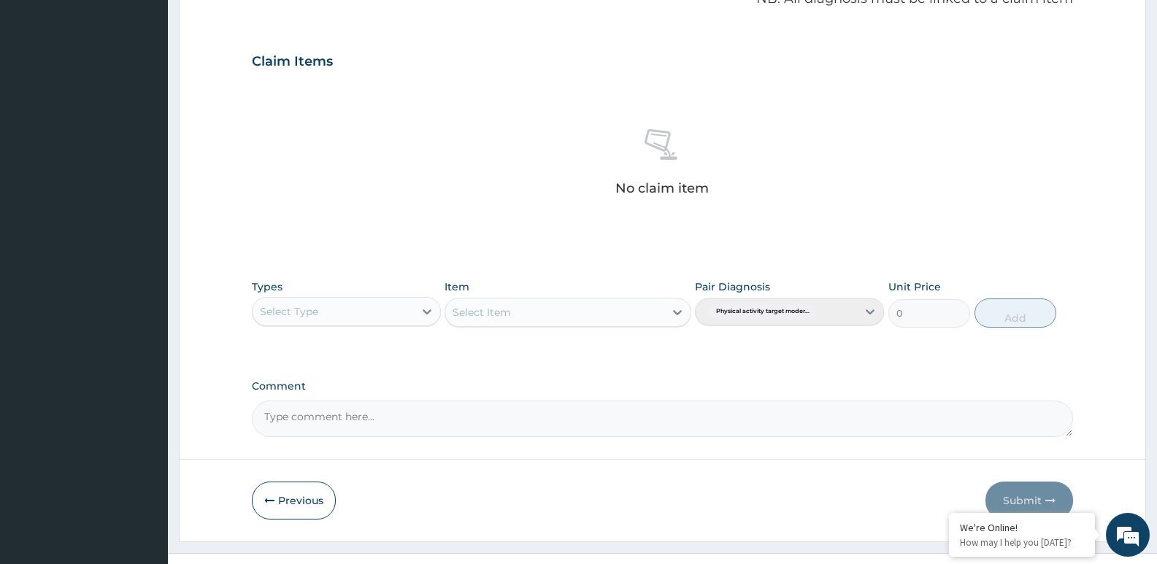
scroll to position [488, 0]
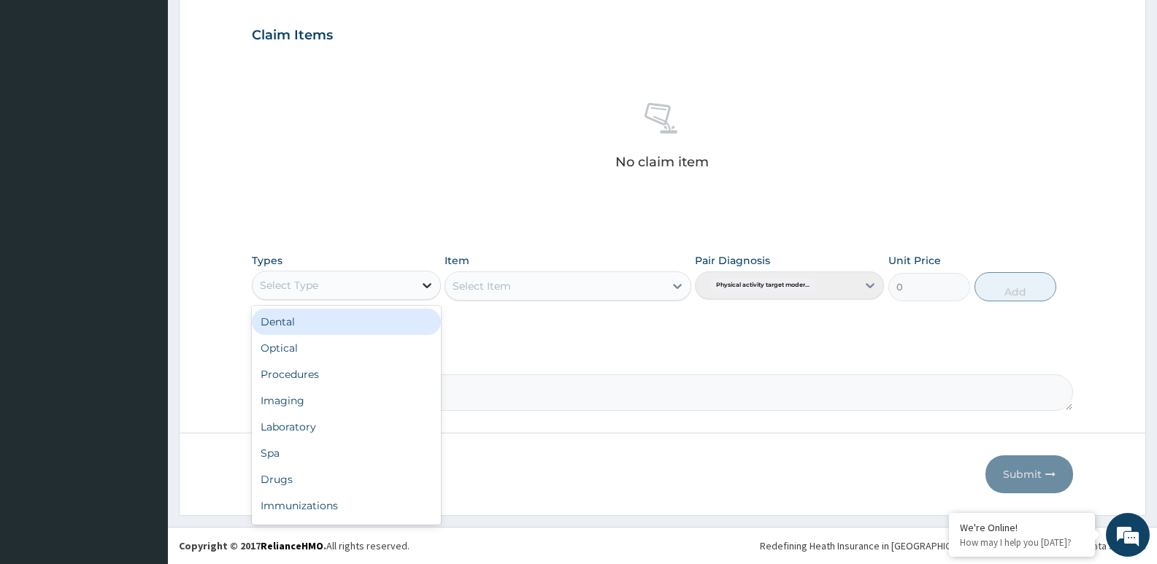
click at [420, 293] on div at bounding box center [427, 285] width 26 height 26
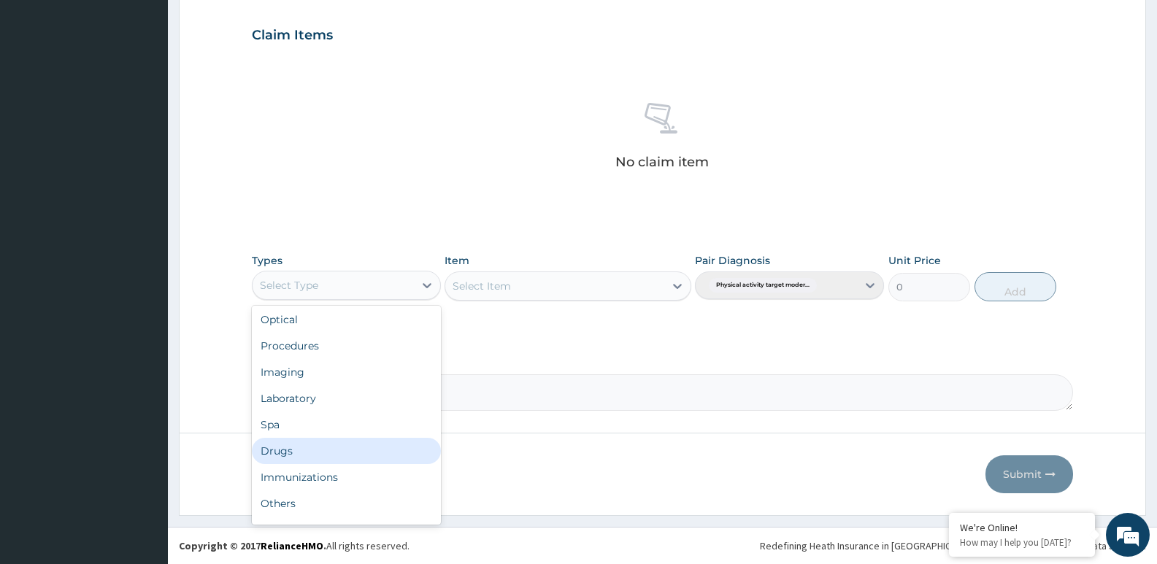
scroll to position [49, 0]
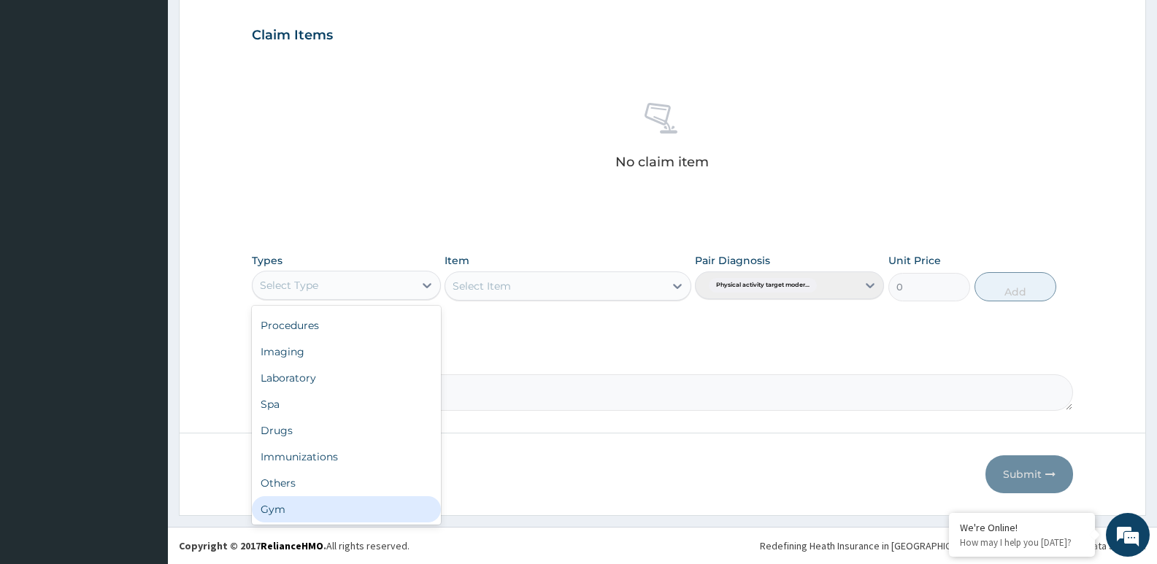
click at [409, 506] on div "Gym" at bounding box center [346, 509] width 189 height 26
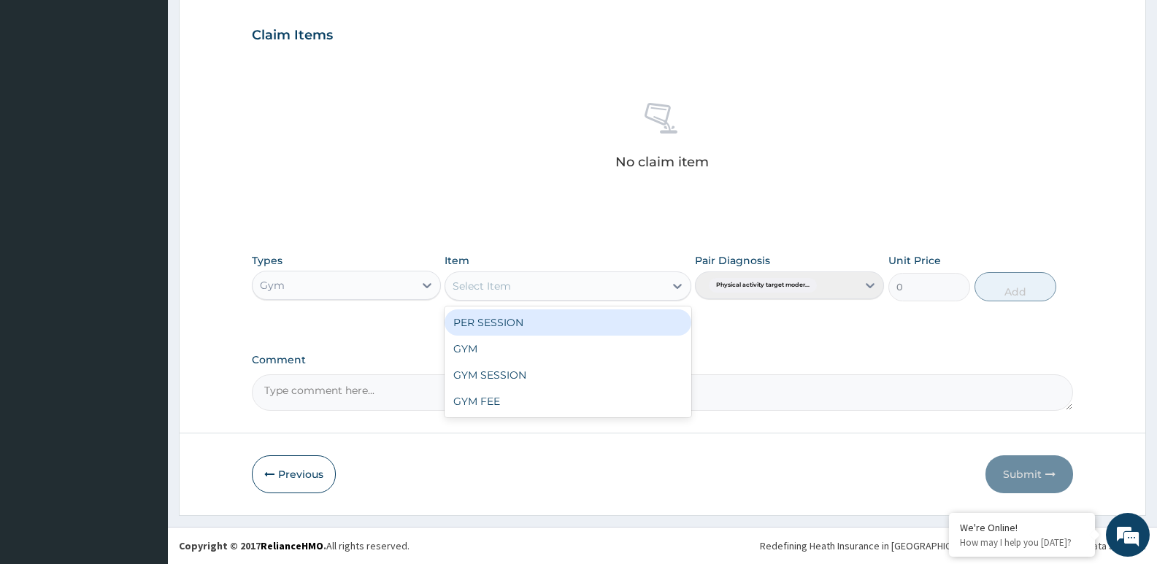
click at [593, 271] on div "Select Item" at bounding box center [567, 285] width 246 height 29
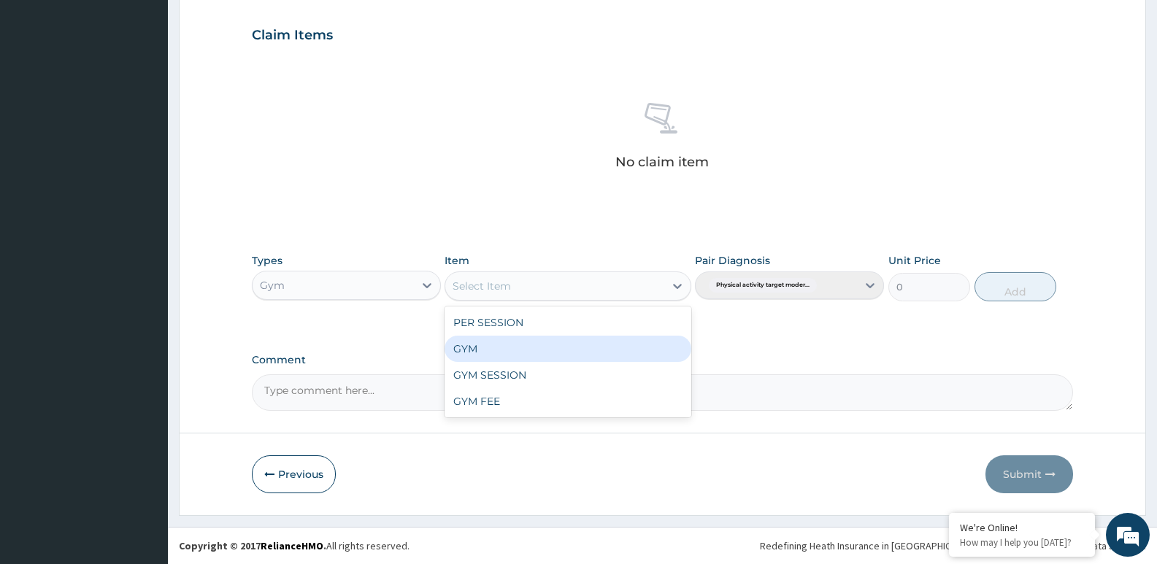
click at [579, 343] on div "GYM" at bounding box center [567, 349] width 246 height 26
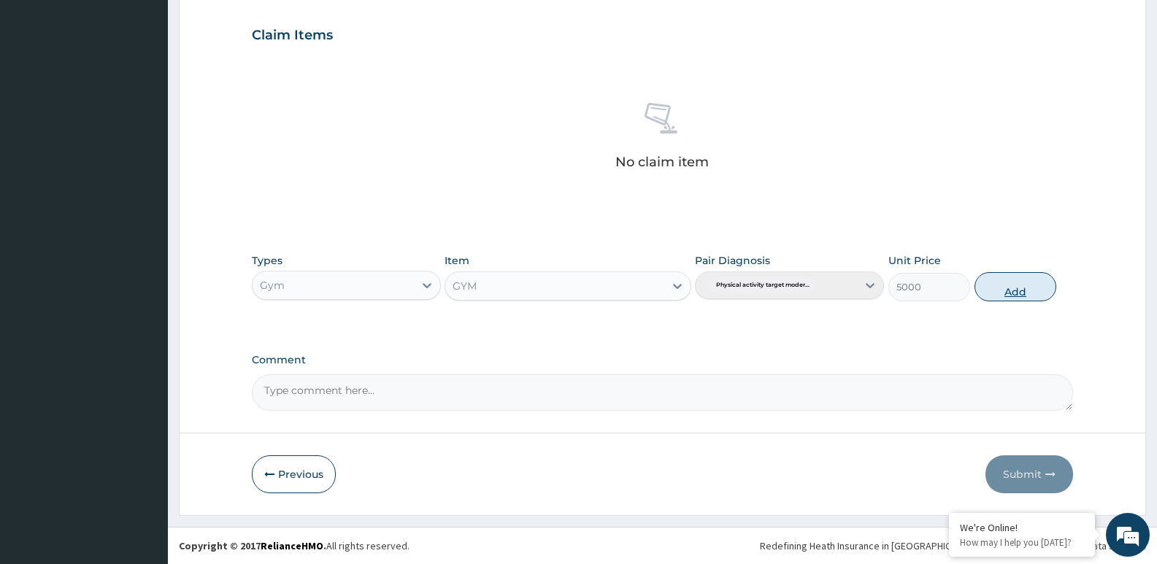
click at [1043, 293] on button "Add" at bounding box center [1015, 286] width 82 height 29
type input "0"
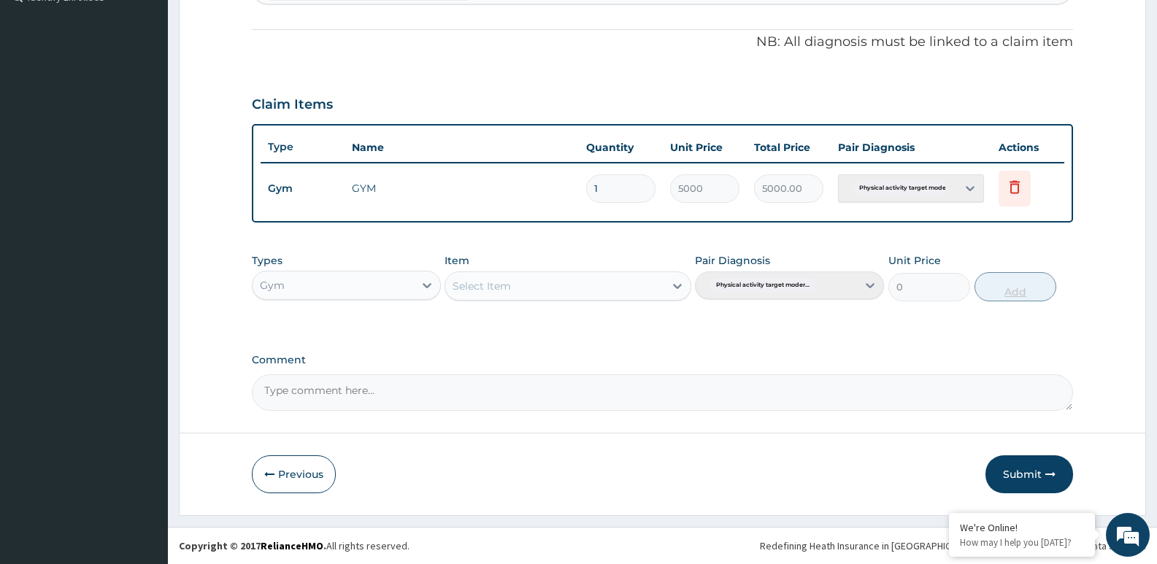
scroll to position [419, 0]
click at [1053, 463] on button "Submit" at bounding box center [1029, 474] width 88 height 38
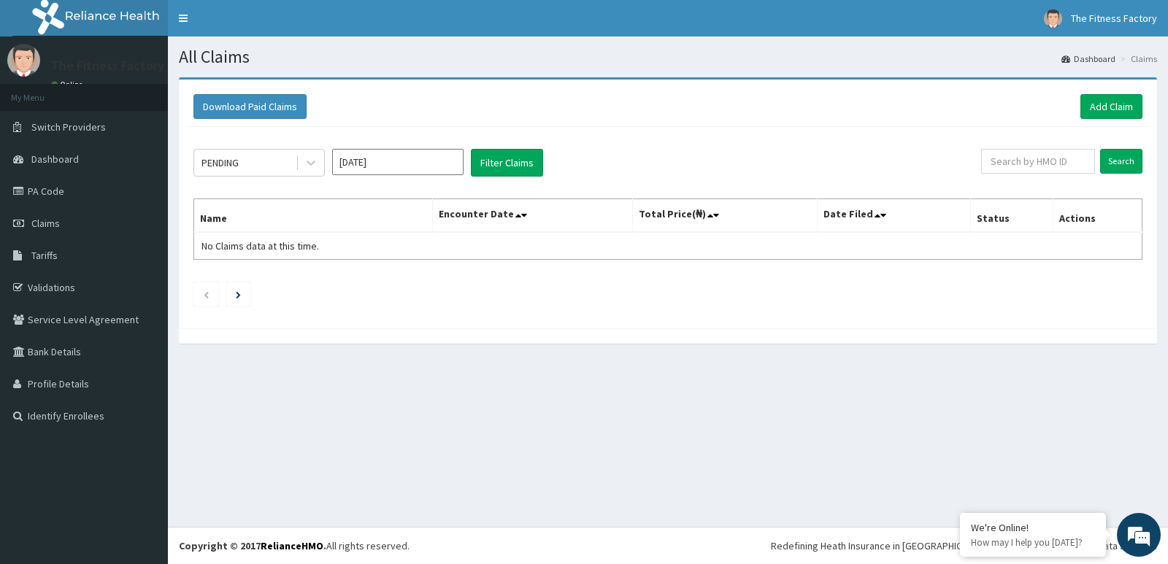
click at [1111, 93] on div "Download Paid Claims Add Claim" at bounding box center [667, 107] width 963 height 40
click at [1113, 109] on link "Add Claim" at bounding box center [1111, 106] width 62 height 25
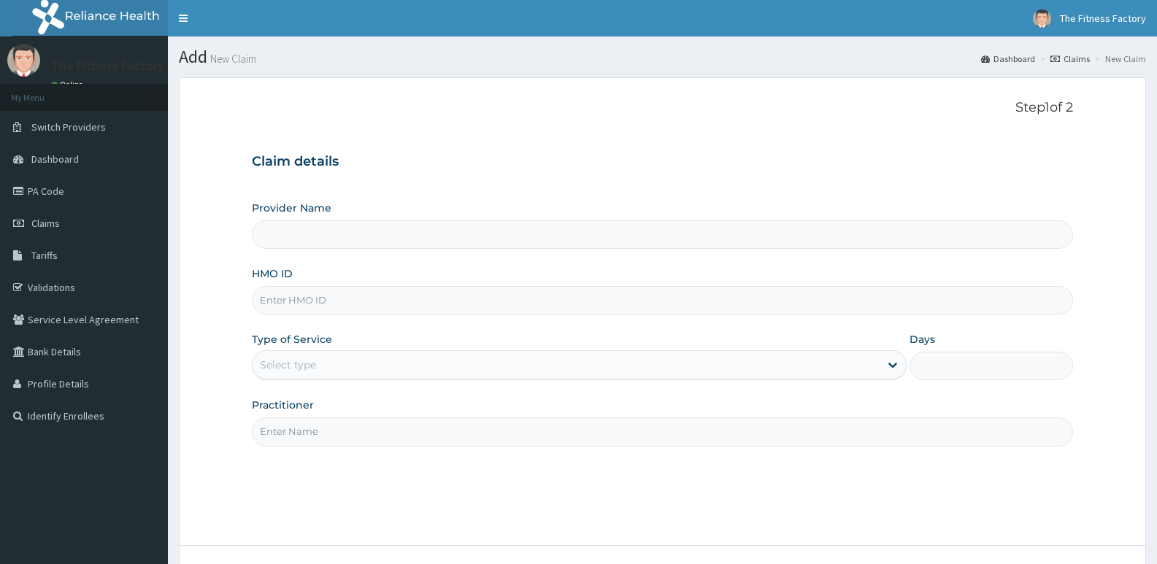
click at [624, 304] on input "HMO ID" at bounding box center [662, 300] width 821 height 28
type input "LFL/"
type input "Fitness Factory Ltd"
type input "1"
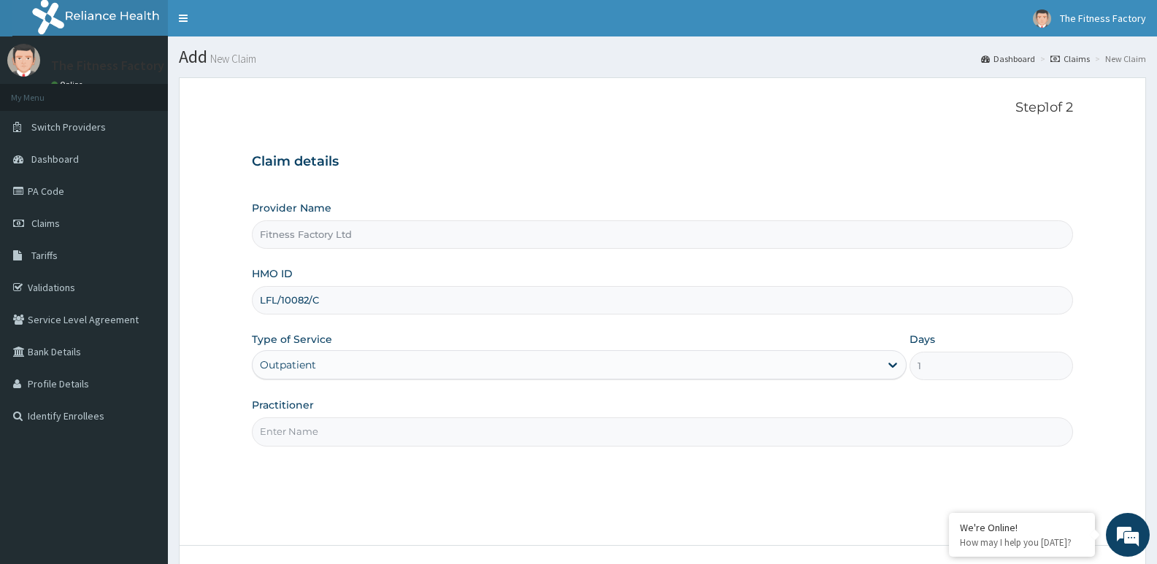
type input "LFL/10082/C"
click at [456, 431] on input "Practitioner" at bounding box center [662, 431] width 821 height 28
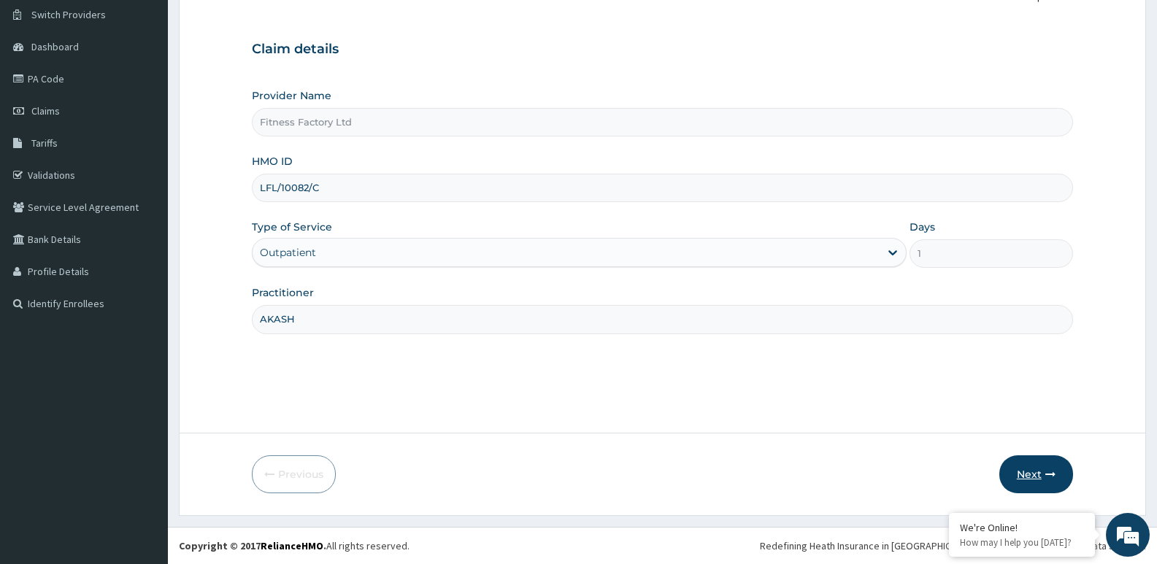
type input "AKASH"
click at [1060, 485] on button "Next" at bounding box center [1036, 474] width 74 height 38
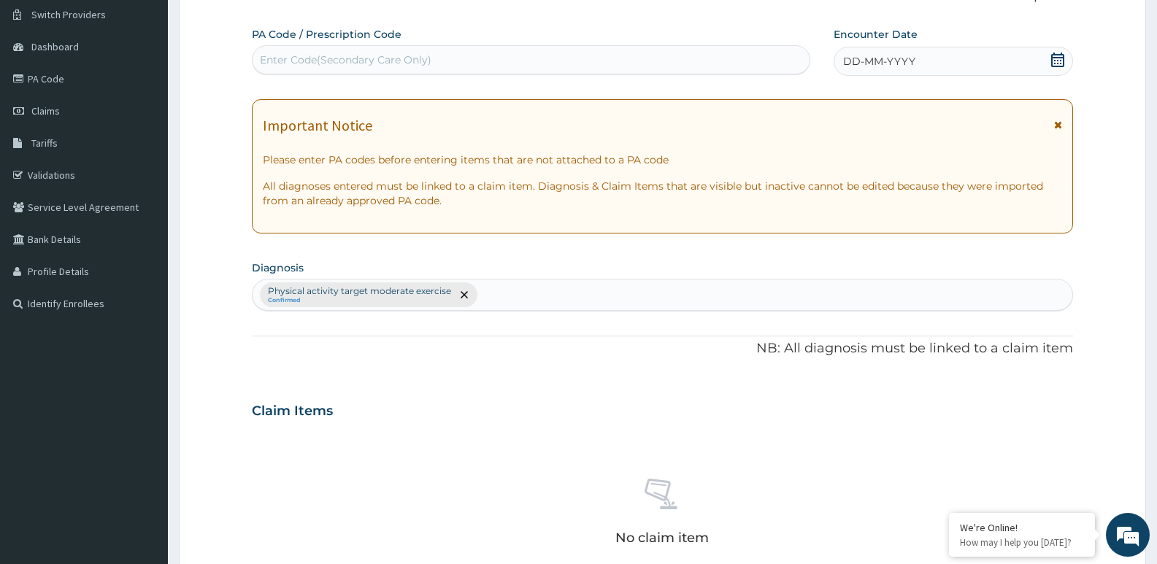
click at [896, 61] on span "DD-MM-YYYY" at bounding box center [879, 61] width 72 height 15
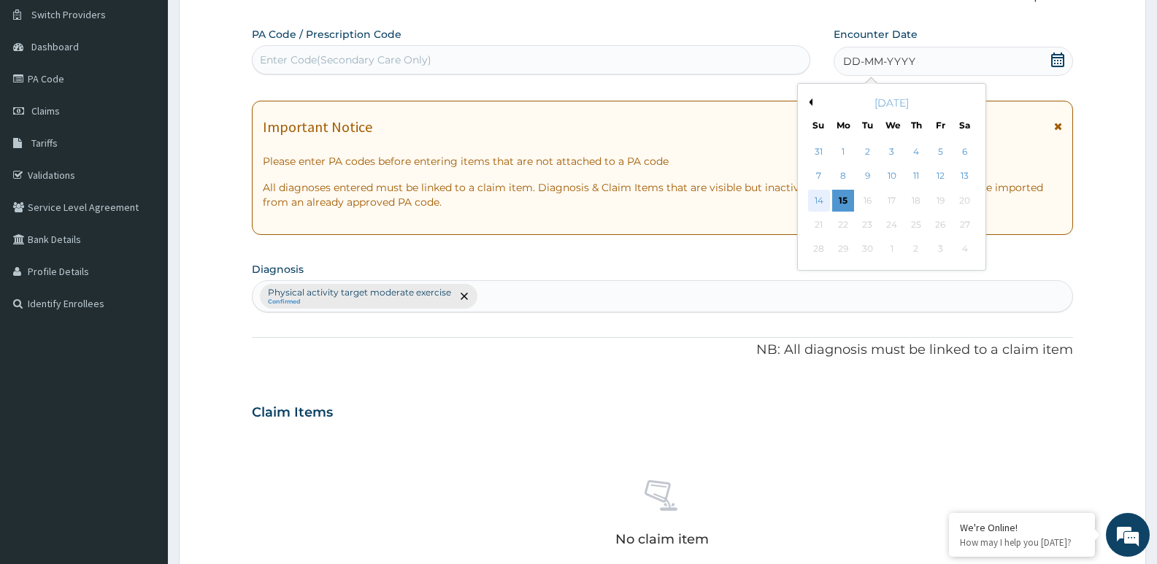
click at [826, 202] on div "14" at bounding box center [819, 201] width 22 height 22
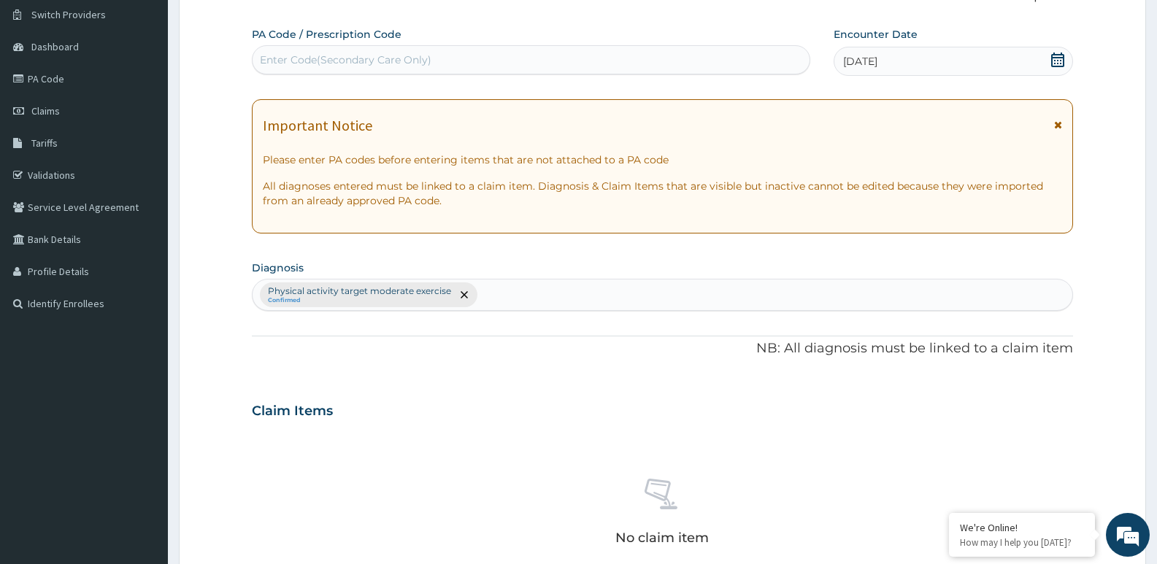
click at [698, 59] on div "Enter Code(Secondary Care Only)" at bounding box center [530, 59] width 557 height 23
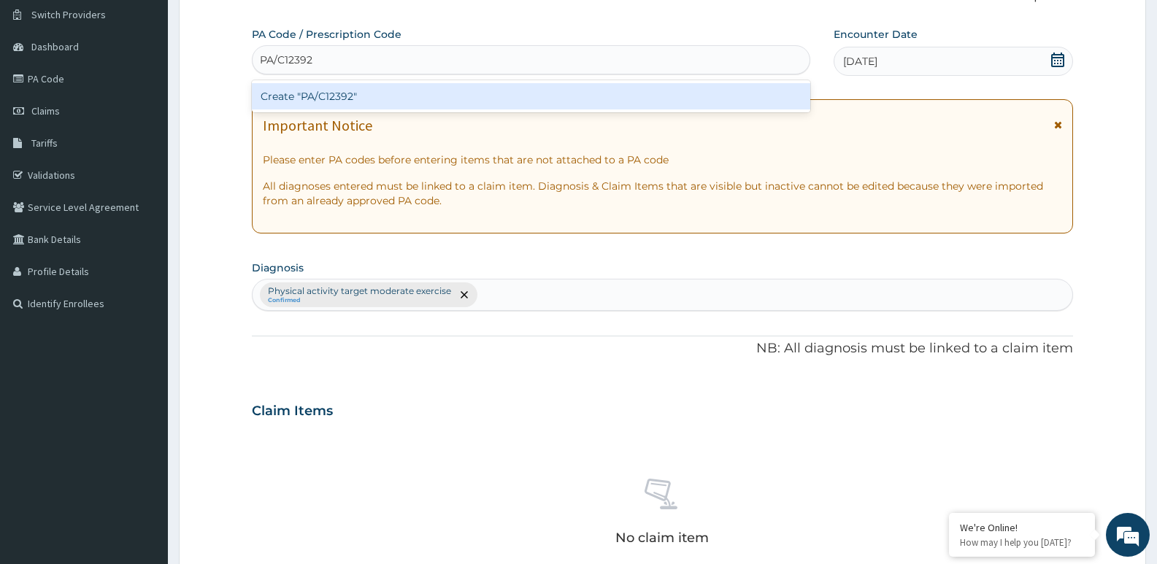
scroll to position [488, 0]
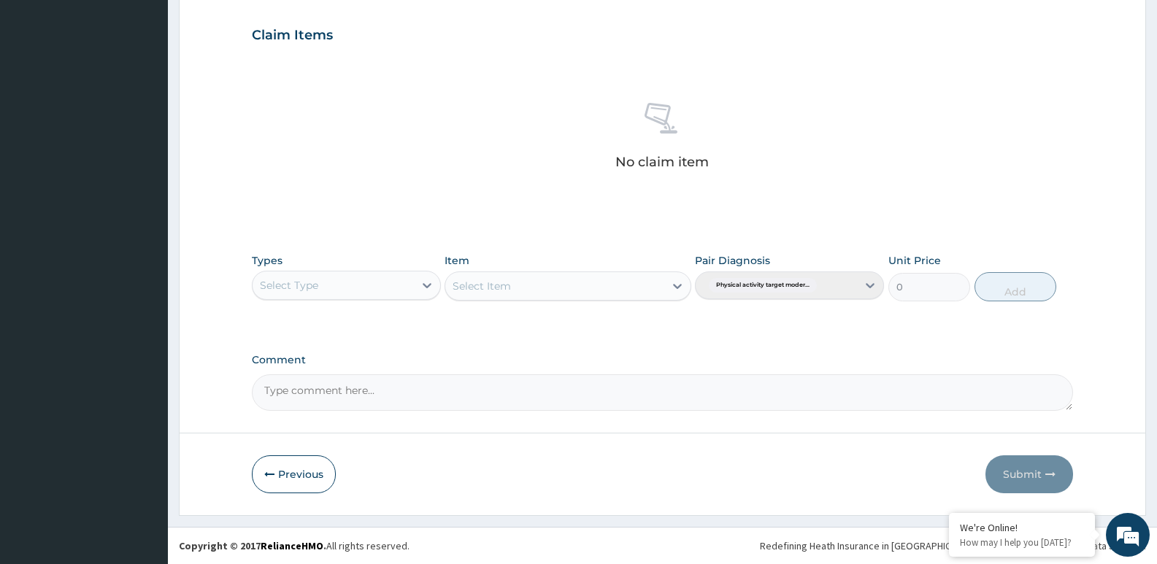
type input "PA/C12392"
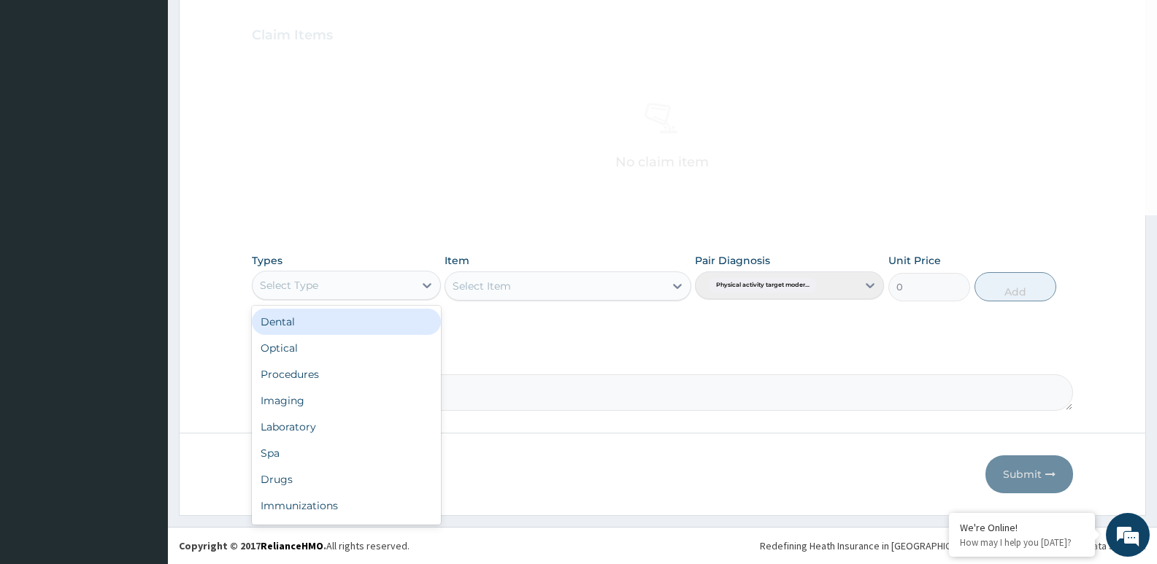
click at [396, 279] on div "Select Type" at bounding box center [332, 285] width 161 height 23
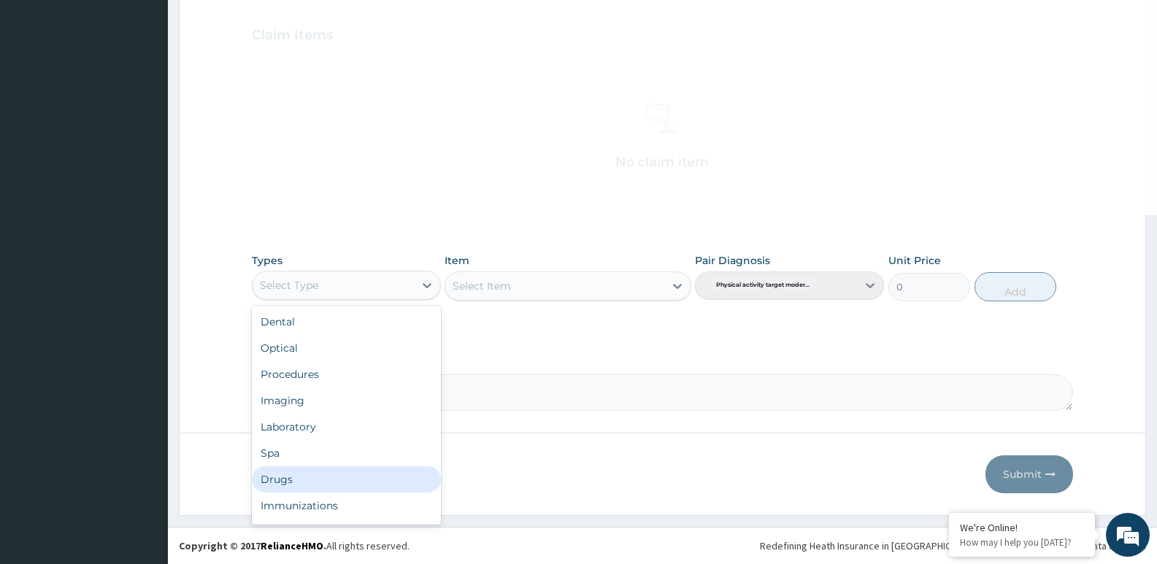
scroll to position [50, 0]
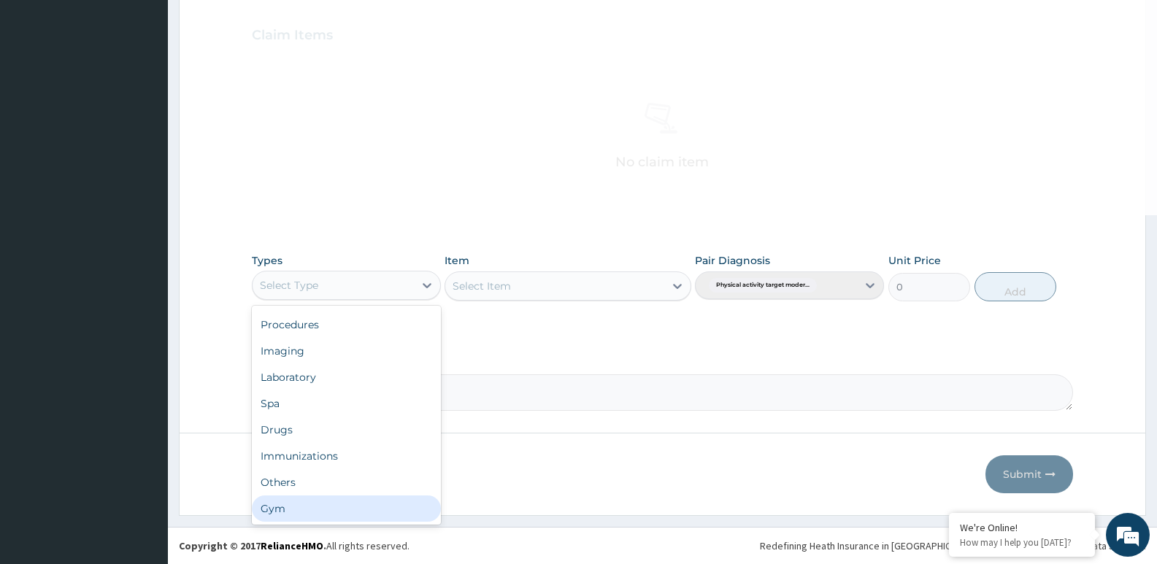
click at [385, 503] on div "Dental Optical Procedures Imaging Laboratory Spa Drugs Immunizations Others Gym" at bounding box center [346, 415] width 189 height 219
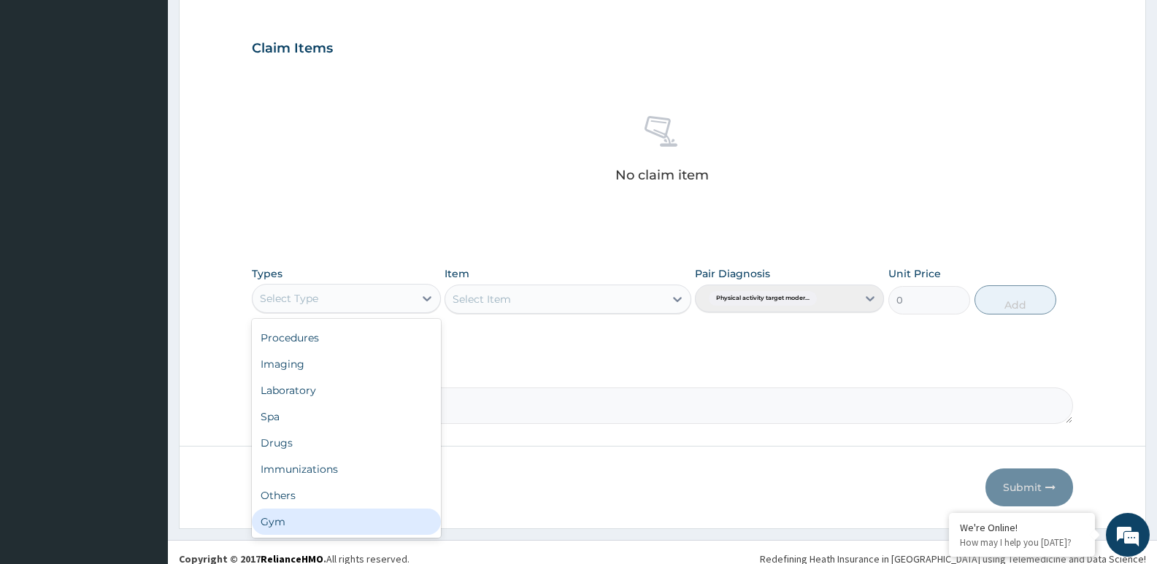
click at [410, 524] on div "Gym" at bounding box center [346, 522] width 189 height 26
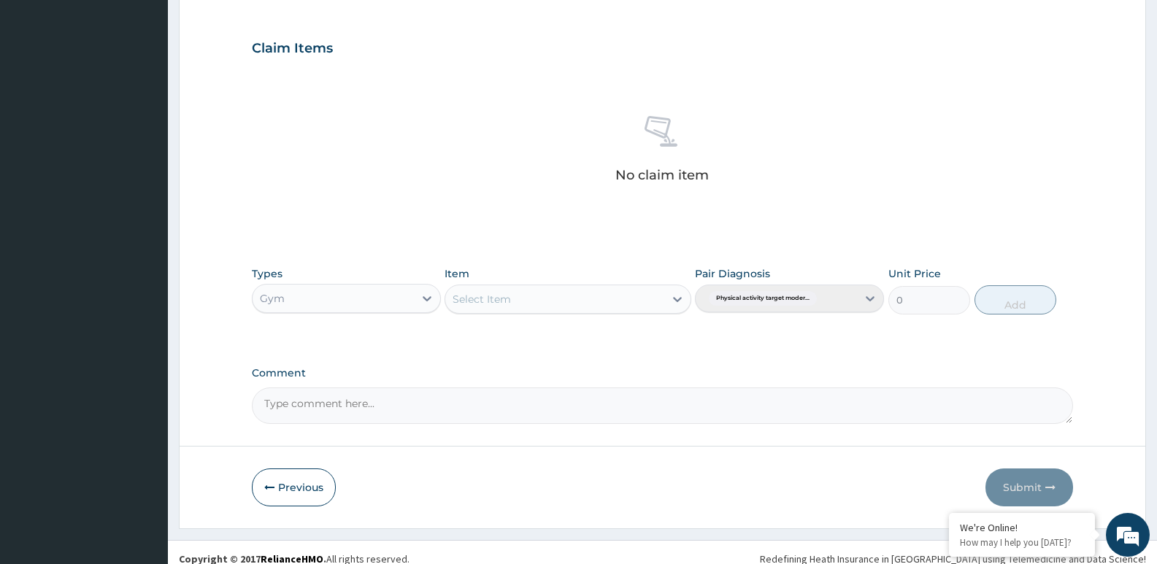
click at [647, 297] on div "Select Item" at bounding box center [554, 299] width 218 height 23
click at [706, 358] on div "PA Code / Prescription Code Enter Code(Secondary Care Only) The HMO ID might be…" at bounding box center [662, 37] width 821 height 773
click at [674, 308] on div at bounding box center [677, 299] width 26 height 26
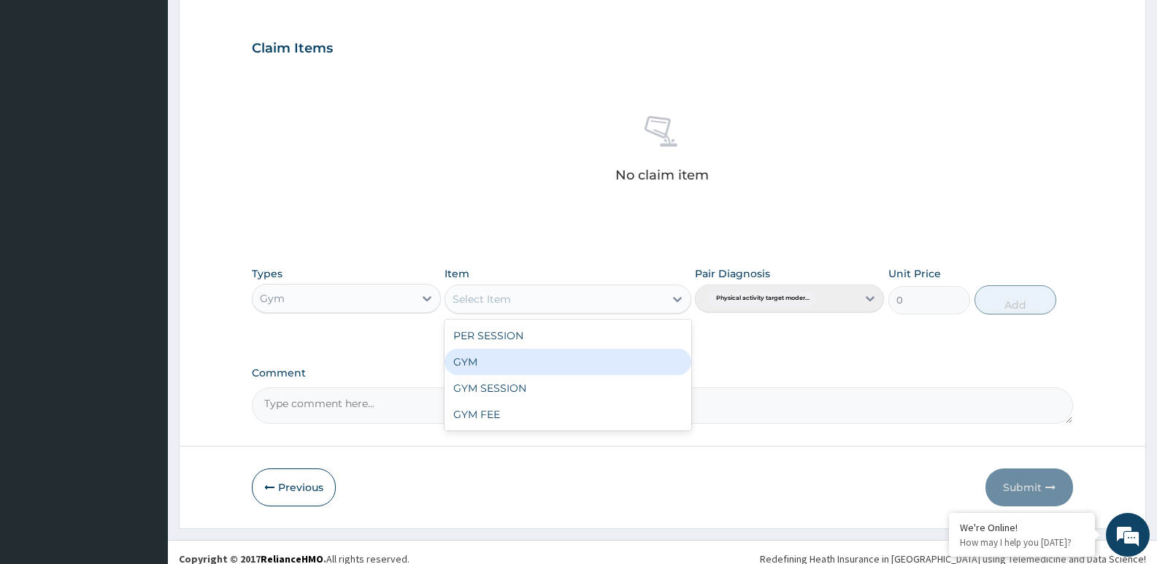
click at [645, 363] on div "GYM" at bounding box center [567, 362] width 246 height 26
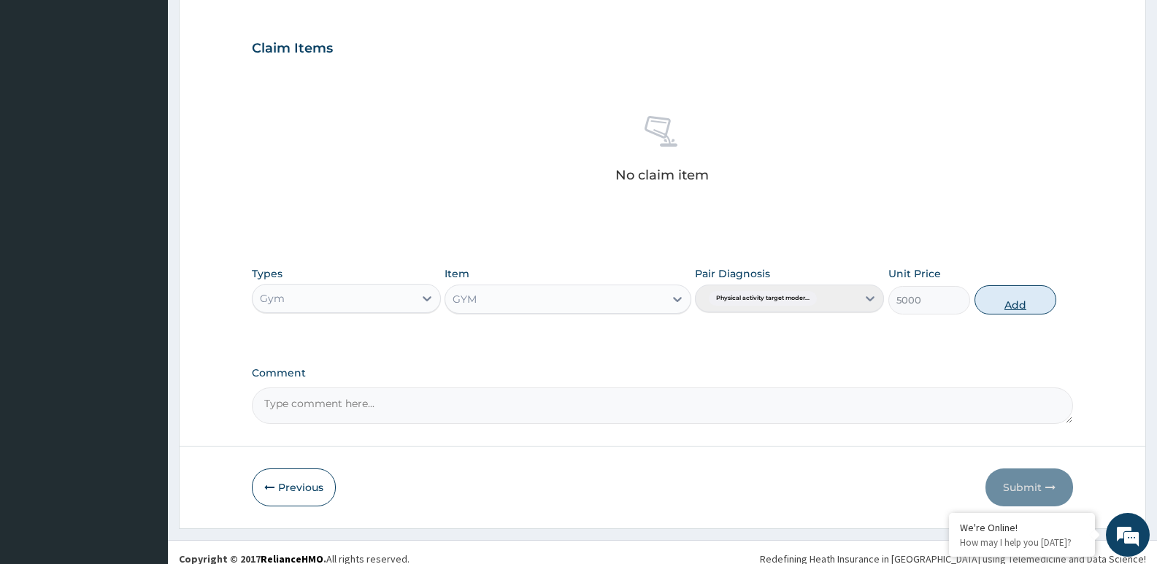
click at [1020, 306] on button "Add" at bounding box center [1015, 299] width 82 height 29
type input "0"
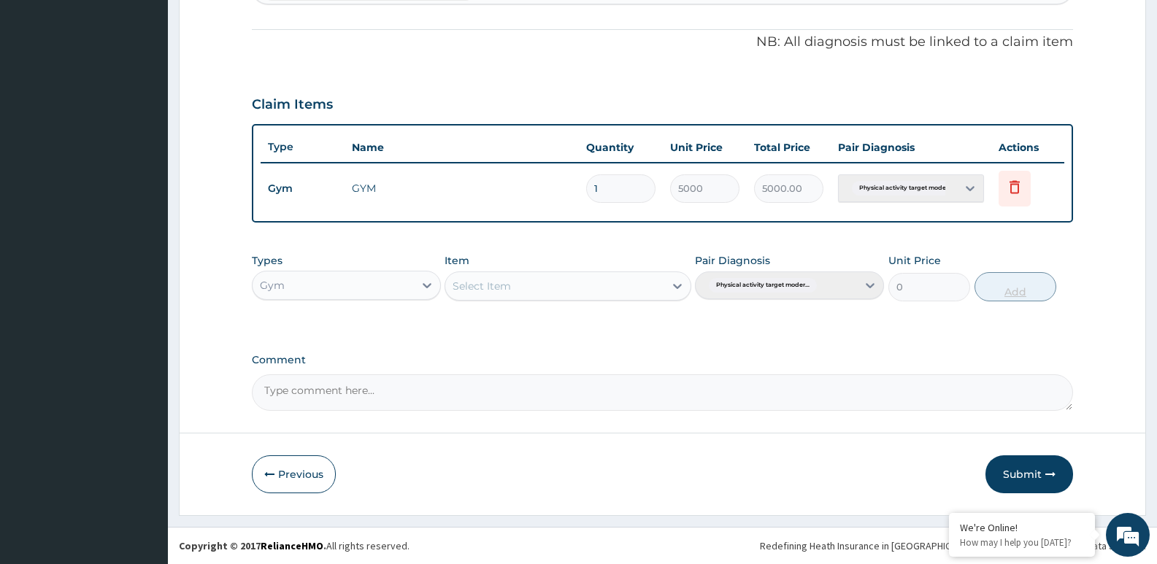
scroll to position [432, 0]
click at [1040, 466] on button "Submit" at bounding box center [1029, 474] width 88 height 38
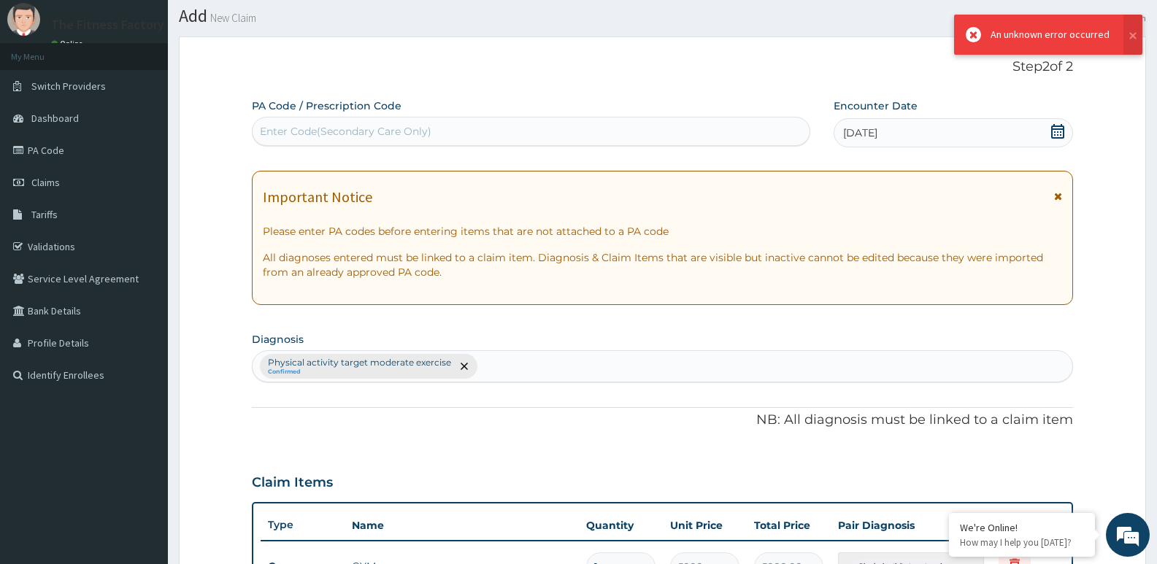
scroll to position [419, 0]
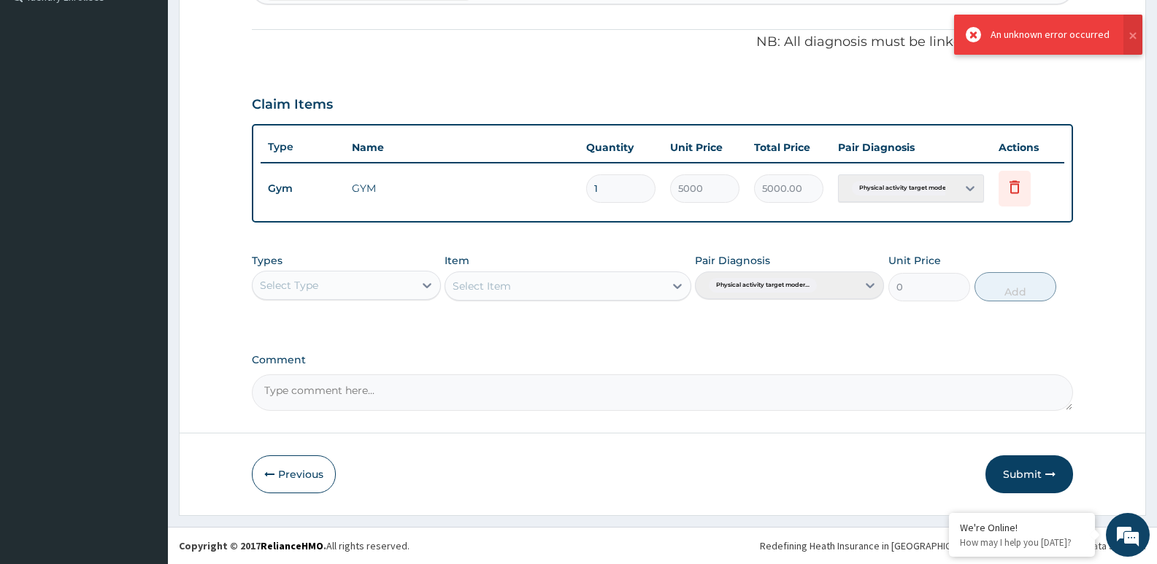
click at [1089, 282] on form "Step 2 of 2 PA Code / Prescription Code Enter Code(Secondary Care Only) Encount…" at bounding box center [662, 86] width 967 height 857
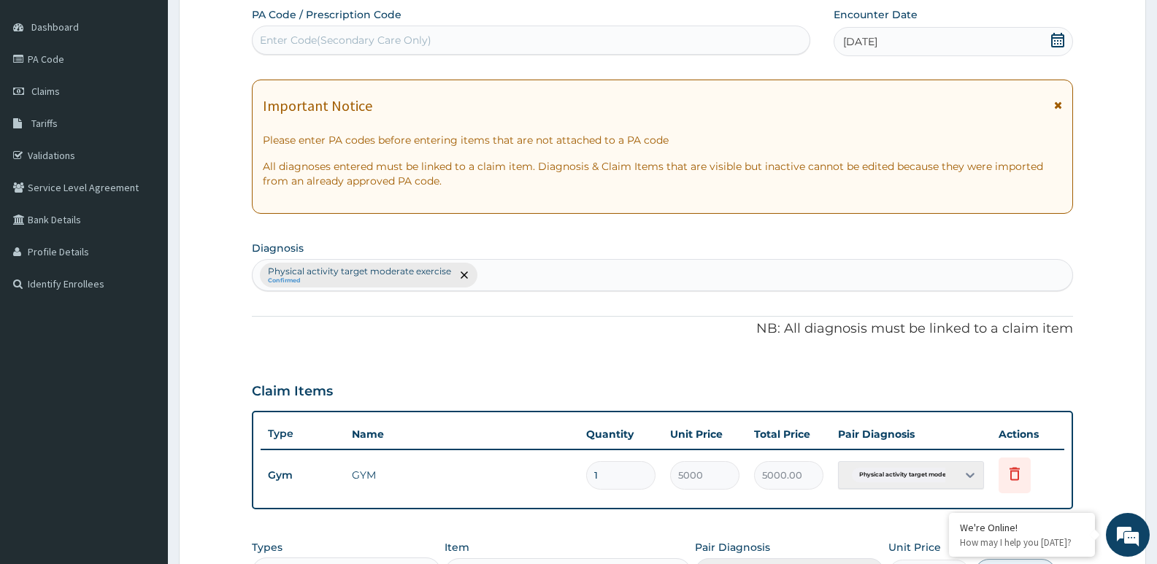
scroll to position [108, 0]
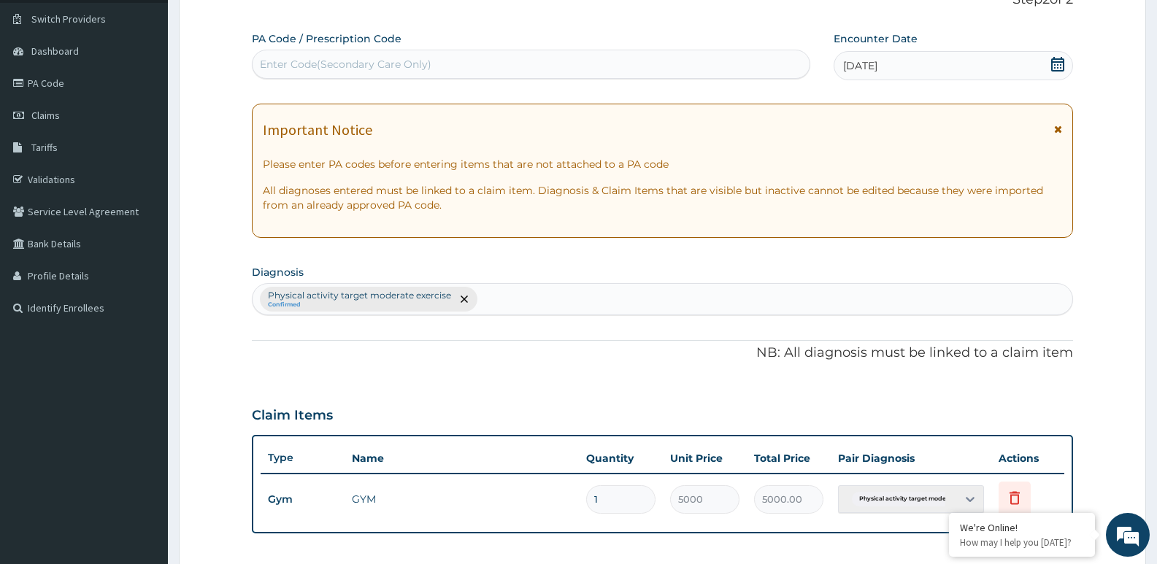
click at [609, 58] on div "Enter Code(Secondary Care Only)" at bounding box center [530, 64] width 557 height 23
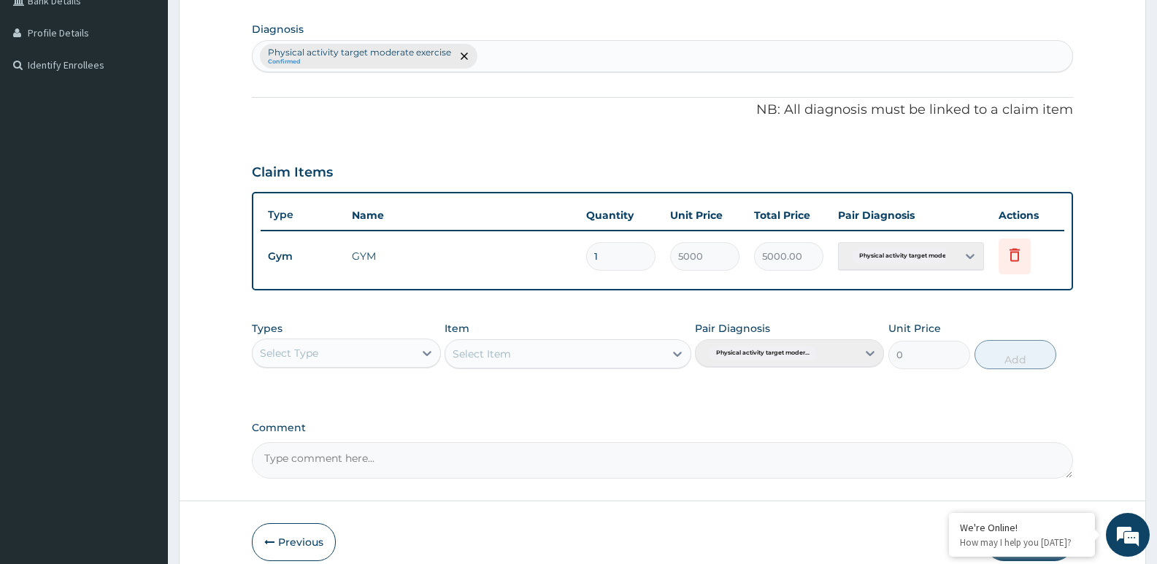
scroll to position [409, 0]
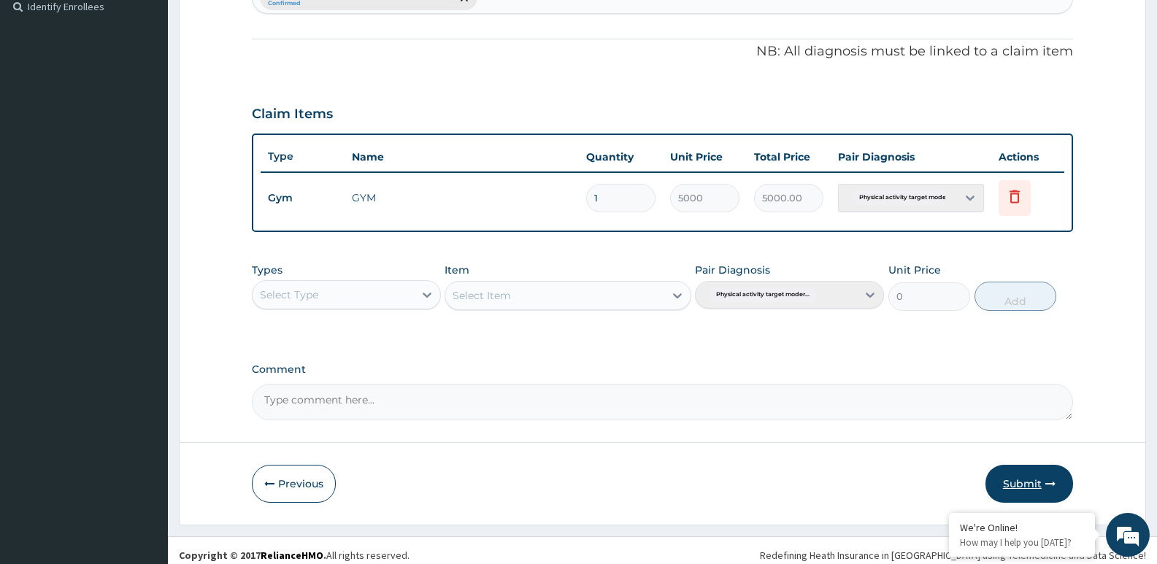
type input "PA/C72392"
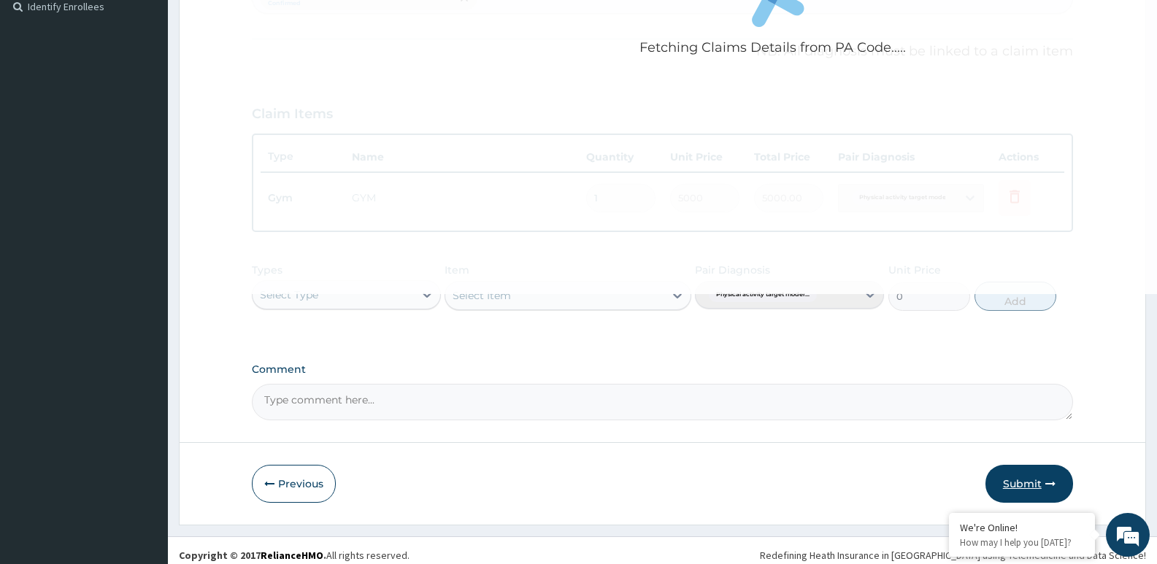
click at [1030, 476] on button "Submit" at bounding box center [1029, 484] width 88 height 38
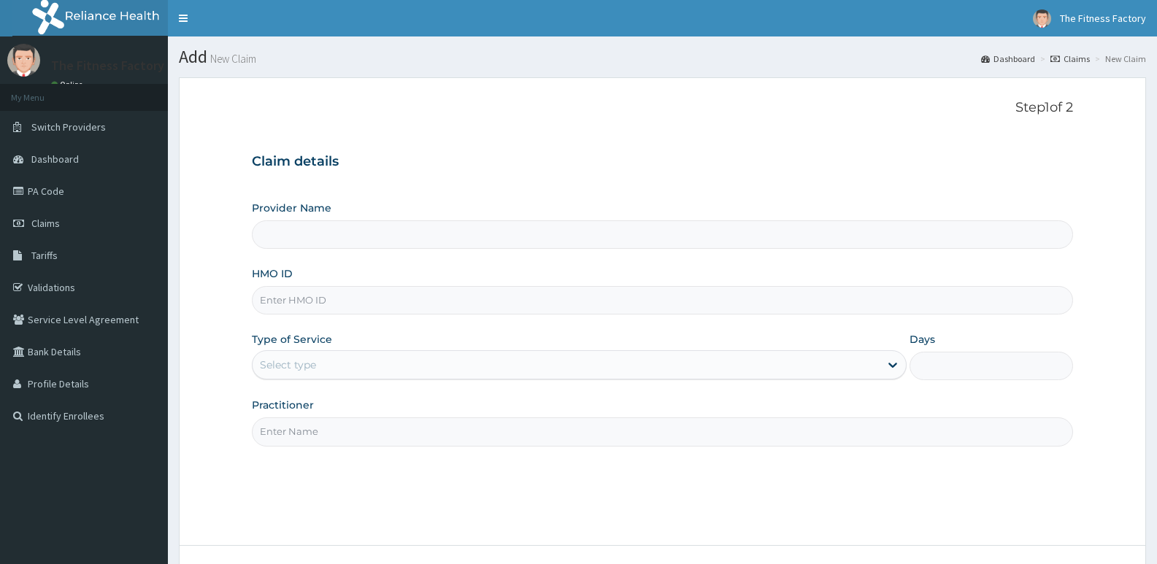
scroll to position [112, 0]
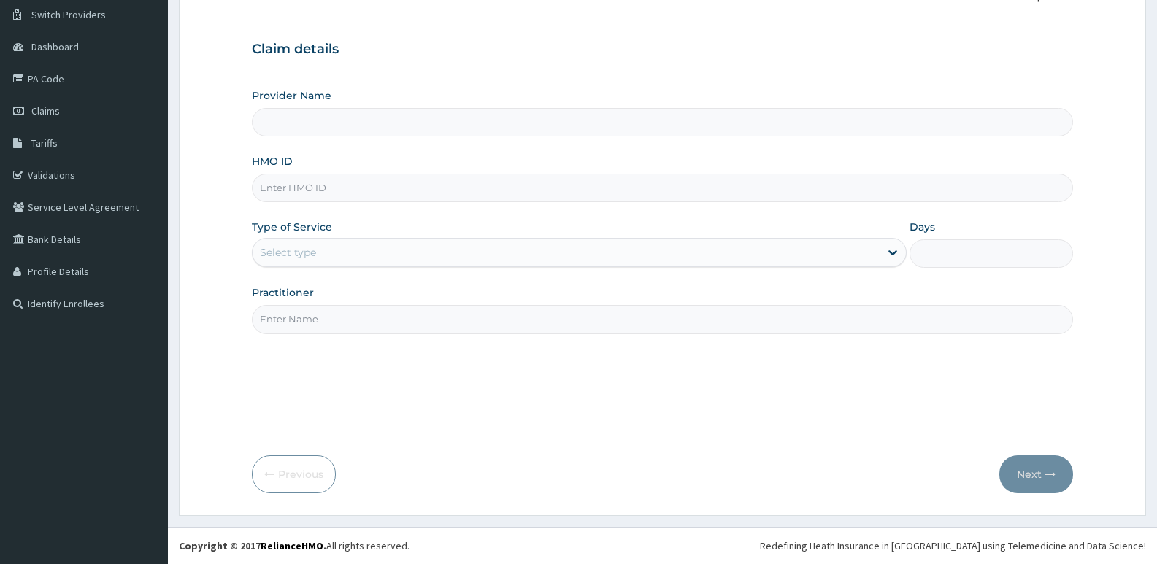
click at [385, 298] on div "Practitioner" at bounding box center [662, 309] width 821 height 48
type input "Fitness Factory Ltd"
type input "1"
click at [370, 195] on input "HMO ID" at bounding box center [662, 188] width 821 height 28
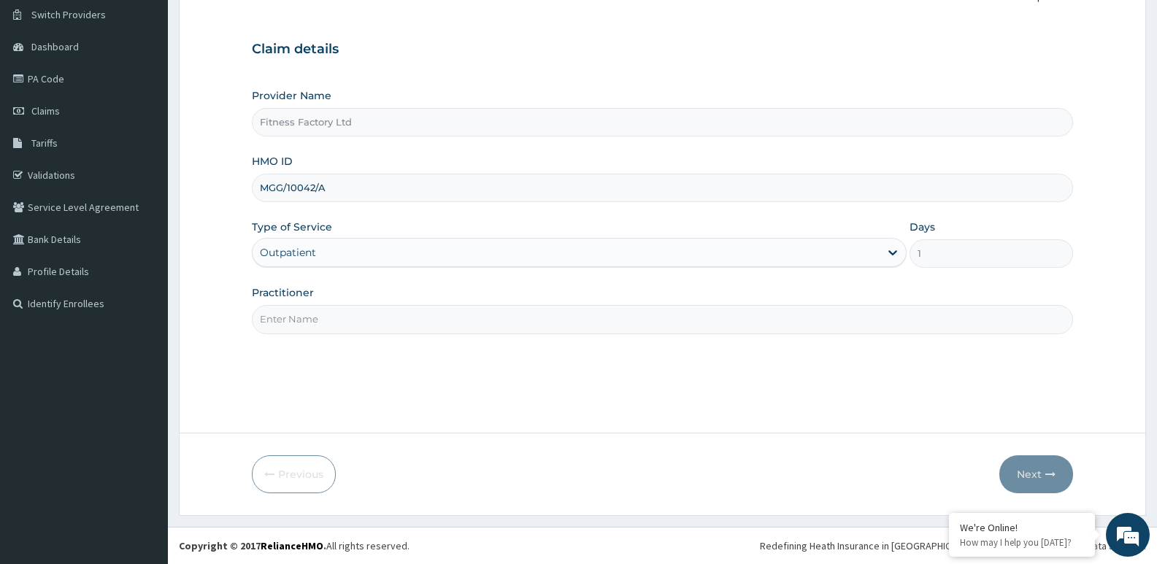
type input "MGG/10042/A"
click at [333, 328] on input "Practitioner" at bounding box center [662, 319] width 821 height 28
type input "AKASH"
click at [1035, 467] on button "Next" at bounding box center [1036, 474] width 74 height 38
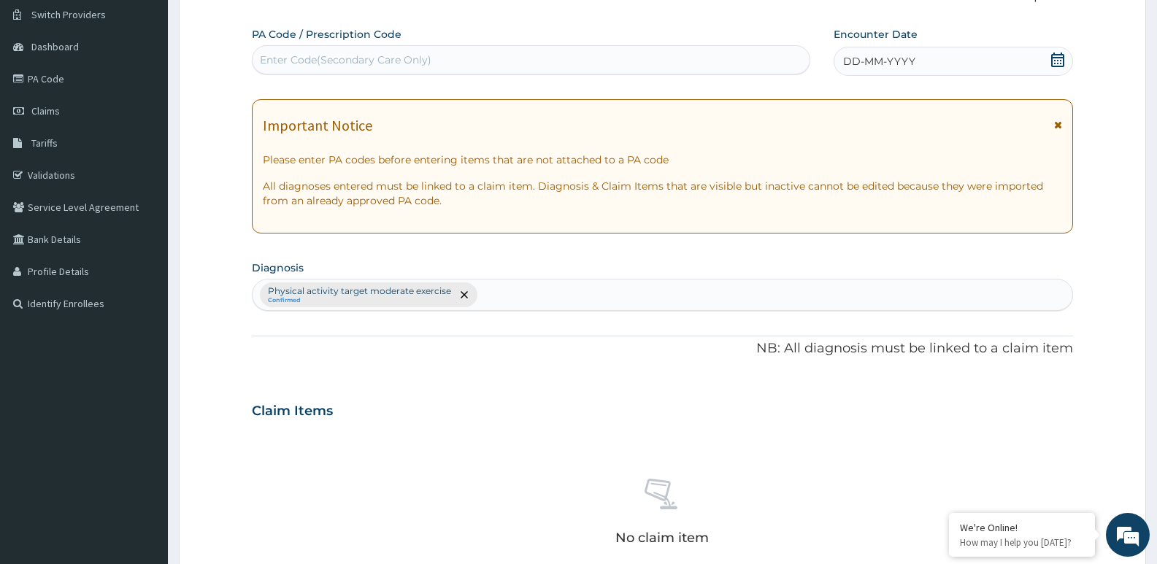
click at [910, 59] on span "DD-MM-YYYY" at bounding box center [879, 61] width 72 height 15
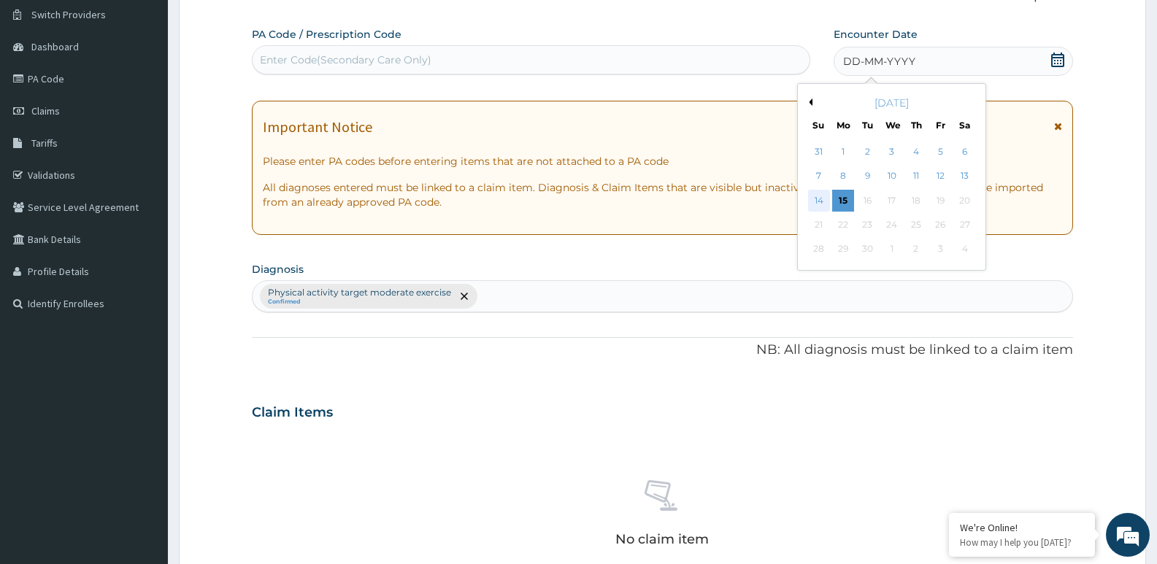
click at [815, 204] on div "14" at bounding box center [819, 201] width 22 height 22
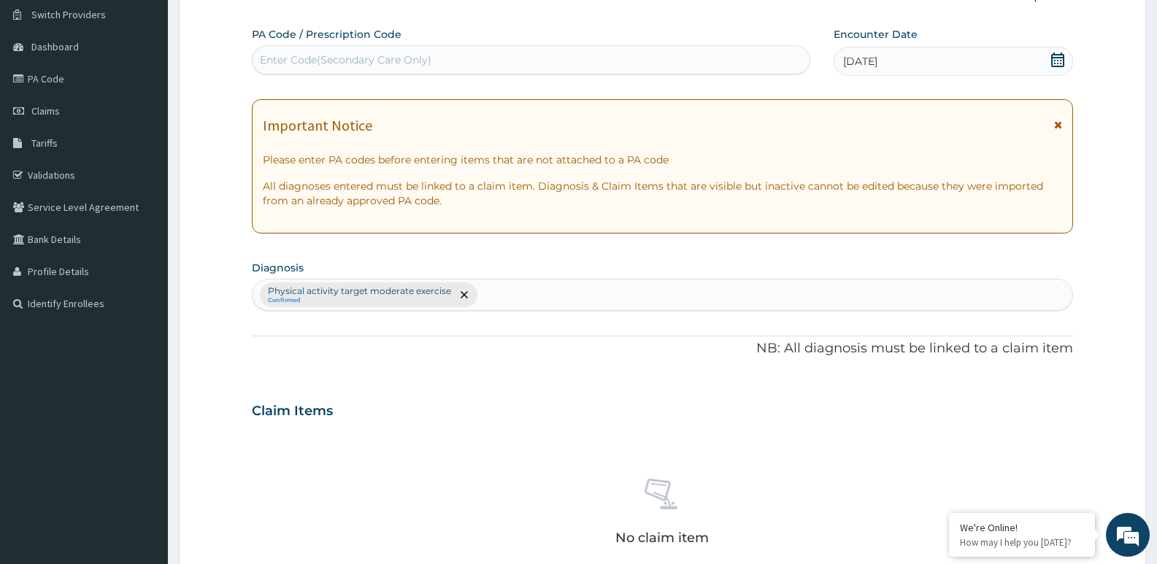
click at [648, 51] on div "Enter Code(Secondary Care Only)" at bounding box center [530, 59] width 557 height 23
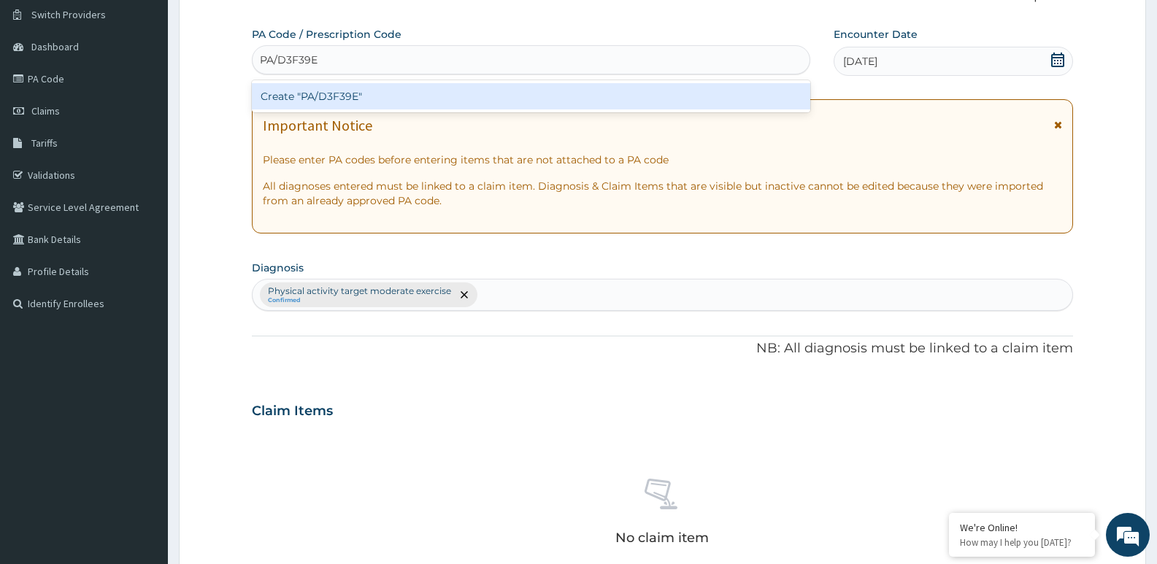
scroll to position [488, 0]
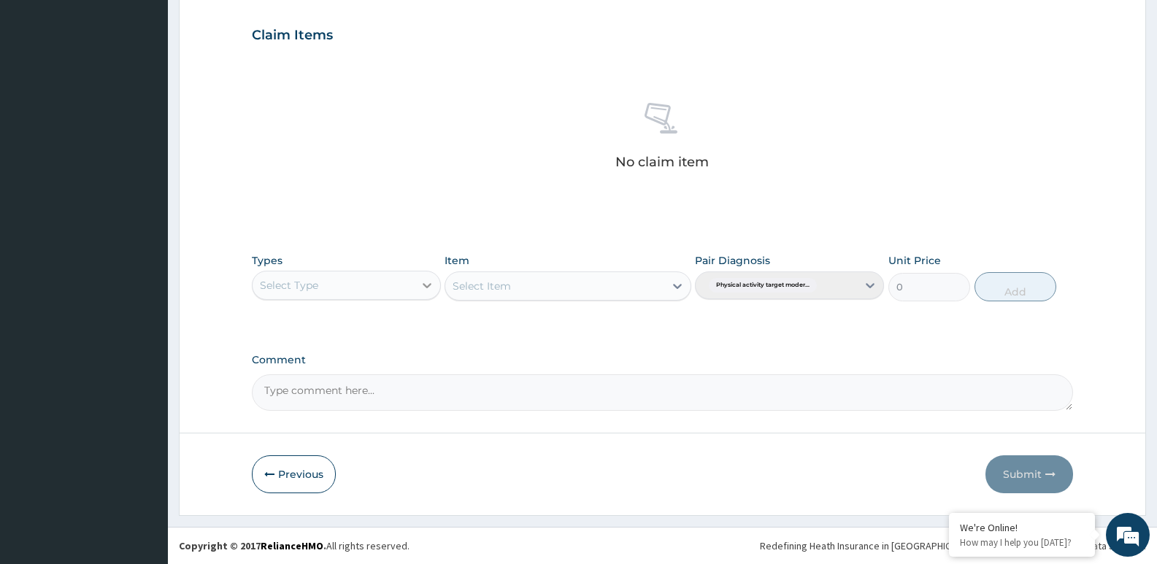
type input "PA/D3F39E"
click at [420, 297] on div at bounding box center [427, 285] width 26 height 26
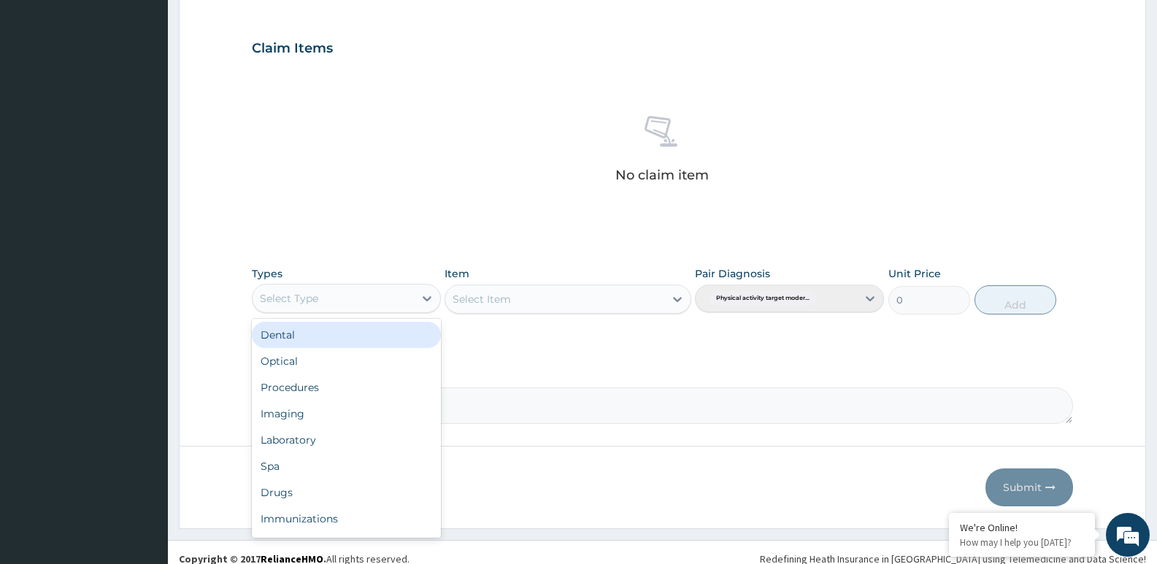
scroll to position [50, 0]
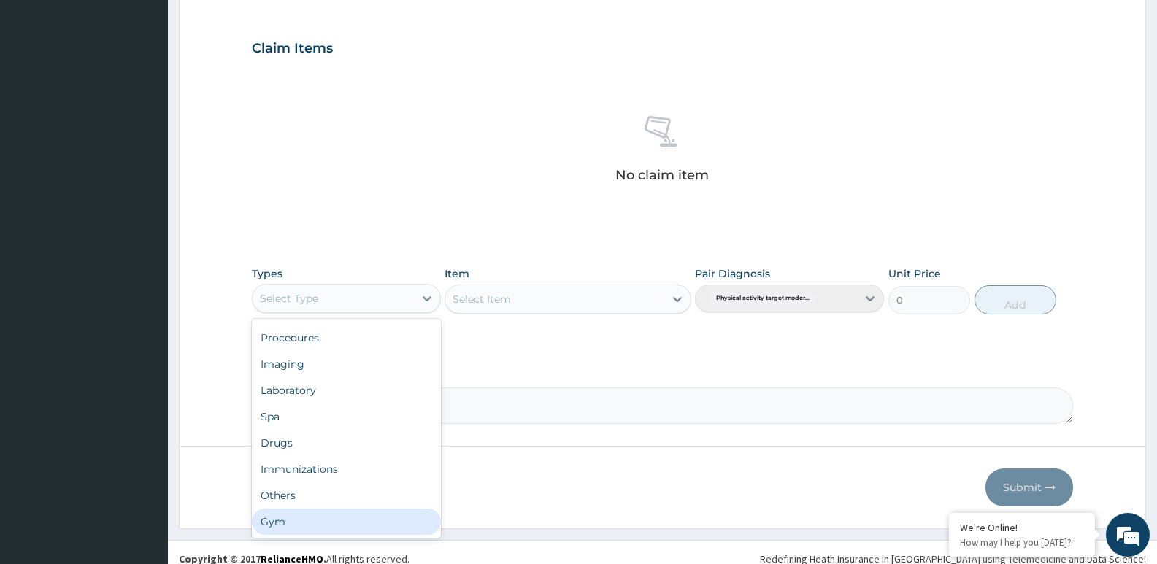
click at [374, 509] on div "Gym" at bounding box center [346, 522] width 189 height 26
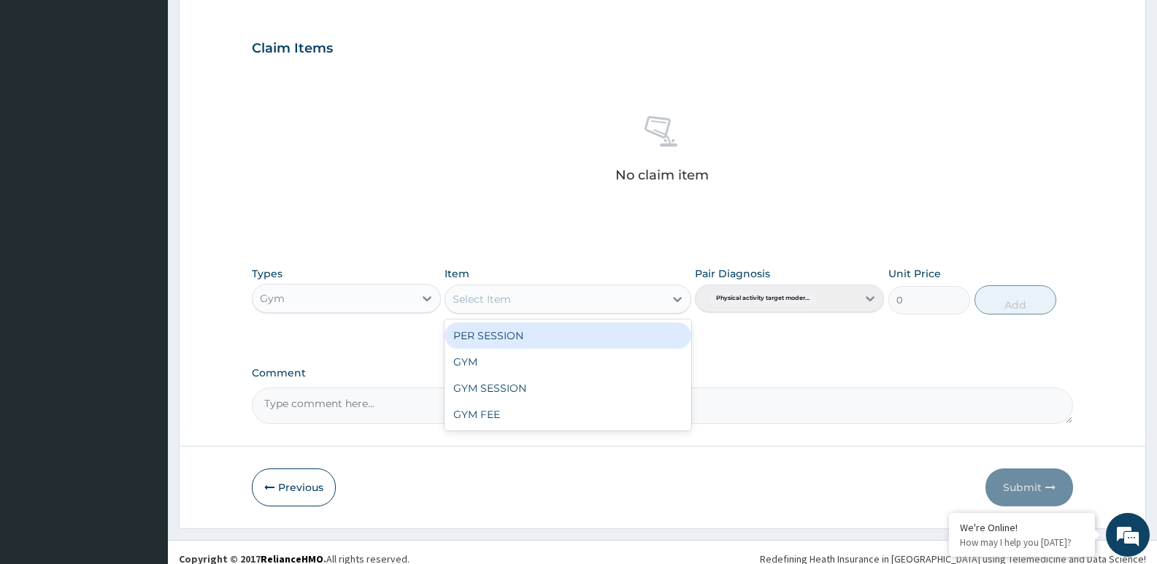
click at [620, 307] on div "Select Item" at bounding box center [554, 299] width 218 height 23
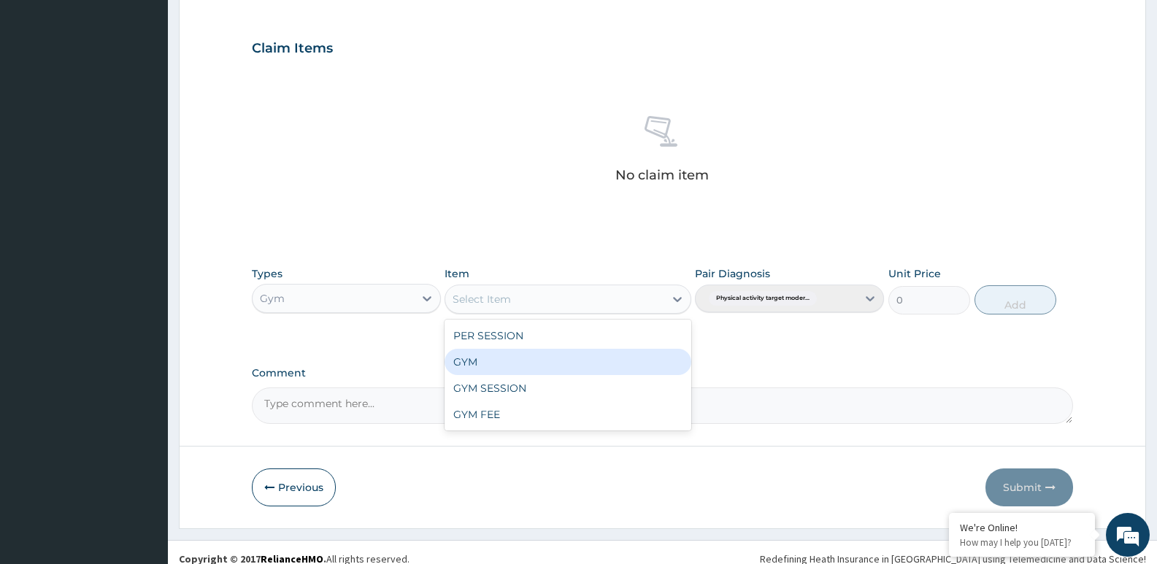
click at [589, 361] on div "GYM" at bounding box center [567, 362] width 246 height 26
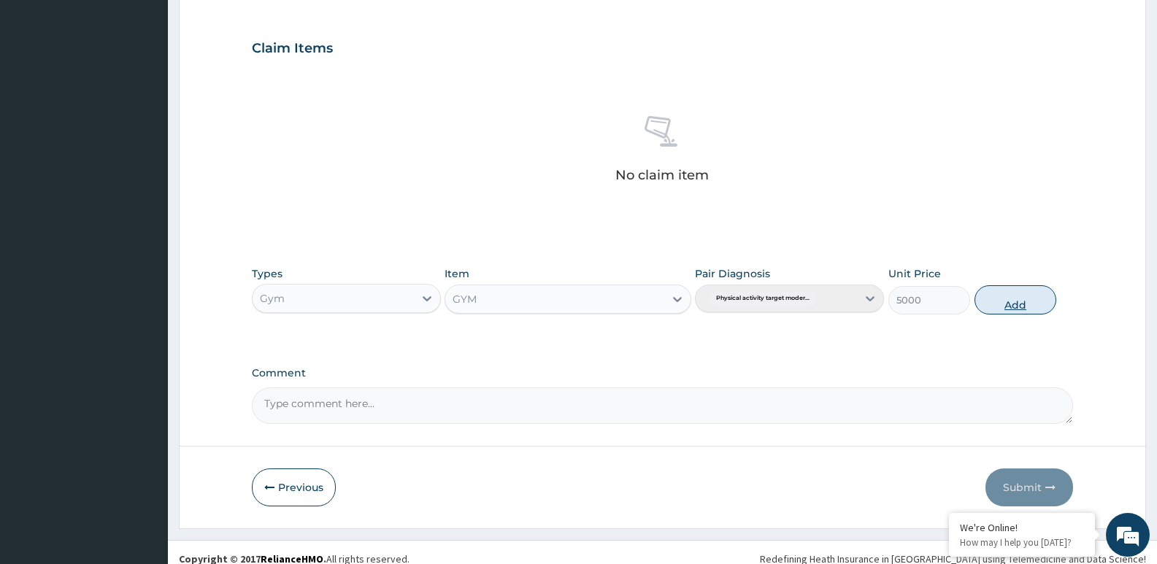
click at [994, 299] on button "Add" at bounding box center [1015, 299] width 82 height 29
type input "0"
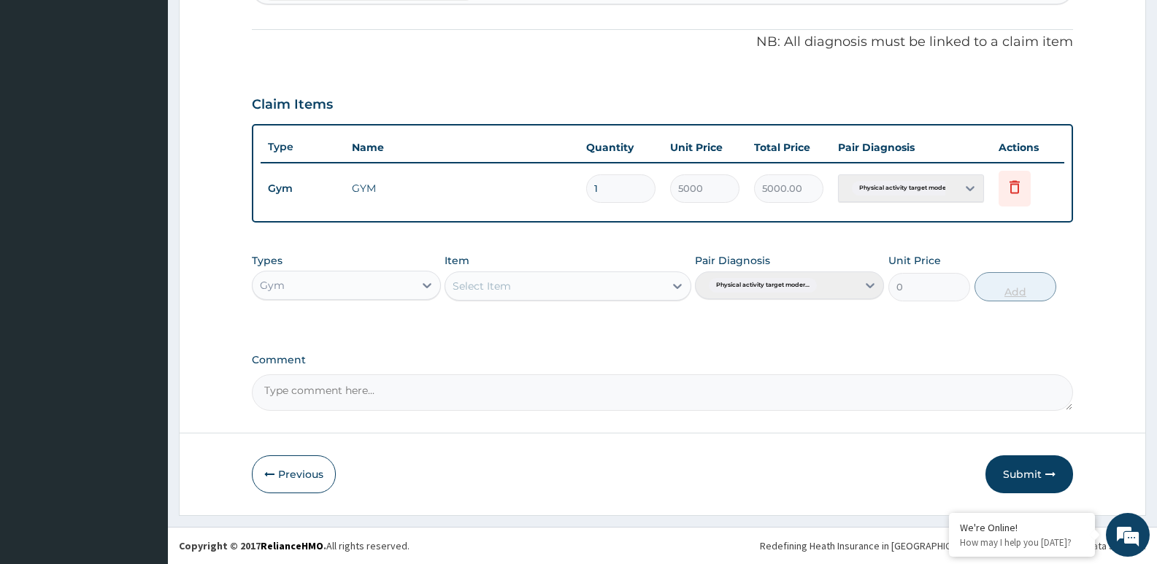
scroll to position [432, 0]
click at [1031, 463] on button "Submit" at bounding box center [1029, 474] width 88 height 38
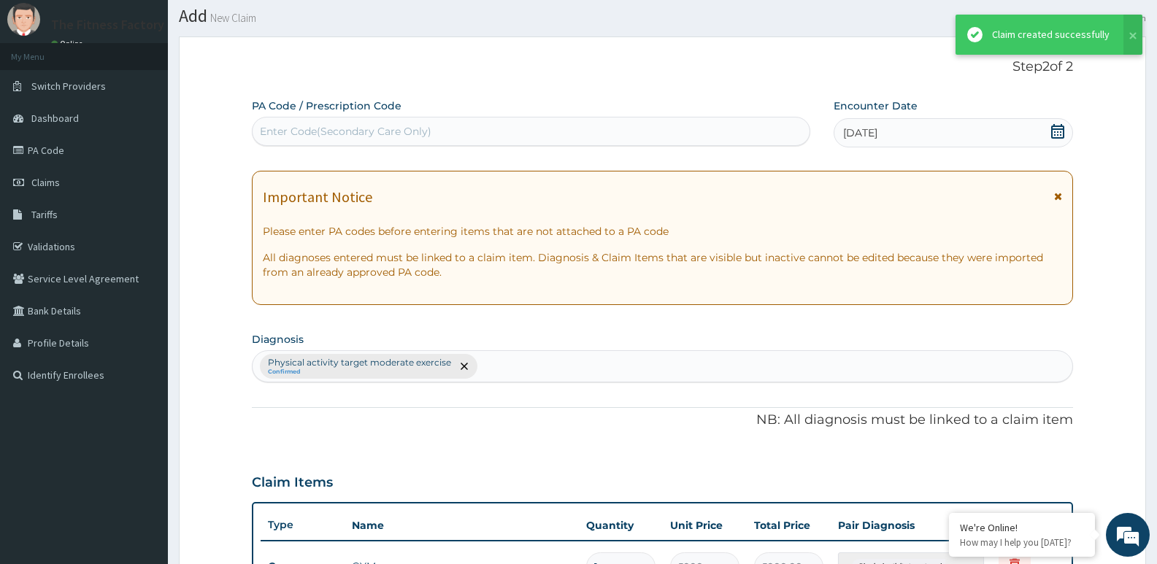
scroll to position [419, 0]
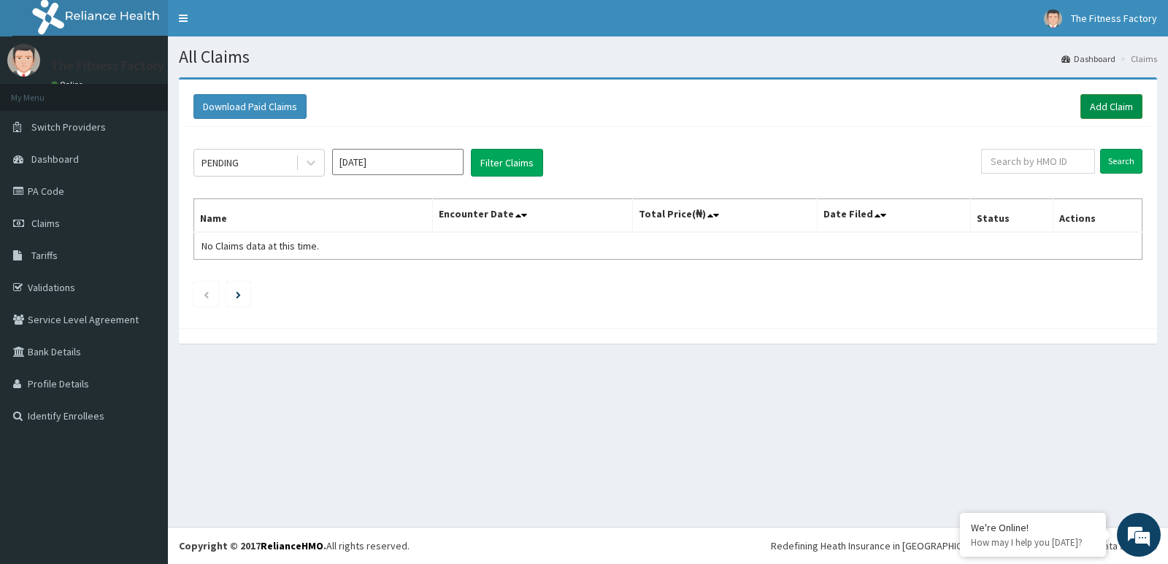
click at [1122, 118] on link "Add Claim" at bounding box center [1111, 106] width 62 height 25
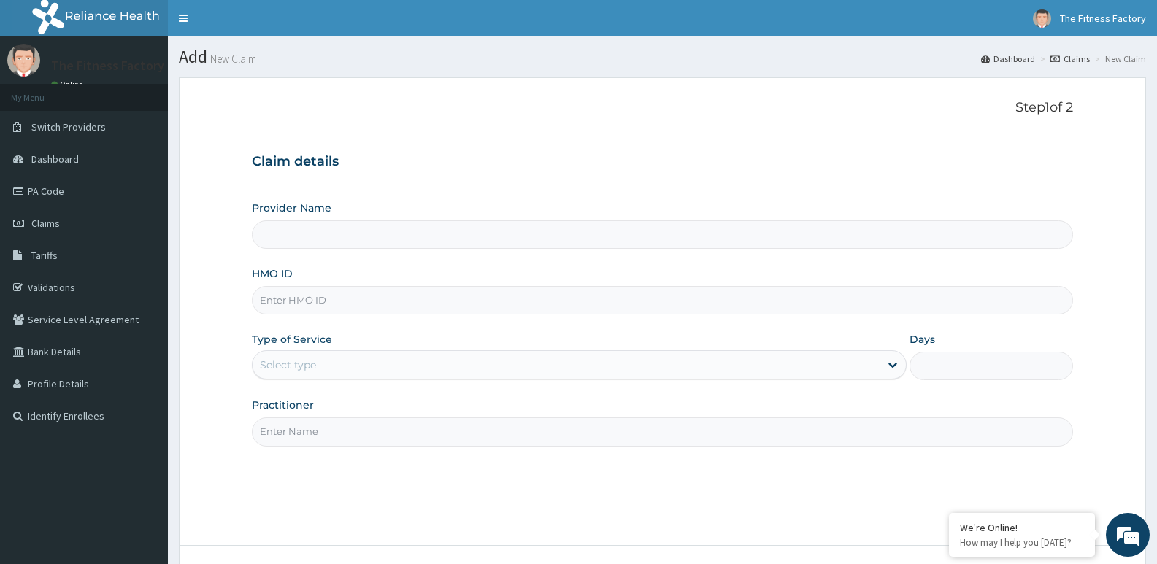
click at [595, 300] on input "HMO ID" at bounding box center [662, 300] width 821 height 28
type input "Fitness Factory Ltd"
type input "1"
type input "MGG/10045/A"
click at [649, 429] on input "Practitioner" at bounding box center [662, 431] width 821 height 28
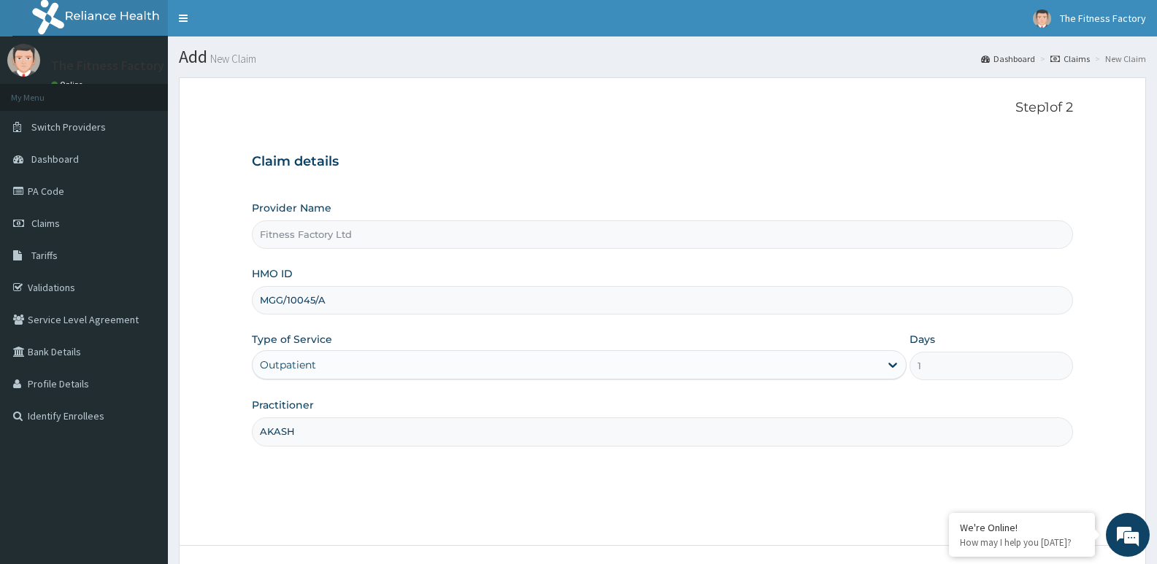
scroll to position [112, 0]
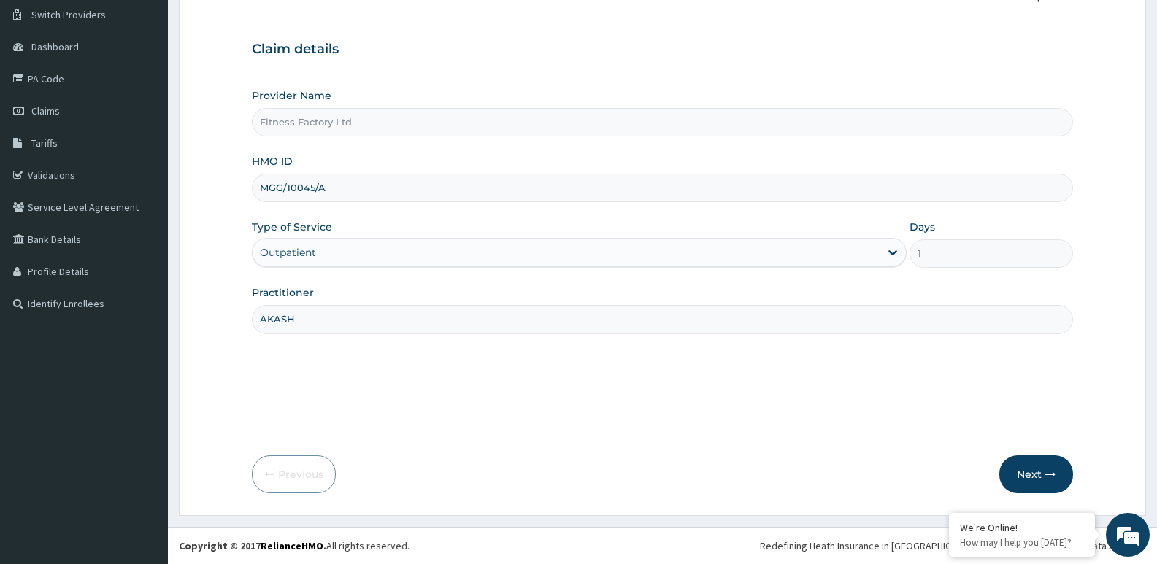
type input "AKASH"
click at [1049, 482] on button "Next" at bounding box center [1036, 474] width 74 height 38
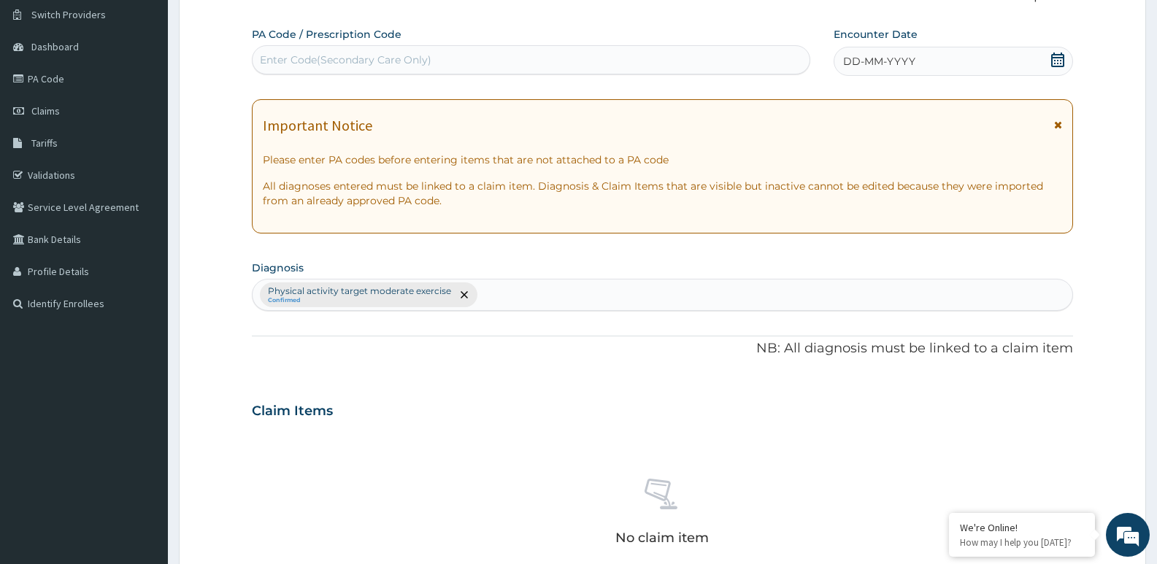
click at [922, 61] on div "DD-MM-YYYY" at bounding box center [952, 61] width 239 height 29
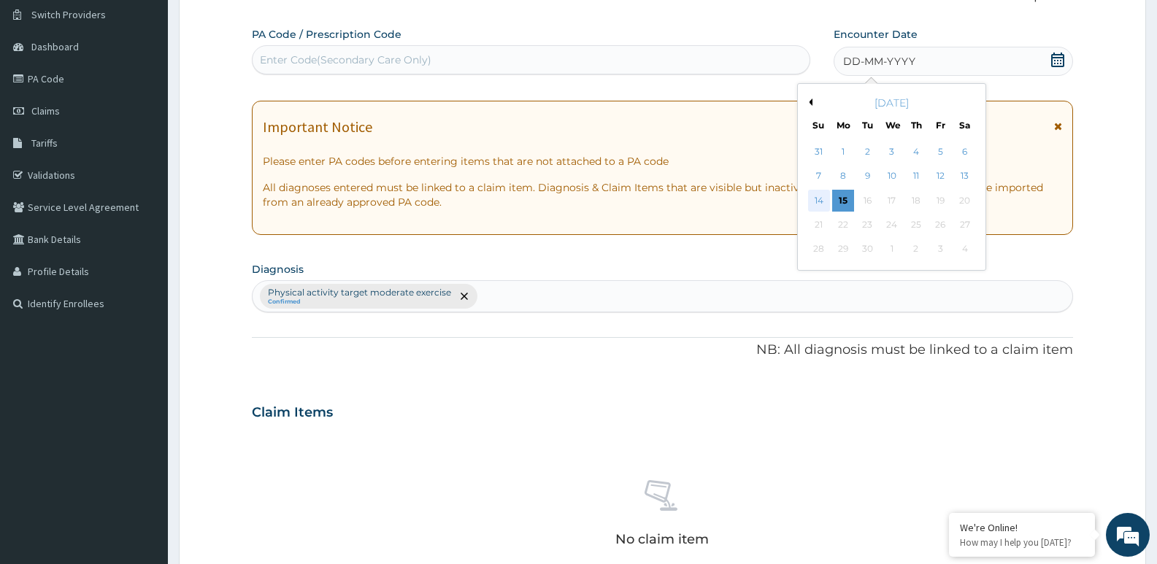
click at [827, 193] on div "14" at bounding box center [819, 201] width 22 height 22
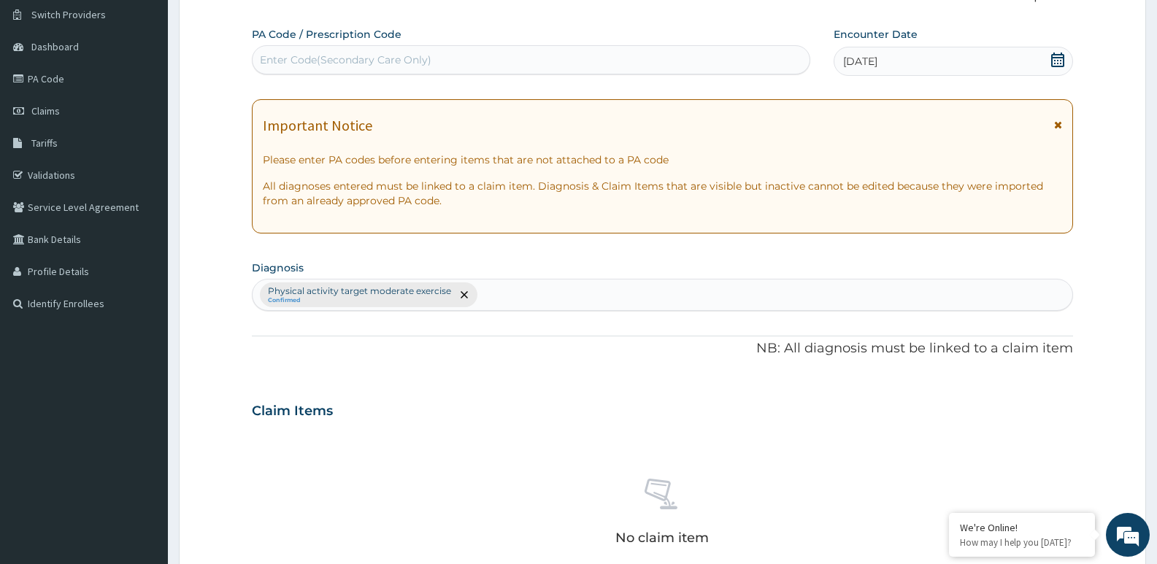
click at [639, 65] on div "Enter Code(Secondary Care Only)" at bounding box center [530, 59] width 557 height 23
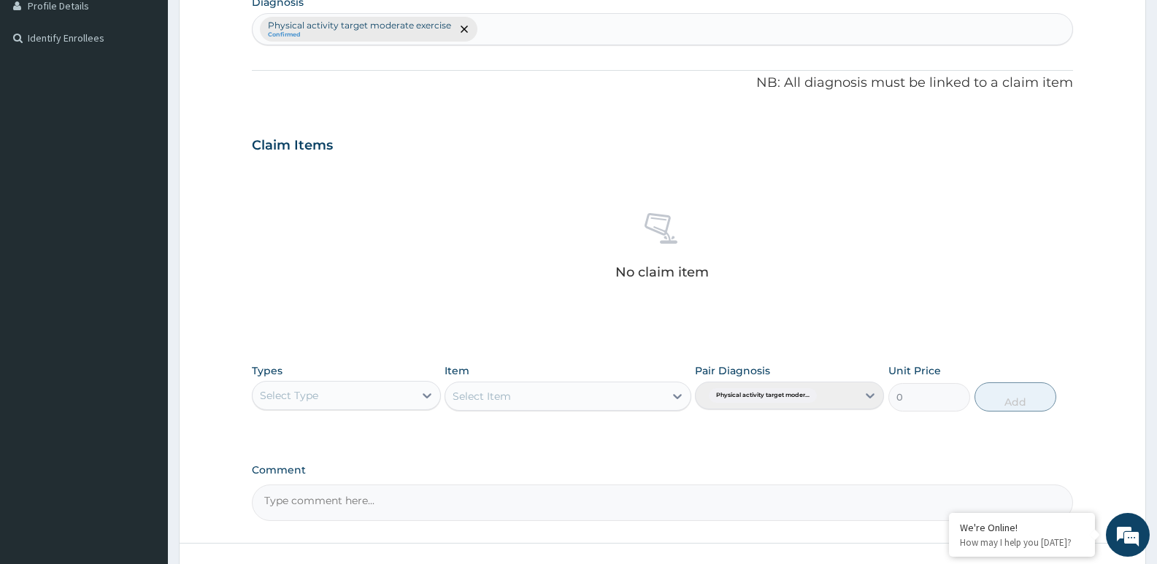
scroll to position [488, 0]
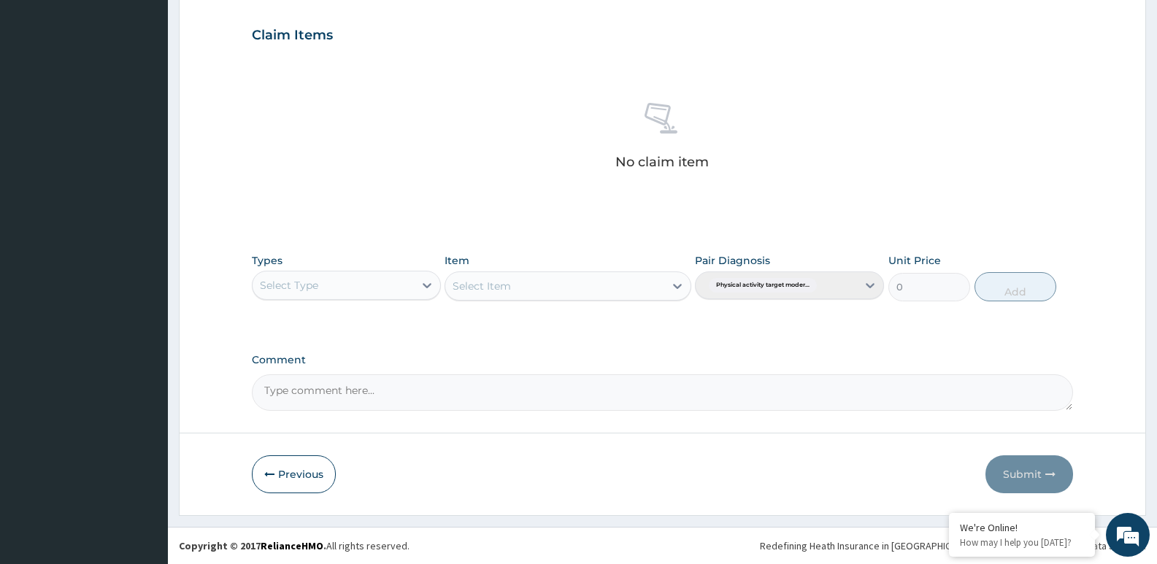
type input "PA/D3F39E"
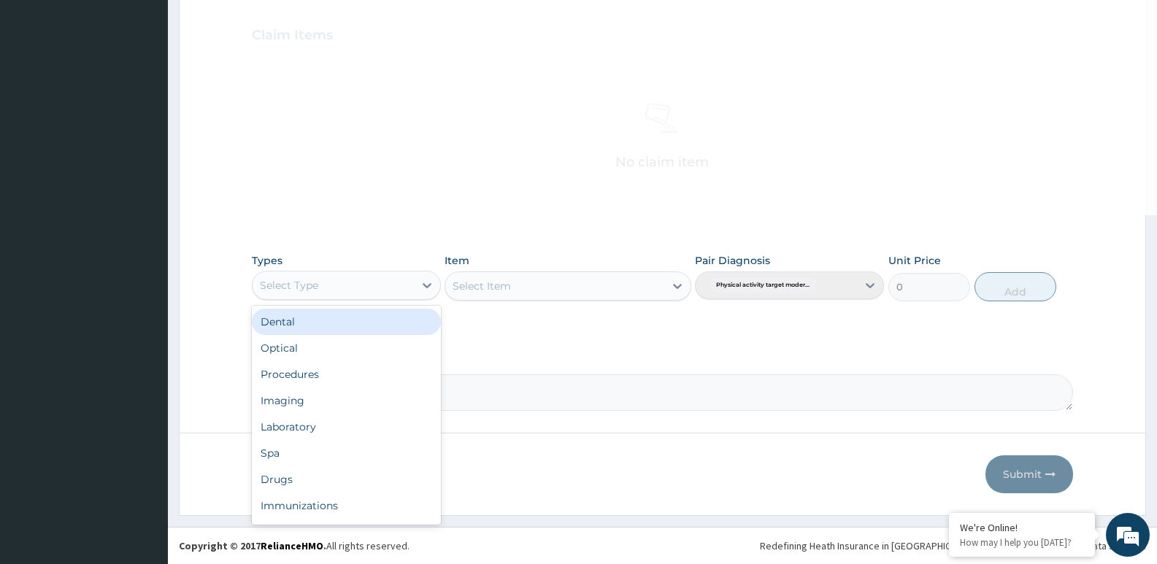
click at [409, 285] on div "Select Type" at bounding box center [332, 285] width 161 height 23
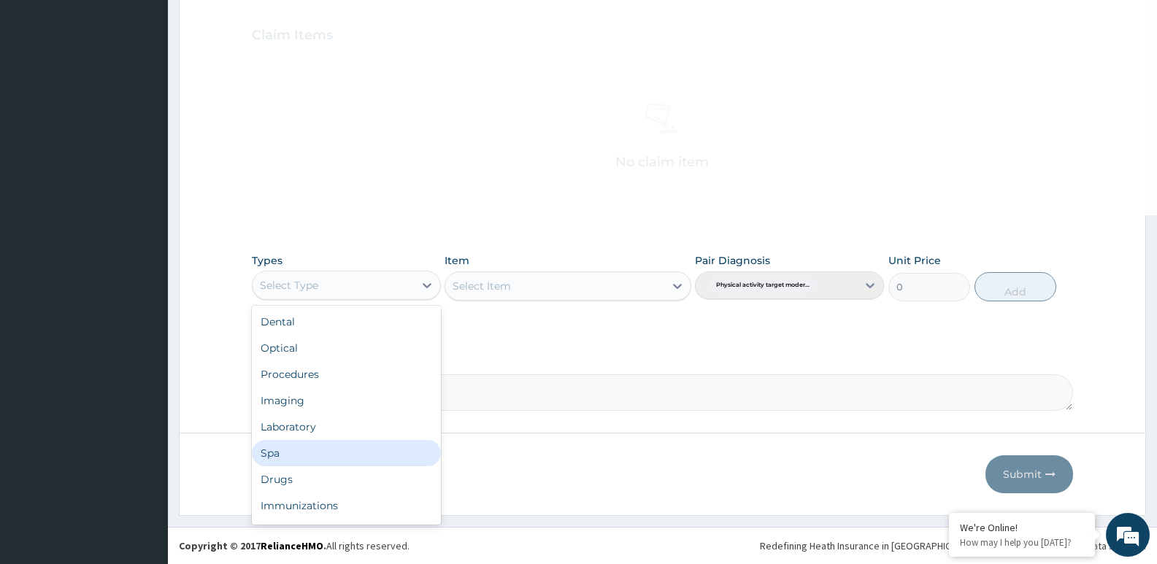
scroll to position [50, 0]
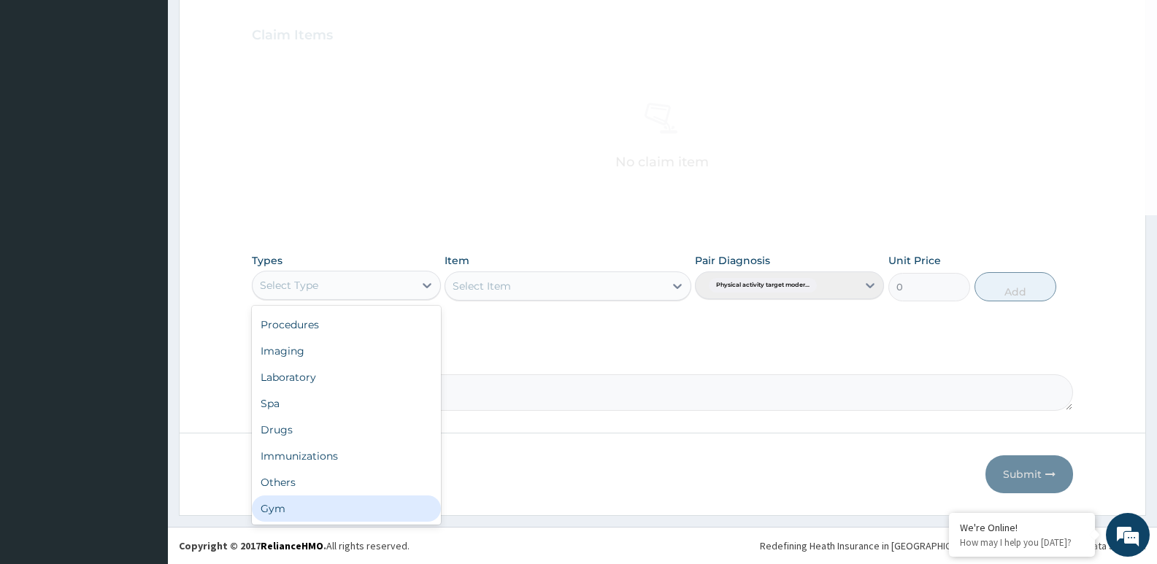
click at [381, 517] on div "Gym" at bounding box center [346, 508] width 189 height 26
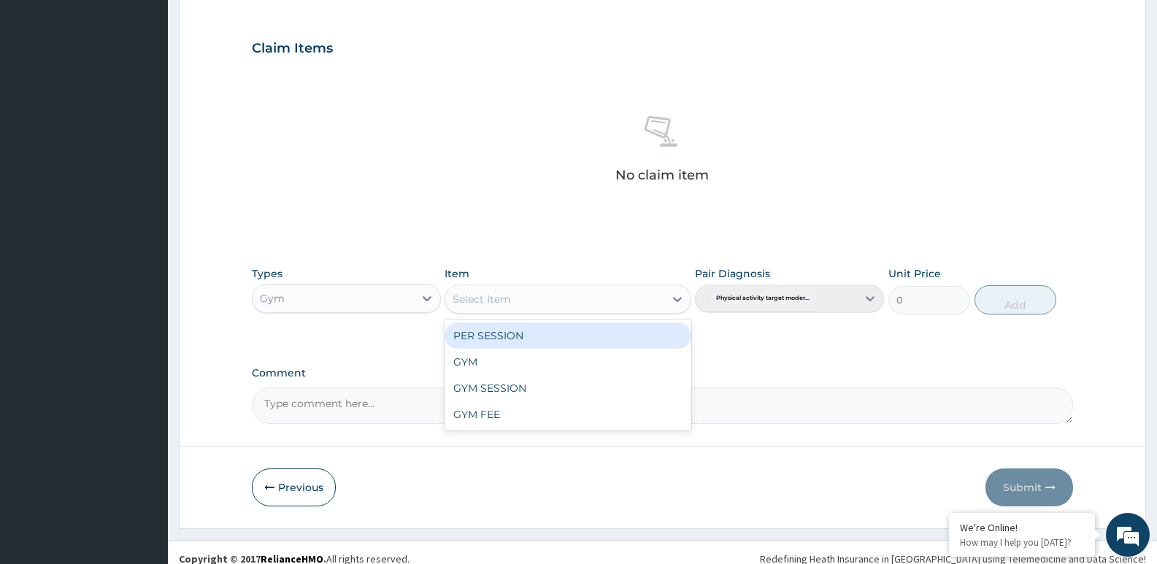
click at [559, 285] on div "Select Item" at bounding box center [567, 299] width 246 height 29
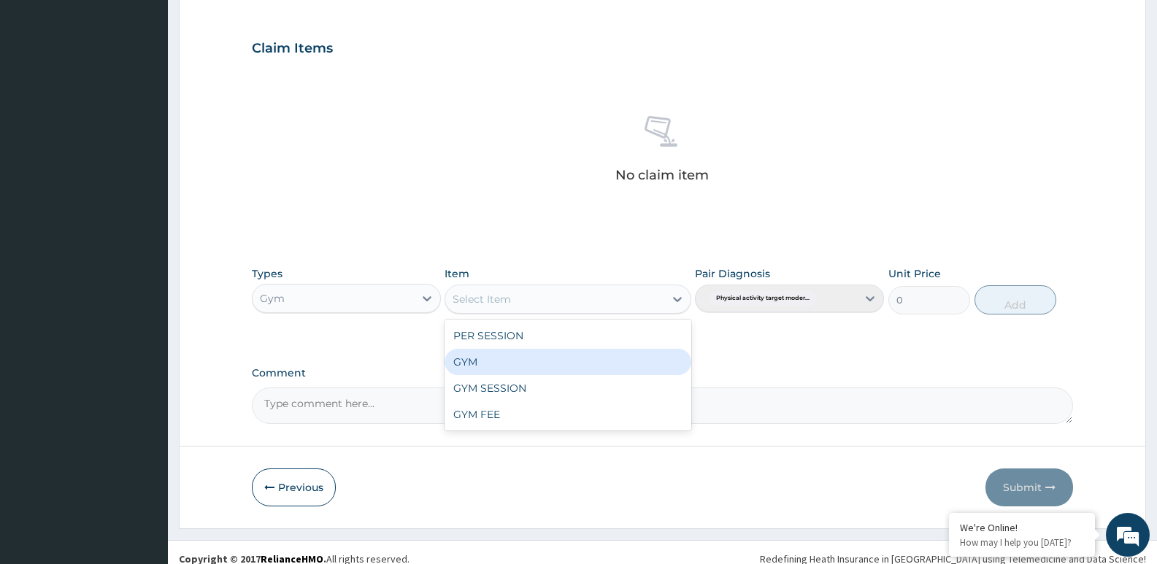
click at [552, 359] on div "GYM" at bounding box center [567, 362] width 246 height 26
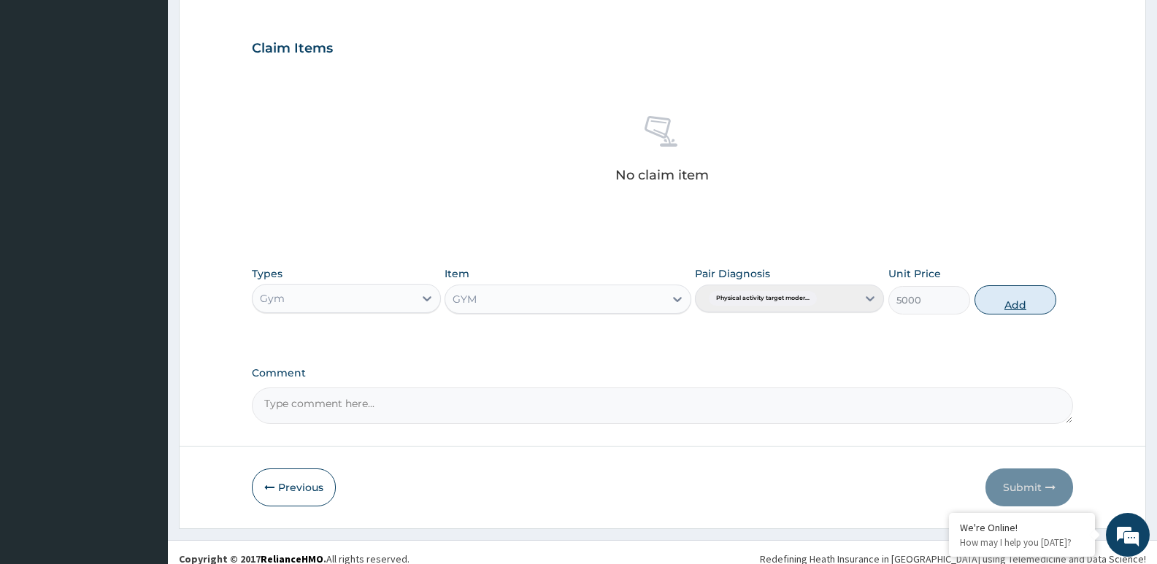
click at [1004, 290] on button "Add" at bounding box center [1015, 299] width 82 height 29
type input "0"
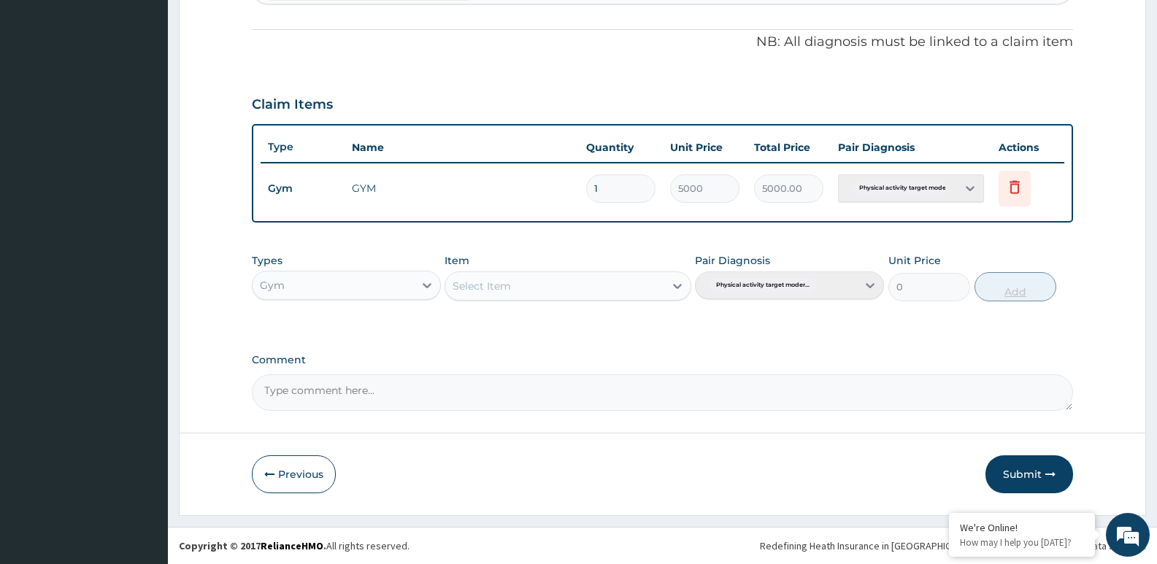
scroll to position [432, 0]
click at [1062, 465] on button "Submit" at bounding box center [1029, 474] width 88 height 38
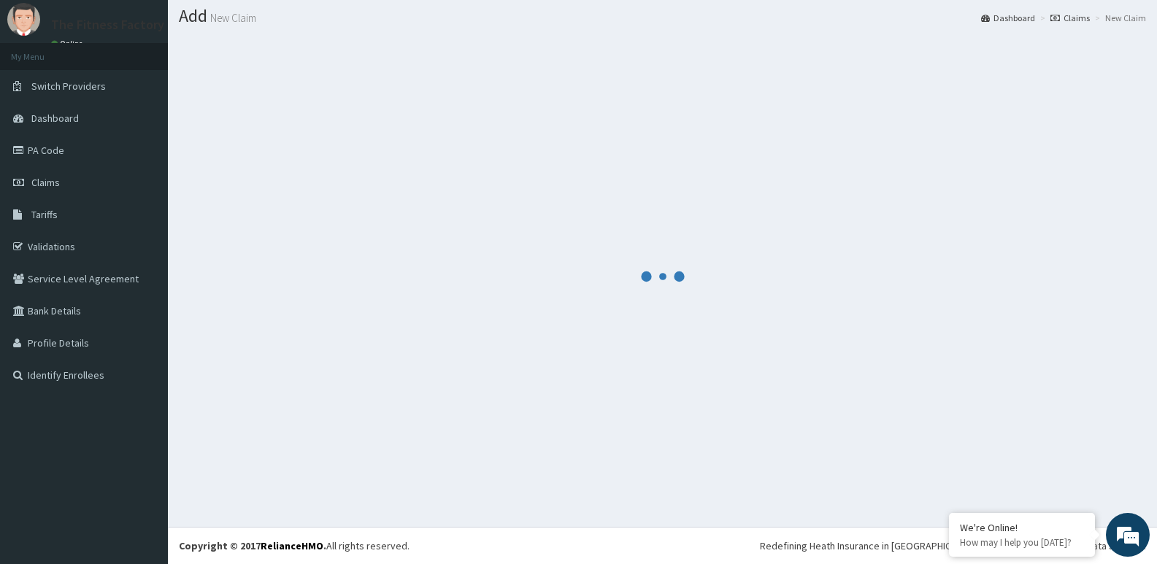
scroll to position [419, 0]
